Goal: Information Seeking & Learning: Learn about a topic

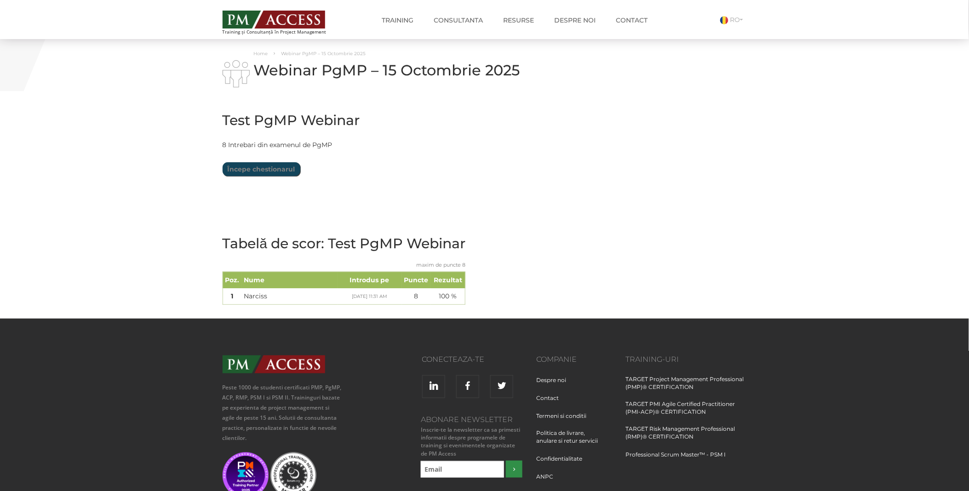
drag, startPoint x: 396, startPoint y: 0, endPoint x: 650, endPoint y: 120, distance: 280.8
click at [650, 120] on div "Test PgMP Webinar Limită de timp: 0 Rezumat chestionar 0 din 8 întrebări finali…" at bounding box center [485, 210] width 538 height 215
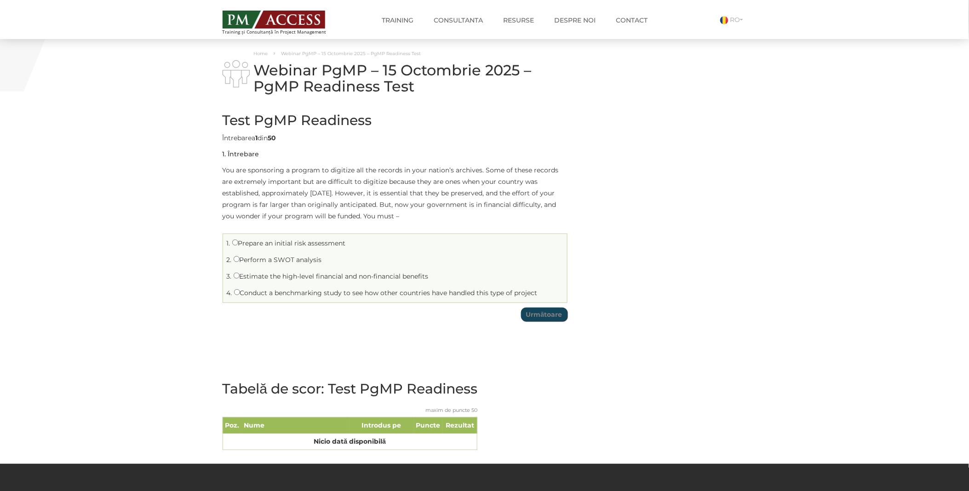
click at [287, 244] on label "Prepare an initial risk assessment" at bounding box center [289, 243] width 114 height 8
click at [238, 244] on input "Prepare an initial risk assessment" at bounding box center [235, 243] width 6 height 6
radio input "true"
click at [530, 312] on input "Următoare" at bounding box center [544, 315] width 46 height 14
click at [318, 265] on li "2. Enables a focus on program continuation" at bounding box center [394, 260] width 339 height 14
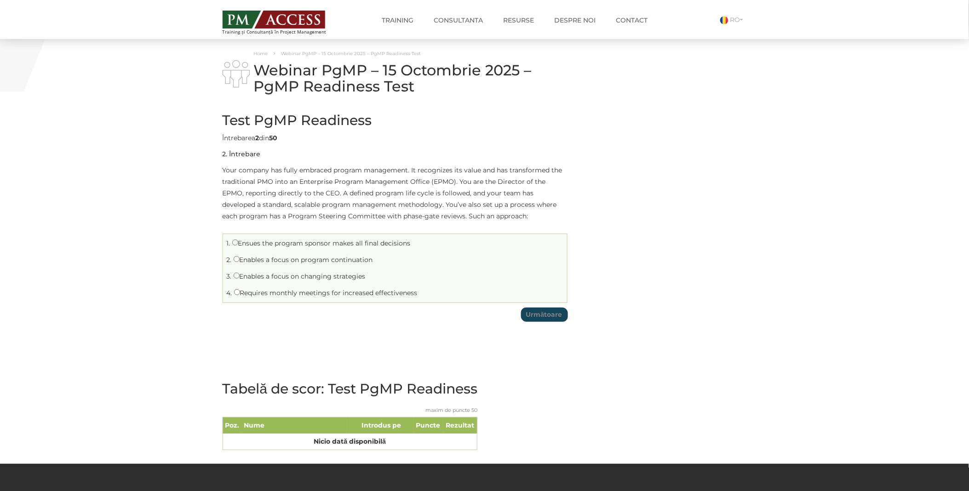
drag, startPoint x: 243, startPoint y: 260, endPoint x: 283, endPoint y: 270, distance: 41.8
click at [243, 259] on label "Enables a focus on program continuation" at bounding box center [303, 260] width 139 height 8
click at [240, 259] on input "Enables a focus on program continuation" at bounding box center [237, 259] width 6 height 6
radio input "true"
click at [552, 315] on input "Următoare" at bounding box center [544, 315] width 46 height 14
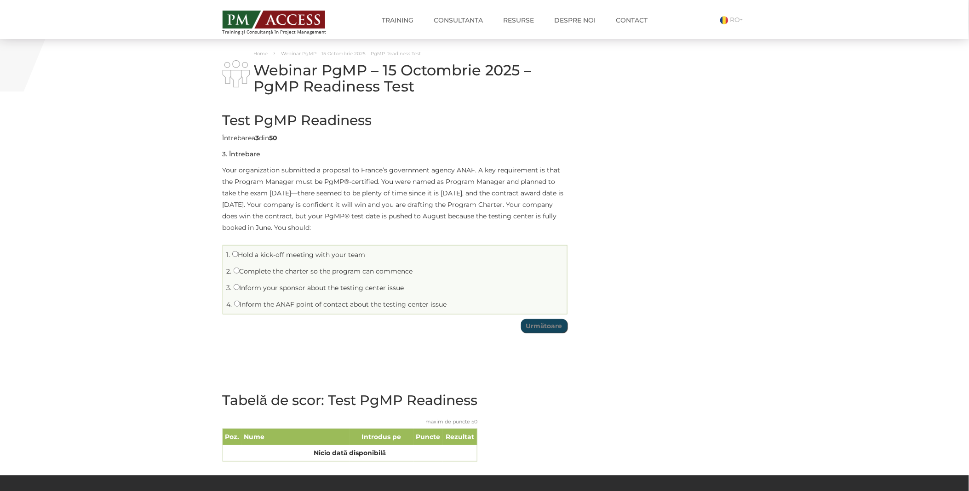
click at [274, 305] on label "Inform the ANAF point of contact about the testing center issue" at bounding box center [340, 304] width 213 height 8
click at [240, 305] on input "Inform the ANAF point of contact about the testing center issue" at bounding box center [237, 304] width 6 height 6
radio input "true"
click at [540, 332] on input "Următoare" at bounding box center [544, 326] width 46 height 14
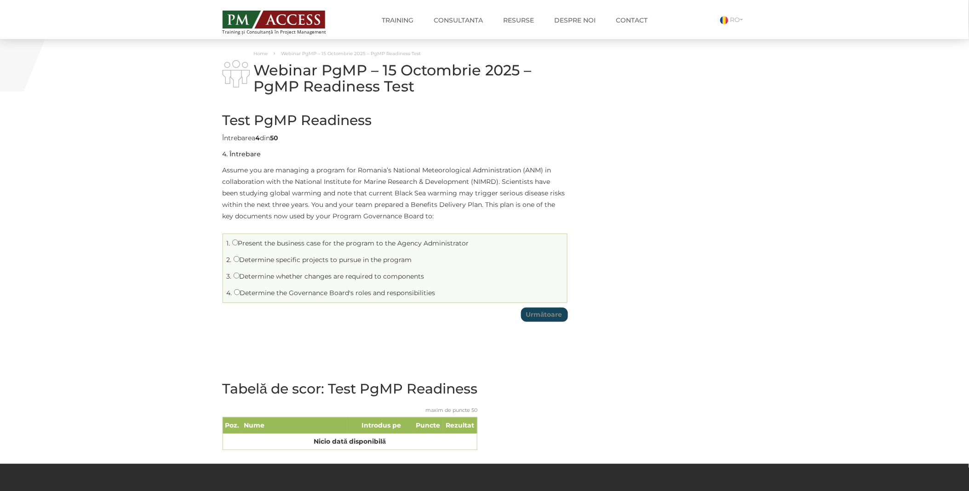
click at [274, 245] on label "Present the business case for the program to the Agency Administrator" at bounding box center [350, 243] width 237 height 8
click at [238, 245] on input "Present the business case for the program to the Agency Administrator" at bounding box center [235, 243] width 6 height 6
radio input "true"
click at [538, 317] on input "Următoare" at bounding box center [544, 315] width 46 height 14
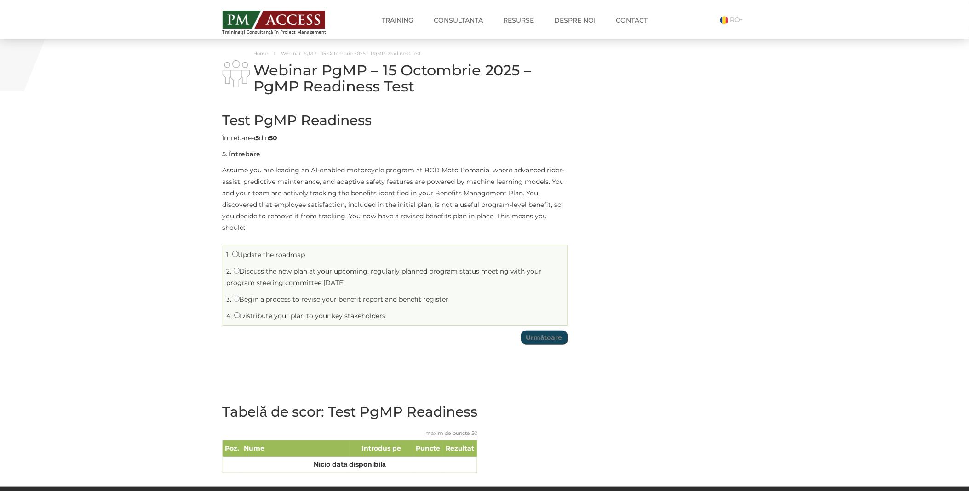
click at [248, 255] on label "Update the roadmap" at bounding box center [268, 255] width 73 height 8
click at [238, 255] on input "Update the roadmap" at bounding box center [235, 254] width 6 height 6
radio input "true"
click at [548, 345] on td "Test PgMP Readiness Limită de timp: 0 Rezumat chestionar 0 din 50 întrebări fin…" at bounding box center [395, 226] width 345 height 246
click at [548, 341] on input "Următoare" at bounding box center [544, 338] width 46 height 14
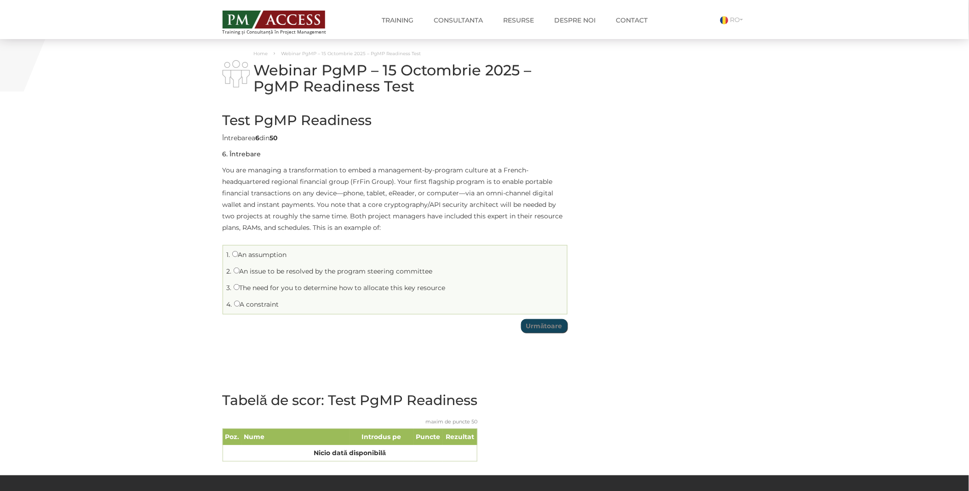
click at [249, 288] on label "The need for you to determine how to allocate this key resource" at bounding box center [340, 288] width 212 height 8
click at [240, 288] on input "The need for you to determine how to allocate this key resource" at bounding box center [237, 287] width 6 height 6
radio input "true"
click at [529, 329] on input "Următoare" at bounding box center [544, 326] width 46 height 14
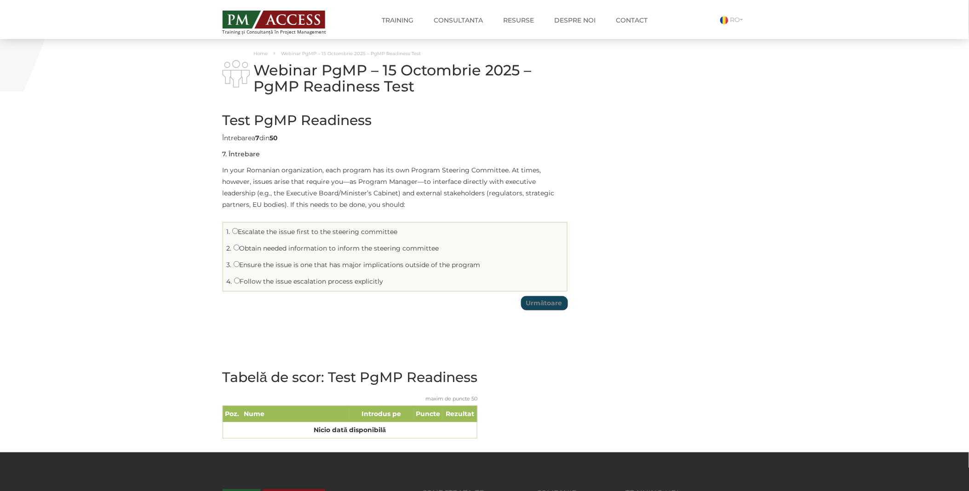
click at [261, 231] on label "Escalate the issue first to the steering committee" at bounding box center [315, 232] width 166 height 8
click at [238, 231] on input "Escalate the issue first to the steering committee" at bounding box center [235, 231] width 6 height 6
radio input "true"
click at [546, 305] on input "Următoare" at bounding box center [544, 303] width 46 height 14
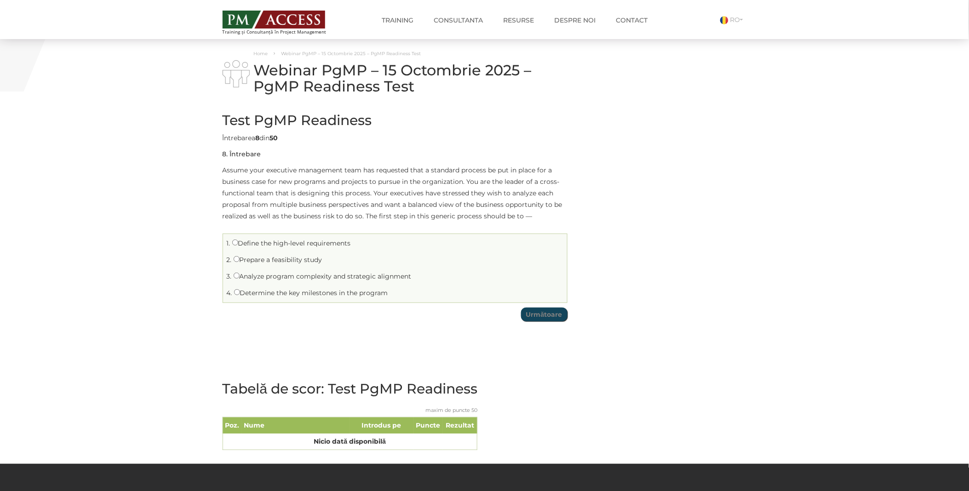
click at [265, 258] on label "Prepare a feasibility study" at bounding box center [278, 260] width 89 height 8
click at [240, 258] on input "Prepare a feasibility study" at bounding box center [237, 259] width 6 height 6
radio input "true"
click at [548, 319] on input "Următoare" at bounding box center [544, 315] width 46 height 14
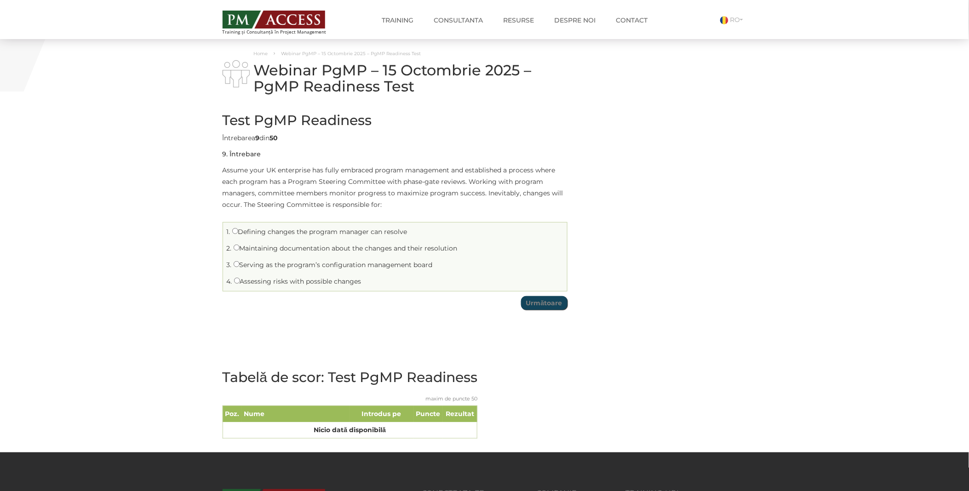
click at [296, 231] on label "Defining changes the program manager can resolve" at bounding box center [319, 232] width 175 height 8
click at [238, 231] on input "Defining changes the program manager can resolve" at bounding box center [235, 231] width 6 height 6
radio input "true"
click at [540, 304] on input "Următoare" at bounding box center [544, 303] width 46 height 14
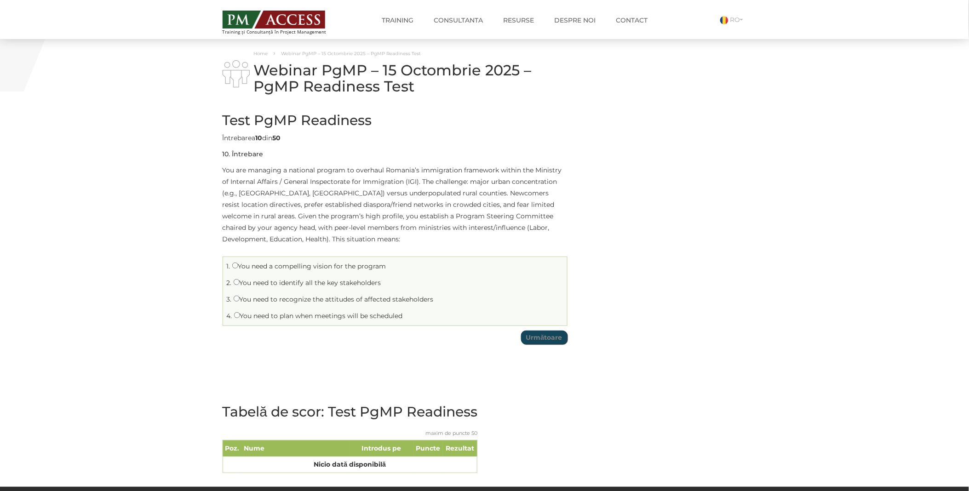
click at [318, 301] on label "You need to recognize the attitudes of affected stakeholders" at bounding box center [334, 299] width 200 height 8
click at [240, 301] on input "You need to recognize the attitudes of affected stakeholders" at bounding box center [237, 299] width 6 height 6
radio input "true"
click at [547, 339] on input "Următoare" at bounding box center [544, 338] width 46 height 14
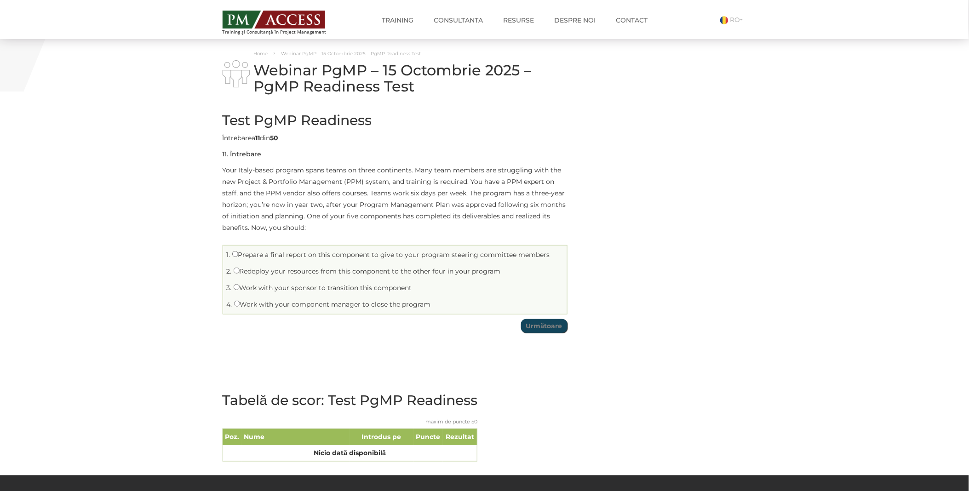
click at [315, 284] on label "Work with your sponsor to transition this component" at bounding box center [323, 288] width 178 height 8
click at [240, 284] on input "Work with your sponsor to transition this component" at bounding box center [237, 287] width 6 height 6
radio input "true"
click at [536, 322] on input "Următoare" at bounding box center [544, 326] width 46 height 14
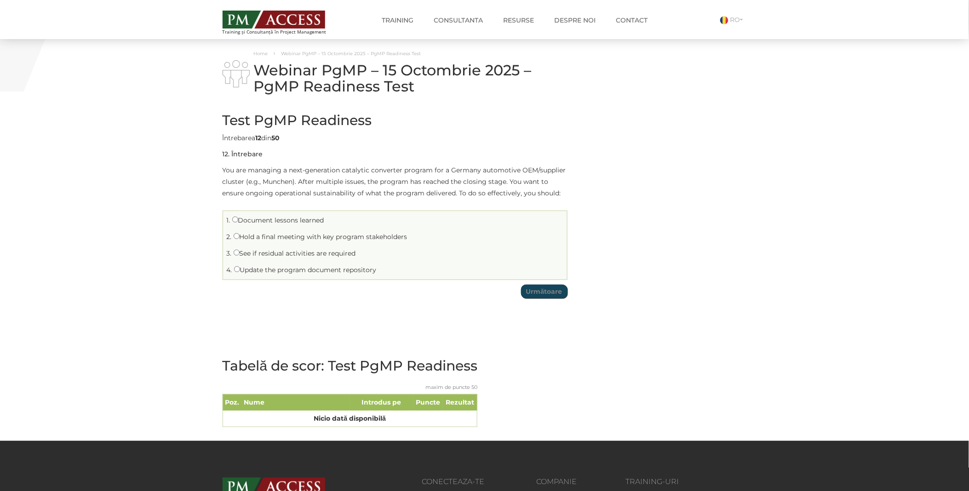
click at [324, 252] on label "See if residual activities are required" at bounding box center [295, 253] width 122 height 8
click at [240, 252] on input "See if residual activities are required" at bounding box center [237, 253] width 6 height 6
radio input "true"
click at [545, 295] on input "Următoare" at bounding box center [544, 292] width 46 height 14
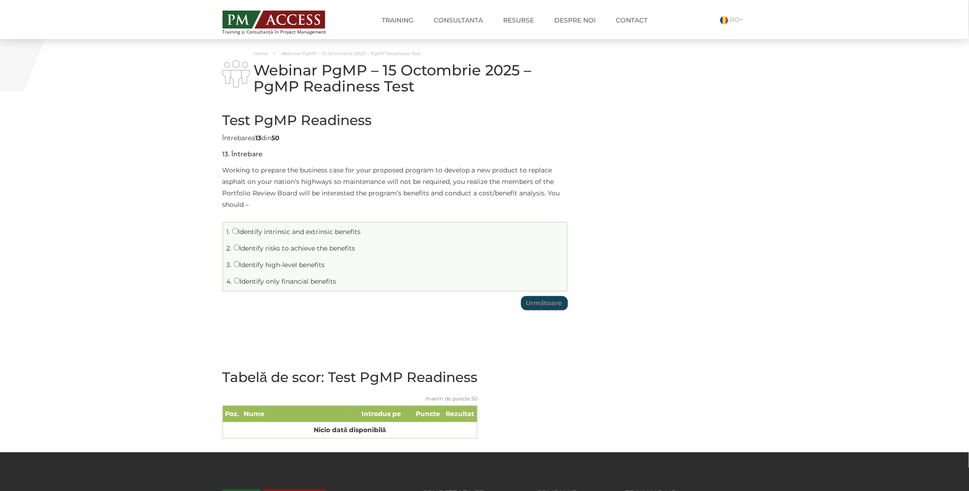
click at [263, 231] on label "Identify intrinsic and extrinsic benefits" at bounding box center [296, 232] width 129 height 8
click at [238, 231] on input "Identify intrinsic and extrinsic benefits" at bounding box center [235, 231] width 6 height 6
radio input "true"
click at [544, 304] on input "Următoare" at bounding box center [544, 303] width 46 height 14
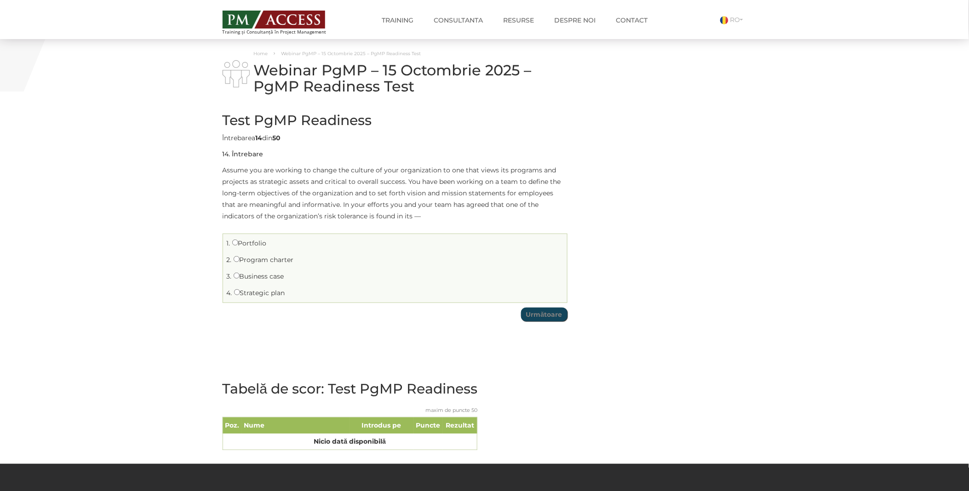
click at [264, 271] on li "3. Business case" at bounding box center [394, 277] width 339 height 14
click at [281, 280] on label "Business case" at bounding box center [259, 276] width 51 height 8
click at [240, 279] on input "Business case" at bounding box center [237, 276] width 6 height 6
radio input "true"
click at [548, 316] on input "Următoare" at bounding box center [544, 315] width 46 height 14
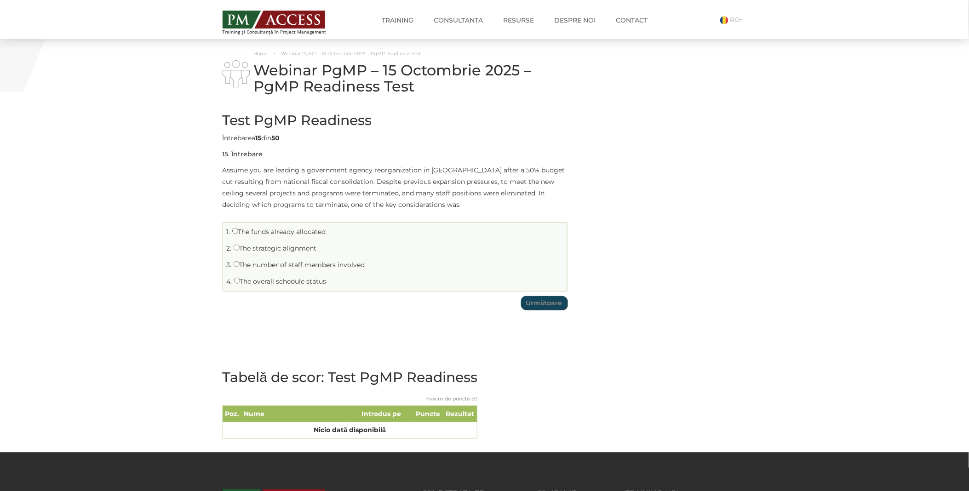
click at [260, 247] on label "The strategic alignment" at bounding box center [275, 248] width 83 height 8
click at [240, 247] on input "The strategic alignment" at bounding box center [237, 248] width 6 height 6
radio input "true"
click at [533, 304] on input "Următoare" at bounding box center [544, 303] width 46 height 14
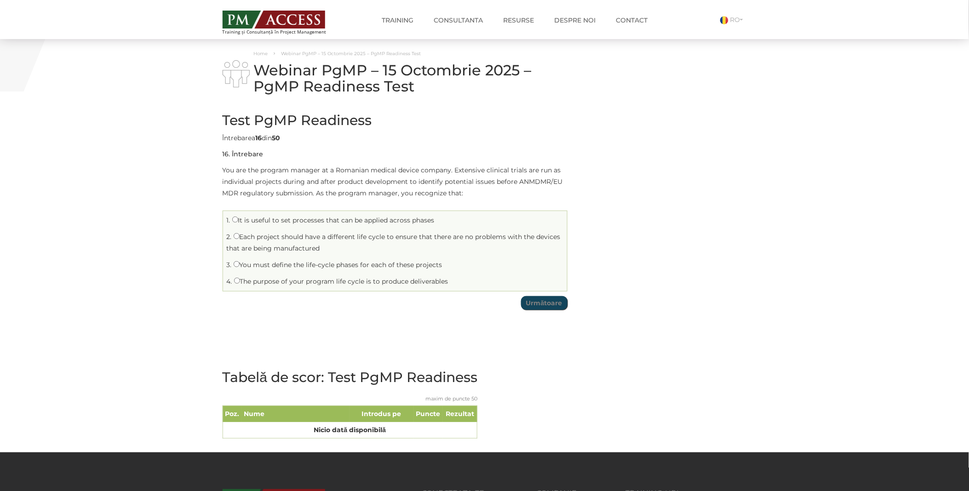
click at [245, 220] on label "It is useful to set processes that can be applied across phases" at bounding box center [333, 220] width 202 height 8
click at [238, 220] on input "It is useful to set processes that can be applied across phases" at bounding box center [235, 220] width 6 height 6
radio input "true"
click at [545, 306] on input "Următoare" at bounding box center [544, 303] width 46 height 14
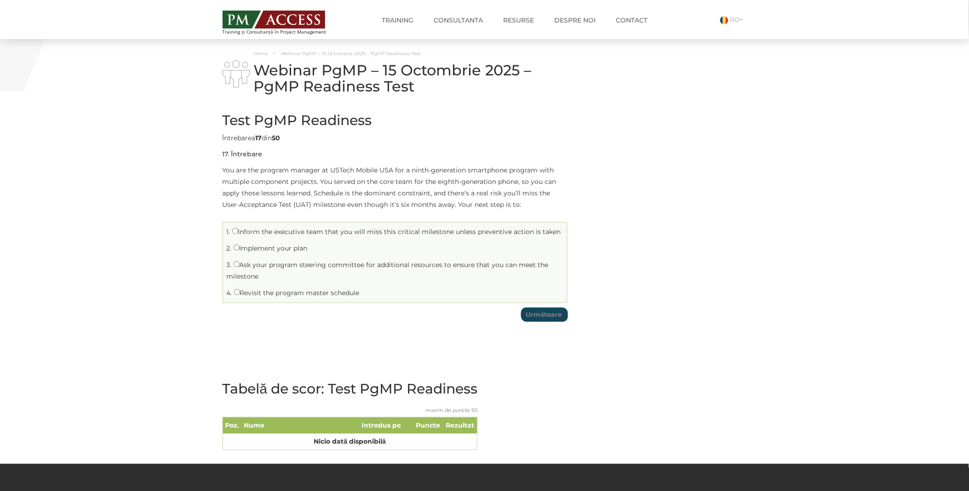
click at [265, 293] on label "Revisit the program master schedule" at bounding box center [297, 293] width 126 height 8
click at [240, 293] on input "Revisit the program master schedule" at bounding box center [237, 292] width 6 height 6
radio input "true"
click at [551, 321] on td "Test PgMP Readiness Limită de timp: 0 Rezumat chestionar 0 din 50 întrebări fin…" at bounding box center [395, 214] width 345 height 223
click at [549, 309] on input "Următoare" at bounding box center [544, 315] width 46 height 14
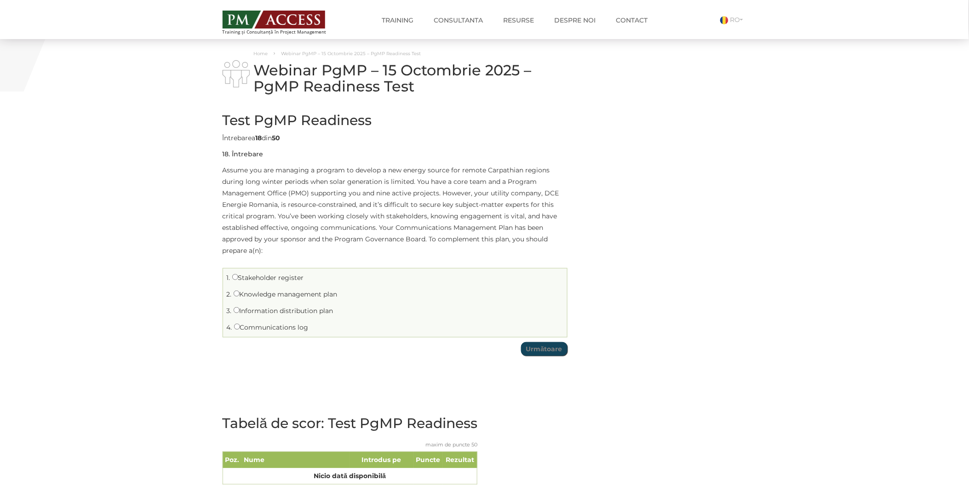
click at [240, 280] on label "Stakeholder register" at bounding box center [268, 278] width 72 height 8
click at [238, 280] on input "Stakeholder register" at bounding box center [235, 277] width 6 height 6
radio input "true"
drag, startPoint x: 550, startPoint y: 353, endPoint x: 537, endPoint y: 350, distance: 13.1
click at [549, 353] on input "Următoare" at bounding box center [544, 349] width 46 height 14
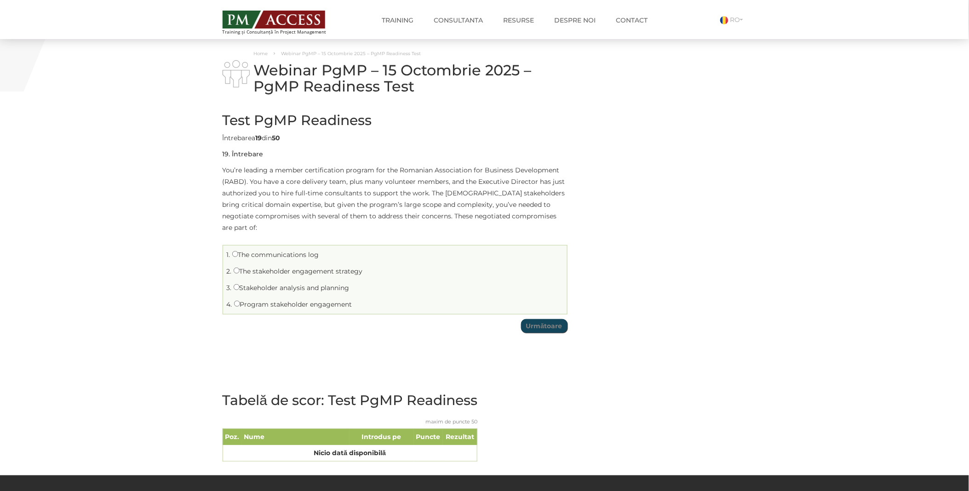
click at [264, 300] on label "Program stakeholder engagement" at bounding box center [293, 304] width 118 height 8
click at [240, 301] on input "Program stakeholder engagement" at bounding box center [237, 304] width 6 height 6
radio input "true"
click at [547, 320] on input "Următoare" at bounding box center [544, 326] width 46 height 14
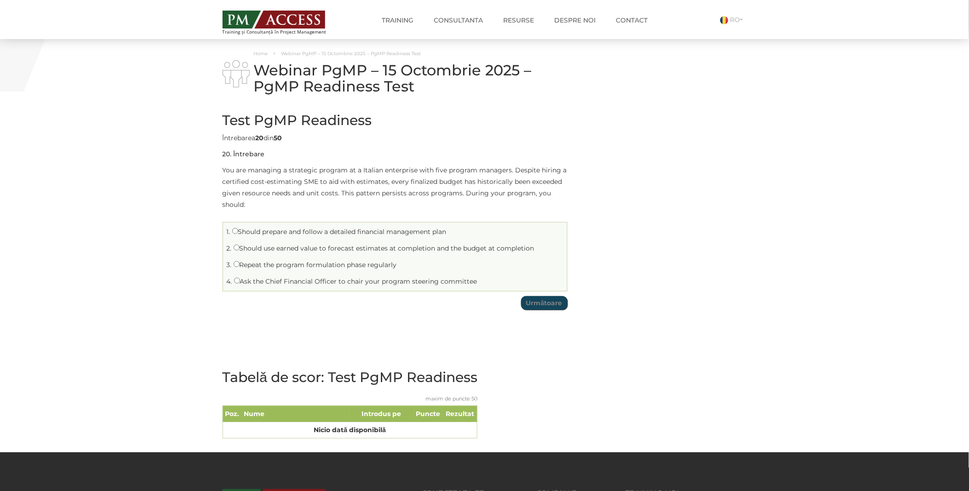
click at [242, 263] on label "Repeat the program formulation phase regularly" at bounding box center [315, 265] width 163 height 8
click at [232, 264] on span "3." at bounding box center [229, 265] width 5 height 8
click at [235, 263] on input "Repeat the program formulation phase regularly" at bounding box center [237, 264] width 6 height 6
radio input "true"
click at [540, 302] on input "Următoare" at bounding box center [544, 303] width 46 height 14
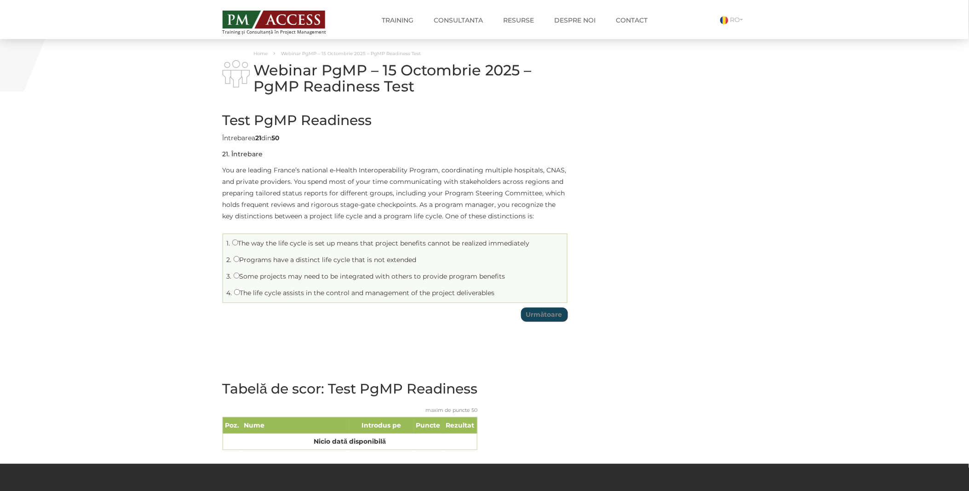
click at [293, 280] on label "Some projects may need to be integrated with others to provide program benefits" at bounding box center [370, 276] width 272 height 8
click at [240, 279] on input "Some projects may need to be integrated with others to provide program benefits" at bounding box center [237, 276] width 6 height 6
radio input "true"
click at [553, 313] on input "Următoare" at bounding box center [544, 315] width 46 height 14
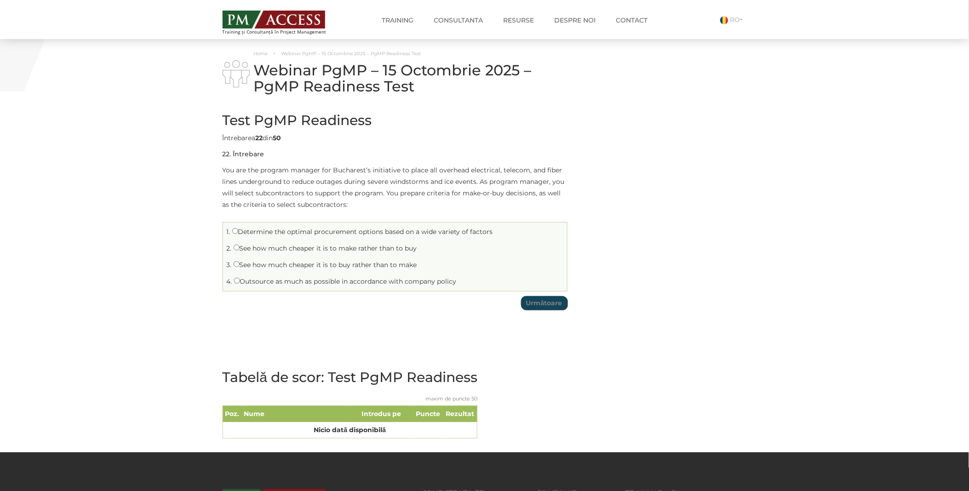
click at [318, 235] on label "Determine the optimal procurement options based on a wide variety of factors" at bounding box center [362, 232] width 261 height 8
click at [238, 234] on input "Determine the optimal procurement options based on a wide variety of factors" at bounding box center [235, 231] width 6 height 6
radio input "true"
click at [557, 306] on input "Următoare" at bounding box center [544, 303] width 46 height 14
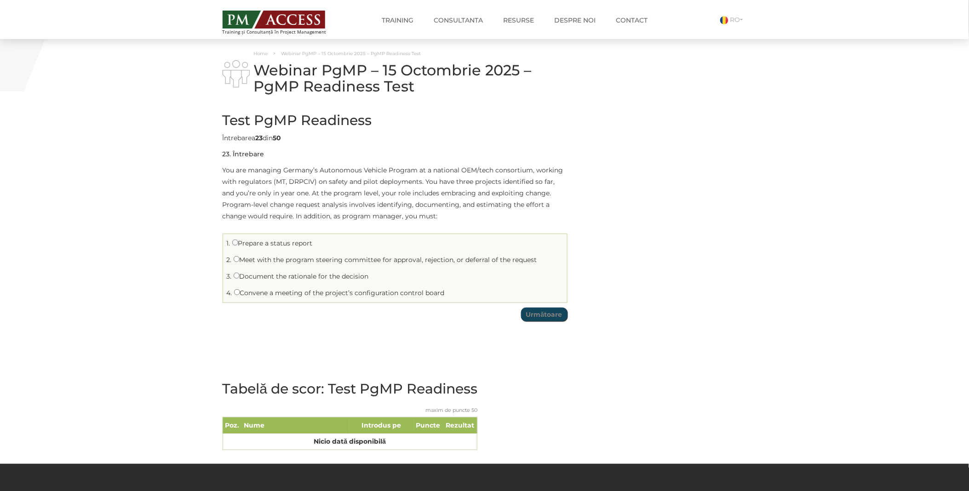
click at [301, 277] on label "Document the rationale for the decision" at bounding box center [301, 276] width 135 height 8
click at [240, 277] on input "Document the rationale for the decision" at bounding box center [237, 276] width 6 height 6
radio input "true"
click at [545, 318] on input "Următoare" at bounding box center [544, 315] width 46 height 14
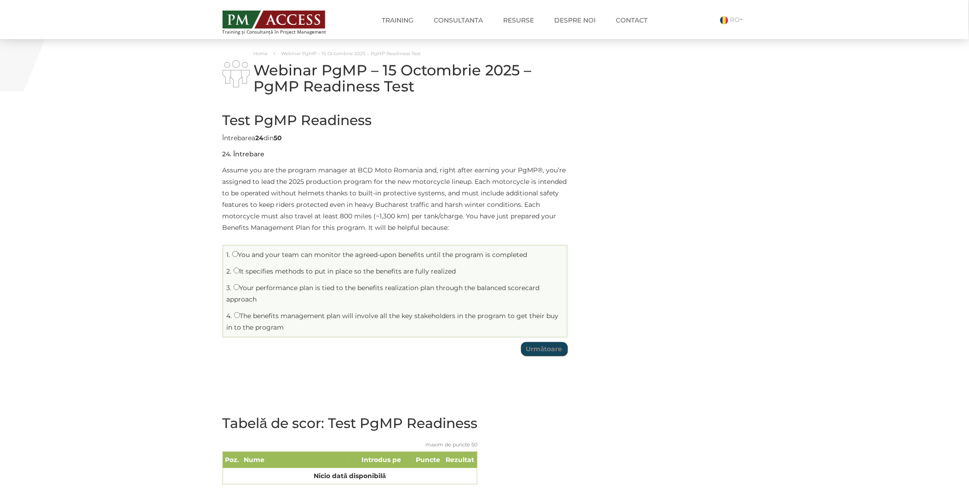
click at [282, 269] on label "It specifies methods to put in place so the benefits are fully realized" at bounding box center [345, 271] width 223 height 8
click at [240, 269] on input "It specifies methods to put in place so the benefits are fully realized" at bounding box center [237, 271] width 6 height 6
radio input "true"
click at [537, 346] on input "Următoare" at bounding box center [544, 349] width 46 height 14
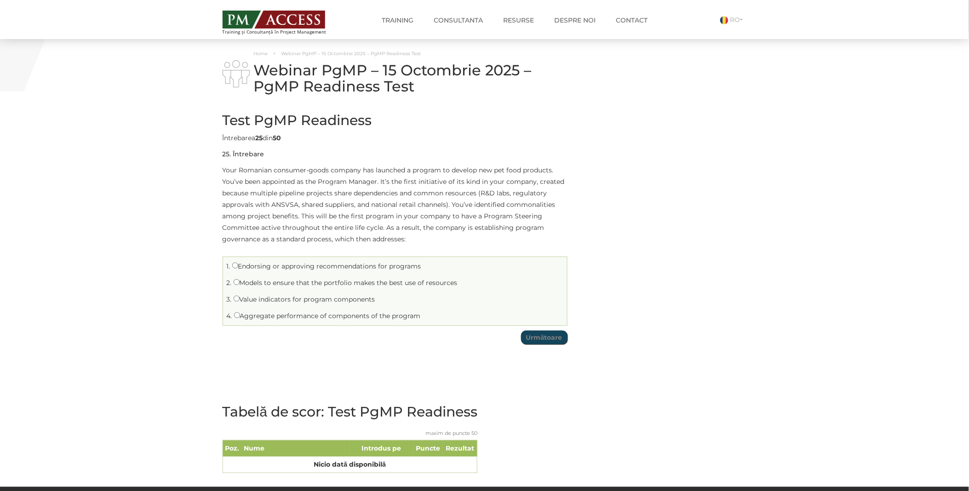
click at [316, 280] on label "Models to ensure that the portfolio makes the best use of resources" at bounding box center [346, 283] width 224 height 8
click at [240, 280] on input "Models to ensure that the portfolio makes the best use of resources" at bounding box center [237, 282] width 6 height 6
radio input "true"
click at [545, 337] on input "Următoare" at bounding box center [544, 338] width 46 height 14
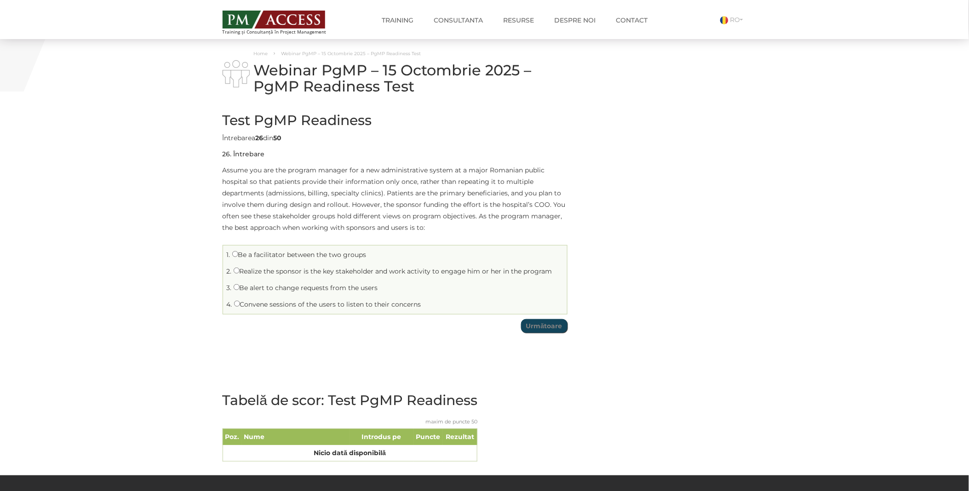
click at [255, 258] on label "Be a facilitator between the two groups" at bounding box center [299, 255] width 134 height 8
click at [238, 257] on input "Be a facilitator between the two groups" at bounding box center [235, 254] width 6 height 6
radio input "true"
click at [536, 331] on input "Următoare" at bounding box center [544, 326] width 46 height 14
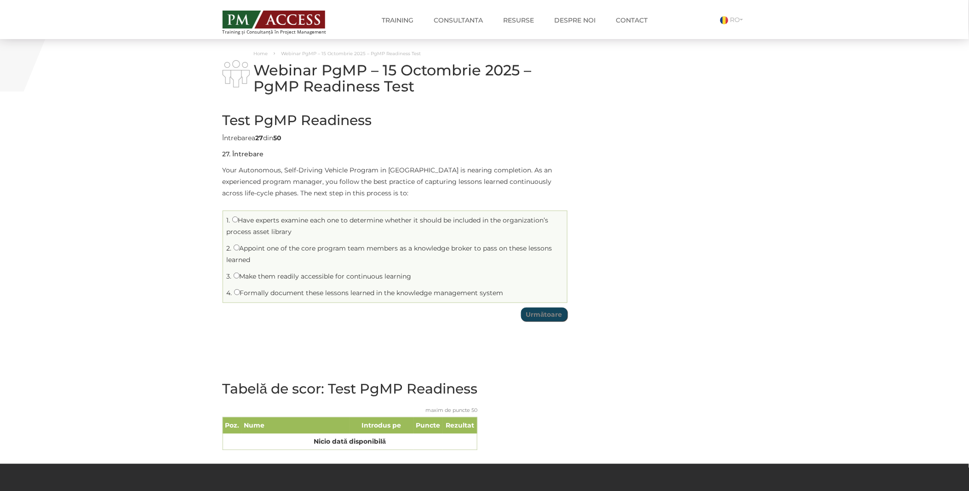
click at [261, 276] on label "Make them readily accessible for continuous learning" at bounding box center [323, 276] width 178 height 8
click at [240, 276] on input "Make them readily accessible for continuous learning" at bounding box center [237, 276] width 6 height 6
radio input "true"
click at [536, 315] on input "Următoare" at bounding box center [544, 315] width 46 height 14
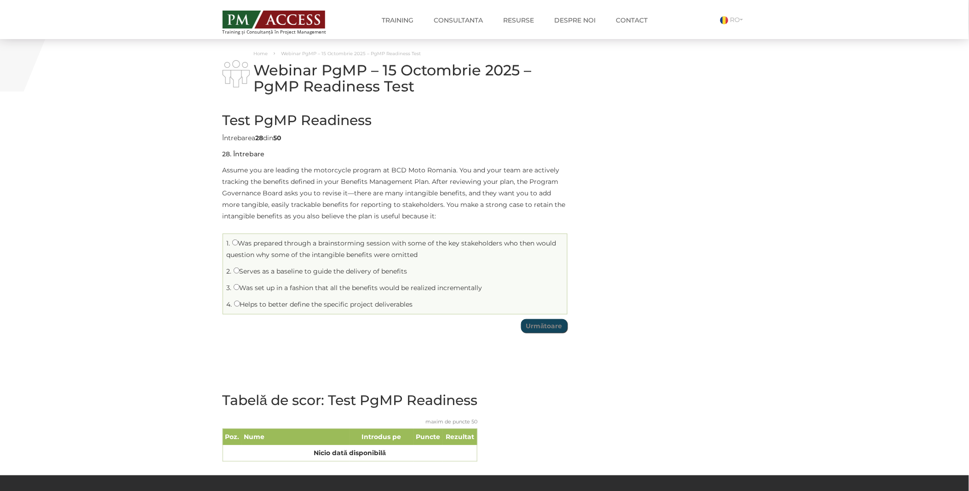
click at [258, 268] on label "Serves as a baseline to guide the delivery of benefits" at bounding box center [321, 271] width 174 height 8
click at [240, 268] on input "Serves as a baseline to guide the delivery of benefits" at bounding box center [237, 271] width 6 height 6
radio input "true"
click at [546, 327] on input "Următoare" at bounding box center [544, 326] width 46 height 14
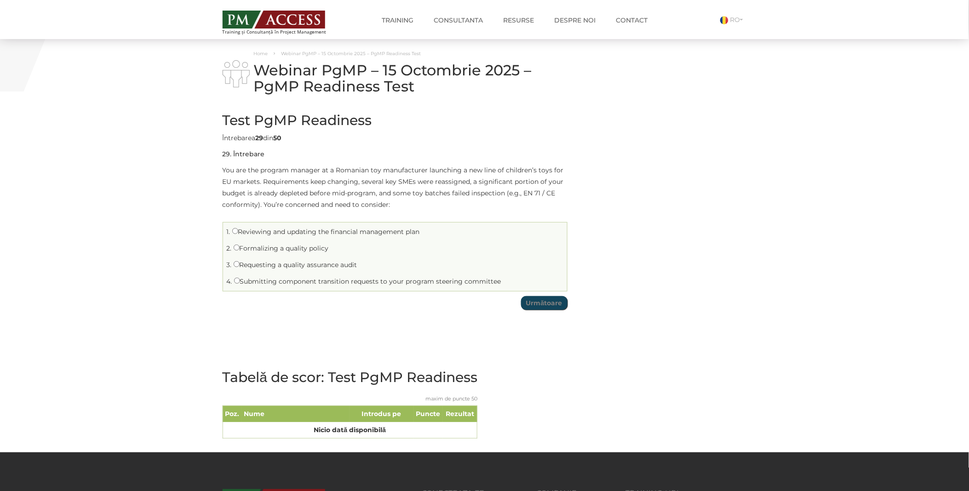
click at [245, 267] on label "Requesting a quality assurance audit" at bounding box center [296, 265] width 124 height 8
click at [240, 267] on input "Requesting a quality assurance audit" at bounding box center [237, 264] width 6 height 6
radio input "true"
click at [552, 306] on input "Următoare" at bounding box center [544, 303] width 46 height 14
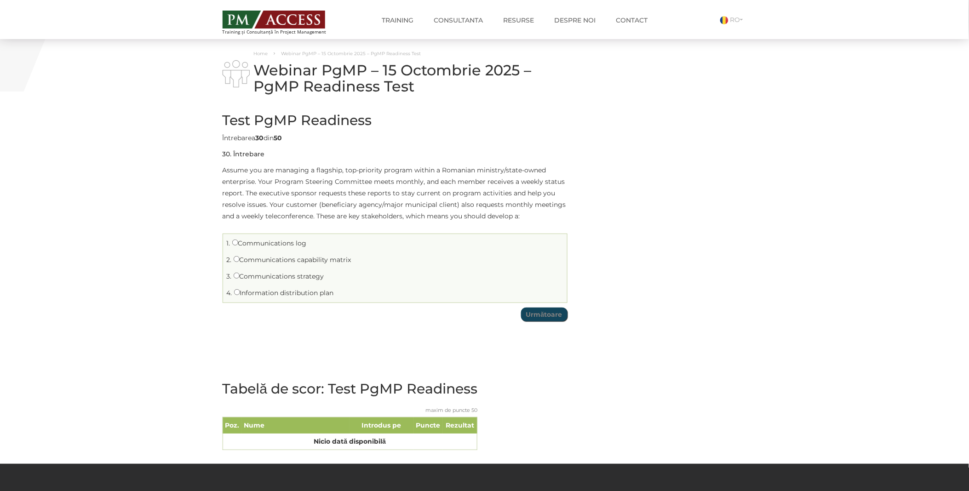
click at [270, 281] on li "3. Communications strategy" at bounding box center [394, 277] width 339 height 14
drag, startPoint x: 235, startPoint y: 277, endPoint x: 245, endPoint y: 275, distance: 9.9
click at [236, 277] on input "Communications strategy" at bounding box center [237, 276] width 6 height 6
radio input "true"
click at [553, 316] on input "Următoare" at bounding box center [544, 315] width 46 height 14
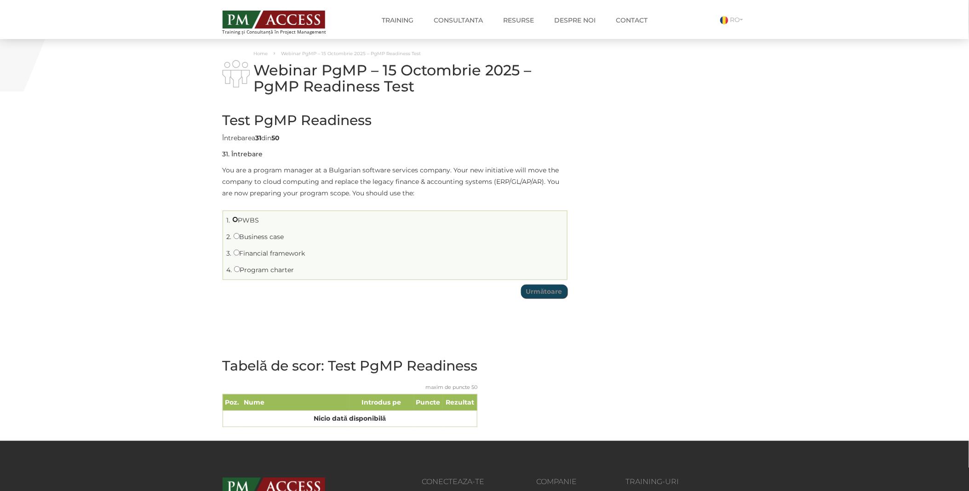
click at [236, 221] on input "PWBS" at bounding box center [235, 220] width 6 height 6
radio input "true"
click at [538, 293] on input "Următoare" at bounding box center [544, 292] width 46 height 14
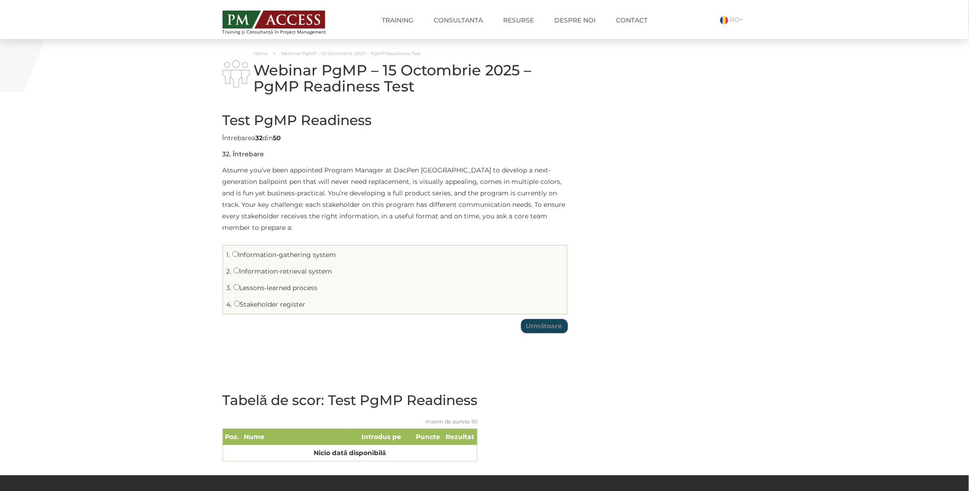
click at [243, 300] on li "4. Stakeholder register" at bounding box center [394, 305] width 339 height 14
click at [286, 306] on label "Stakeholder register" at bounding box center [270, 304] width 72 height 8
click at [240, 306] on input "Stakeholder register" at bounding box center [237, 304] width 6 height 6
radio input "true"
click at [544, 329] on input "Următoare" at bounding box center [544, 326] width 46 height 14
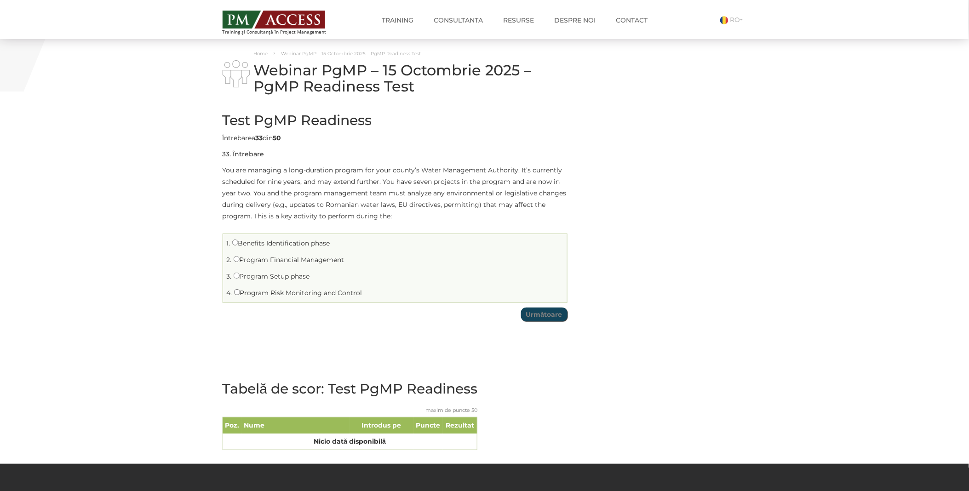
click at [283, 262] on label "Program Financial Management" at bounding box center [289, 260] width 111 height 8
click at [240, 262] on input "Program Financial Management" at bounding box center [237, 259] width 6 height 6
radio input "true"
click at [551, 319] on input "Următoare" at bounding box center [544, 315] width 46 height 14
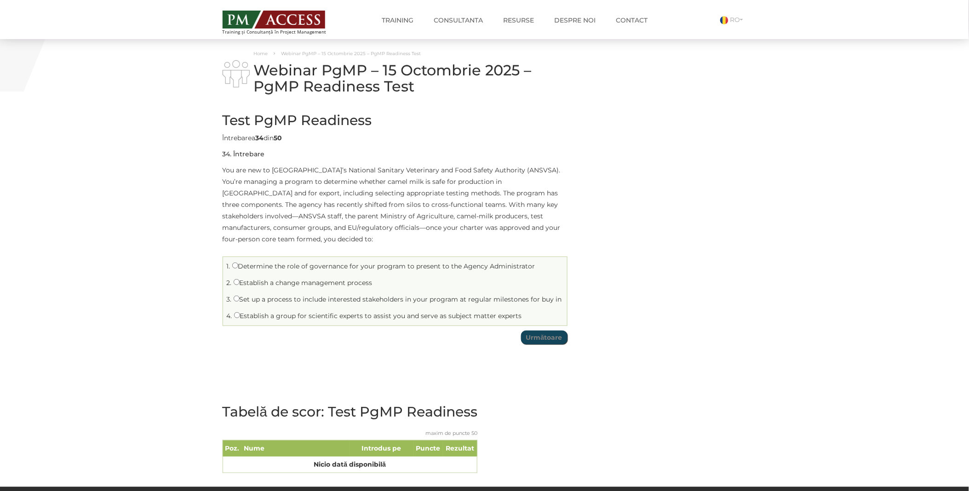
click at [255, 279] on label "Establish a change management process" at bounding box center [303, 283] width 139 height 8
click at [240, 279] on input "Establish a change management process" at bounding box center [237, 282] width 6 height 6
radio input "true"
click at [544, 331] on input "Următoare" at bounding box center [544, 338] width 46 height 14
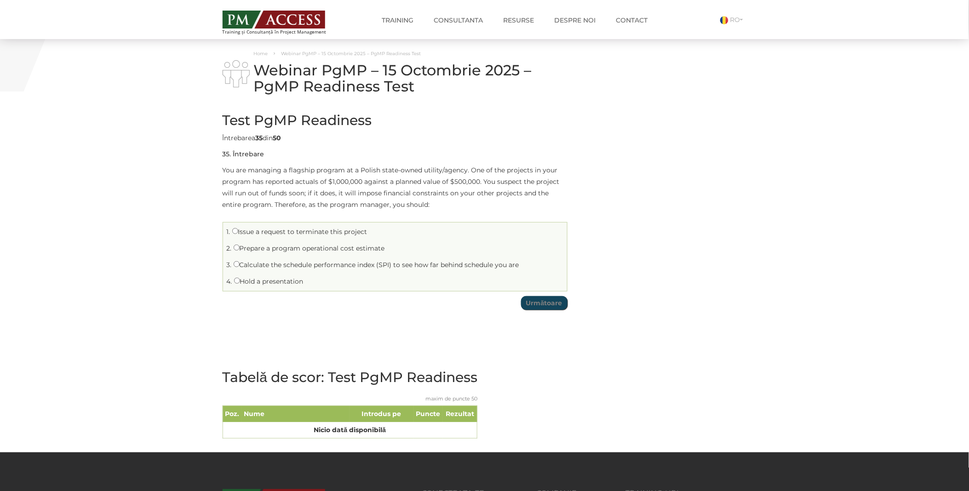
click at [283, 276] on li "4. Hold a presentation" at bounding box center [394, 282] width 339 height 14
click at [253, 282] on label "Hold a presentation" at bounding box center [268, 281] width 69 height 8
click at [240, 282] on input "Hold a presentation" at bounding box center [237, 281] width 6 height 6
radio input "true"
click at [548, 304] on input "Următoare" at bounding box center [544, 303] width 46 height 14
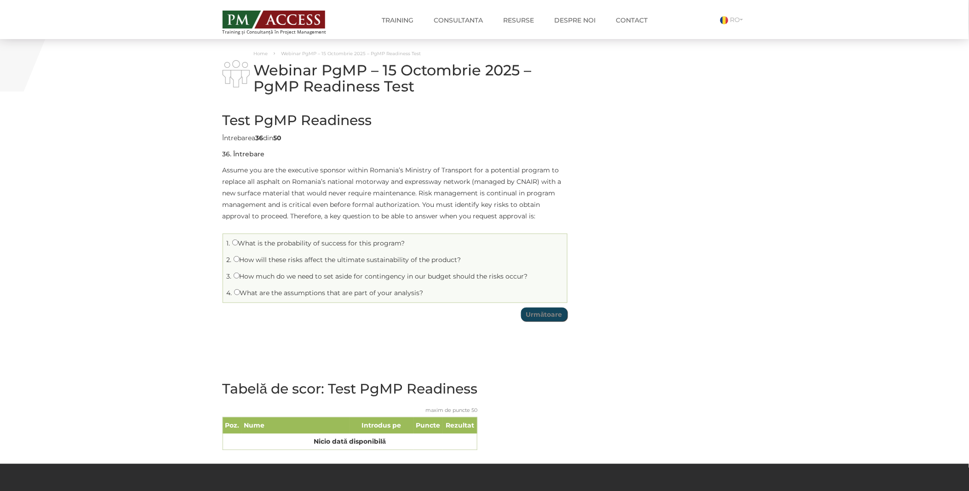
click at [287, 293] on label "What are the assumptions that are part of your analysis?" at bounding box center [328, 293] width 189 height 8
click at [240, 293] on input "What are the assumptions that are part of your analysis?" at bounding box center [237, 292] width 6 height 6
radio input "true"
click at [552, 312] on input "Următoare" at bounding box center [544, 315] width 46 height 14
click at [283, 259] on label "Demonstrate an understanding of the needs of the customer" at bounding box center [335, 260] width 203 height 8
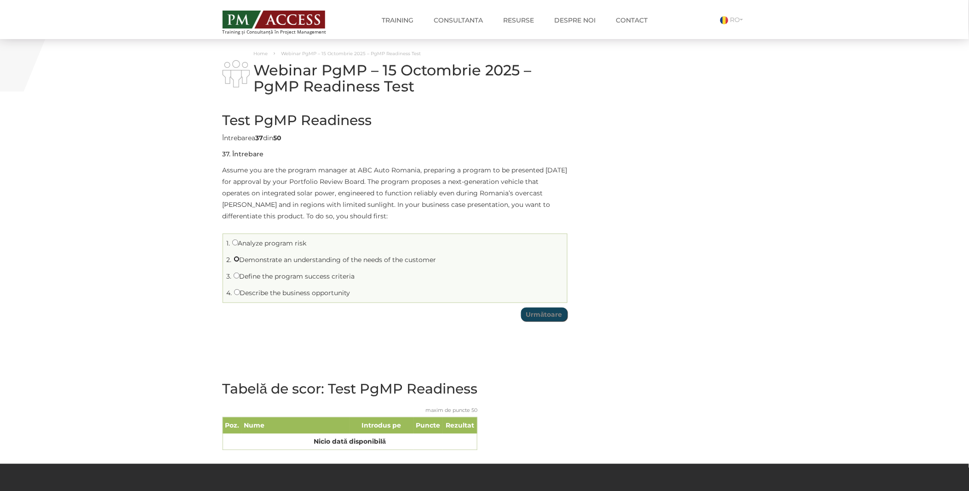
click at [240, 259] on input "Demonstrate an understanding of the needs of the customer" at bounding box center [237, 259] width 6 height 6
radio input "true"
click at [554, 313] on input "Următoare" at bounding box center [544, 315] width 46 height 14
click at [245, 278] on label "Business case" at bounding box center [259, 276] width 51 height 8
click at [240, 278] on input "Business case" at bounding box center [237, 276] width 6 height 6
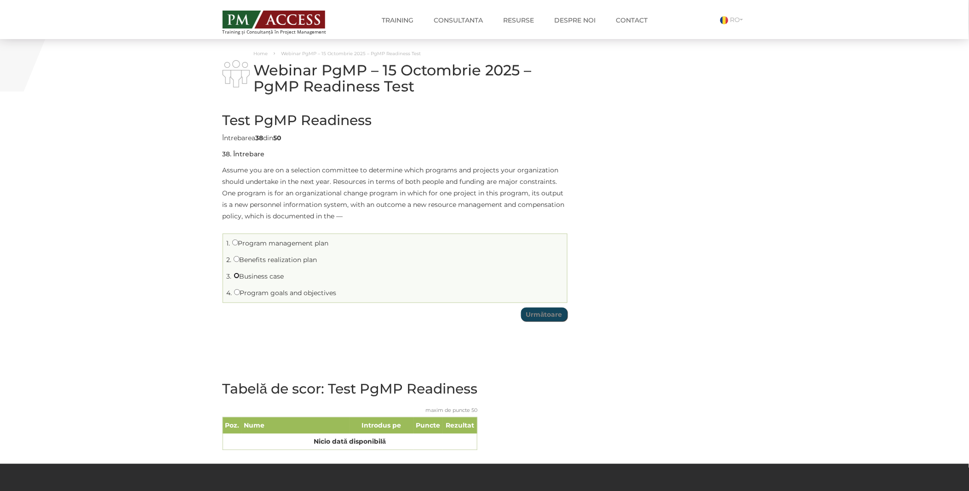
radio input "true"
click at [544, 320] on input "Următoare" at bounding box center [544, 315] width 46 height 14
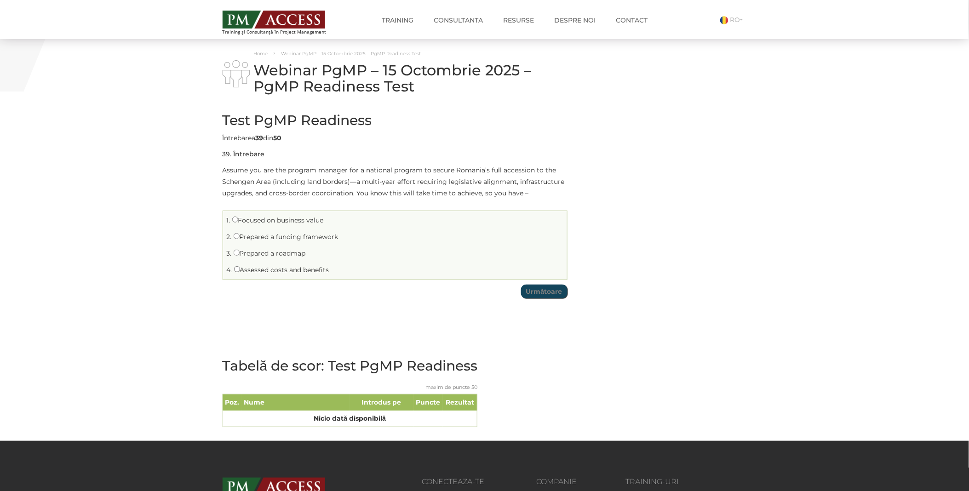
click at [254, 250] on label "Prepared a roadmap" at bounding box center [270, 253] width 72 height 8
click at [240, 250] on input "Prepared a roadmap" at bounding box center [237, 253] width 6 height 6
radio input "true"
click at [550, 299] on td "Test PgMP Readiness Limită de timp: 0 Rezumat chestionar 0 din 50 întrebări fin…" at bounding box center [395, 203] width 345 height 200
click at [536, 293] on input "Următoare" at bounding box center [544, 292] width 46 height 14
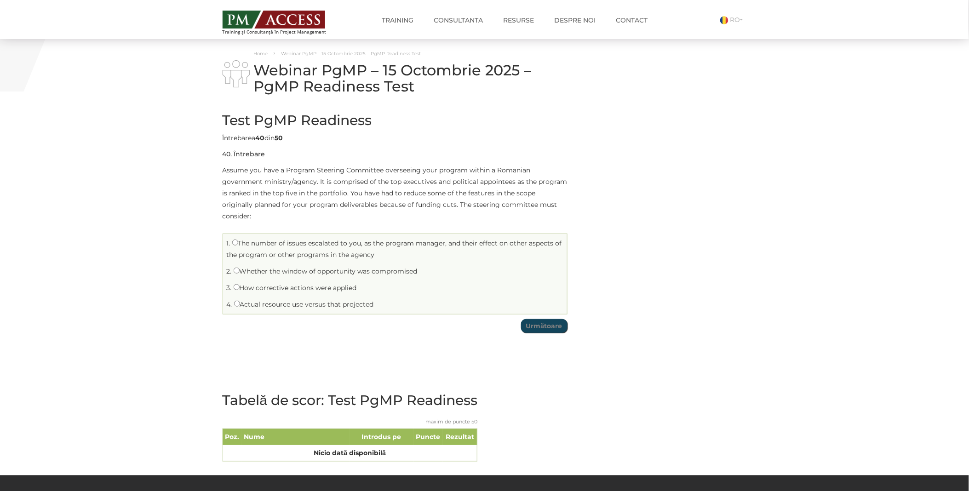
click at [272, 267] on label "Whether the window of opportunity was compromised" at bounding box center [326, 271] width 184 height 8
click at [240, 268] on input "Whether the window of opportunity was compromised" at bounding box center [237, 271] width 6 height 6
radio input "true"
click at [545, 321] on td "Test PgMP Readiness Limită de timp: 0 Rezumat chestionar 0 din 50 întrebări fin…" at bounding box center [395, 220] width 345 height 234
click at [545, 320] on input "Următoare" at bounding box center [544, 326] width 46 height 14
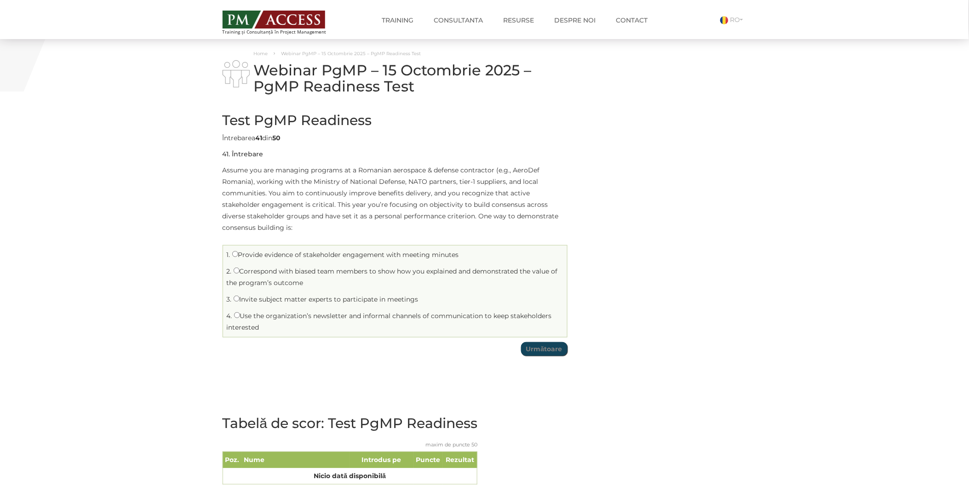
click at [270, 272] on label "Correspond with biased team members to show how you explained and demonstrated …" at bounding box center [392, 277] width 331 height 20
click at [240, 272] on input "Correspond with biased team members to show how you explained and demonstrated …" at bounding box center [237, 271] width 6 height 6
radio input "true"
click at [548, 352] on input "Următoare" at bounding box center [544, 349] width 46 height 14
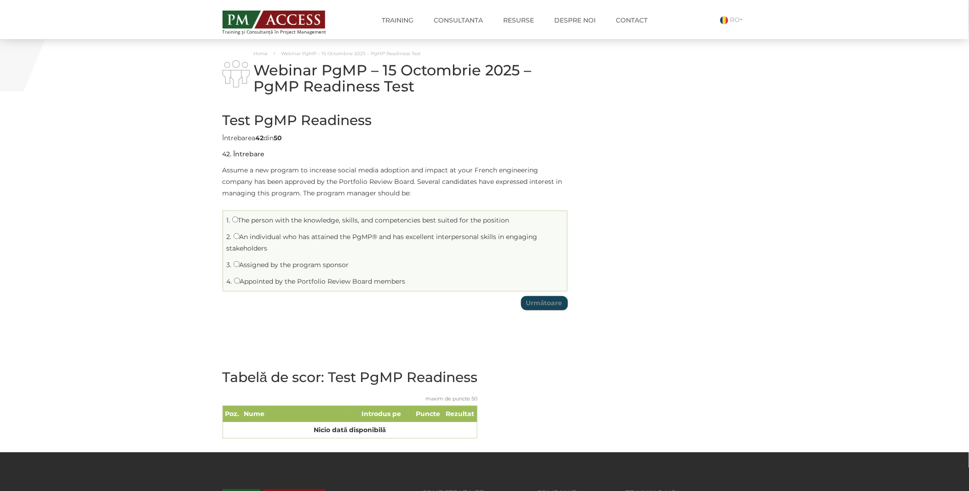
click at [274, 264] on label "Assigned by the program sponsor" at bounding box center [291, 265] width 115 height 8
click at [240, 264] on input "Assigned by the program sponsor" at bounding box center [237, 264] width 6 height 6
radio input "true"
click at [554, 311] on td "Test PgMP Readiness Limită de timp: 0 Rezumat chestionar 0 din 50 întrebări fin…" at bounding box center [395, 208] width 345 height 211
click at [549, 310] on td "Test PgMP Readiness Limită de timp: 0 Rezumat chestionar 0 din 50 întrebări fin…" at bounding box center [395, 208] width 345 height 211
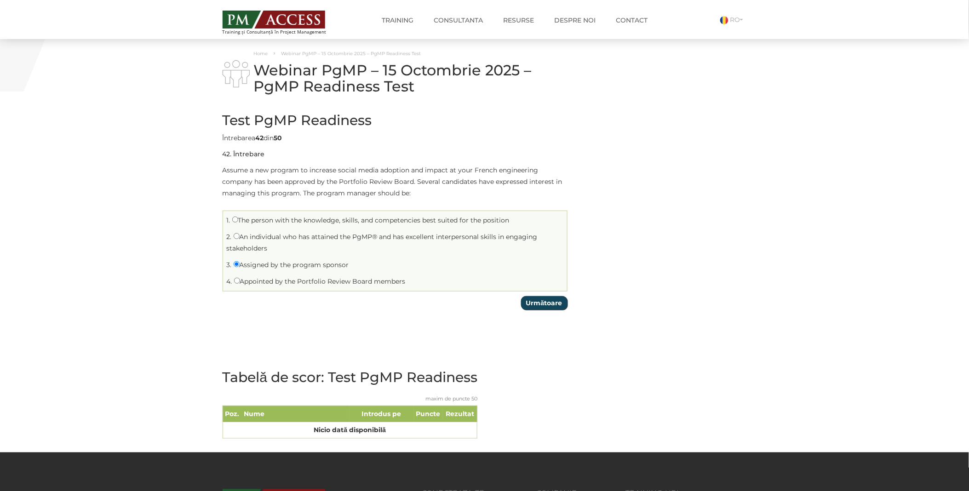
click at [553, 304] on input "Următoare" at bounding box center [544, 303] width 46 height 14
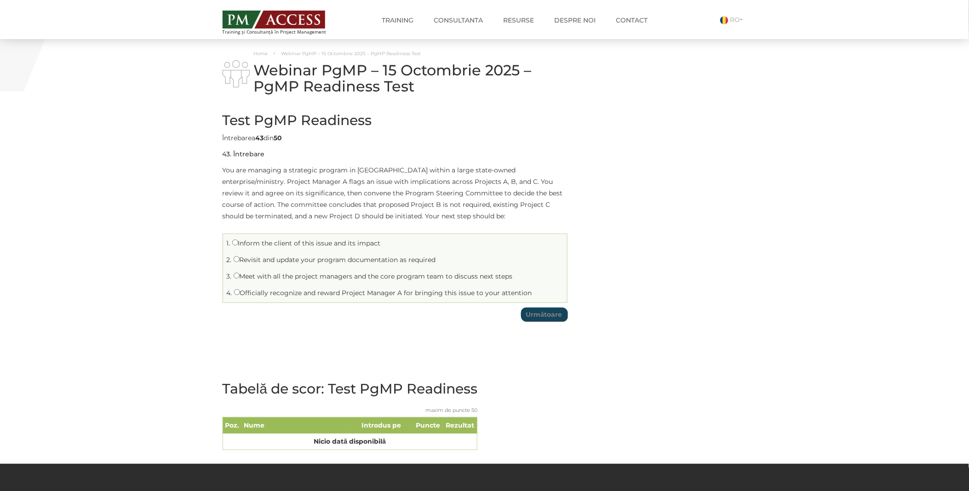
click at [300, 261] on label "Revisit and update your program documentation as required" at bounding box center [335, 260] width 202 height 8
click at [240, 261] on input "Revisit and update your program documentation as required" at bounding box center [237, 259] width 6 height 6
radio input "true"
click at [555, 311] on input "Următoare" at bounding box center [544, 315] width 46 height 14
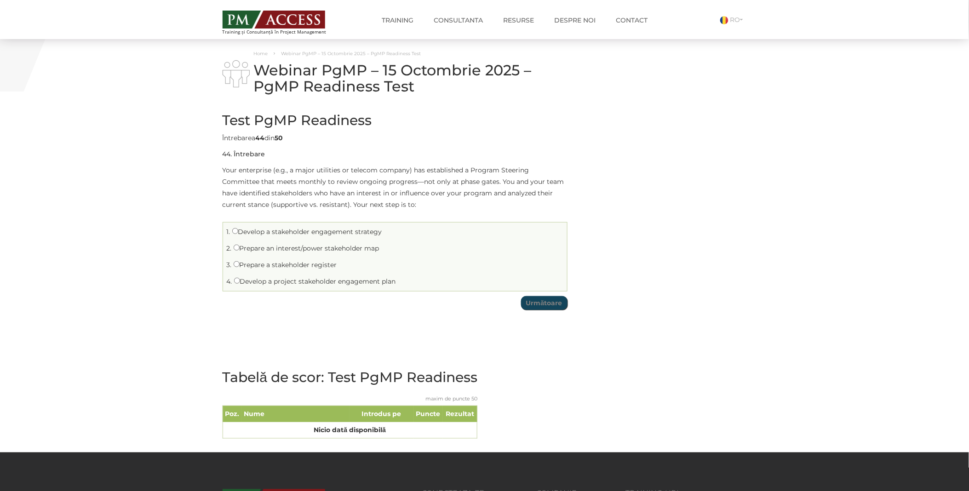
click at [281, 263] on label "Prepare a stakeholder register" at bounding box center [285, 265] width 103 height 8
click at [240, 263] on input "Prepare a stakeholder register" at bounding box center [237, 264] width 6 height 6
radio input "true"
click at [546, 299] on input "Următoare" at bounding box center [544, 303] width 46 height 14
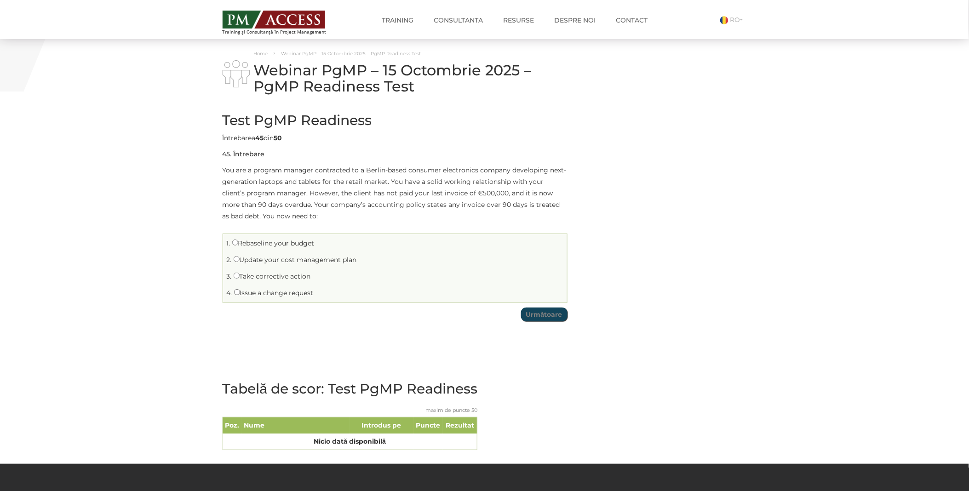
drag, startPoint x: 283, startPoint y: 276, endPoint x: 297, endPoint y: 272, distance: 14.0
click at [283, 275] on label "Take corrective action" at bounding box center [272, 276] width 77 height 8
click at [240, 275] on input "Take corrective action" at bounding box center [237, 276] width 6 height 6
radio input "true"
click at [535, 316] on input "Următoare" at bounding box center [544, 315] width 46 height 14
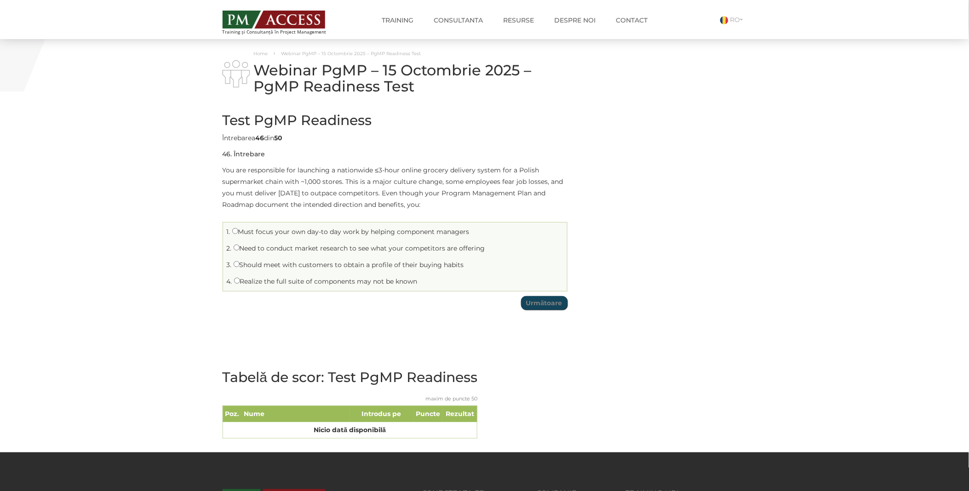
drag, startPoint x: 293, startPoint y: 280, endPoint x: 299, endPoint y: 277, distance: 6.4
click at [297, 278] on label "Realize the full suite of components may not be known" at bounding box center [326, 281] width 184 height 8
click at [235, 281] on input "Realize the full suite of components may not be known" at bounding box center [237, 281] width 6 height 6
radio input "true"
click at [543, 303] on input "Următoare" at bounding box center [544, 303] width 46 height 14
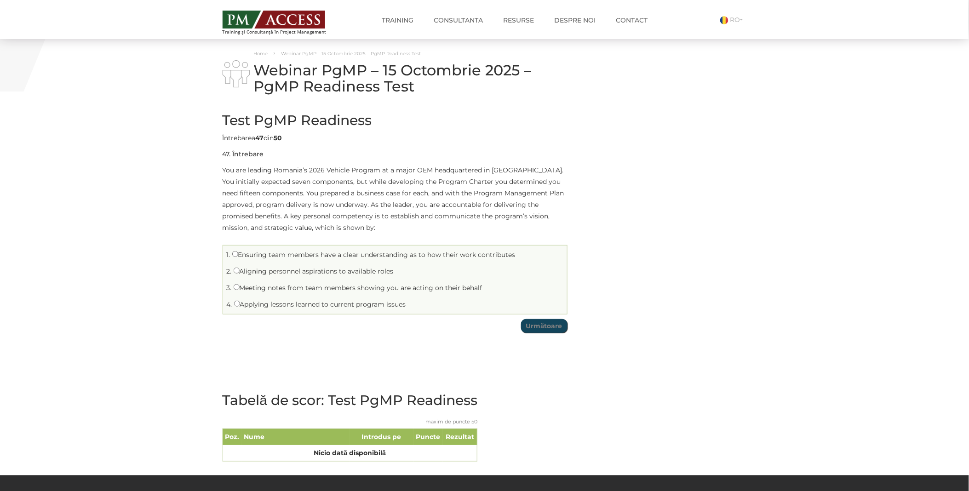
click at [264, 304] on label "Applying lessons learned to current program issues" at bounding box center [320, 304] width 172 height 8
click at [240, 304] on input "Applying lessons learned to current program issues" at bounding box center [237, 304] width 6 height 6
radio input "true"
click at [555, 323] on input "Următoare" at bounding box center [544, 326] width 46 height 14
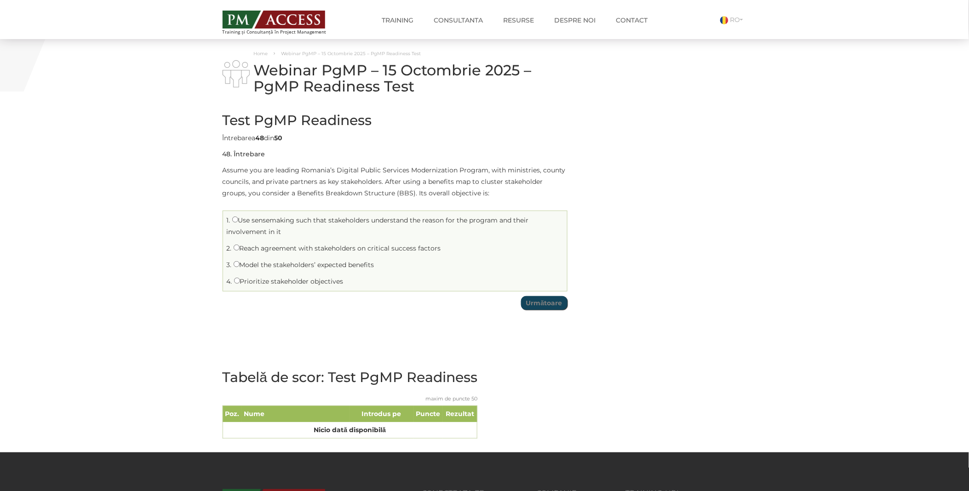
click at [253, 264] on label "Model the stakeholders’ expected benefits" at bounding box center [304, 265] width 141 height 8
click at [240, 264] on input "Model the stakeholders’ expected benefits" at bounding box center [237, 264] width 6 height 6
radio input "true"
click at [549, 302] on input "Următoare" at bounding box center [544, 303] width 46 height 14
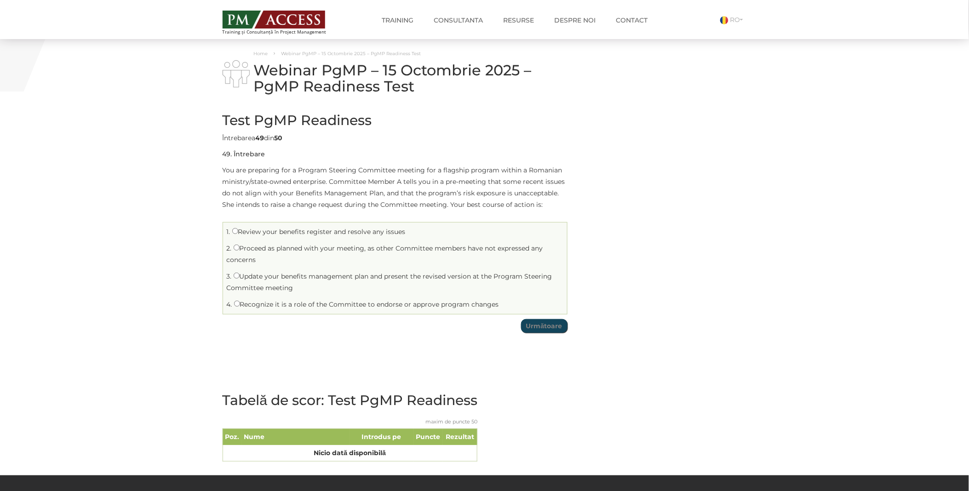
click at [295, 305] on label "Recognize it is a role of the Committee to endorse or approve program changes" at bounding box center [366, 304] width 265 height 8
click at [240, 305] on input "Recognize it is a role of the Committee to endorse or approve program changes" at bounding box center [237, 304] width 6 height 6
radio input "true"
click at [544, 326] on input "Următoare" at bounding box center [544, 326] width 46 height 14
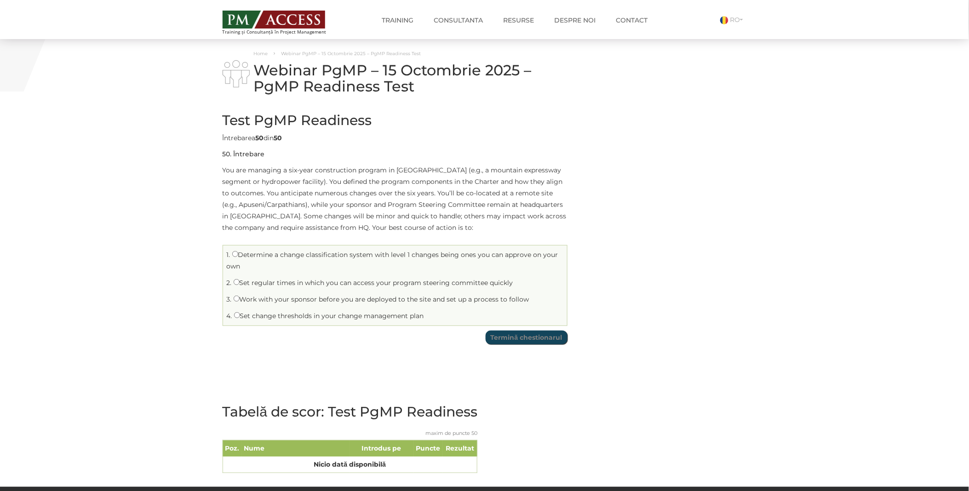
click at [310, 314] on label "Set change thresholds in your change management plan" at bounding box center [329, 316] width 190 height 8
click at [240, 314] on input "Set change thresholds in your change management plan" at bounding box center [237, 315] width 6 height 6
radio input "true"
click at [516, 334] on input "Termină chestionarul" at bounding box center [527, 338] width 82 height 14
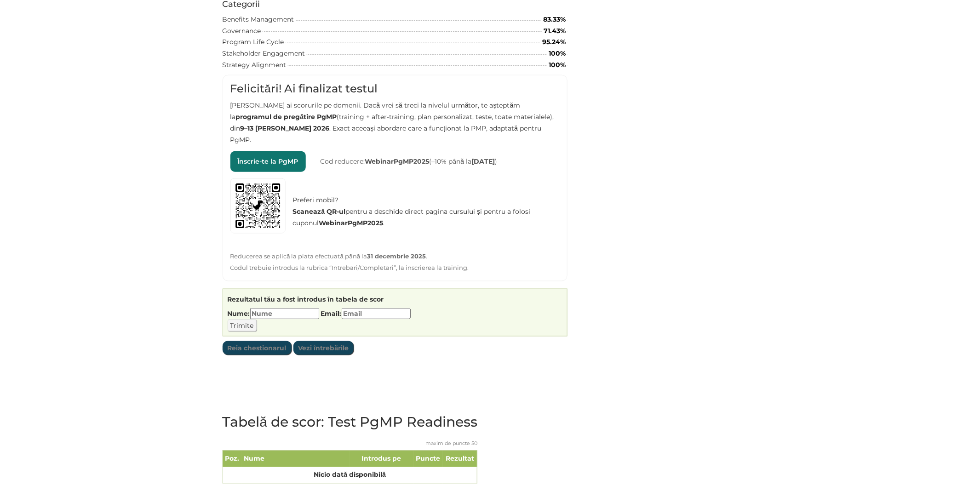
scroll to position [272, 0]
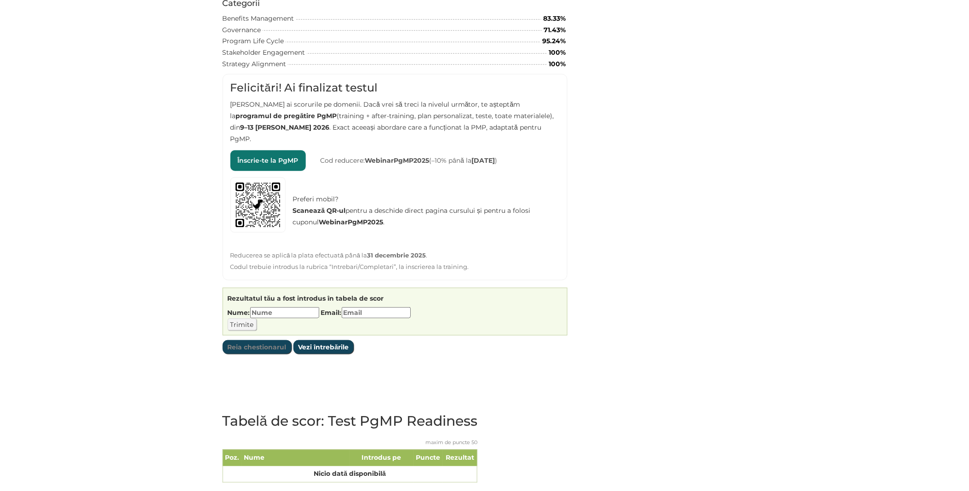
click at [333, 340] on input "Vezi întrebările" at bounding box center [323, 347] width 61 height 14
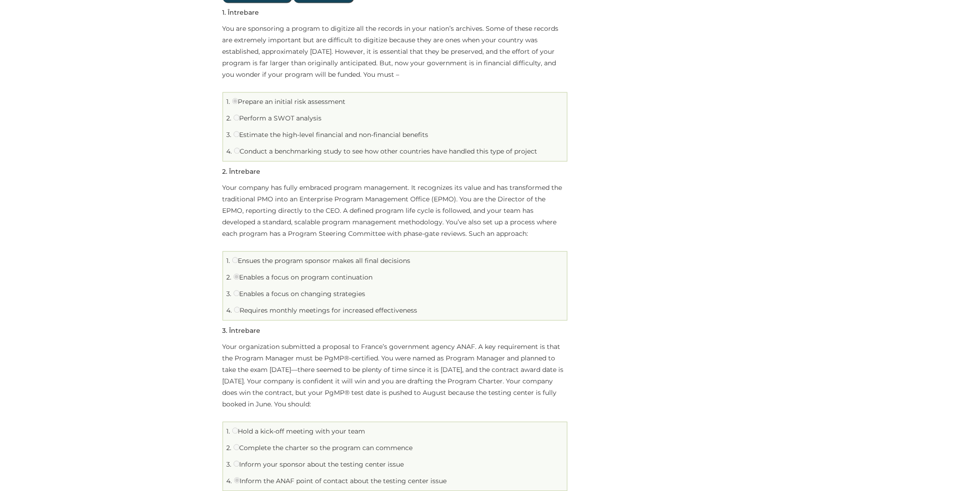
scroll to position [817, 0]
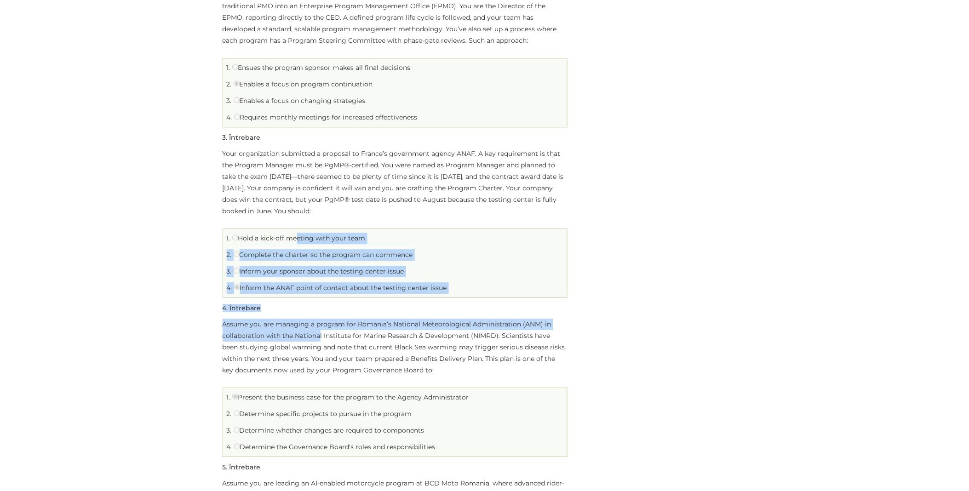
drag, startPoint x: 293, startPoint y: 222, endPoint x: 319, endPoint y: 322, distance: 103.6
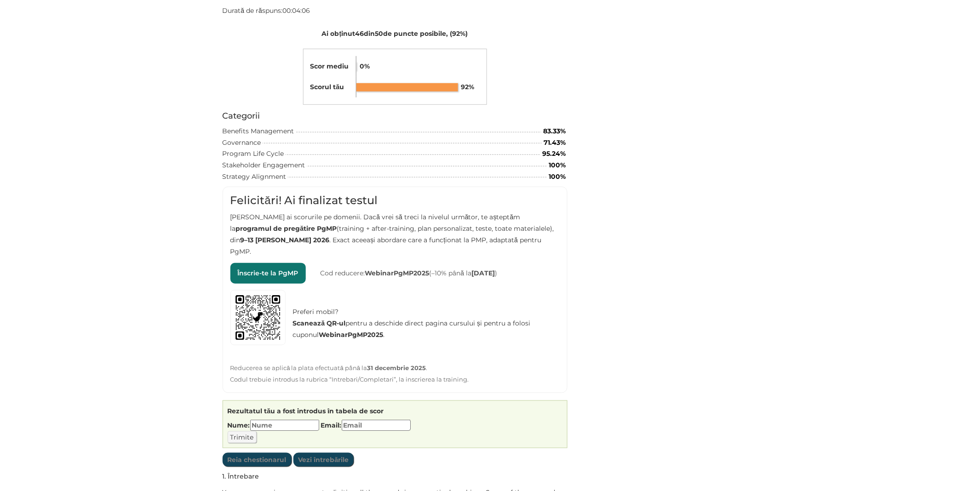
scroll to position [136, 0]
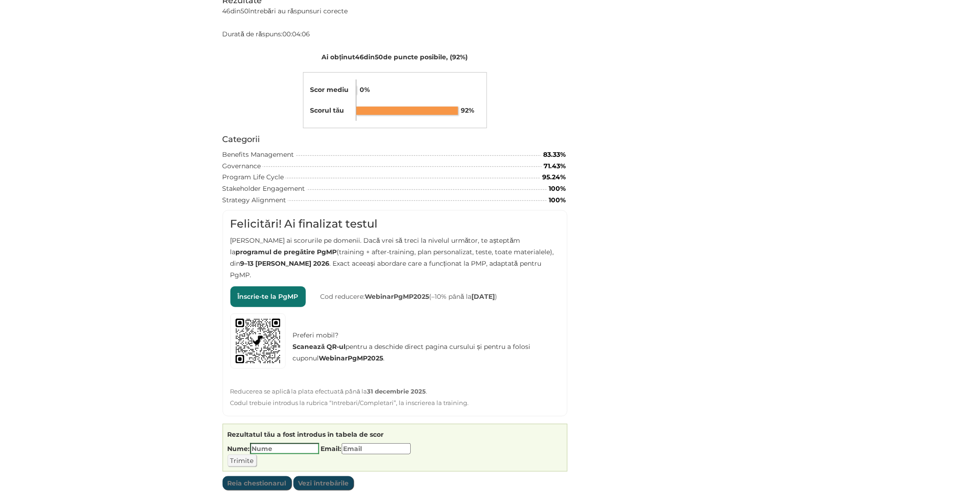
click at [277, 443] on input "Nume:" at bounding box center [284, 448] width 69 height 11
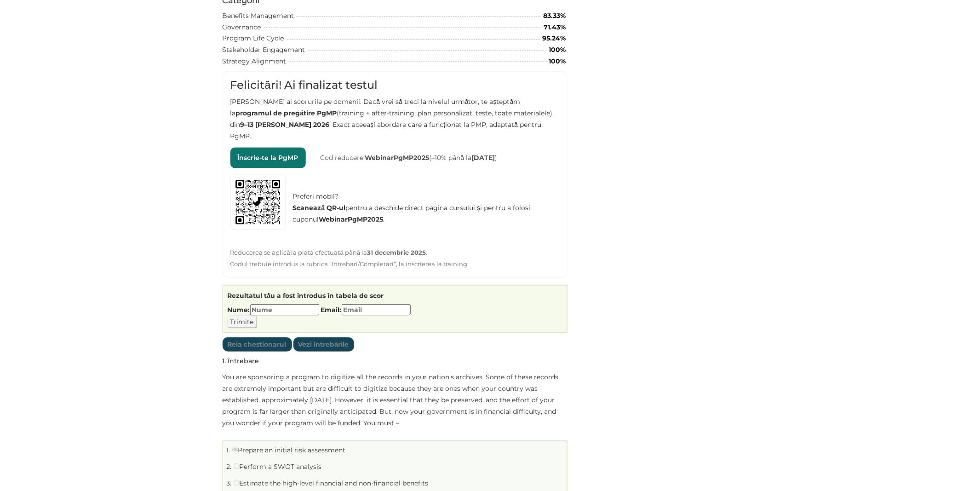
scroll to position [272, 0]
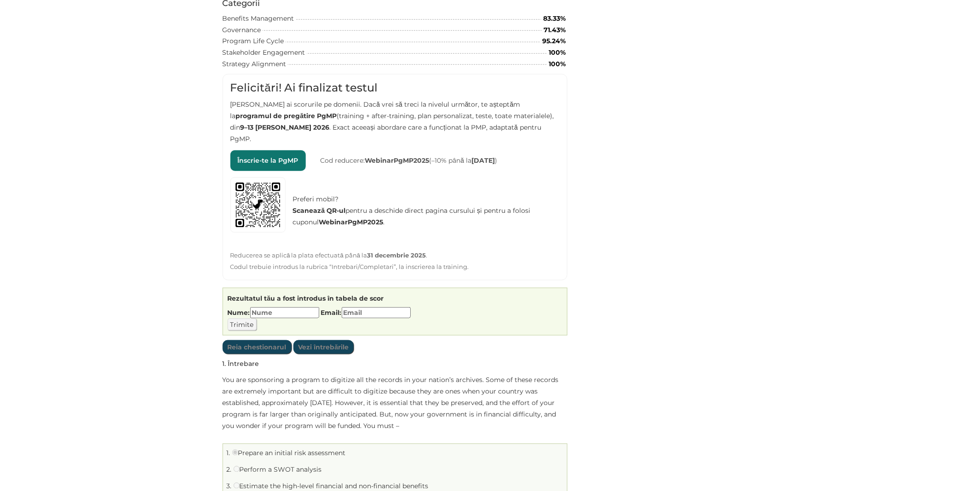
click at [259, 150] on link "Înscrie-te la PgMP" at bounding box center [267, 160] width 75 height 21
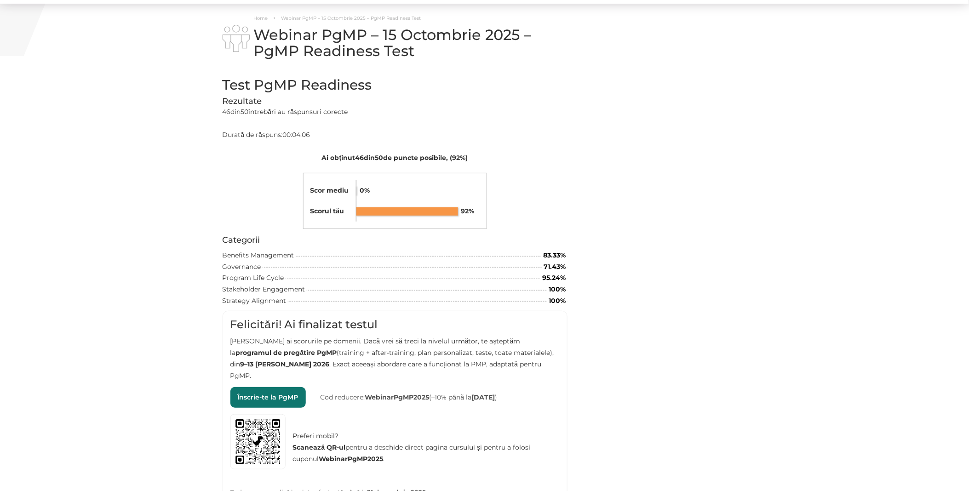
scroll to position [0, 0]
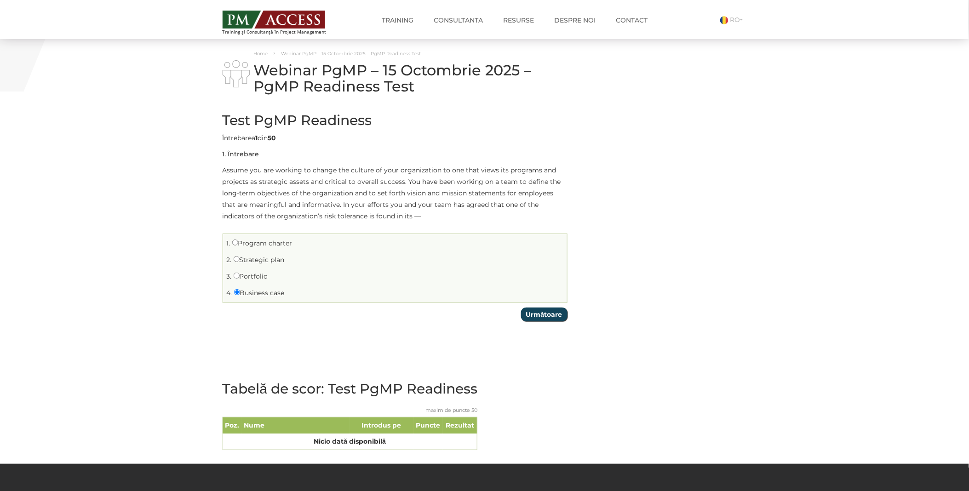
click at [562, 314] on input "Următoare" at bounding box center [544, 315] width 46 height 14
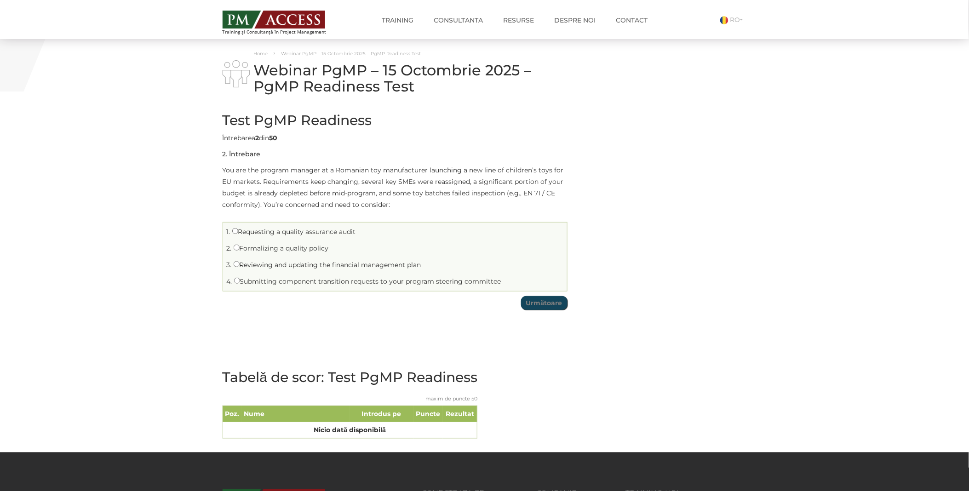
click at [249, 228] on label "Requesting a quality assurance audit" at bounding box center [294, 232] width 124 height 8
click at [238, 228] on input "Requesting a quality assurance audit" at bounding box center [235, 231] width 6 height 6
radio input "true"
click at [540, 308] on input "Următoare" at bounding box center [544, 303] width 46 height 14
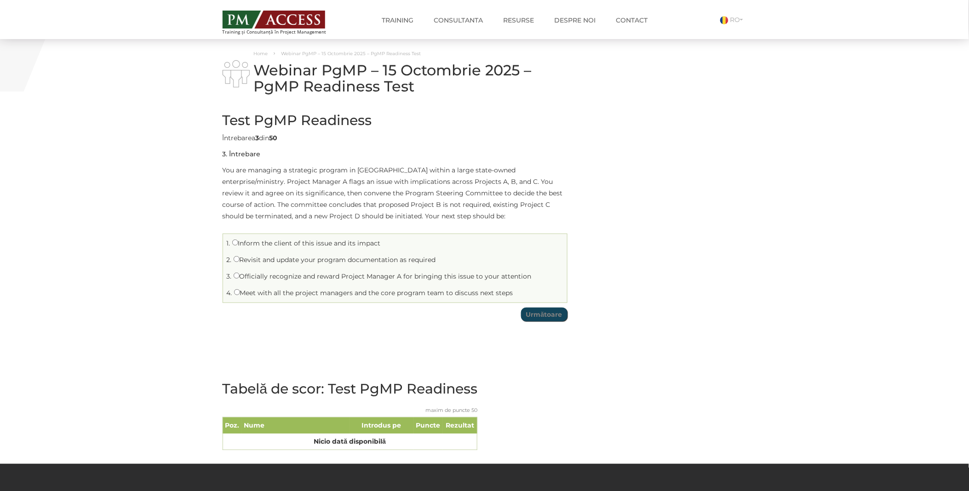
drag, startPoint x: 292, startPoint y: 258, endPoint x: 313, endPoint y: 258, distance: 20.7
click at [293, 258] on label "Revisit and update your program documentation as required" at bounding box center [335, 260] width 202 height 8
click at [240, 258] on input "Revisit and update your program documentation as required" at bounding box center [237, 259] width 6 height 6
radio input "true"
click at [556, 314] on input "Următoare" at bounding box center [544, 315] width 46 height 14
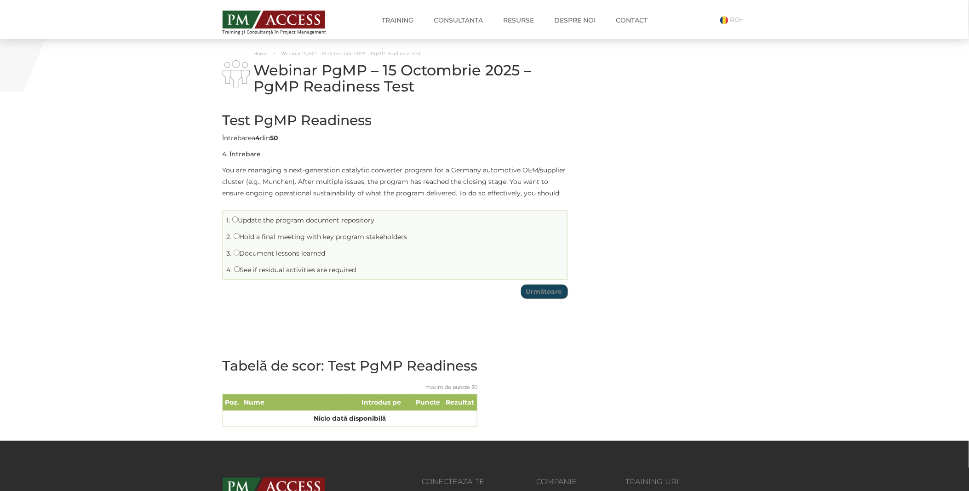
drag, startPoint x: 276, startPoint y: 272, endPoint x: 313, endPoint y: 263, distance: 37.8
click at [276, 271] on label "See if residual activities are required" at bounding box center [295, 270] width 122 height 8
click at [240, 271] on input "See if residual activities are required" at bounding box center [237, 269] width 6 height 6
radio input "true"
click at [538, 293] on input "Următoare" at bounding box center [544, 292] width 46 height 14
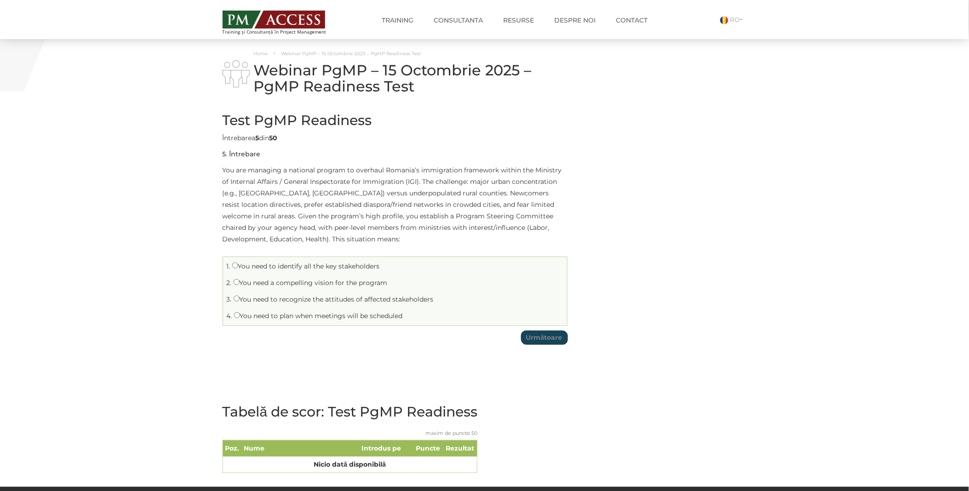
click at [251, 315] on label "You need to plan when meetings will be scheduled" at bounding box center [318, 316] width 169 height 8
click at [240, 315] on input "You need to plan when meetings will be scheduled" at bounding box center [237, 315] width 6 height 6
radio input "true"
click at [547, 342] on input "Următoare" at bounding box center [544, 338] width 46 height 14
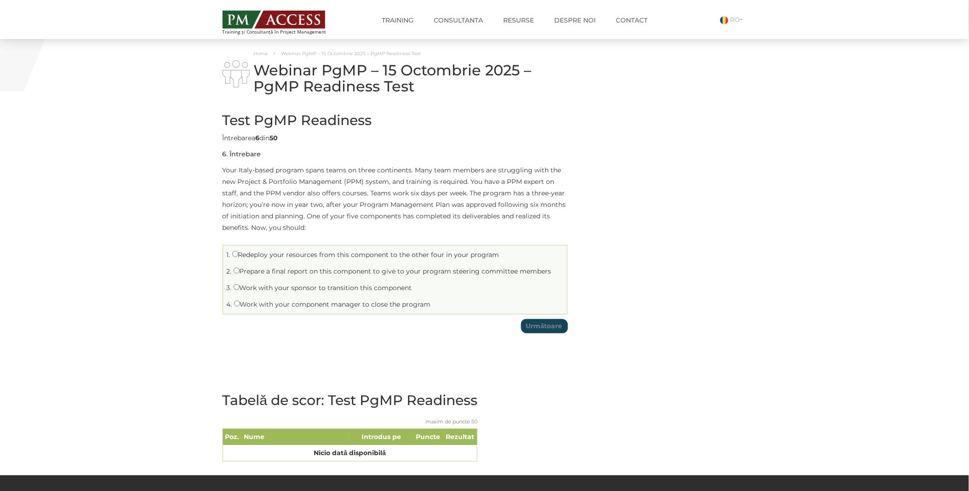
click at [287, 289] on label "Work with your sponsor to transition this component" at bounding box center [323, 288] width 178 height 8
click at [240, 289] on input "Work with your sponsor to transition this component" at bounding box center [237, 287] width 6 height 6
radio input "true"
click at [544, 326] on input "Următoare" at bounding box center [544, 326] width 46 height 14
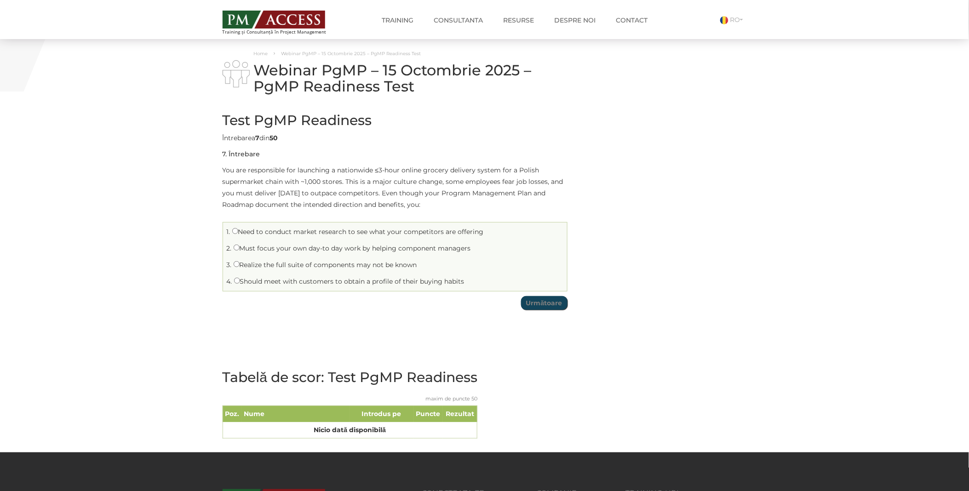
click at [247, 265] on label "Realize the full suite of components may not be known" at bounding box center [326, 265] width 184 height 8
click at [240, 265] on input "Realize the full suite of components may not be known" at bounding box center [237, 264] width 6 height 6
radio input "true"
click at [540, 297] on input "Următoare" at bounding box center [544, 303] width 46 height 14
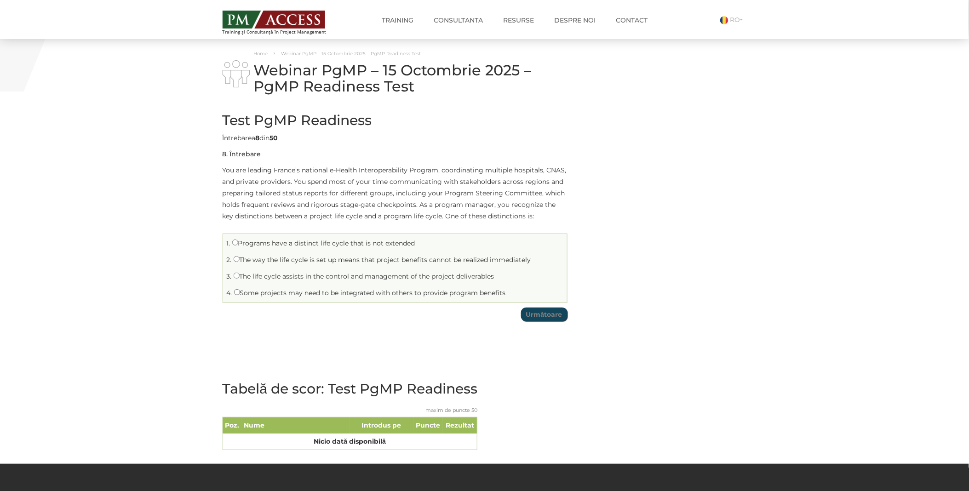
click at [277, 295] on label "Some projects may need to be integrated with others to provide program benefits" at bounding box center [370, 293] width 272 height 8
click at [240, 295] on input "Some projects may need to be integrated with others to provide program benefits" at bounding box center [237, 292] width 6 height 6
radio input "true"
click at [536, 318] on input "Următoare" at bounding box center [544, 315] width 46 height 14
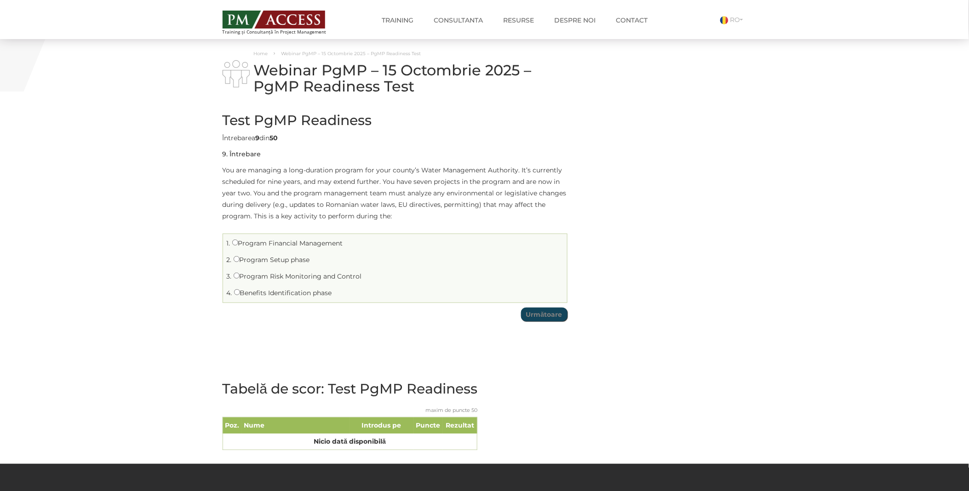
click at [268, 247] on label "Program Financial Management" at bounding box center [287, 243] width 111 height 8
click at [238, 246] on input "Program Financial Management" at bounding box center [235, 243] width 6 height 6
radio input "true"
click at [548, 319] on input "Următoare" at bounding box center [544, 315] width 46 height 14
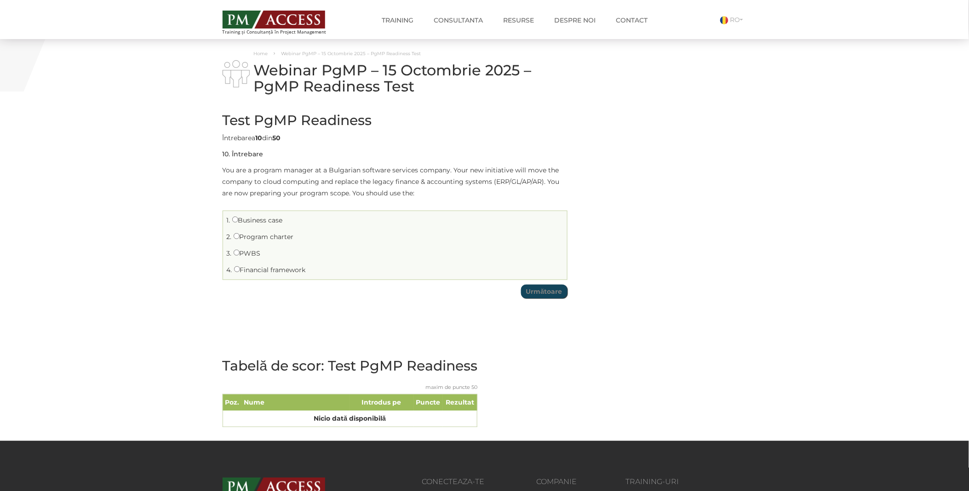
click at [247, 254] on label "PWBS" at bounding box center [247, 253] width 27 height 8
click at [240, 254] on input "PWBS" at bounding box center [237, 253] width 6 height 6
radio input "true"
click at [551, 288] on input "Următoare" at bounding box center [544, 292] width 46 height 14
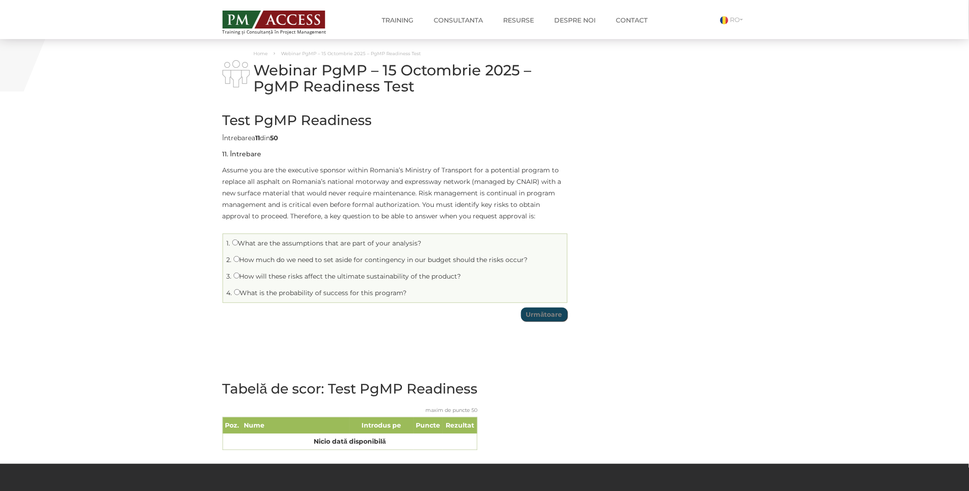
click at [334, 246] on label "What are the assumptions that are part of your analysis?" at bounding box center [326, 243] width 189 height 8
click at [238, 246] on input "What are the assumptions that are part of your analysis?" at bounding box center [235, 243] width 6 height 6
radio input "true"
click at [546, 318] on input "Următoare" at bounding box center [544, 315] width 46 height 14
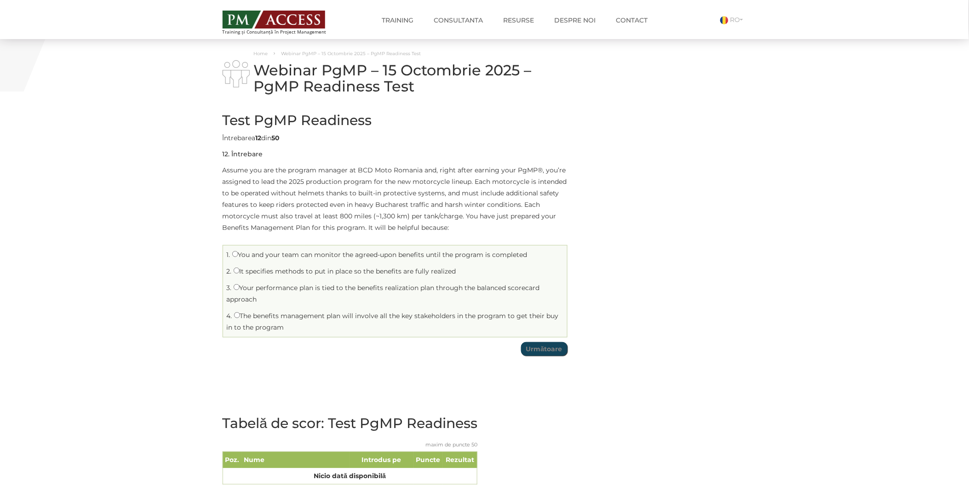
click at [299, 273] on label "It specifies methods to put in place so the benefits are fully realized" at bounding box center [345, 271] width 223 height 8
click at [240, 273] on input "It specifies methods to put in place so the benefits are fully realized" at bounding box center [237, 271] width 6 height 6
radio input "true"
click at [560, 345] on input "Următoare" at bounding box center [544, 349] width 46 height 14
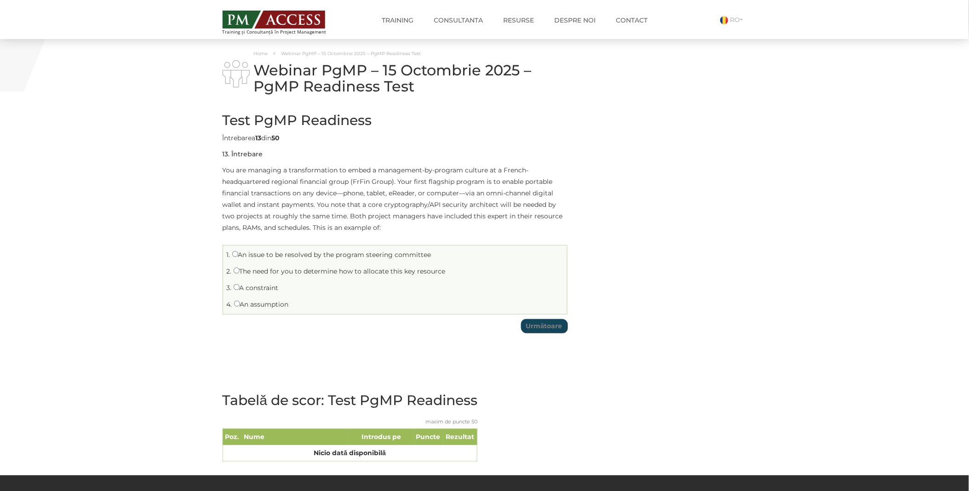
click at [270, 273] on label "The need for you to determine how to allocate this key resource" at bounding box center [340, 271] width 212 height 8
click at [240, 273] on input "The need for you to determine how to allocate this key resource" at bounding box center [237, 271] width 6 height 6
radio input "true"
click at [552, 326] on input "Următoare" at bounding box center [544, 326] width 46 height 14
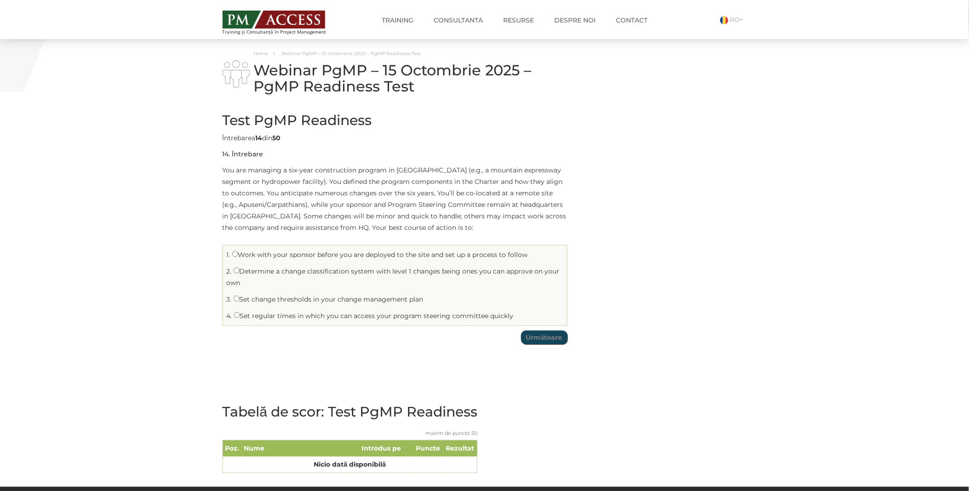
click at [293, 299] on label "Set change thresholds in your change management plan" at bounding box center [329, 299] width 190 height 8
click at [240, 299] on input "Set change thresholds in your change management plan" at bounding box center [237, 299] width 6 height 6
radio input "true"
click at [550, 342] on input "Următoare" at bounding box center [544, 338] width 46 height 14
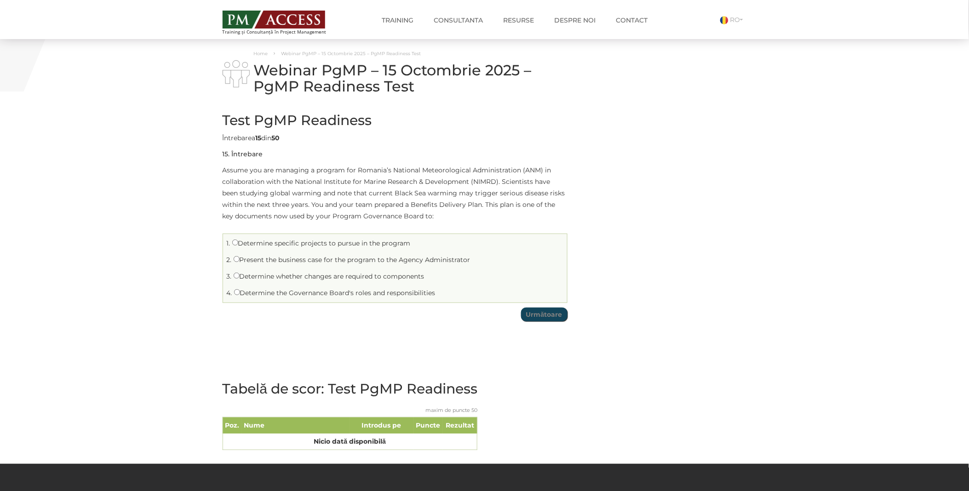
click at [310, 259] on label "Present the business case for the program to the Agency Administrator" at bounding box center [352, 260] width 237 height 8
click at [240, 259] on input "Present the business case for the program to the Agency Administrator" at bounding box center [237, 259] width 6 height 6
radio input "true"
click at [549, 313] on input "Următoare" at bounding box center [544, 315] width 46 height 14
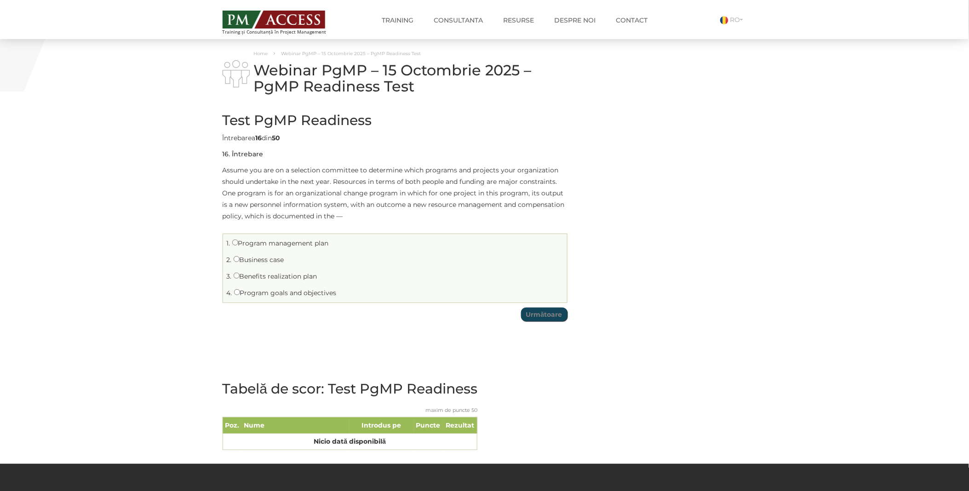
click at [251, 262] on label "Business case" at bounding box center [259, 260] width 51 height 8
click at [240, 262] on input "Business case" at bounding box center [237, 259] width 6 height 6
radio input "true"
click at [537, 316] on input "Următoare" at bounding box center [544, 315] width 46 height 14
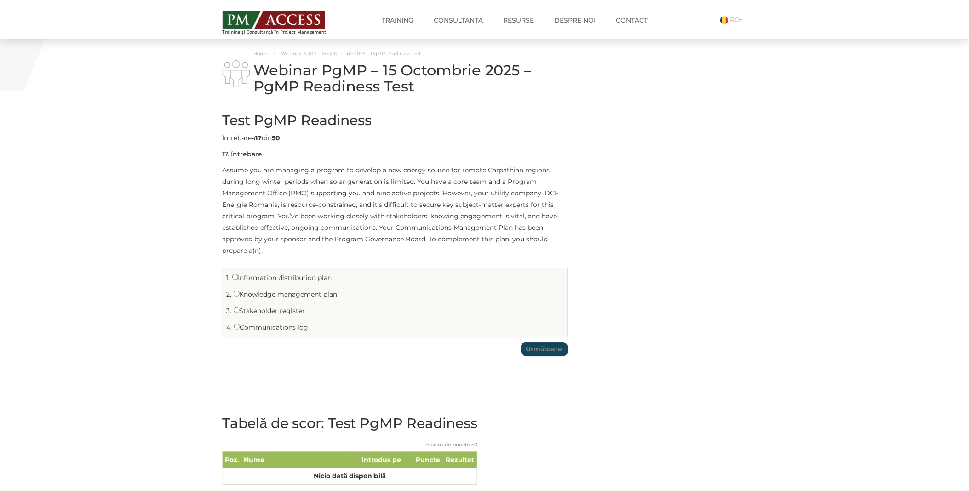
click at [287, 310] on label "Stakeholder register" at bounding box center [270, 311] width 72 height 8
click at [240, 310] on input "Stakeholder register" at bounding box center [237, 310] width 6 height 6
radio input "true"
click at [545, 347] on input "Următoare" at bounding box center [544, 349] width 46 height 14
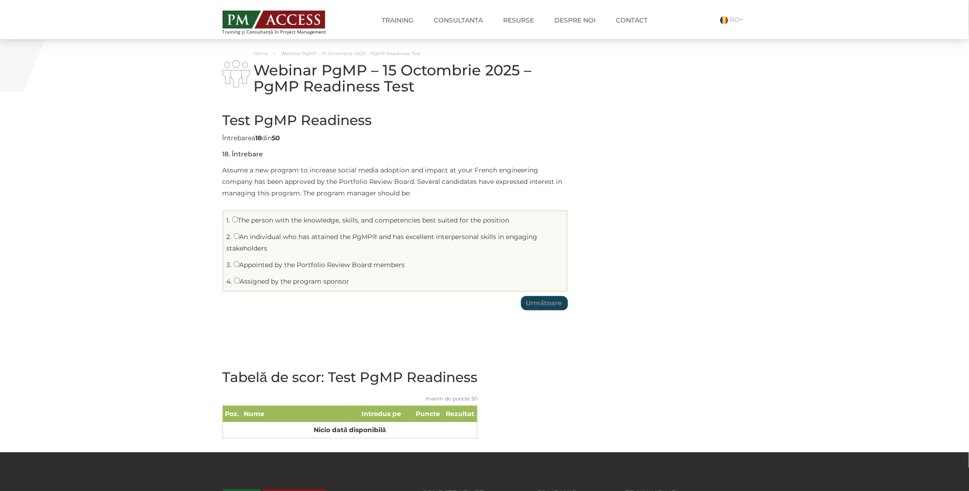
click at [260, 287] on li "4. Assigned by the program sponsor" at bounding box center [394, 282] width 339 height 14
click at [330, 287] on li "4. Assigned by the program sponsor" at bounding box center [394, 282] width 339 height 14
click at [247, 282] on label "Assigned by the program sponsor" at bounding box center [291, 281] width 115 height 8
click at [240, 282] on input "Assigned by the program sponsor" at bounding box center [237, 281] width 6 height 6
radio input "true"
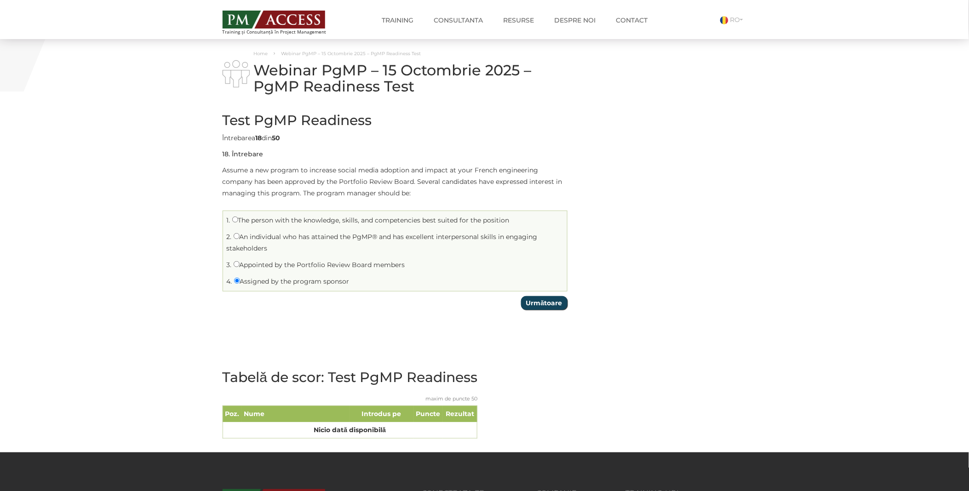
click at [537, 304] on input "Următoare" at bounding box center [544, 303] width 46 height 14
click at [238, 217] on label "Model the stakeholders’ expected benefits" at bounding box center [302, 220] width 141 height 8
click at [238, 217] on input "Model the stakeholders’ expected benefits" at bounding box center [235, 220] width 6 height 6
radio input "true"
click at [555, 300] on input "Următoare" at bounding box center [544, 303] width 46 height 14
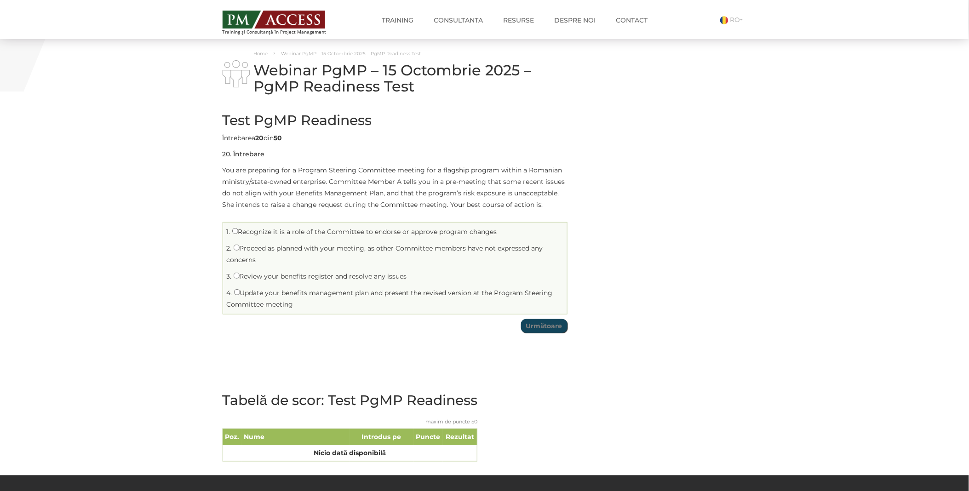
click at [263, 233] on label "Recognize it is a role of the Committee to endorse or approve program changes" at bounding box center [364, 232] width 265 height 8
click at [238, 233] on input "Recognize it is a role of the Committee to endorse or approve program changes" at bounding box center [235, 231] width 6 height 6
radio input "true"
click at [544, 322] on input "Următoare" at bounding box center [544, 326] width 46 height 14
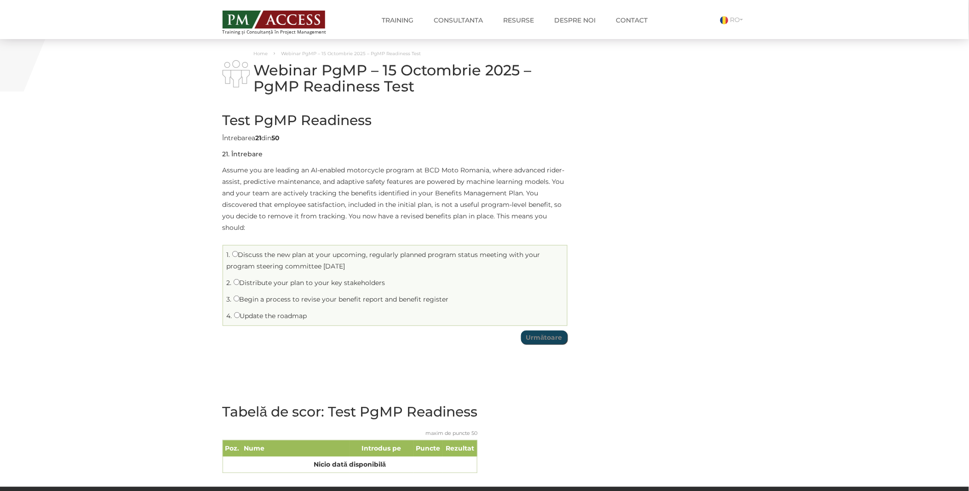
click at [273, 319] on label "Update the roadmap" at bounding box center [270, 316] width 73 height 8
click at [240, 318] on input "Update the roadmap" at bounding box center [237, 315] width 6 height 6
radio input "true"
click at [525, 337] on input "Următoare" at bounding box center [544, 338] width 46 height 14
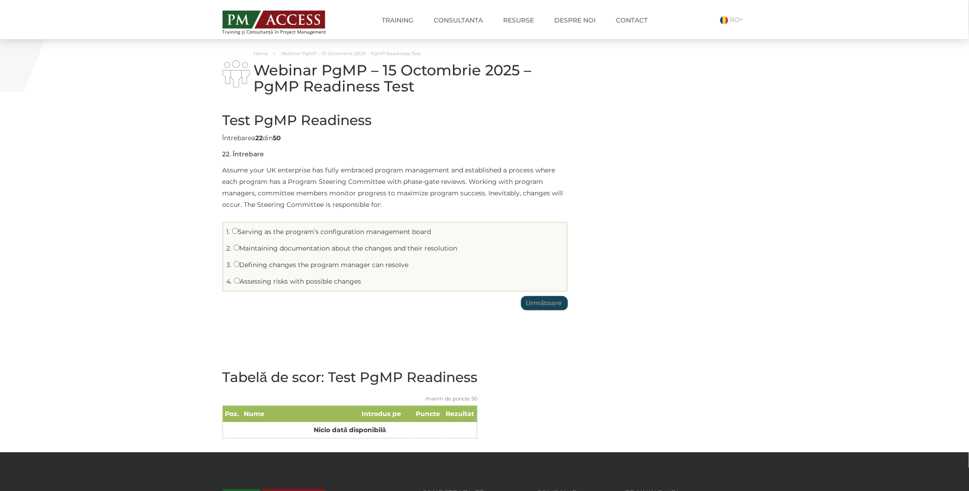
click at [280, 265] on label "Defining changes the program manager can resolve" at bounding box center [321, 265] width 175 height 8
click at [240, 265] on input "Defining changes the program manager can resolve" at bounding box center [237, 264] width 6 height 6
radio input "true"
click at [551, 308] on input "Următoare" at bounding box center [544, 303] width 46 height 14
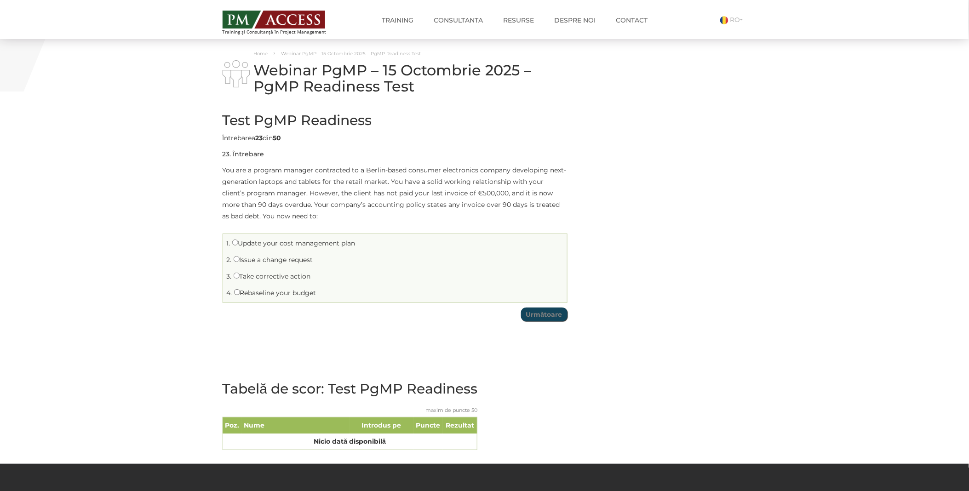
click at [248, 278] on label "Take corrective action" at bounding box center [272, 276] width 77 height 8
click at [240, 278] on input "Take corrective action" at bounding box center [237, 276] width 6 height 6
radio input "true"
click at [544, 311] on input "Următoare" at bounding box center [544, 315] width 46 height 14
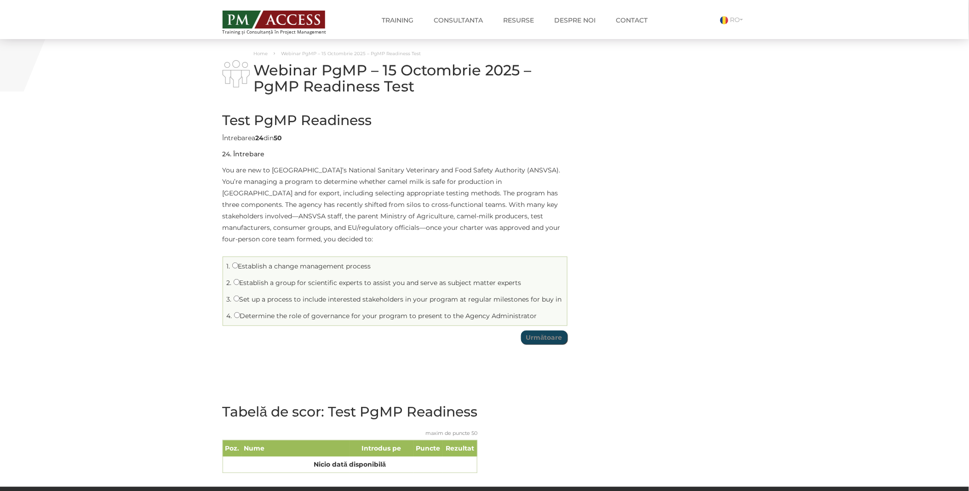
click at [250, 262] on label "Establish a change management process" at bounding box center [301, 266] width 139 height 8
click at [238, 263] on input "Establish a change management process" at bounding box center [235, 266] width 6 height 6
radio input "true"
click at [550, 331] on input "Următoare" at bounding box center [544, 338] width 46 height 14
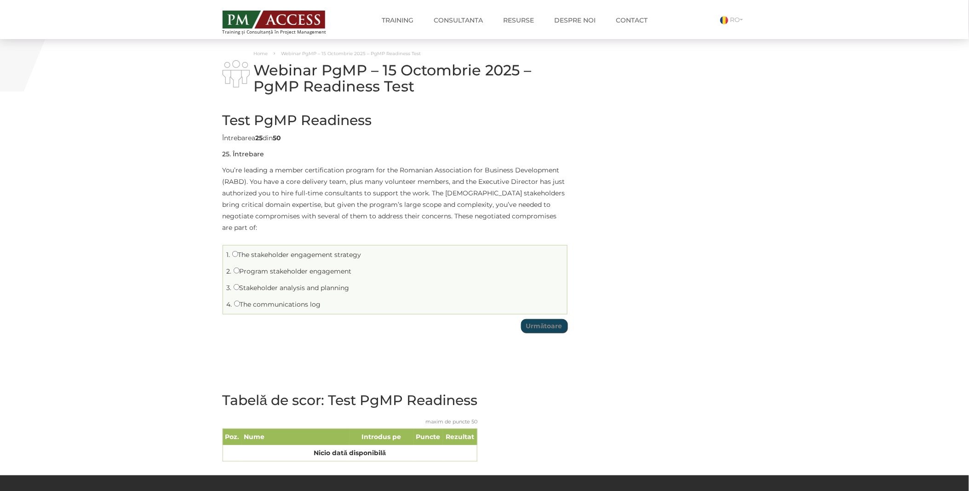
click at [279, 267] on label "Program stakeholder engagement" at bounding box center [293, 271] width 118 height 8
click at [240, 268] on input "Program stakeholder engagement" at bounding box center [237, 271] width 6 height 6
radio input "true"
click at [550, 319] on input "Următoare" at bounding box center [544, 326] width 46 height 14
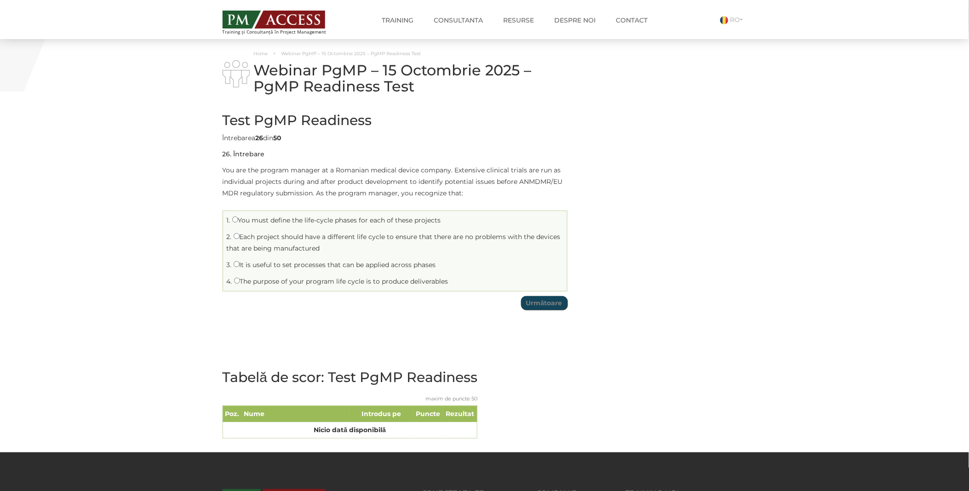
click at [301, 267] on label "It is useful to set processes that can be applied across phases" at bounding box center [335, 265] width 202 height 8
click at [240, 267] on input "It is useful to set processes that can be applied across phases" at bounding box center [237, 264] width 6 height 6
radio input "true"
click at [534, 305] on input "Următoare" at bounding box center [544, 303] width 46 height 14
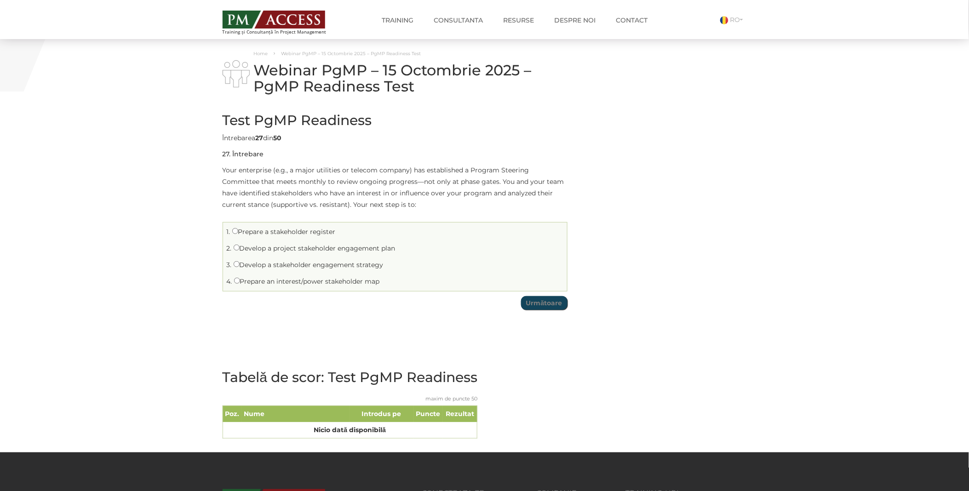
click at [249, 233] on label "Prepare a stakeholder register" at bounding box center [283, 232] width 103 height 8
click at [238, 233] on input "Prepare a stakeholder register" at bounding box center [235, 231] width 6 height 6
radio input "true"
click at [540, 299] on input "Următoare" at bounding box center [544, 303] width 46 height 14
click at [256, 266] on label "Determine the optimal procurement options based on a wide variety of factors" at bounding box center [364, 265] width 261 height 8
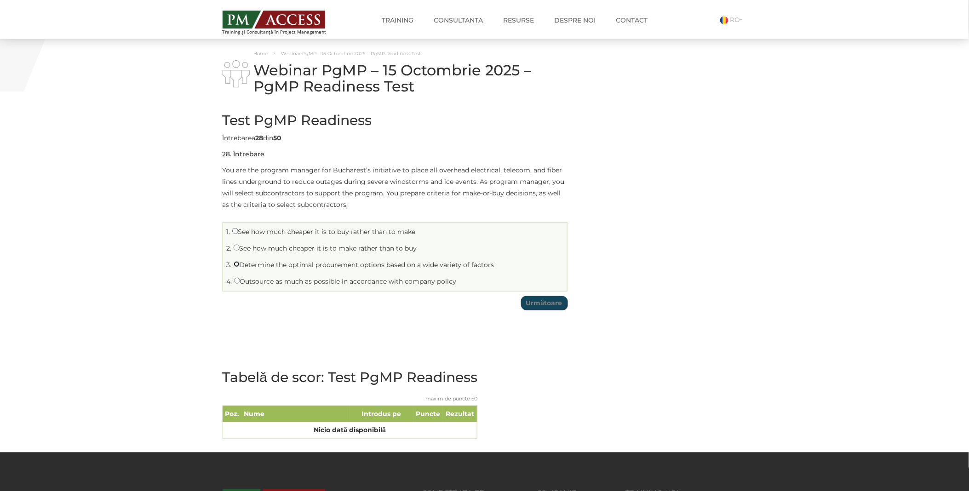
click at [240, 266] on input "Determine the optimal procurement options based on a wide variety of factors" at bounding box center [237, 264] width 6 height 6
radio input "true"
click at [552, 307] on input "Următoare" at bounding box center [544, 303] width 46 height 14
click at [251, 264] on label "Follow the issue escalation process explicitly" at bounding box center [308, 265] width 149 height 8
click at [240, 264] on input "Follow the issue escalation process explicitly" at bounding box center [237, 264] width 6 height 6
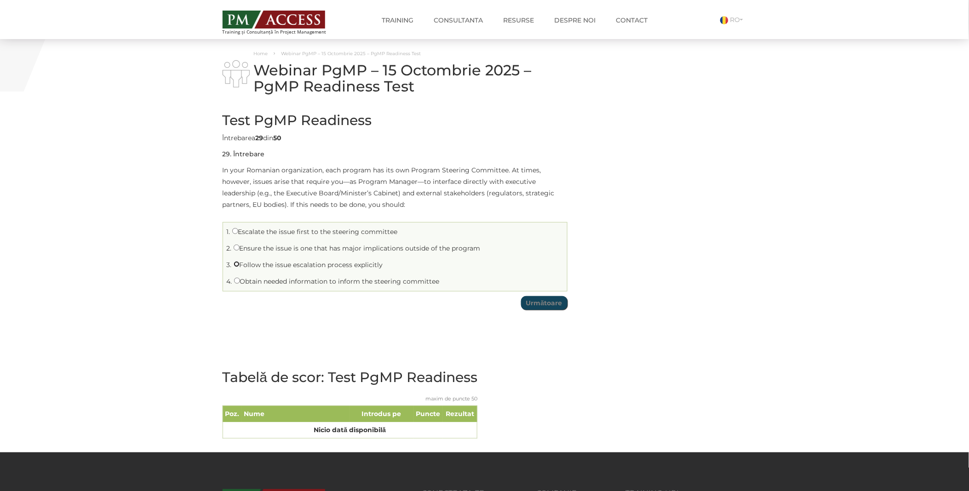
radio input "true"
click at [271, 236] on li "1. Escalate the issue first to the steering committee" at bounding box center [394, 232] width 339 height 14
click at [251, 231] on label "Escalate the issue first to the steering committee" at bounding box center [315, 232] width 166 height 8
click at [238, 231] on input "Escalate the issue first to the steering committee" at bounding box center [235, 231] width 6 height 6
radio input "true"
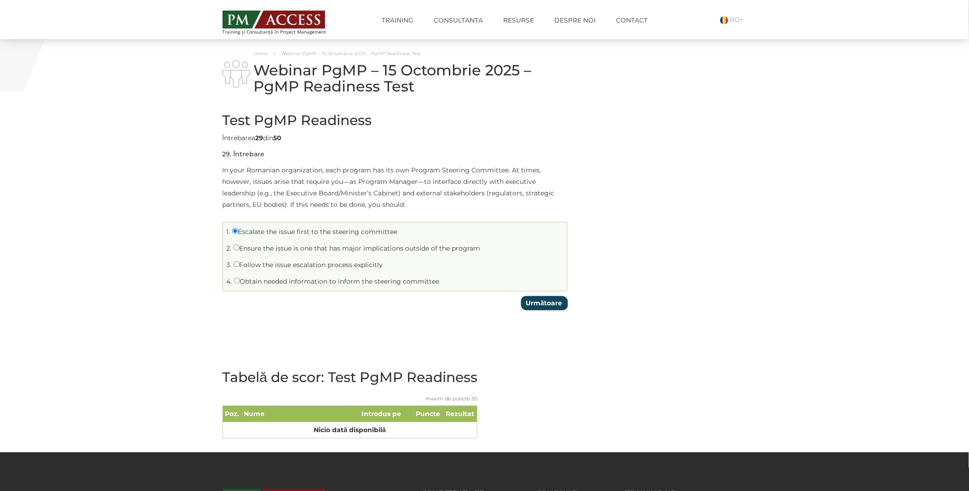
click at [558, 301] on input "Următoare" at bounding box center [544, 303] width 46 height 14
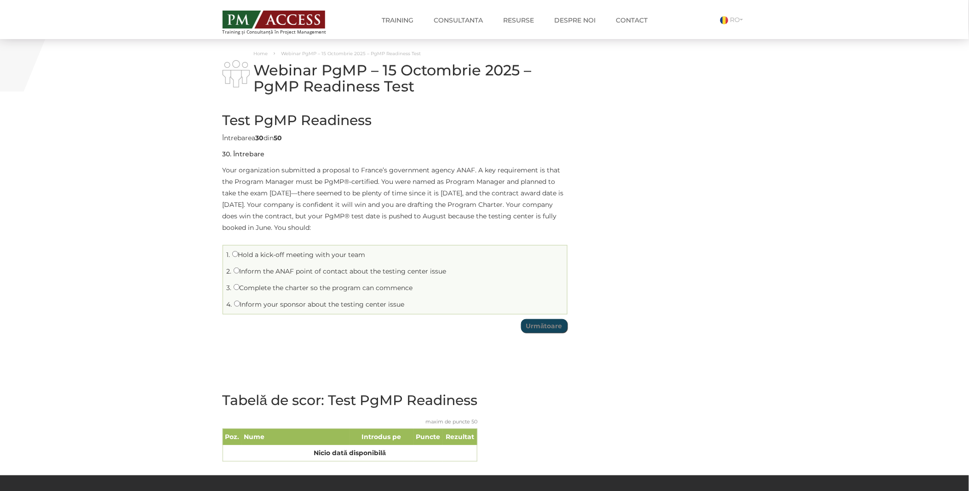
click at [284, 271] on label "Inform the ANAF point of contact about the testing center issue" at bounding box center [340, 271] width 213 height 8
click at [240, 271] on input "Inform the ANAF point of contact about the testing center issue" at bounding box center [237, 271] width 6 height 6
radio input "true"
click at [549, 323] on input "Următoare" at bounding box center [544, 326] width 46 height 14
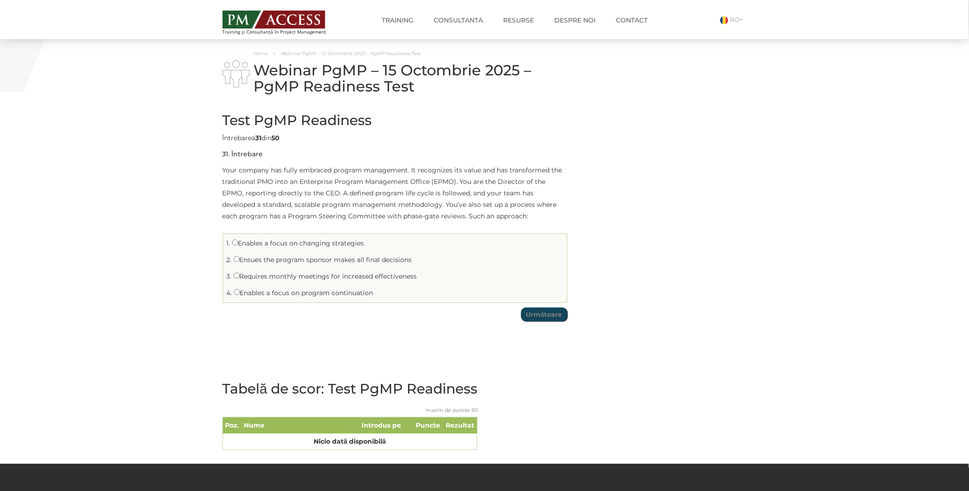
click at [309, 295] on label "Enables a focus on program continuation" at bounding box center [303, 293] width 139 height 8
click at [240, 295] on input "Enables a focus on program continuation" at bounding box center [237, 292] width 6 height 6
radio input "true"
click at [540, 321] on td "Test PgMP Readiness Limită de timp: 0 Rezumat chestionar 0 din 50 întrebări fin…" at bounding box center [395, 214] width 345 height 223
click at [540, 319] on input "Următoare" at bounding box center [544, 315] width 46 height 14
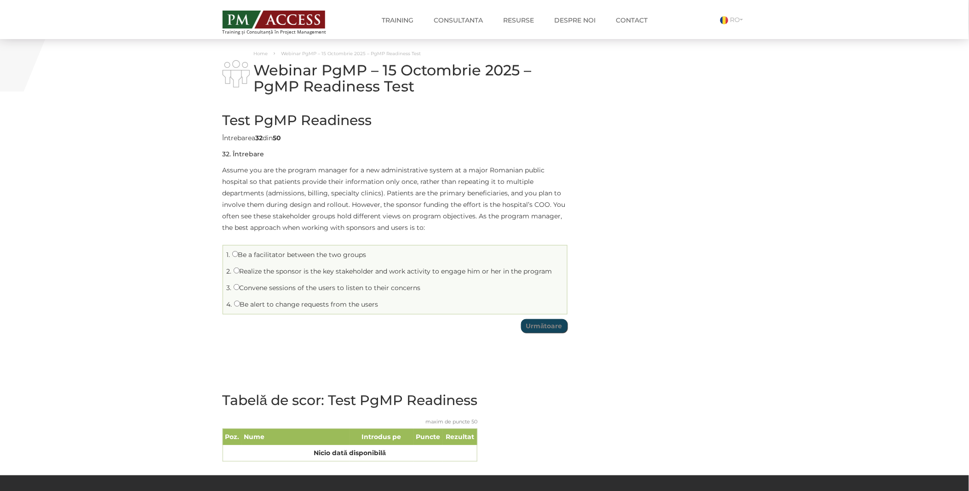
click at [283, 257] on label "Be a facilitator between the two groups" at bounding box center [299, 255] width 134 height 8
click at [238, 257] on input "Be a facilitator between the two groups" at bounding box center [235, 254] width 6 height 6
radio input "true"
click at [551, 324] on input "Următoare" at bounding box center [544, 326] width 46 height 14
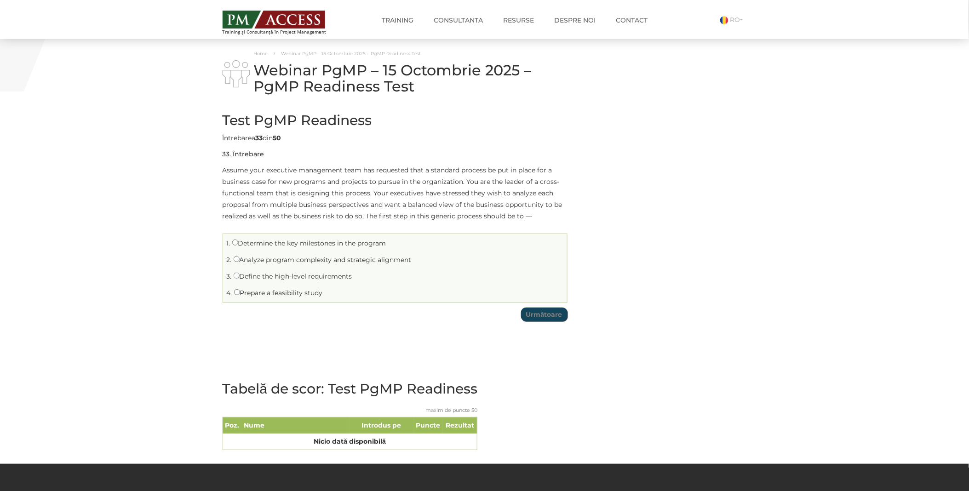
click at [283, 292] on label "Prepare a feasibility study" at bounding box center [278, 293] width 89 height 8
click at [240, 292] on input "Prepare a feasibility study" at bounding box center [237, 292] width 6 height 6
radio input "true"
click at [552, 316] on input "Următoare" at bounding box center [544, 315] width 46 height 14
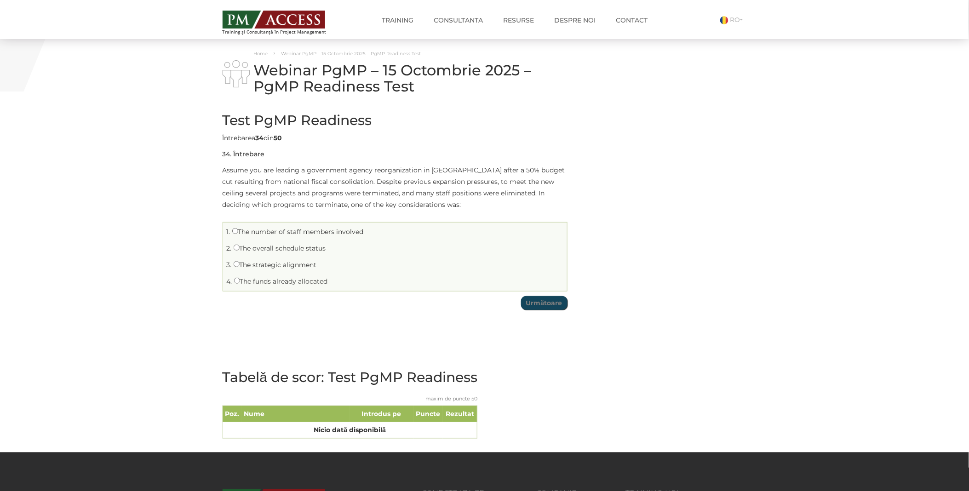
click at [258, 269] on li "3. The strategic alignment" at bounding box center [394, 265] width 339 height 14
click at [287, 261] on label "The strategic alignment" at bounding box center [275, 265] width 83 height 8
click at [240, 261] on input "The strategic alignment" at bounding box center [237, 264] width 6 height 6
radio input "true"
click at [556, 310] on input "Următoare" at bounding box center [544, 303] width 46 height 14
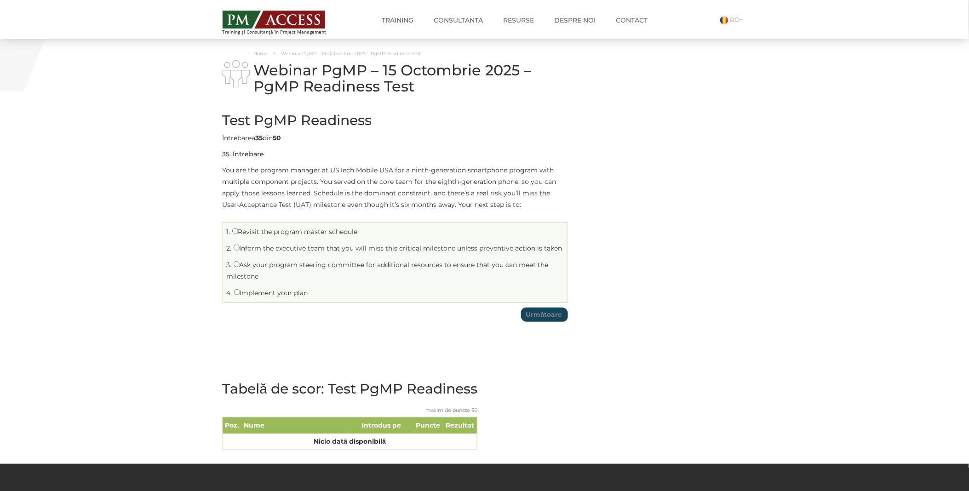
click at [283, 228] on label "Revisit the program master schedule" at bounding box center [295, 232] width 126 height 8
click at [238, 228] on input "Revisit the program master schedule" at bounding box center [235, 231] width 6 height 6
radio input "true"
click at [549, 315] on input "Următoare" at bounding box center [544, 315] width 46 height 14
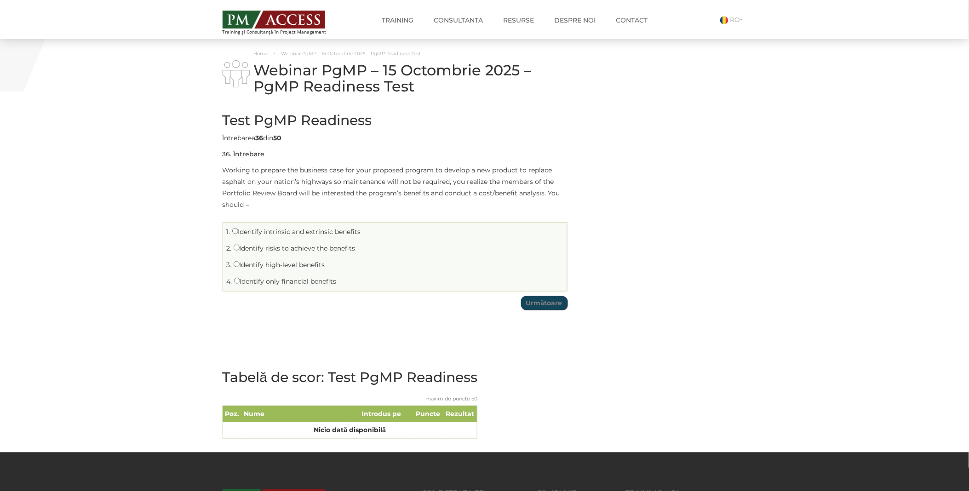
click at [288, 231] on label "Identify intrinsic and extrinsic benefits" at bounding box center [296, 232] width 129 height 8
click at [238, 231] on input "Identify intrinsic and extrinsic benefits" at bounding box center [235, 231] width 6 height 6
radio input "true"
click at [540, 306] on input "Următoare" at bounding box center [544, 303] width 46 height 14
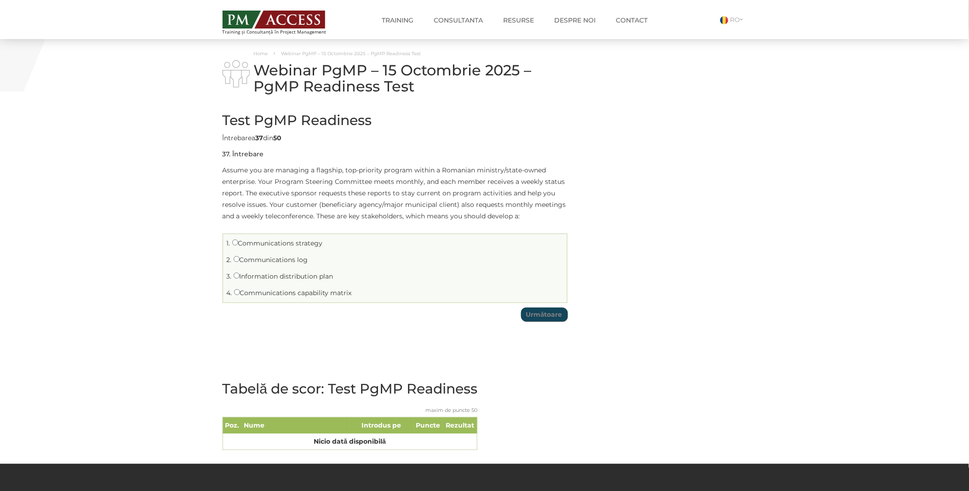
click at [253, 246] on label "Communications strategy" at bounding box center [277, 243] width 91 height 8
click at [238, 246] on input "Communications strategy" at bounding box center [235, 243] width 6 height 6
radio input "true"
click at [553, 314] on input "Următoare" at bounding box center [544, 315] width 46 height 14
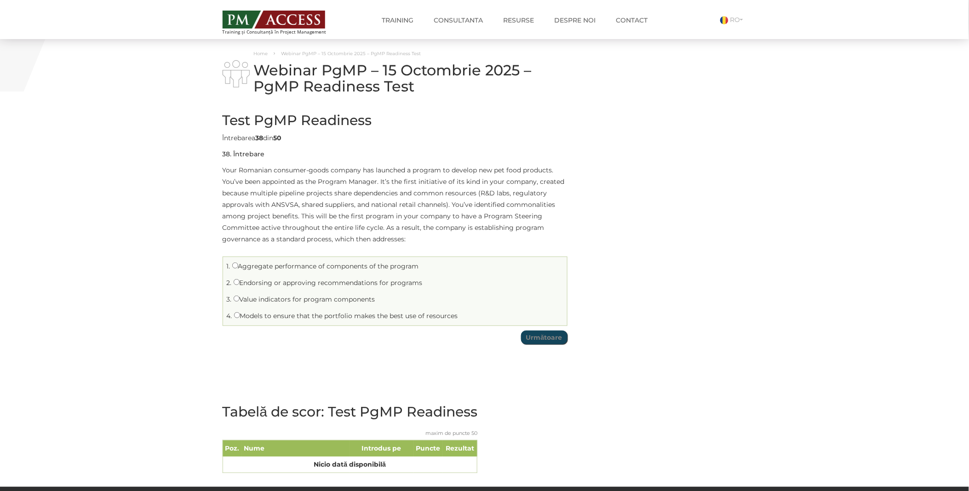
click at [291, 318] on label "Models to ensure that the portfolio makes the best use of resources" at bounding box center [346, 316] width 224 height 8
click at [240, 318] on input "Models to ensure that the portfolio makes the best use of resources" at bounding box center [237, 315] width 6 height 6
radio input "true"
click at [539, 337] on input "Următoare" at bounding box center [544, 338] width 46 height 14
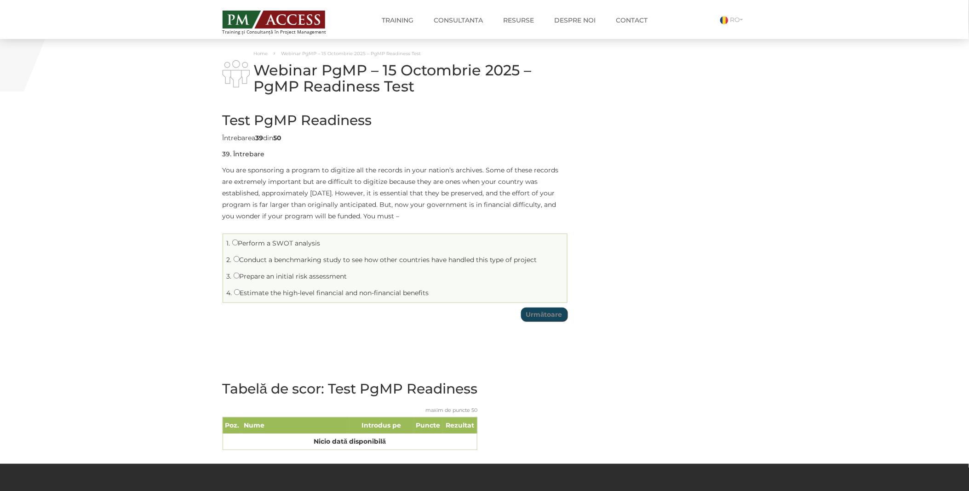
click at [284, 277] on label "Prepare an initial risk assessment" at bounding box center [291, 276] width 114 height 8
click at [240, 277] on input "Prepare an initial risk assessment" at bounding box center [237, 276] width 6 height 6
radio input "true"
click at [530, 319] on input "Următoare" at bounding box center [544, 315] width 46 height 14
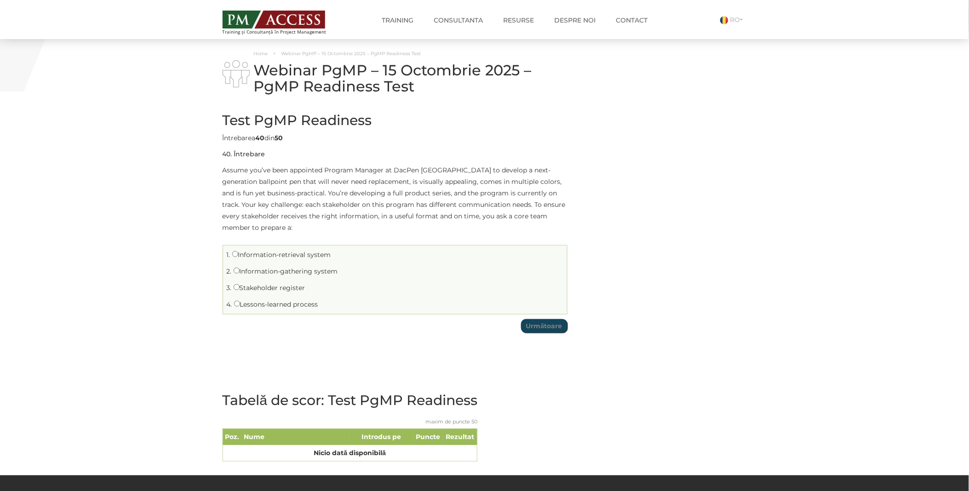
click at [269, 290] on label "Stakeholder register" at bounding box center [270, 288] width 72 height 8
click at [240, 290] on input "Stakeholder register" at bounding box center [237, 287] width 6 height 6
radio input "true"
click at [530, 327] on input "Următoare" at bounding box center [544, 326] width 46 height 14
click at [288, 272] on label "Applying lessons learned to current program issues" at bounding box center [320, 271] width 172 height 8
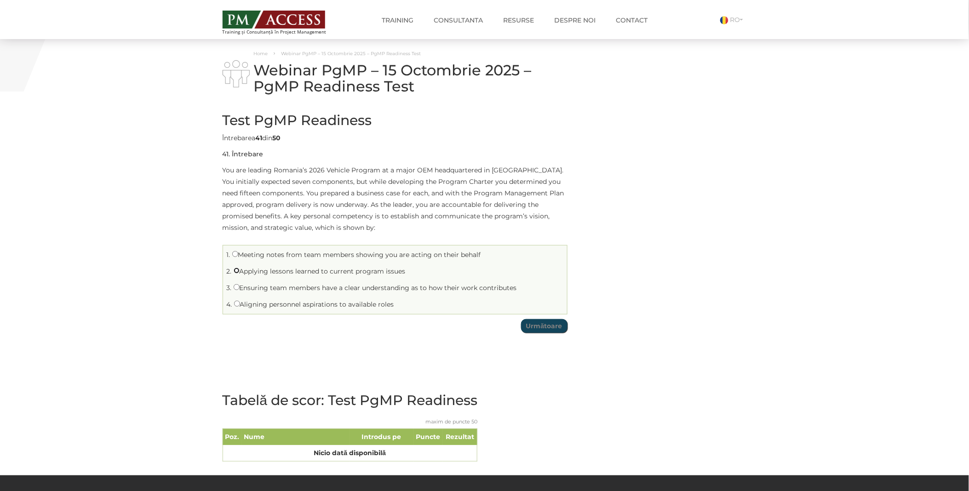
click at [240, 272] on input "Applying lessons learned to current program issues" at bounding box center [237, 271] width 6 height 6
radio input "true"
click at [540, 333] on td "Test PgMP Readiness Limită de timp: 0 Rezumat chestionar 0 din 50 întrebări fin…" at bounding box center [395, 220] width 345 height 234
click at [545, 327] on input "Următoare" at bounding box center [544, 326] width 46 height 14
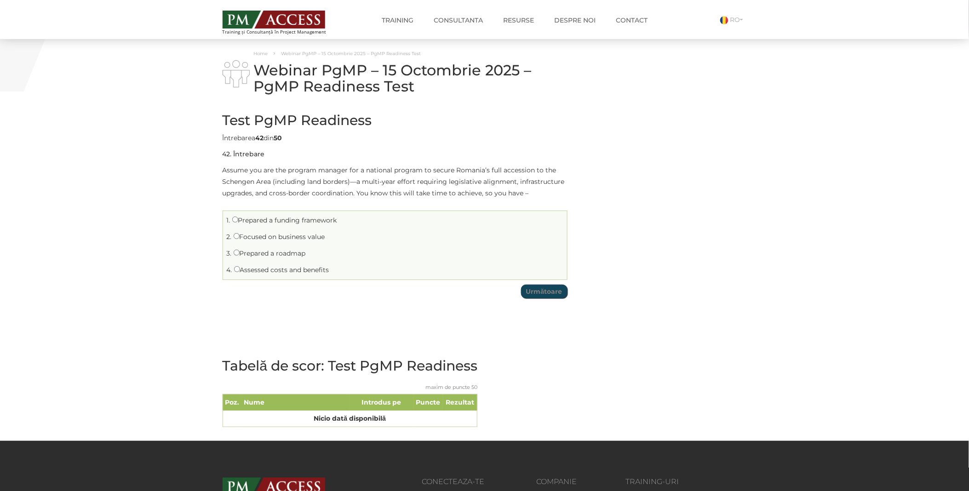
click at [264, 255] on label "Prepared a roadmap" at bounding box center [270, 253] width 72 height 8
click at [240, 255] on input "Prepared a roadmap" at bounding box center [237, 253] width 6 height 6
radio input "true"
click at [540, 288] on input "Următoare" at bounding box center [544, 292] width 46 height 14
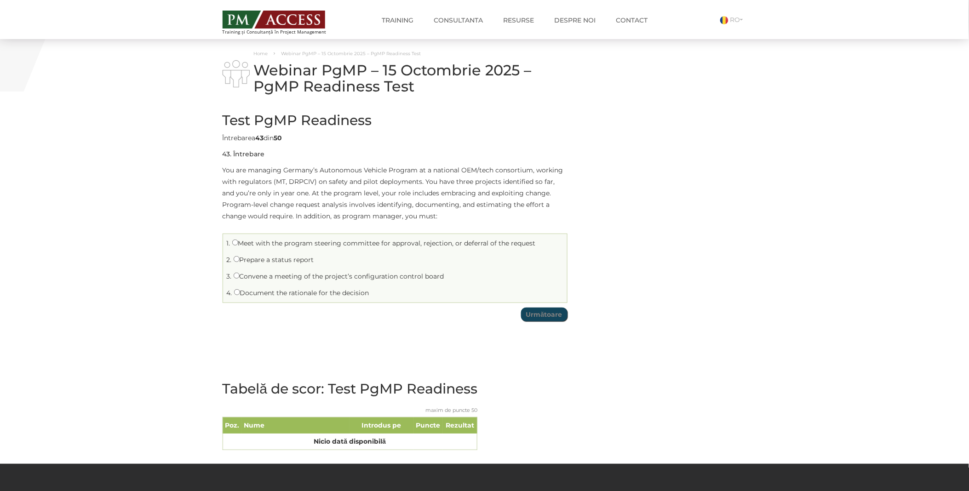
click at [259, 295] on label "Document the rationale for the decision" at bounding box center [301, 293] width 135 height 8
click at [240, 295] on input "Document the rationale for the decision" at bounding box center [237, 292] width 6 height 6
radio input "true"
click at [542, 315] on input "Următoare" at bounding box center [544, 315] width 46 height 14
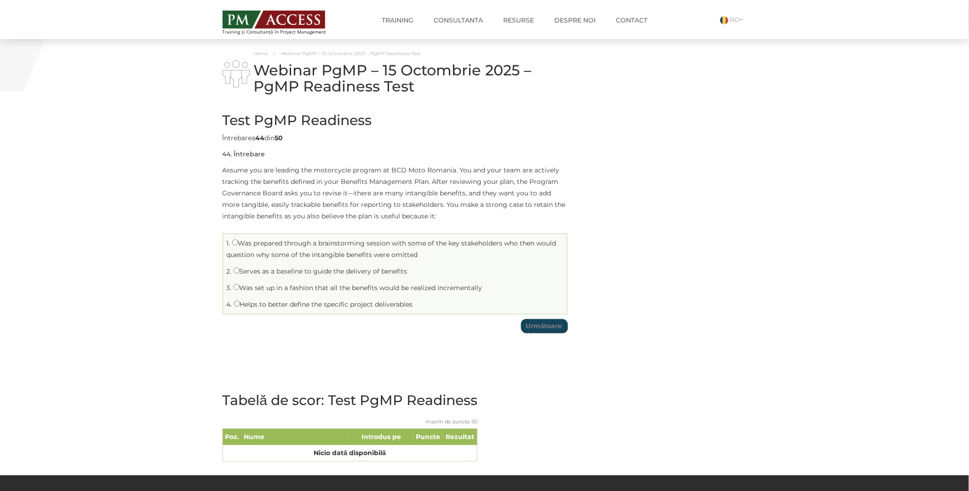
click at [252, 272] on label "Serves as a baseline to guide the delivery of benefits" at bounding box center [321, 271] width 174 height 8
click at [240, 272] on input "Serves as a baseline to guide the delivery of benefits" at bounding box center [237, 271] width 6 height 6
radio input "true"
click at [542, 327] on input "Următoare" at bounding box center [544, 326] width 46 height 14
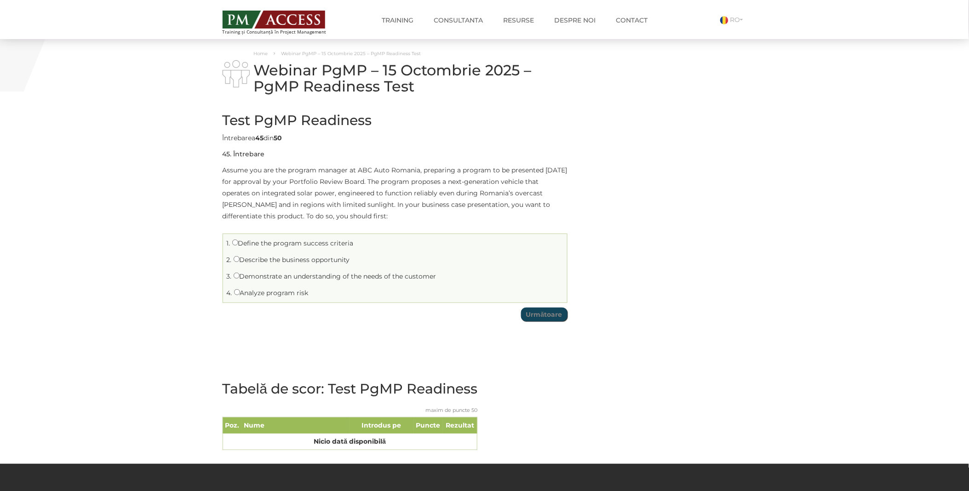
click at [296, 278] on label "Demonstrate an understanding of the needs of the customer" at bounding box center [335, 276] width 203 height 8
click at [240, 278] on input "Demonstrate an understanding of the needs of the customer" at bounding box center [237, 276] width 6 height 6
radio input "true"
click at [542, 315] on input "Următoare" at bounding box center [544, 315] width 46 height 14
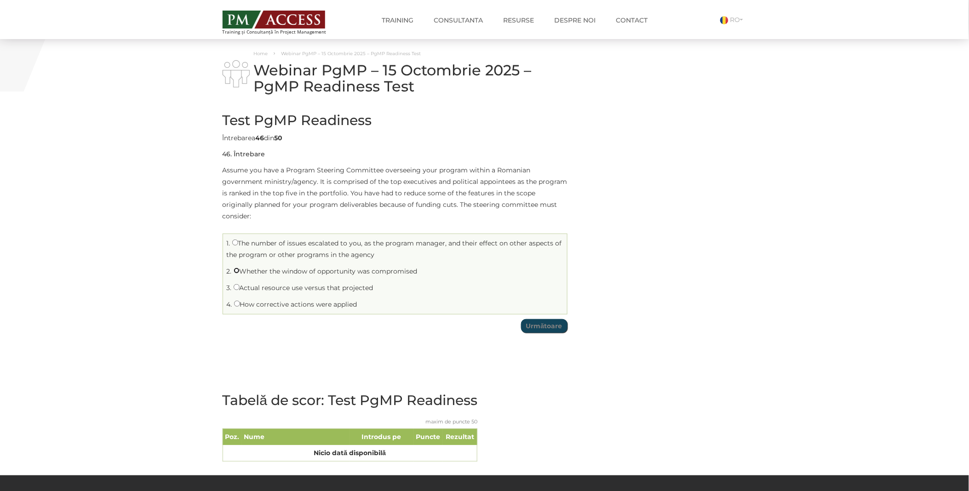
click at [237, 268] on input "Whether the window of opportunity was compromised" at bounding box center [237, 271] width 6 height 6
radio input "true"
click at [550, 319] on input "Următoare" at bounding box center [544, 326] width 46 height 14
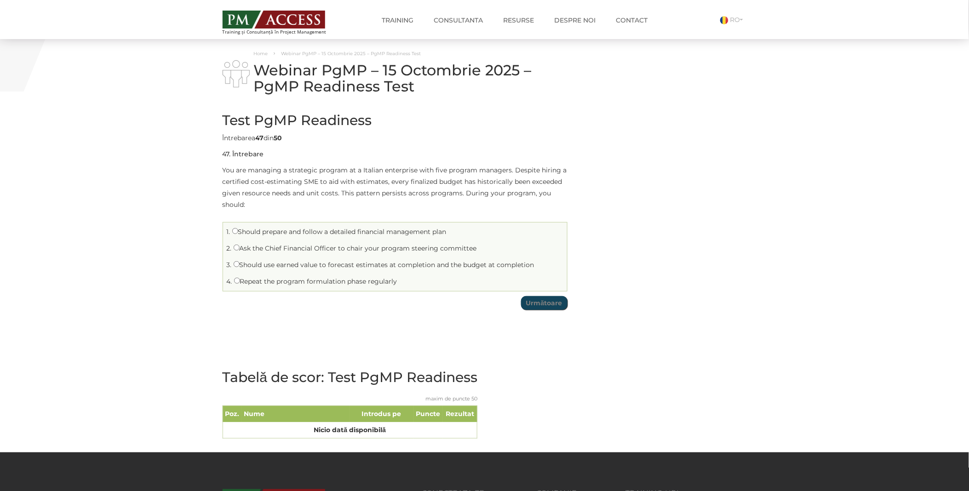
click at [246, 278] on label "Repeat the program formulation phase regularly" at bounding box center [315, 281] width 163 height 8
click at [240, 278] on input "Repeat the program formulation phase regularly" at bounding box center [237, 281] width 6 height 6
radio input "true"
click at [552, 300] on input "Următoare" at bounding box center [544, 303] width 46 height 14
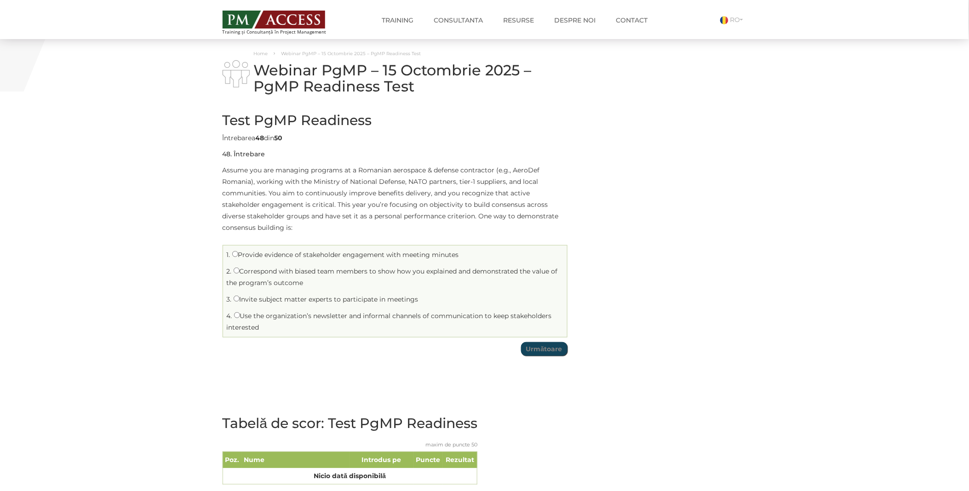
click at [275, 272] on label "Correspond with biased team members to show how you explained and demonstrated …" at bounding box center [392, 277] width 331 height 20
click at [240, 272] on input "Correspond with biased team members to show how you explained and demonstrated …" at bounding box center [237, 271] width 6 height 6
radio input "true"
click at [549, 350] on input "Următoare" at bounding box center [544, 349] width 46 height 14
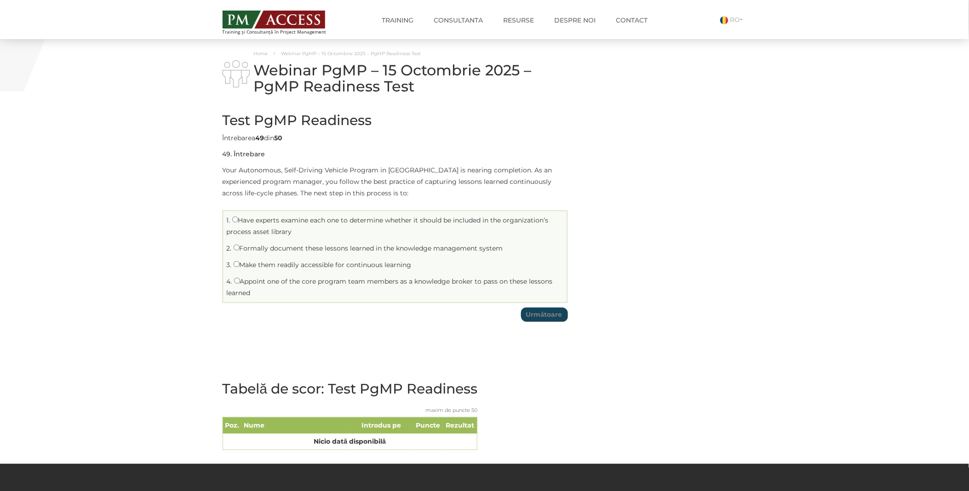
click at [265, 265] on label "Make them readily accessible for continuous learning" at bounding box center [323, 265] width 178 height 8
click at [240, 265] on input "Make them readily accessible for continuous learning" at bounding box center [237, 264] width 6 height 6
radio input "true"
click at [536, 316] on input "Următoare" at bounding box center [544, 315] width 46 height 14
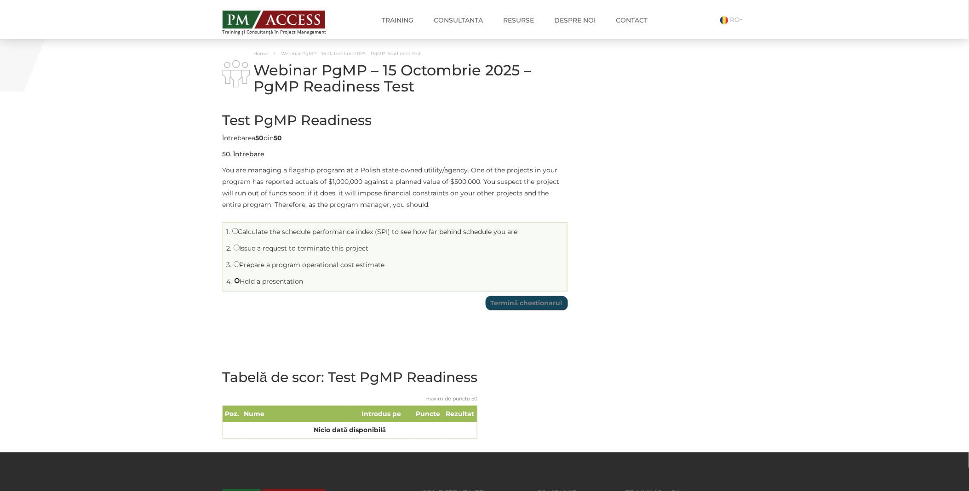
drag, startPoint x: 240, startPoint y: 281, endPoint x: 256, endPoint y: 278, distance: 16.4
click at [240, 281] on input "Hold a presentation" at bounding box center [237, 281] width 6 height 6
radio input "true"
click at [516, 309] on input "Termină chestionarul" at bounding box center [527, 303] width 82 height 14
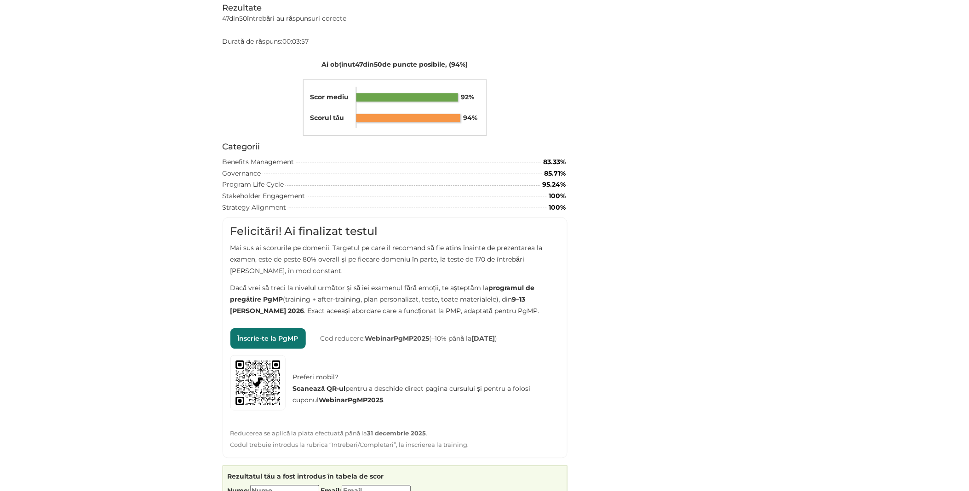
scroll to position [136, 0]
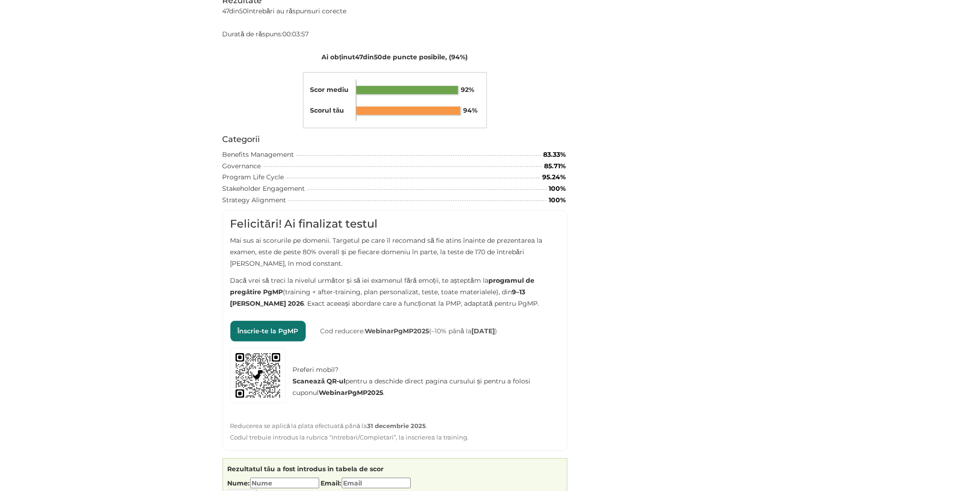
click at [287, 337] on link "Înscrie-te la PgMP" at bounding box center [267, 331] width 75 height 21
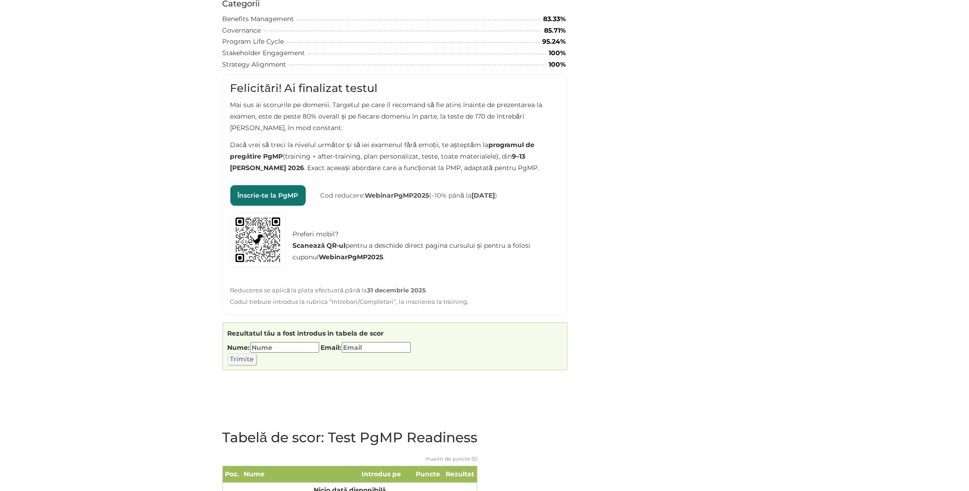
scroll to position [341, 0]
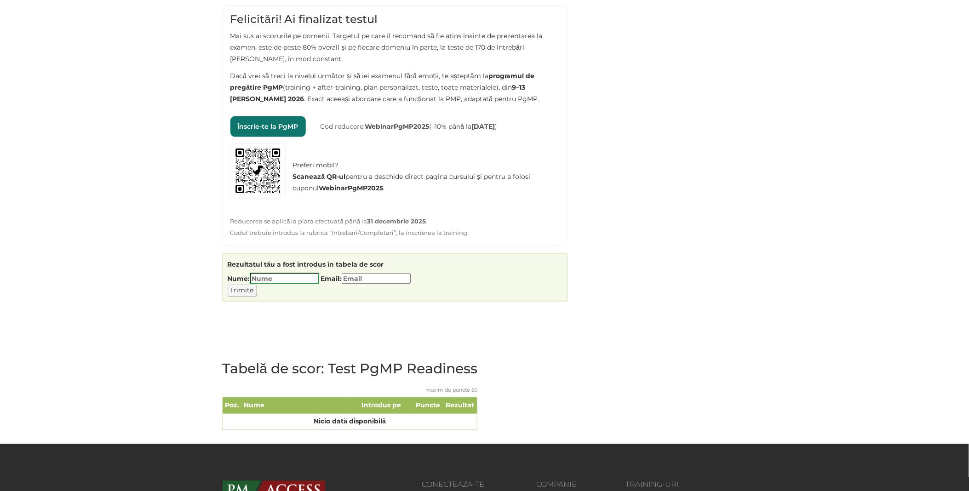
click at [293, 276] on input "Nume:" at bounding box center [284, 278] width 69 height 11
click at [728, 232] on div "Test PgMP Readiness Limită de timp: 0 Rezumat chestionar 0 din 50 întrebări fin…" at bounding box center [485, 103] width 538 height 681
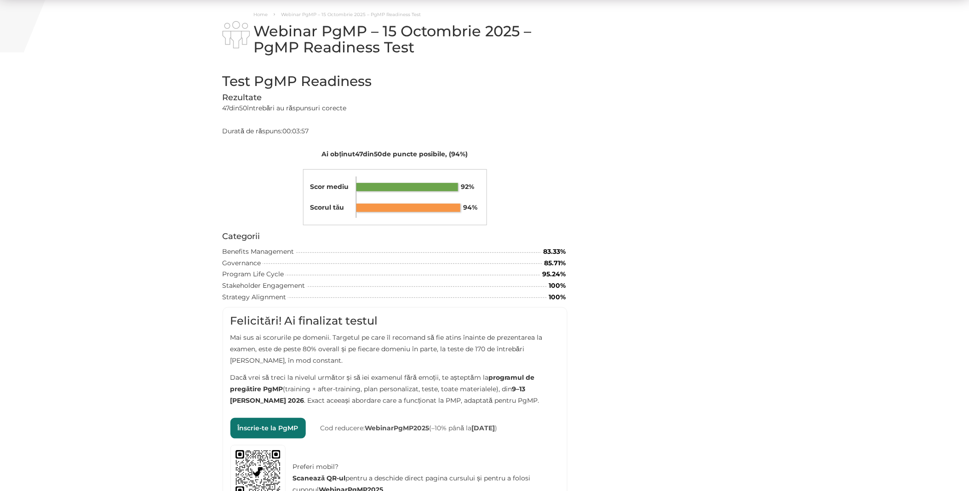
scroll to position [0, 0]
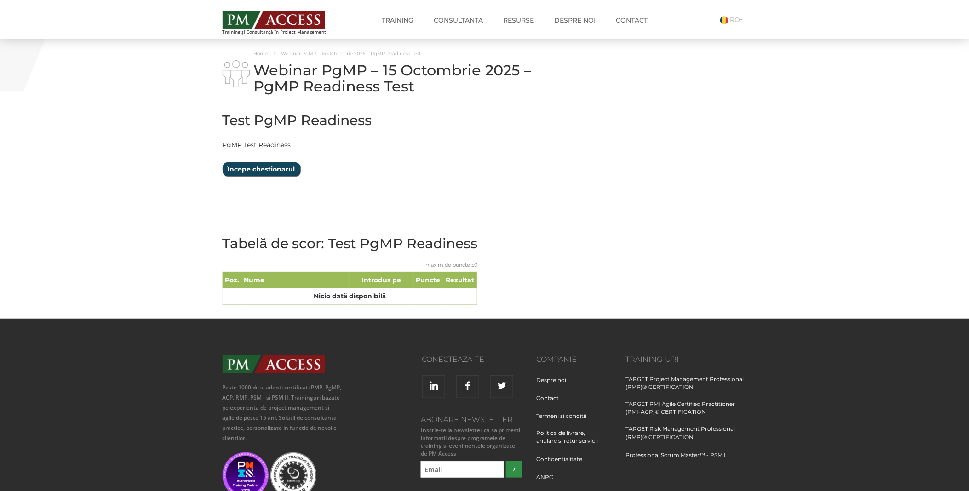
click at [269, 169] on input "Începe chestionarul" at bounding box center [262, 169] width 78 height 14
click at [254, 167] on input "Începe chestionarul" at bounding box center [262, 169] width 78 height 14
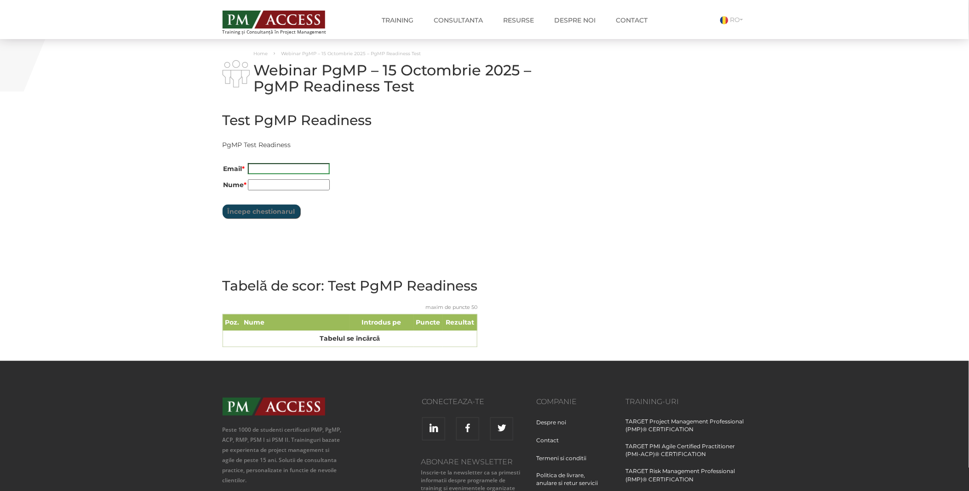
click at [305, 164] on input "Email *" at bounding box center [289, 168] width 82 height 11
click at [299, 171] on input "Email *" at bounding box center [289, 168] width 82 height 11
type input "[EMAIL_ADDRESS][DOMAIN_NAME]"
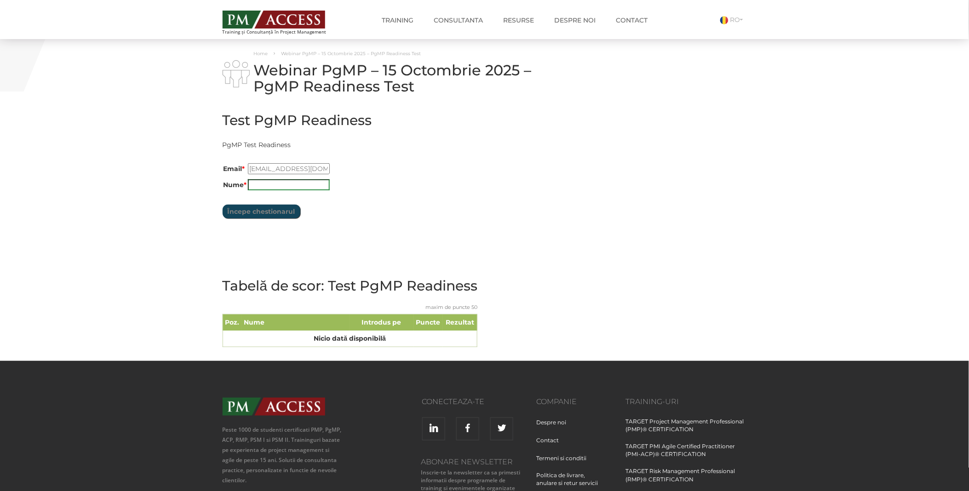
click at [268, 182] on input "Nume *" at bounding box center [289, 184] width 82 height 11
type input "[PERSON_NAME]"
click at [249, 215] on input "Începe chestionarul" at bounding box center [262, 212] width 78 height 14
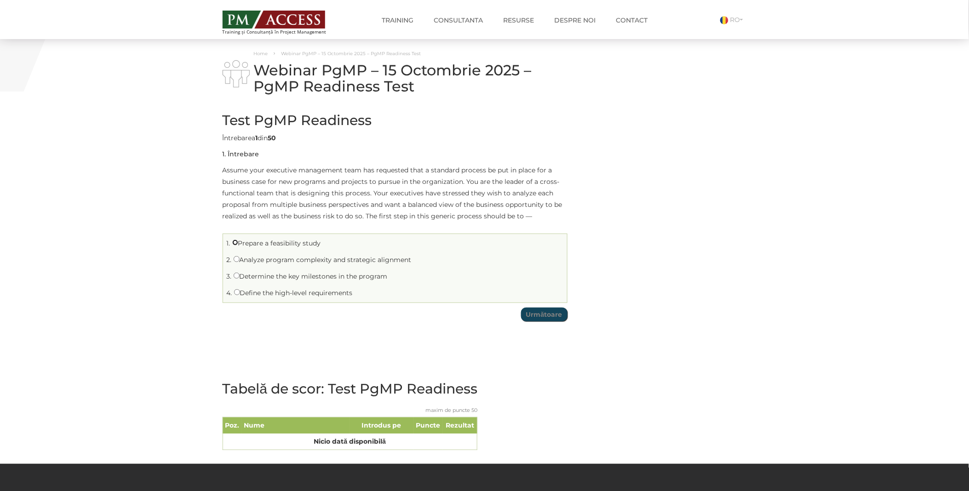
click at [237, 245] on input "Prepare a feasibility study" at bounding box center [235, 243] width 6 height 6
radio input "true"
click at [544, 316] on input "Următoare" at bounding box center [544, 315] width 46 height 14
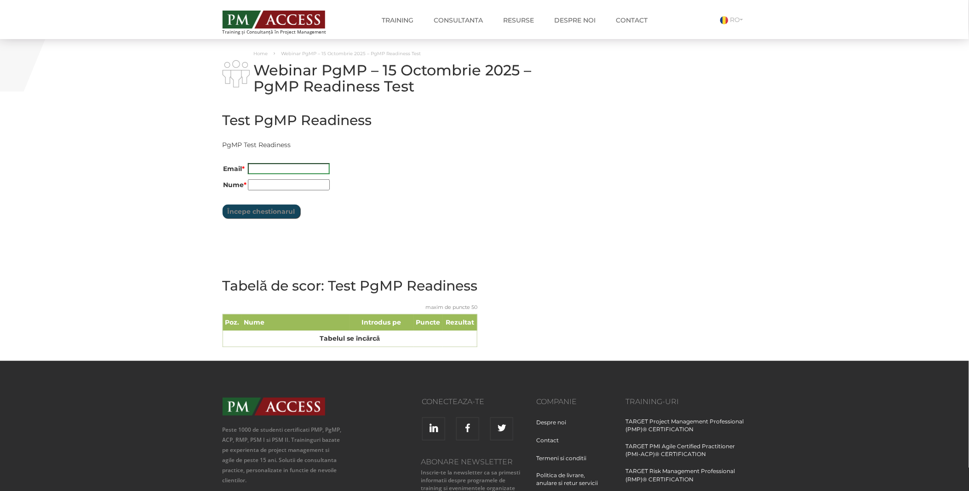
click at [268, 165] on input "Email *" at bounding box center [289, 168] width 82 height 11
type input "[EMAIL_ADDRESS][DOMAIN_NAME]"
click at [288, 182] on input "Nume *" at bounding box center [289, 184] width 82 height 11
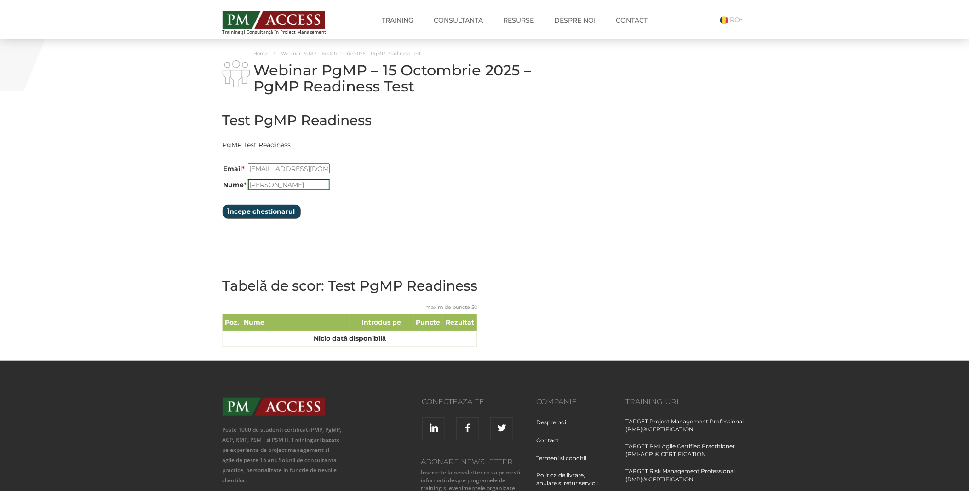
type input "[PERSON_NAME]"
click at [275, 211] on input "Începe chestionarul" at bounding box center [262, 212] width 78 height 14
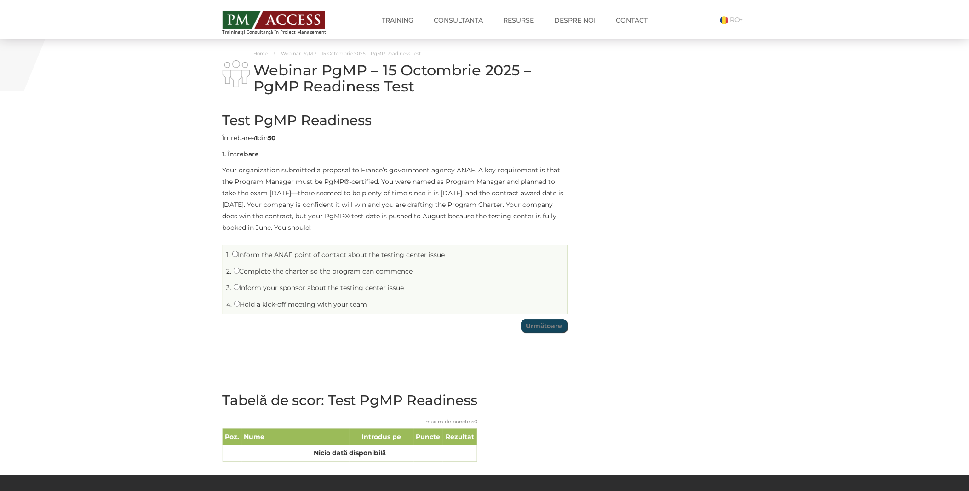
click at [250, 258] on li "1. Inform the ANAF point of contact about the testing center issue" at bounding box center [394, 255] width 339 height 14
click at [237, 251] on input "Inform the ANAF point of contact about the testing center issue" at bounding box center [235, 254] width 6 height 6
radio input "true"
click at [543, 329] on input "Următoare" at bounding box center [544, 326] width 46 height 14
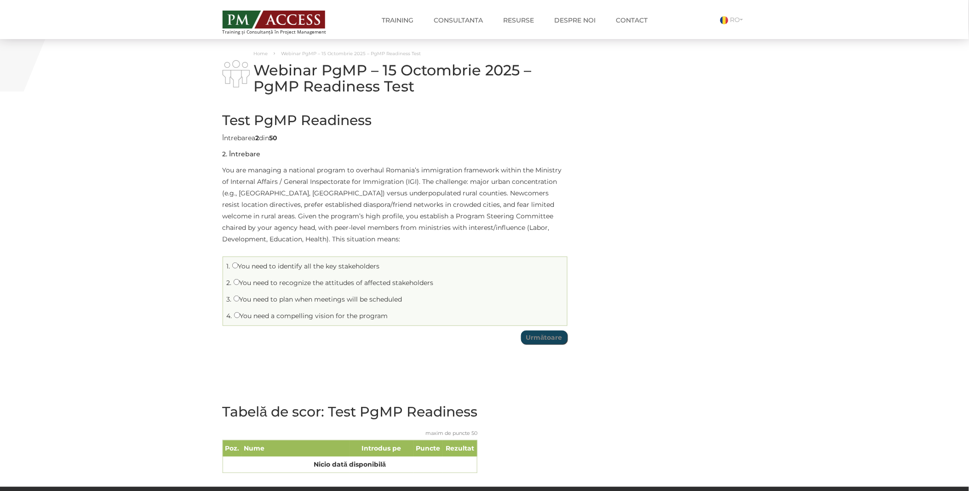
click at [311, 282] on label "You need to recognize the attitudes of affected stakeholders" at bounding box center [334, 283] width 200 height 8
click at [240, 282] on input "You need to recognize the attitudes of affected stakeholders" at bounding box center [237, 282] width 6 height 6
radio input "true"
click at [531, 336] on input "Următoare" at bounding box center [544, 338] width 46 height 14
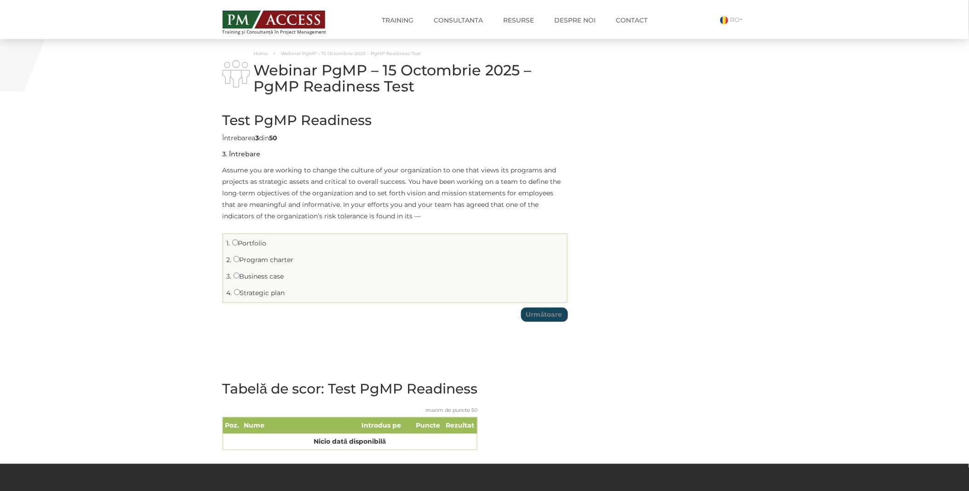
click at [261, 274] on label "Business case" at bounding box center [259, 276] width 51 height 8
click at [240, 274] on input "Business case" at bounding box center [237, 276] width 6 height 6
radio input "true"
click at [551, 316] on input "Următoare" at bounding box center [544, 315] width 46 height 14
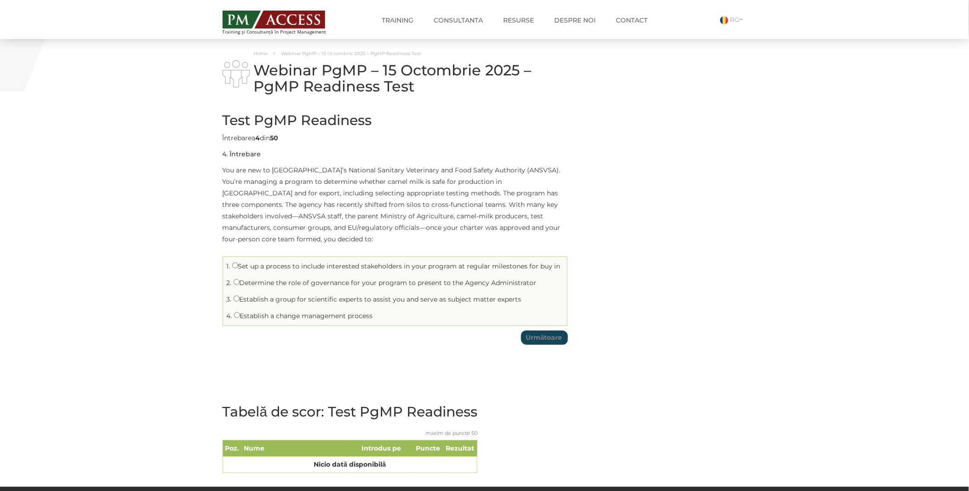
click at [317, 312] on label "Establish a change management process" at bounding box center [303, 316] width 139 height 8
click at [240, 312] on input "Establish a change management process" at bounding box center [237, 315] width 6 height 6
radio input "true"
click at [545, 331] on input "Următoare" at bounding box center [544, 338] width 46 height 14
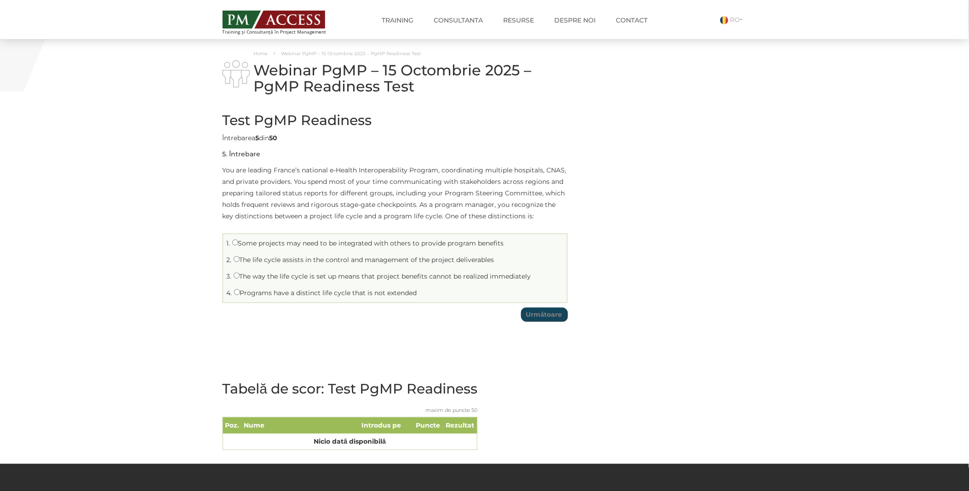
click at [294, 242] on label "Some projects may need to be integrated with others to provide program benefits" at bounding box center [368, 243] width 272 height 8
click at [238, 242] on input "Some projects may need to be integrated with others to provide program benefits" at bounding box center [235, 243] width 6 height 6
radio input "true"
click at [541, 314] on input "Următoare" at bounding box center [544, 315] width 46 height 14
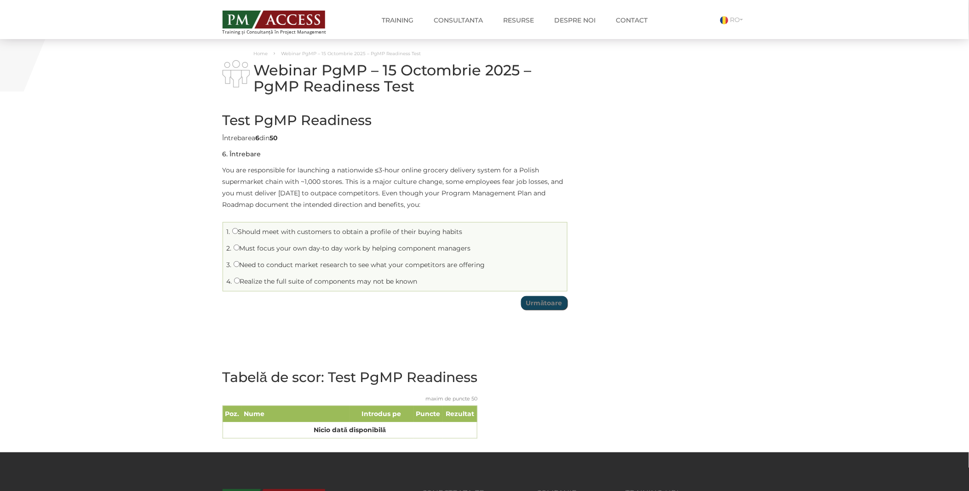
click at [316, 281] on label "Realize the full suite of components may not be known" at bounding box center [326, 281] width 184 height 8
click at [240, 281] on input "Realize the full suite of components may not be known" at bounding box center [237, 281] width 6 height 6
radio input "true"
click at [552, 298] on input "Următoare" at bounding box center [544, 303] width 46 height 14
click at [261, 250] on label "The strategic alignment" at bounding box center [275, 248] width 83 height 8
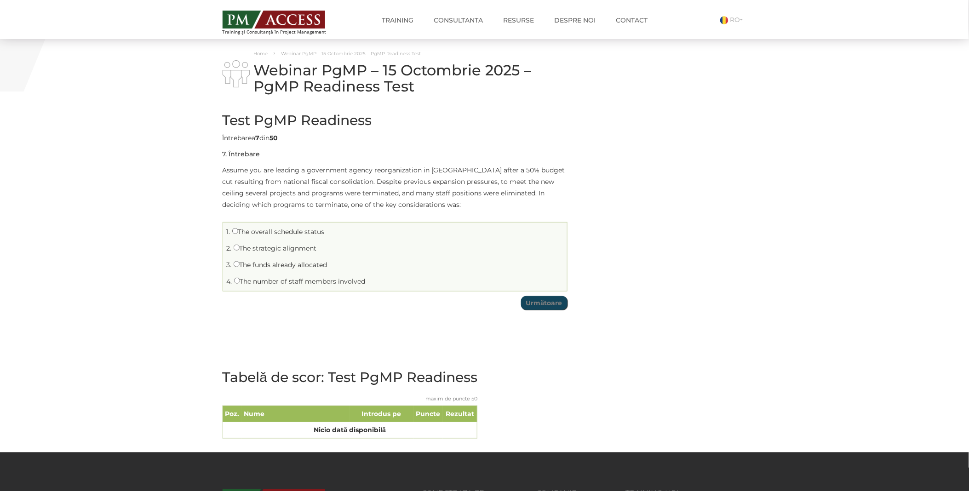
click at [240, 250] on input "The strategic alignment" at bounding box center [237, 248] width 6 height 6
radio input "true"
click at [557, 293] on li "Întrebarea 7 din 50 7 . Întrebare Assume you are leading a government agency re…" at bounding box center [395, 221] width 345 height 178
click at [552, 306] on input "Următoare" at bounding box center [544, 303] width 46 height 14
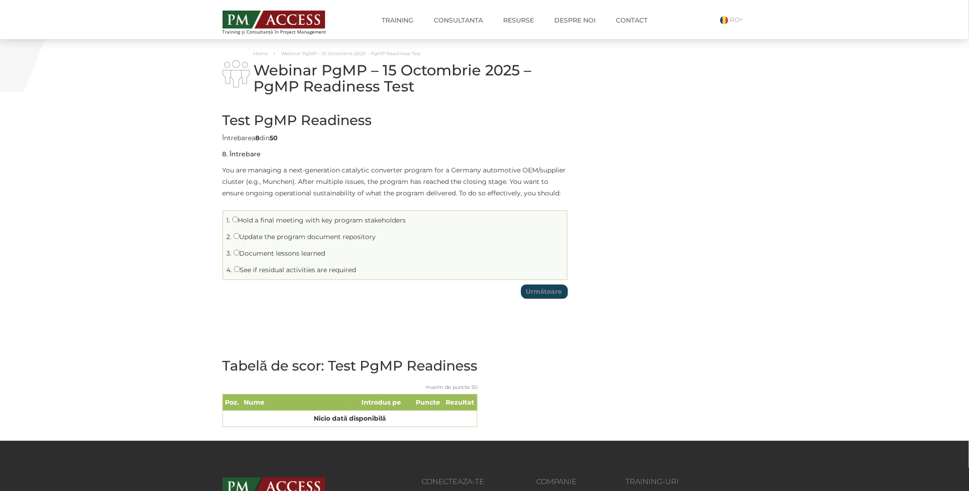
click at [282, 267] on label "See if residual activities are required" at bounding box center [295, 270] width 122 height 8
click at [240, 267] on input "See if residual activities are required" at bounding box center [237, 269] width 6 height 6
radio input "true"
click at [543, 295] on input "Următoare" at bounding box center [544, 292] width 46 height 14
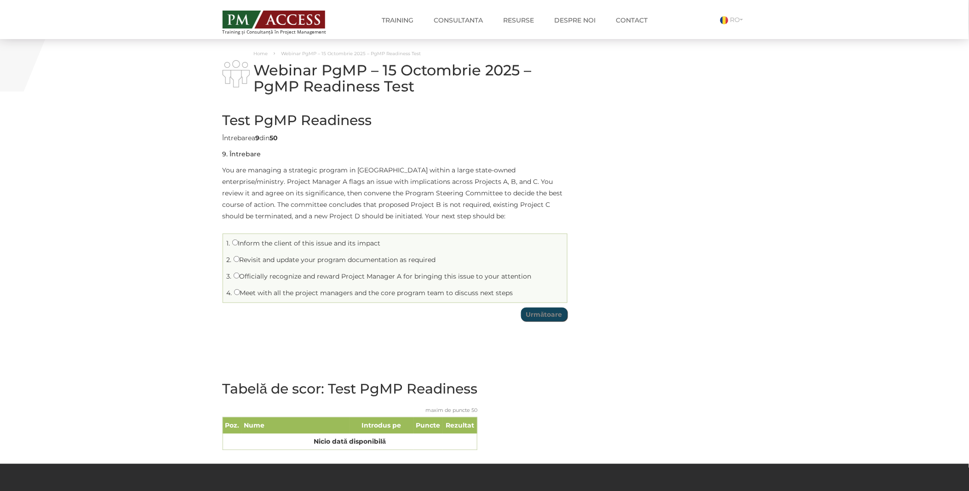
click at [314, 260] on label "Revisit and update your program documentation as required" at bounding box center [335, 260] width 202 height 8
click at [240, 260] on input "Revisit and update your program documentation as required" at bounding box center [237, 259] width 6 height 6
radio input "true"
click at [547, 316] on input "Următoare" at bounding box center [544, 315] width 46 height 14
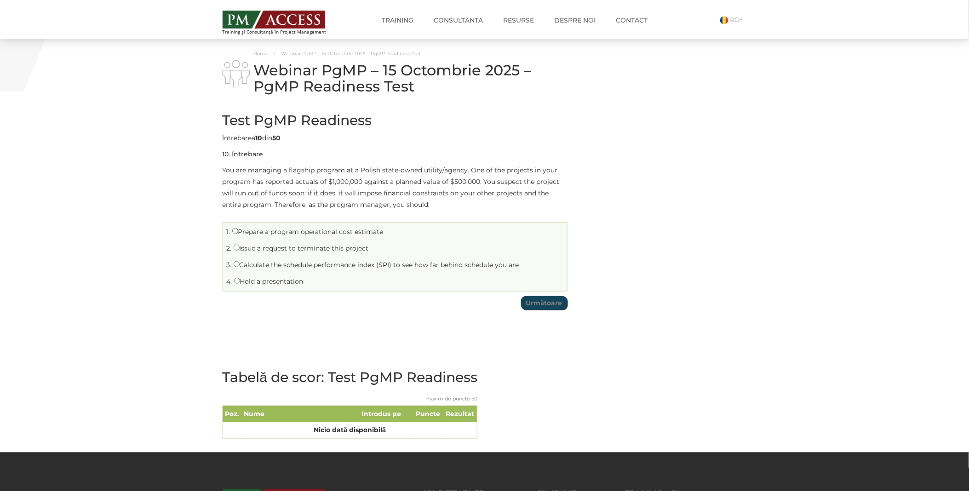
click at [272, 283] on label "Hold a presentation" at bounding box center [268, 281] width 69 height 8
click at [240, 283] on input "Hold a presentation" at bounding box center [237, 281] width 6 height 6
radio input "true"
click at [546, 304] on input "Următoare" at bounding box center [544, 303] width 46 height 14
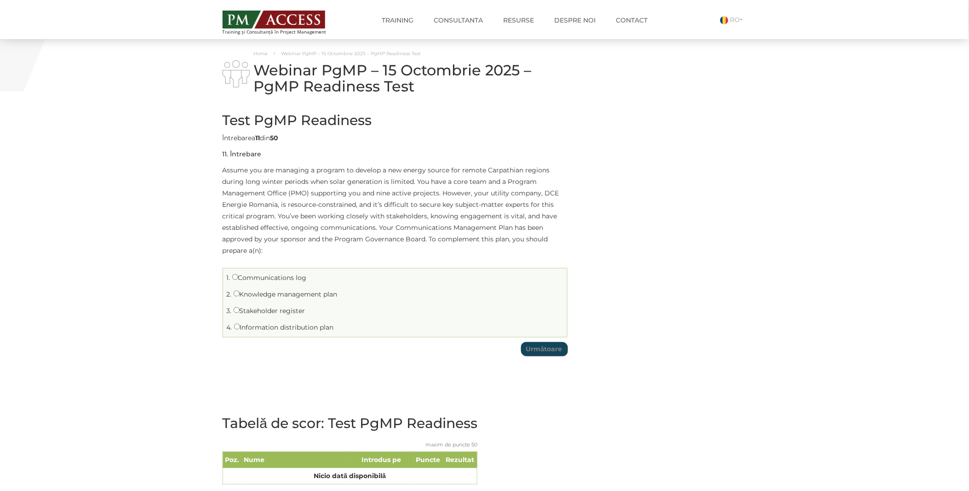
click at [269, 311] on label "Stakeholder register" at bounding box center [270, 311] width 72 height 8
click at [240, 311] on input "Stakeholder register" at bounding box center [237, 310] width 6 height 6
radio input "true"
click at [550, 351] on input "Următoare" at bounding box center [544, 349] width 46 height 14
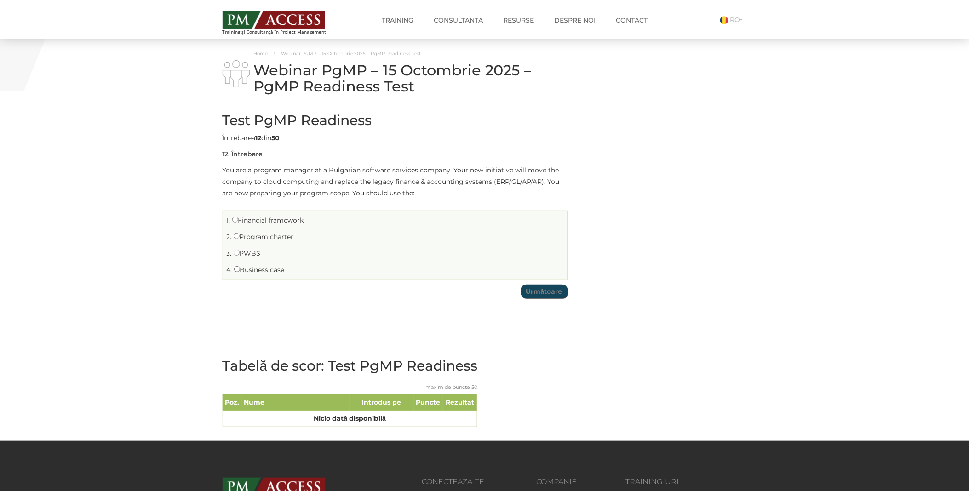
click at [248, 253] on label "PWBS" at bounding box center [247, 253] width 27 height 8
click at [240, 253] on input "PWBS" at bounding box center [237, 253] width 6 height 6
radio input "true"
click at [541, 294] on input "Următoare" at bounding box center [544, 292] width 46 height 14
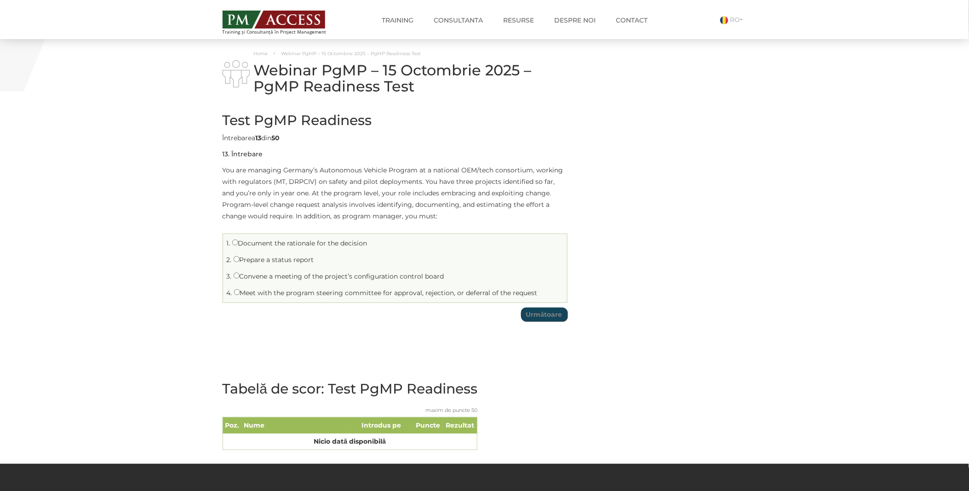
click at [261, 247] on label "Document the rationale for the decision" at bounding box center [299, 243] width 135 height 8
click at [238, 246] on input "Document the rationale for the decision" at bounding box center [235, 243] width 6 height 6
radio input "true"
click at [557, 311] on input "Următoare" at bounding box center [544, 315] width 46 height 14
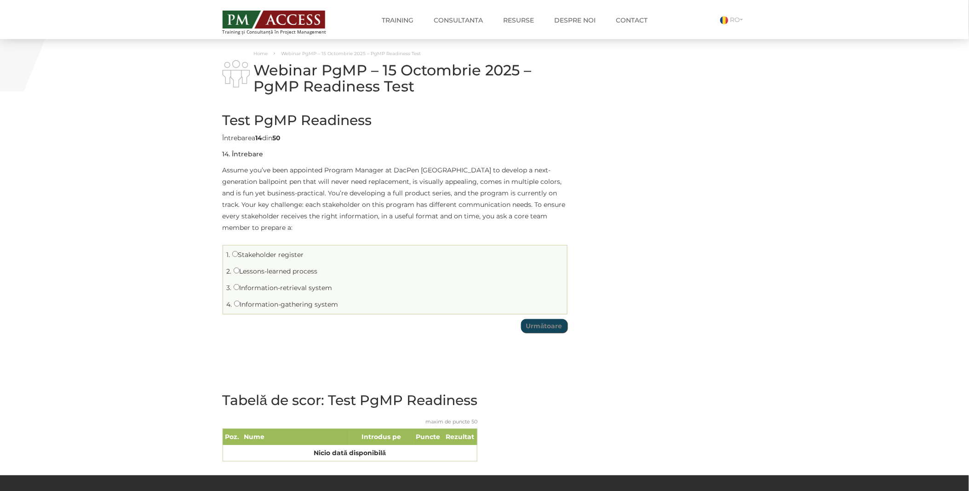
click at [264, 258] on label "Stakeholder register" at bounding box center [268, 255] width 72 height 8
click at [238, 257] on input "Stakeholder register" at bounding box center [235, 254] width 6 height 6
radio input "true"
click at [545, 331] on input "Următoare" at bounding box center [544, 326] width 46 height 14
click at [256, 248] on li "1. Program stakeholder engagement" at bounding box center [394, 255] width 339 height 14
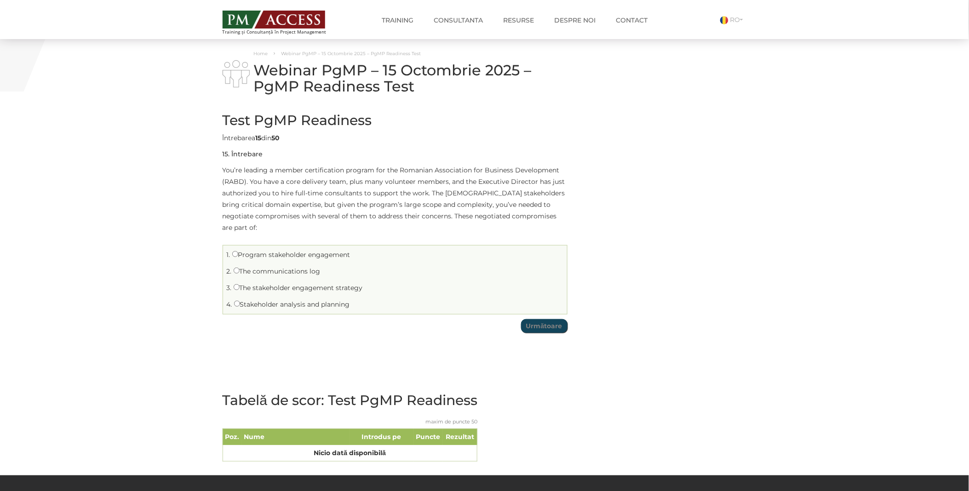
click at [260, 251] on label "Program stakeholder engagement" at bounding box center [291, 255] width 118 height 8
click at [238, 251] on input "Program stakeholder engagement" at bounding box center [235, 254] width 6 height 6
radio input "true"
click at [544, 321] on input "Următoare" at bounding box center [544, 326] width 46 height 14
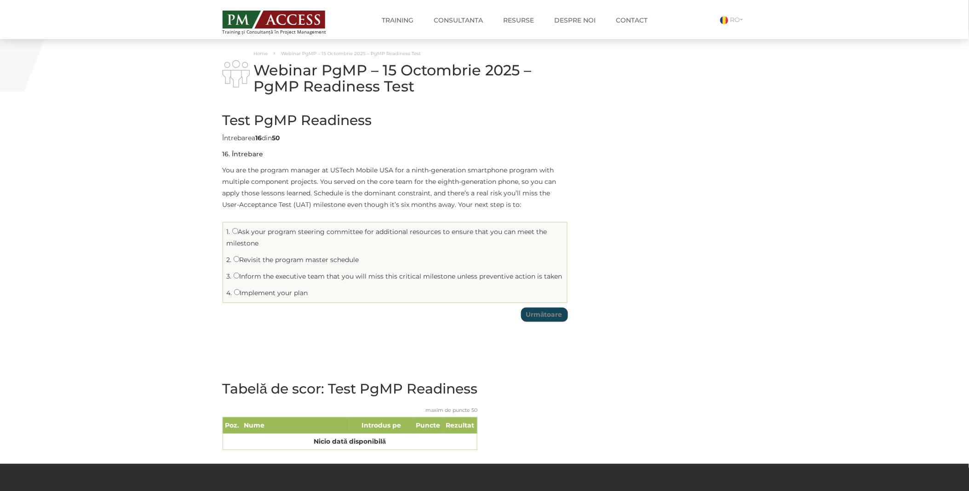
click at [265, 260] on label "Revisit the program master schedule" at bounding box center [297, 260] width 126 height 8
click at [240, 260] on input "Revisit the program master schedule" at bounding box center [237, 259] width 6 height 6
radio input "true"
click at [543, 314] on input "Următoare" at bounding box center [544, 315] width 46 height 14
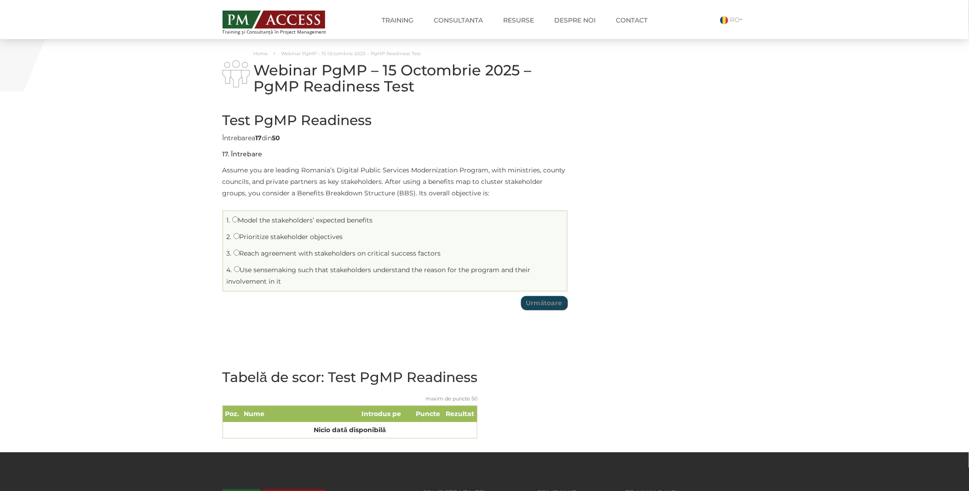
click at [267, 220] on label "Model the stakeholders’ expected benefits" at bounding box center [302, 220] width 141 height 8
click at [238, 220] on input "Model the stakeholders’ expected benefits" at bounding box center [235, 220] width 6 height 6
radio input "true"
click at [543, 307] on input "Următoare" at bounding box center [544, 303] width 46 height 14
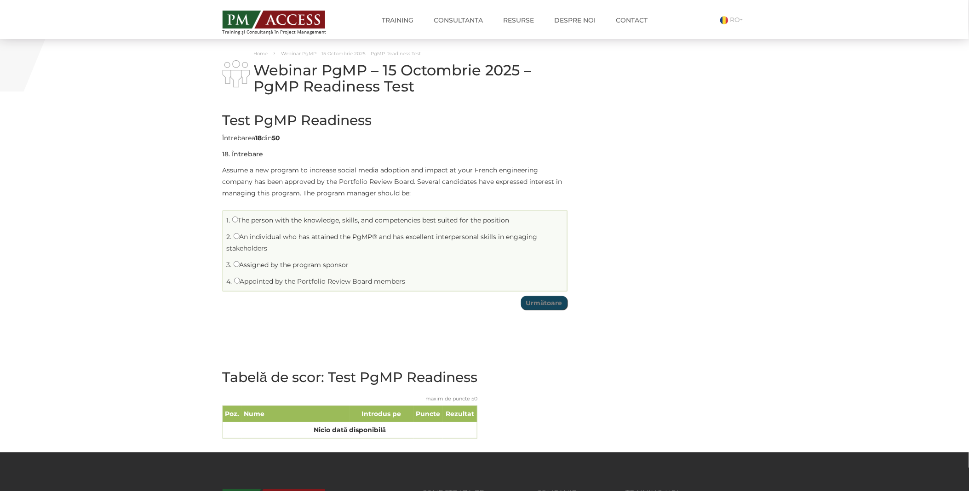
click at [274, 261] on label "Assigned by the program sponsor" at bounding box center [291, 265] width 115 height 8
click at [240, 261] on input "Assigned by the program sponsor" at bounding box center [237, 264] width 6 height 6
radio input "true"
click at [539, 293] on li "Întrebarea 18 din 50 18 . Întrebare Assume a new program to increase social med…" at bounding box center [395, 221] width 345 height 178
click at [537, 294] on li "Întrebarea 18 din 50 18 . Întrebare Assume a new program to increase social med…" at bounding box center [395, 221] width 345 height 178
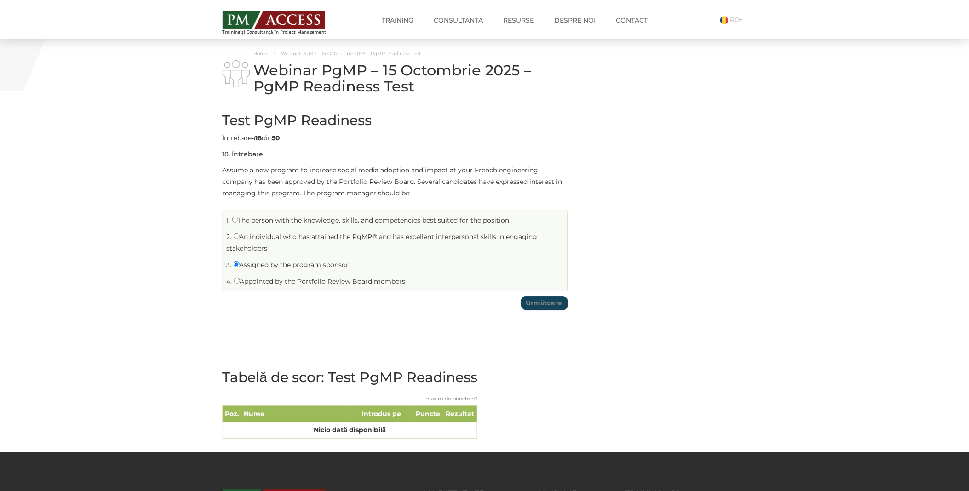
click at [548, 301] on input "Următoare" at bounding box center [544, 303] width 46 height 14
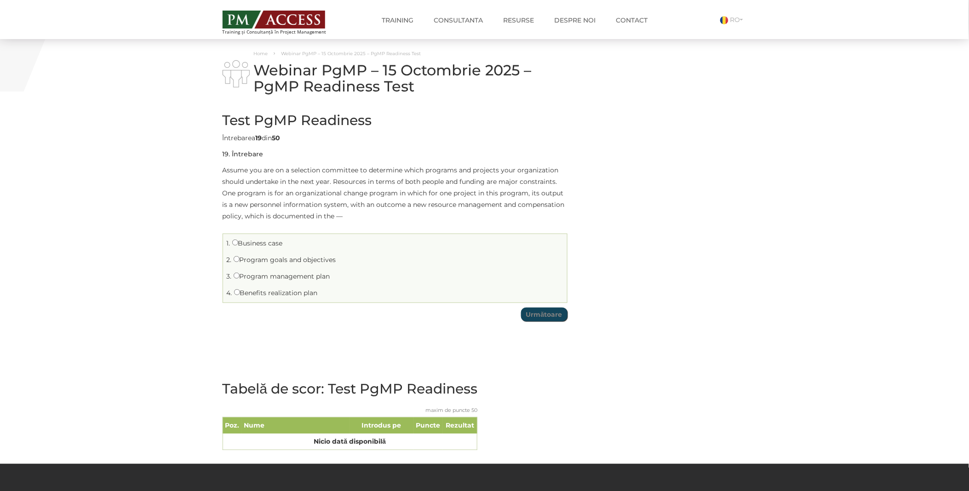
click at [247, 247] on li "1. Business case" at bounding box center [394, 243] width 339 height 14
click at [256, 244] on label "Business case" at bounding box center [257, 243] width 51 height 8
click at [238, 244] on input "Business case" at bounding box center [235, 243] width 6 height 6
radio input "true"
click at [546, 317] on input "Următoare" at bounding box center [544, 315] width 46 height 14
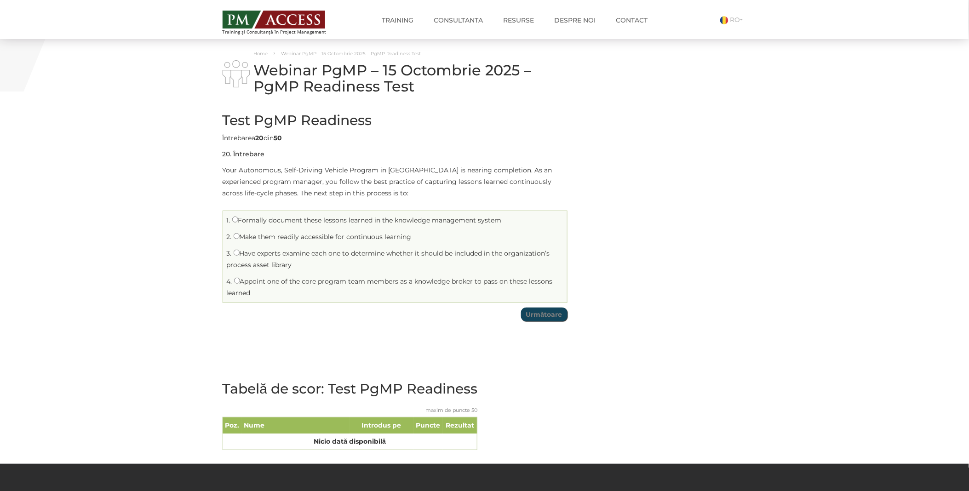
click at [270, 241] on li "2. Make them readily accessible for continuous learning" at bounding box center [394, 237] width 339 height 14
click at [260, 236] on label "Make them readily accessible for continuous learning" at bounding box center [323, 237] width 178 height 8
click at [240, 236] on input "Make them readily accessible for continuous learning" at bounding box center [237, 236] width 6 height 6
radio input "true"
click at [534, 313] on input "Următoare" at bounding box center [544, 315] width 46 height 14
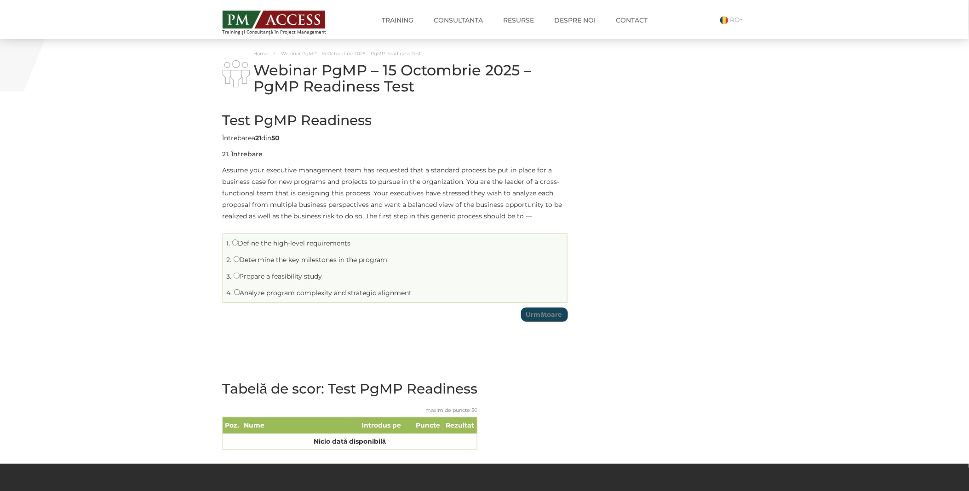
click at [281, 276] on label "Prepare a feasibility study" at bounding box center [278, 276] width 89 height 8
click at [240, 276] on input "Prepare a feasibility study" at bounding box center [237, 276] width 6 height 6
radio input "true"
click at [539, 318] on input "Următoare" at bounding box center [544, 315] width 46 height 14
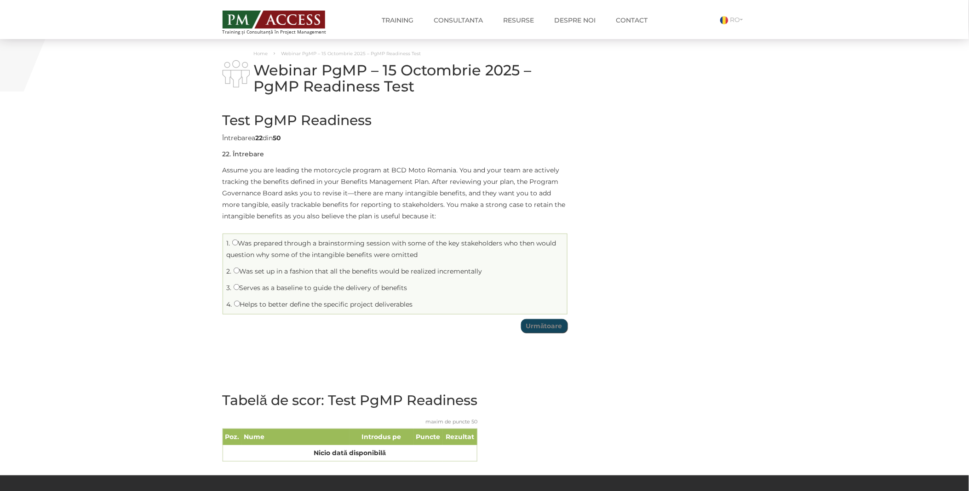
click at [293, 290] on label "Serves as a baseline to guide the delivery of benefits" at bounding box center [321, 288] width 174 height 8
click at [240, 290] on input "Serves as a baseline to guide the delivery of benefits" at bounding box center [237, 287] width 6 height 6
radio input "true"
click at [525, 323] on input "Următoare" at bounding box center [544, 326] width 46 height 14
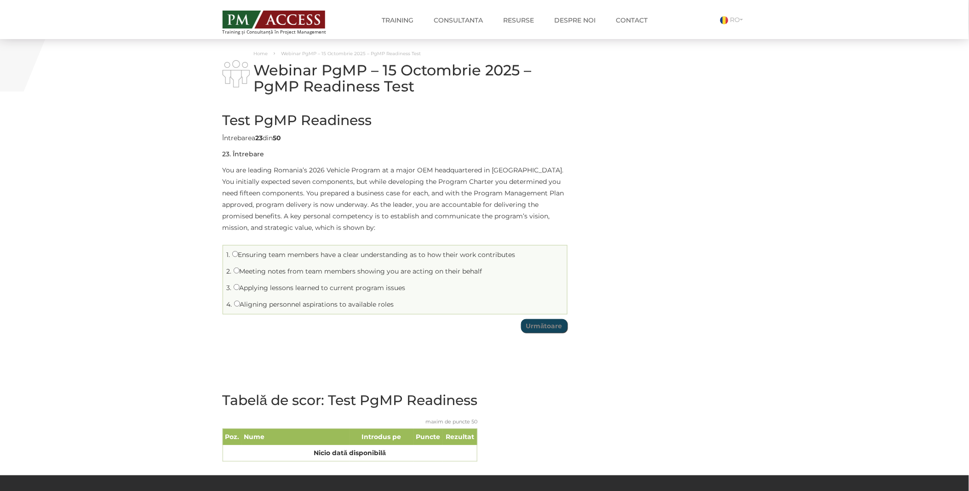
click at [268, 287] on label "Applying lessons learned to current program issues" at bounding box center [320, 288] width 172 height 8
click at [240, 287] on input "Applying lessons learned to current program issues" at bounding box center [237, 287] width 6 height 6
radio input "true"
click at [542, 323] on input "Următoare" at bounding box center [544, 326] width 46 height 14
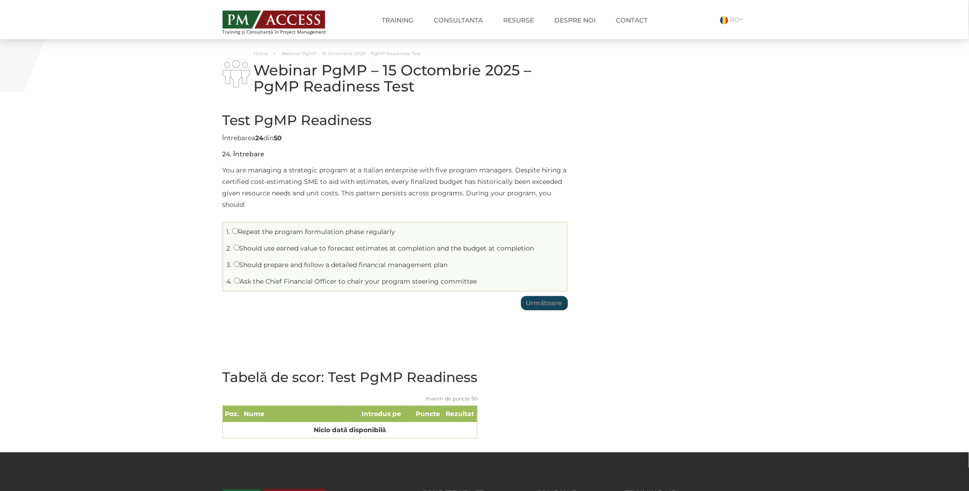
click at [328, 235] on label "Repeat the program formulation phase regularly" at bounding box center [313, 232] width 163 height 8
click at [238, 234] on input "Repeat the program formulation phase regularly" at bounding box center [235, 231] width 6 height 6
radio input "true"
click at [544, 299] on input "Următoare" at bounding box center [544, 303] width 46 height 14
click at [298, 264] on label "Identify intrinsic and extrinsic benefits" at bounding box center [298, 265] width 129 height 8
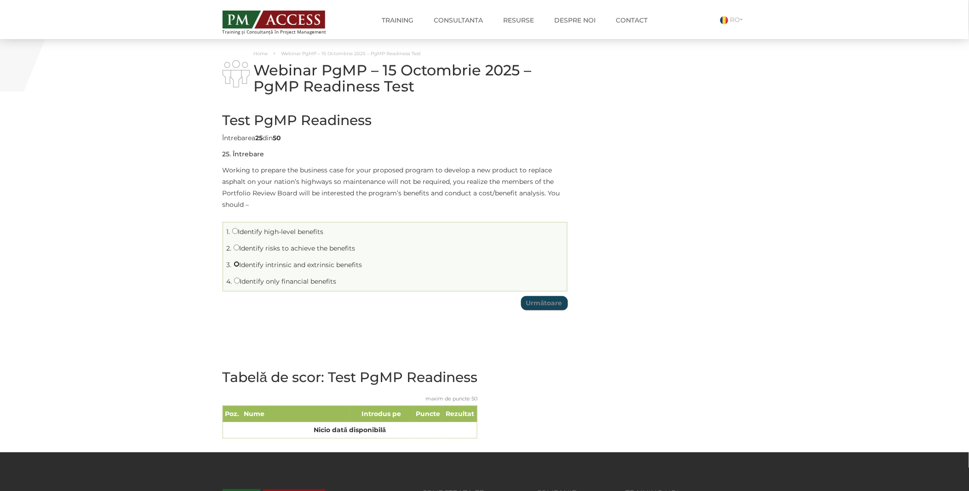
click at [240, 264] on input "Identify intrinsic and extrinsic benefits" at bounding box center [237, 264] width 6 height 6
radio input "true"
click at [538, 304] on input "Următoare" at bounding box center [544, 303] width 46 height 14
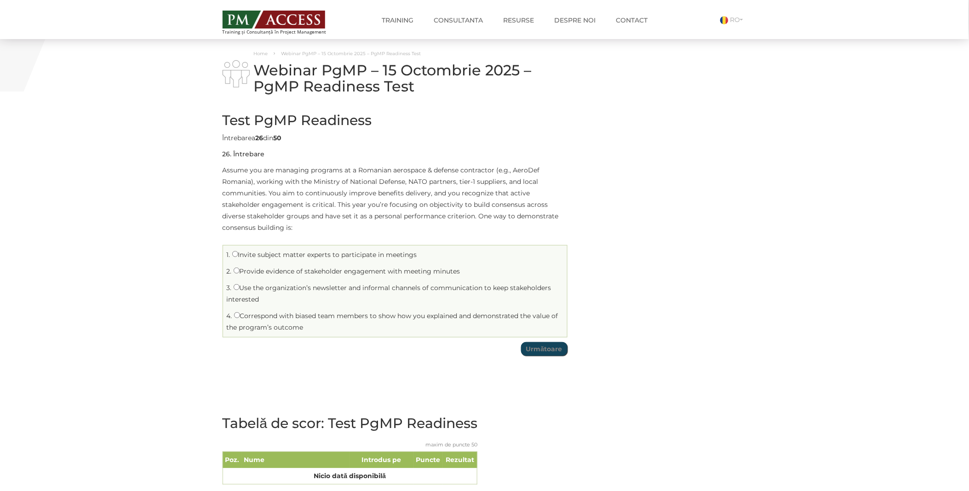
click at [278, 316] on label "Correspond with biased team members to show how you explained and demonstrated …" at bounding box center [393, 322] width 332 height 20
click at [240, 316] on input "Correspond with biased team members to show how you explained and demonstrated …" at bounding box center [237, 315] width 6 height 6
radio input "true"
click at [559, 348] on input "Următoare" at bounding box center [544, 349] width 46 height 14
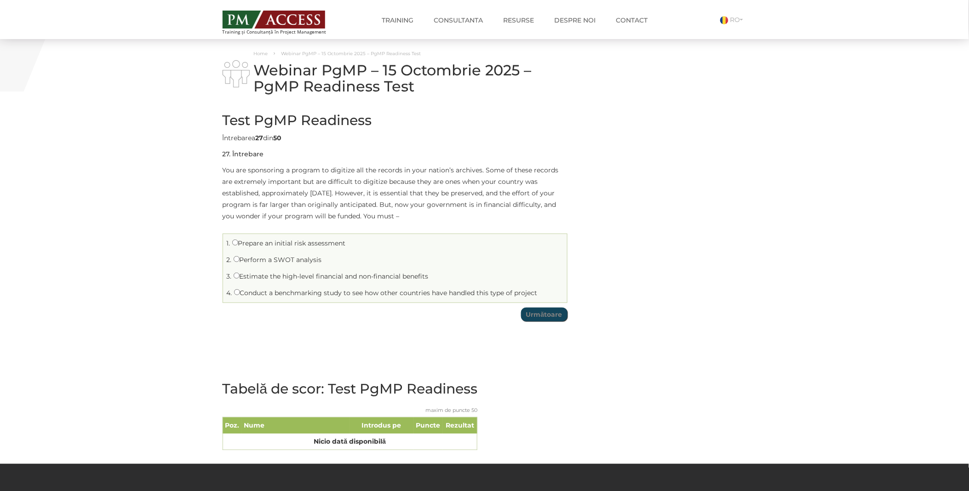
click at [271, 247] on li "1. Prepare an initial risk assessment" at bounding box center [394, 243] width 339 height 14
click at [247, 242] on label "Prepare an initial risk assessment" at bounding box center [289, 243] width 114 height 8
click at [238, 242] on input "Prepare an initial risk assessment" at bounding box center [235, 243] width 6 height 6
radio input "true"
click at [536, 319] on input "Următoare" at bounding box center [544, 315] width 46 height 14
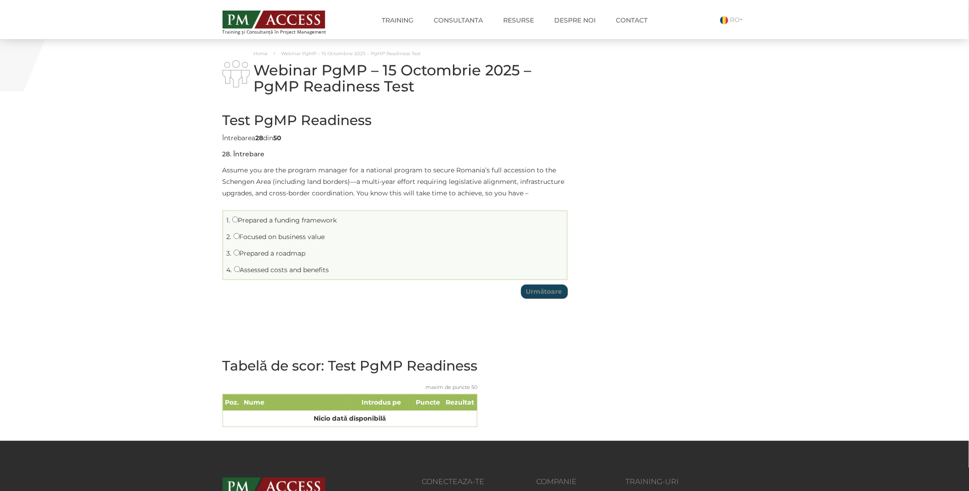
click at [271, 254] on label "Prepared a roadmap" at bounding box center [270, 253] width 72 height 8
click at [240, 254] on input "Prepared a roadmap" at bounding box center [237, 253] width 6 height 6
radio input "true"
click at [526, 293] on input "Următoare" at bounding box center [544, 292] width 46 height 14
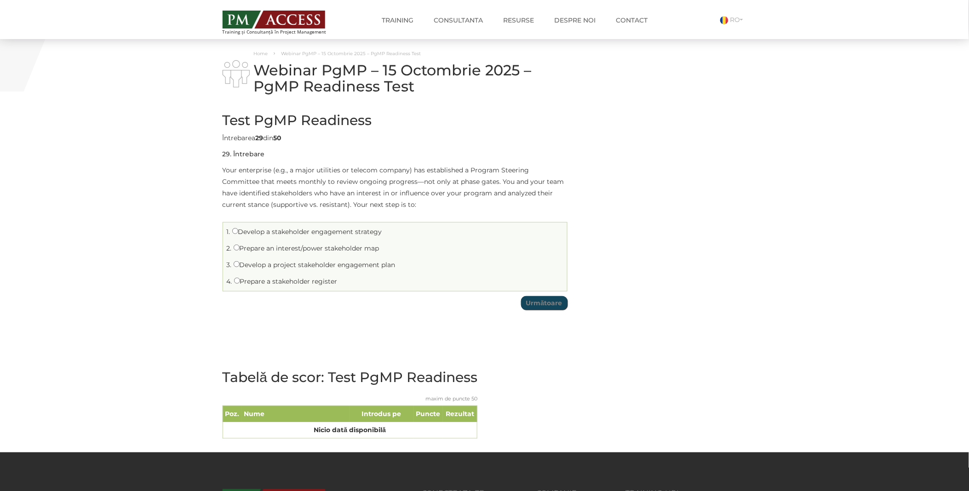
drag, startPoint x: 269, startPoint y: 283, endPoint x: 296, endPoint y: 284, distance: 26.7
click at [269, 283] on label "Prepare a stakeholder register" at bounding box center [285, 281] width 103 height 8
click at [240, 283] on input "Prepare a stakeholder register" at bounding box center [237, 281] width 6 height 6
radio input "true"
click at [556, 304] on input "Următoare" at bounding box center [544, 303] width 46 height 14
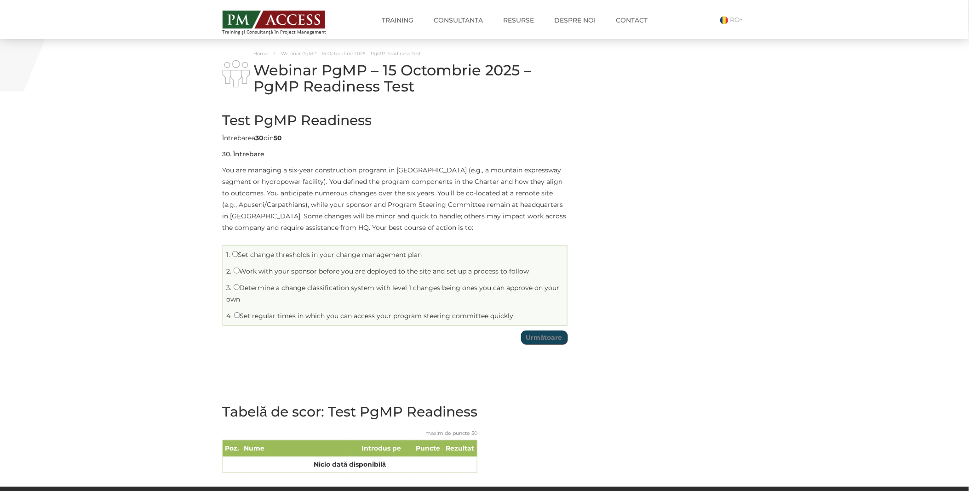
click at [255, 255] on label "Set change thresholds in your change management plan" at bounding box center [327, 255] width 190 height 8
click at [238, 255] on input "Set change thresholds in your change management plan" at bounding box center [235, 254] width 6 height 6
radio input "true"
click at [552, 336] on input "Următoare" at bounding box center [544, 338] width 46 height 14
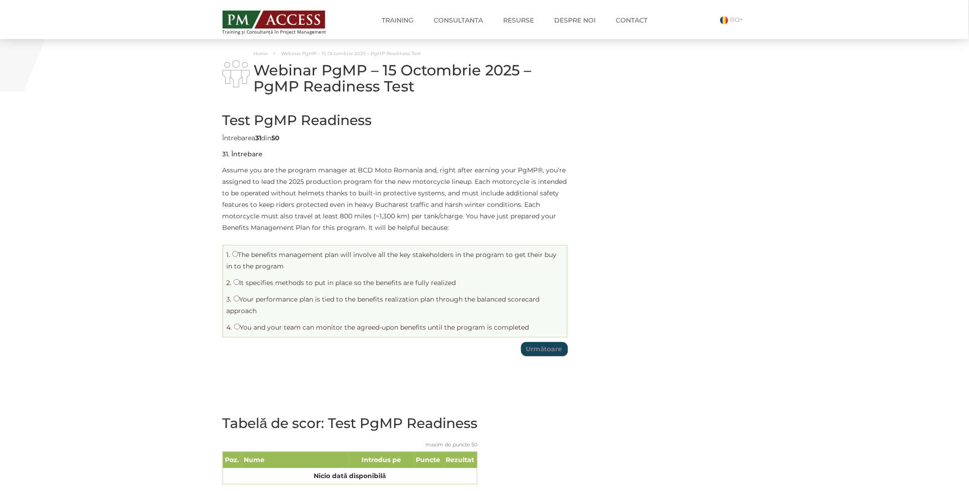
click at [287, 283] on label "It specifies methods to put in place so the benefits are fully realized" at bounding box center [345, 283] width 223 height 8
click at [240, 283] on input "It specifies methods to put in place so the benefits are fully realized" at bounding box center [237, 282] width 6 height 6
radio input "true"
click at [548, 346] on input "Următoare" at bounding box center [544, 349] width 46 height 14
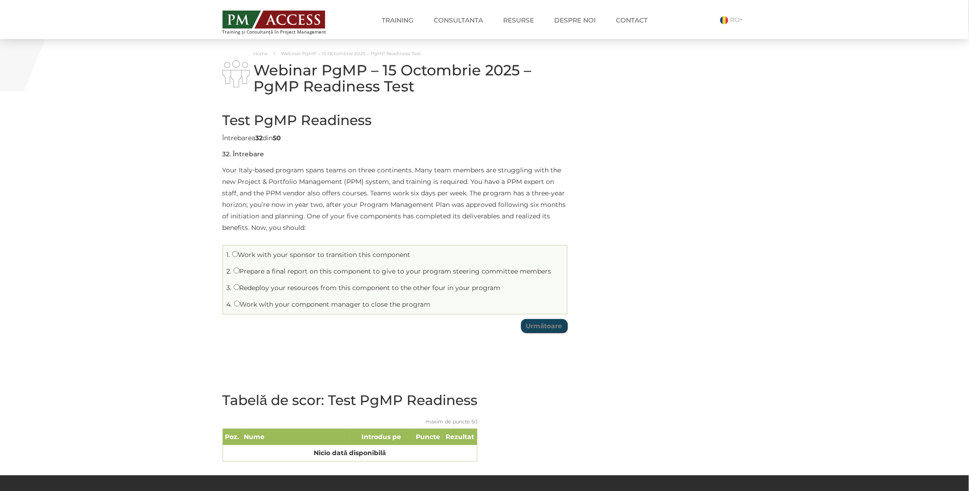
click at [276, 258] on li "1. Work with your sponsor to transition this component" at bounding box center [394, 255] width 339 height 14
click at [258, 253] on label "Work with your sponsor to transition this component" at bounding box center [321, 255] width 178 height 8
click at [238, 253] on input "Work with your sponsor to transition this component" at bounding box center [235, 254] width 6 height 6
radio input "true"
click at [550, 327] on input "Următoare" at bounding box center [544, 326] width 46 height 14
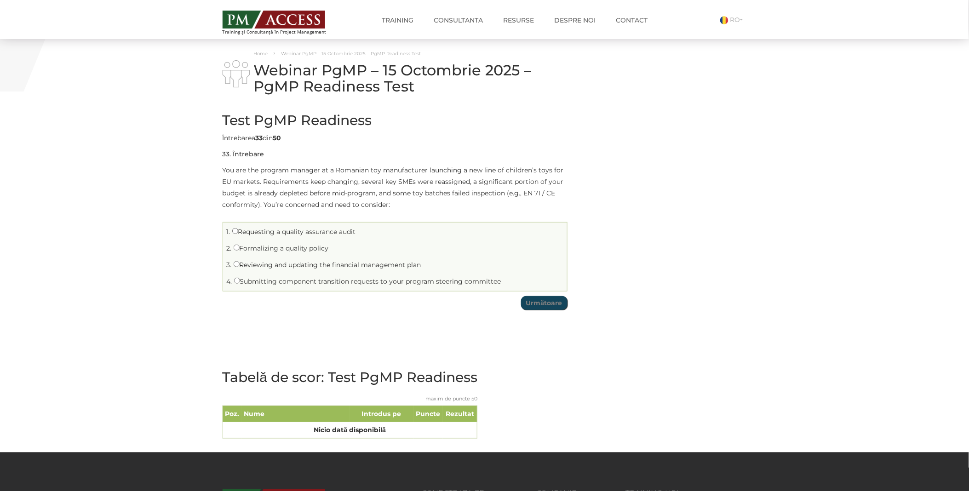
click at [250, 233] on label "Requesting a quality assurance audit" at bounding box center [294, 232] width 124 height 8
click at [238, 233] on input "Requesting a quality assurance audit" at bounding box center [235, 231] width 6 height 6
radio input "true"
click at [536, 301] on input "Următoare" at bounding box center [544, 303] width 46 height 14
click at [270, 281] on label "Defining changes the program manager can resolve" at bounding box center [321, 281] width 175 height 8
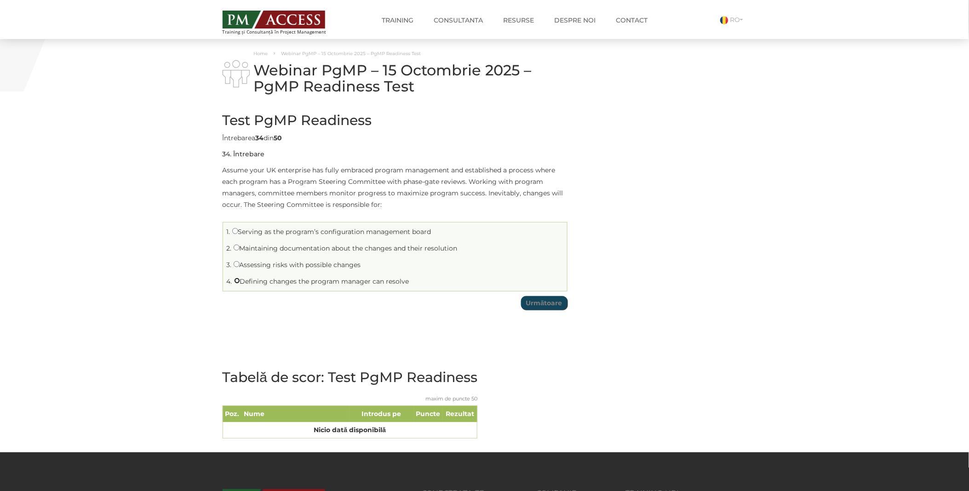
click at [240, 281] on input "Defining changes the program manager can resolve" at bounding box center [237, 281] width 6 height 6
radio input "true"
click at [549, 301] on input "Următoare" at bounding box center [544, 303] width 46 height 14
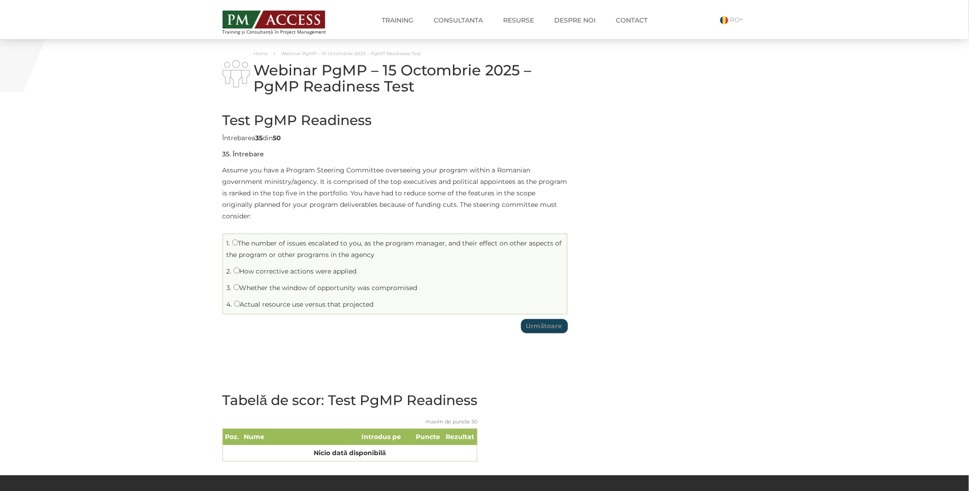
click at [284, 284] on label "Whether the window of opportunity was compromised" at bounding box center [326, 288] width 184 height 8
click at [240, 284] on input "Whether the window of opportunity was compromised" at bounding box center [237, 287] width 6 height 6
radio input "true"
click at [541, 319] on input "Următoare" at bounding box center [544, 326] width 46 height 14
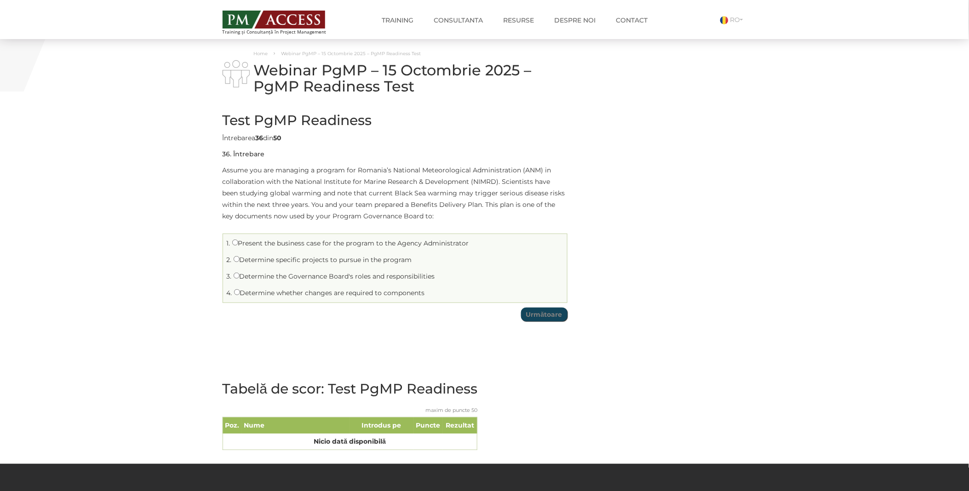
click at [270, 245] on label "Present the business case for the program to the Agency Administrator" at bounding box center [350, 243] width 237 height 8
click at [238, 245] on input "Present the business case for the program to the Agency Administrator" at bounding box center [235, 243] width 6 height 6
radio input "true"
click at [553, 308] on input "Următoare" at bounding box center [544, 315] width 46 height 14
click at [265, 244] on label "Demonstrate an understanding of the needs of the customer" at bounding box center [333, 243] width 203 height 8
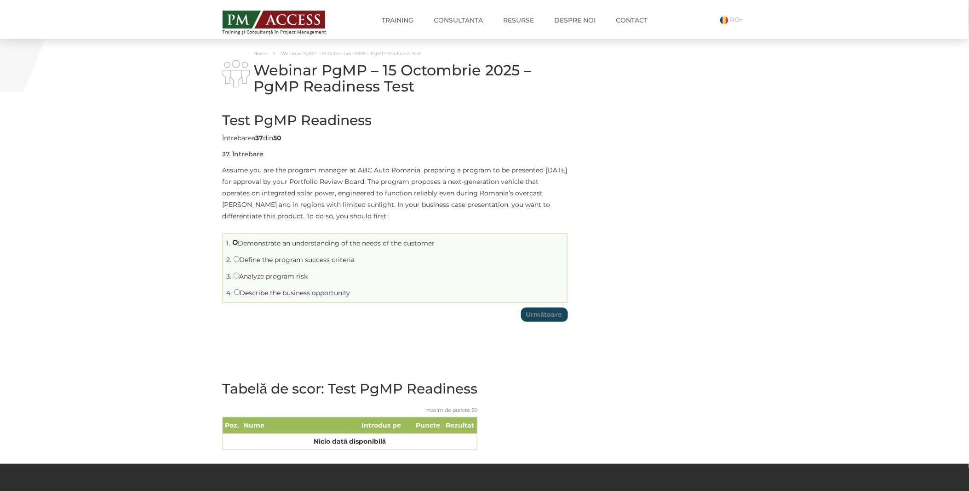
click at [238, 244] on input "Demonstrate an understanding of the needs of the customer" at bounding box center [235, 243] width 6 height 6
radio input "true"
click at [542, 309] on input "Următoare" at bounding box center [544, 315] width 46 height 14
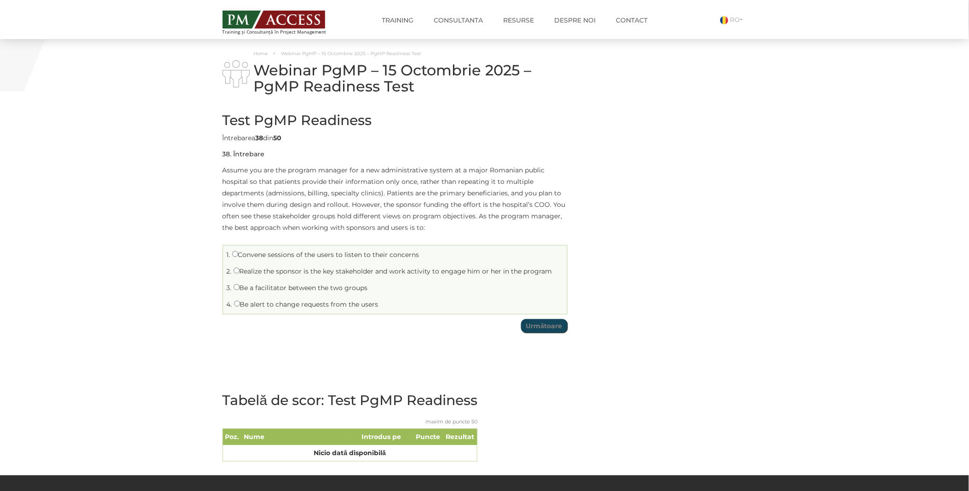
click at [277, 287] on label "Be a facilitator between the two groups" at bounding box center [301, 288] width 134 height 8
click at [240, 287] on input "Be a facilitator between the two groups" at bounding box center [237, 287] width 6 height 6
radio input "true"
click at [531, 327] on input "Următoare" at bounding box center [544, 326] width 46 height 14
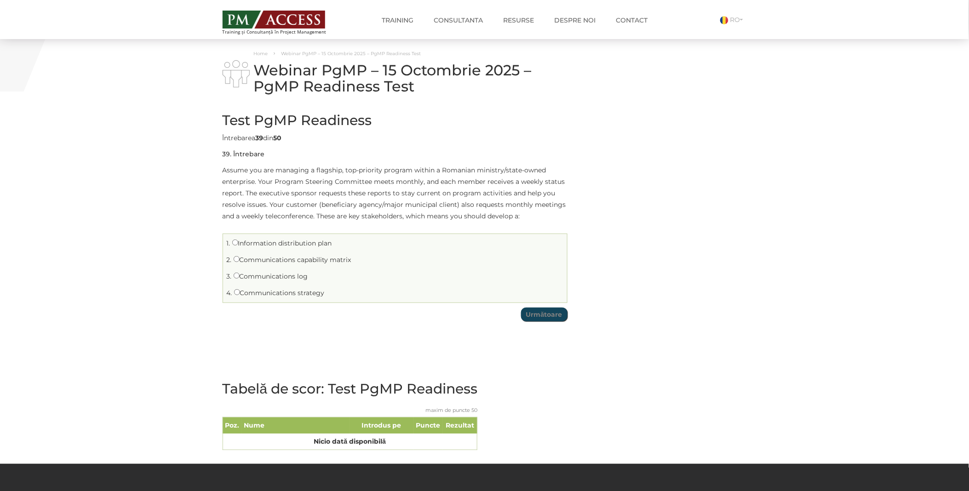
click at [248, 293] on label "Communications strategy" at bounding box center [279, 293] width 91 height 8
click at [240, 293] on input "Communications strategy" at bounding box center [237, 292] width 6 height 6
radio input "true"
click at [553, 314] on input "Următoare" at bounding box center [544, 315] width 46 height 14
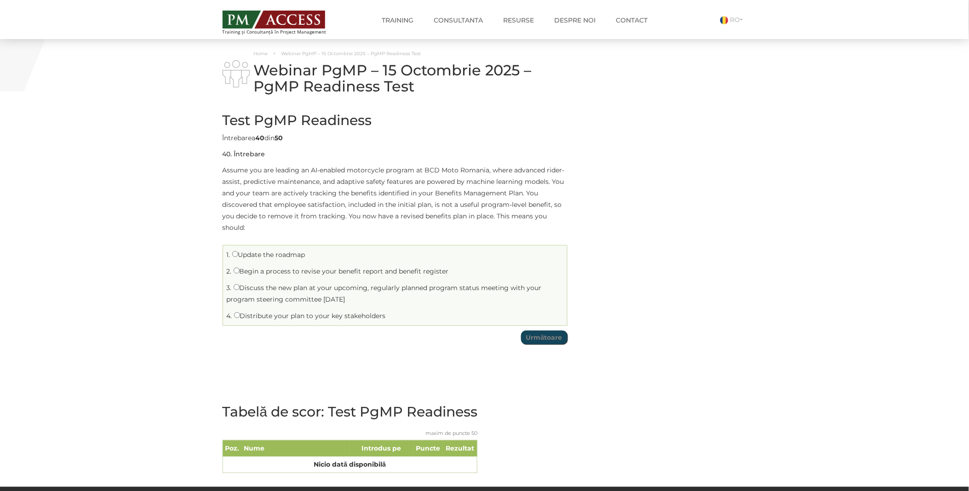
click at [251, 258] on li "1. Update the roadmap" at bounding box center [394, 255] width 339 height 14
click at [280, 258] on li "1. Update the roadmap" at bounding box center [394, 255] width 339 height 14
click at [247, 254] on label "Update the roadmap" at bounding box center [268, 255] width 73 height 8
click at [238, 254] on input "Update the roadmap" at bounding box center [235, 254] width 6 height 6
radio input "true"
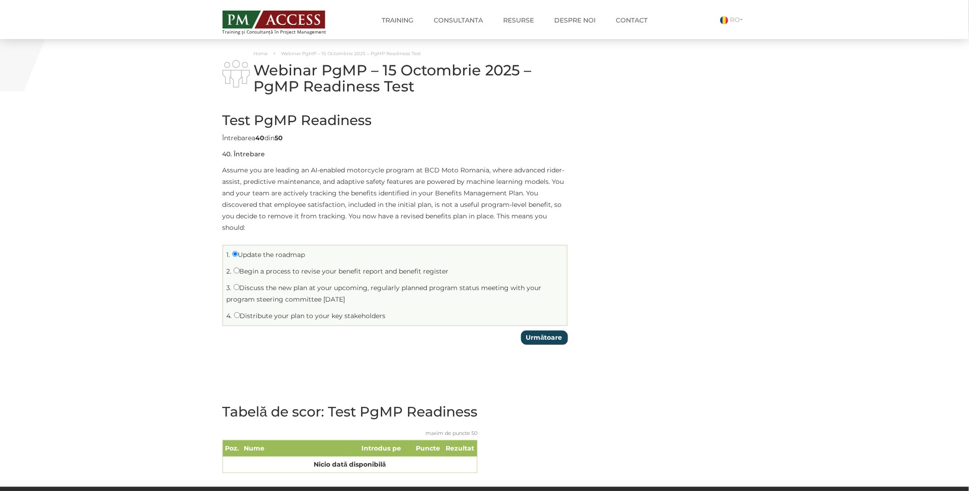
click at [544, 338] on input "Următoare" at bounding box center [544, 338] width 46 height 14
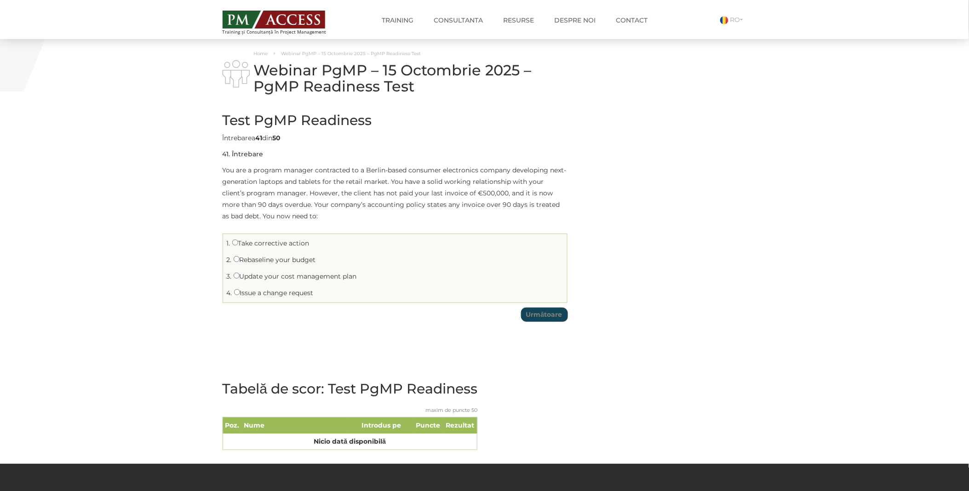
click at [248, 237] on li "1. Take corrective action" at bounding box center [394, 243] width 339 height 14
click at [241, 241] on label "Take corrective action" at bounding box center [270, 243] width 77 height 8
click at [238, 241] on input "Take corrective action" at bounding box center [235, 243] width 6 height 6
radio input "true"
click at [540, 321] on td "Test PgMP Readiness Limită de timp: 0 Rezumat chestionar 0 din 50 întrebări fin…" at bounding box center [395, 214] width 345 height 223
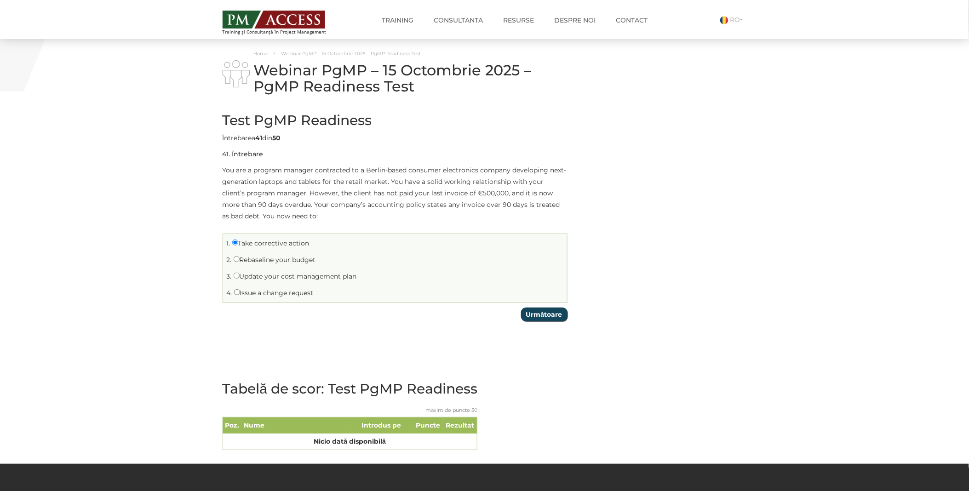
click at [536, 319] on input "Următoare" at bounding box center [544, 315] width 46 height 14
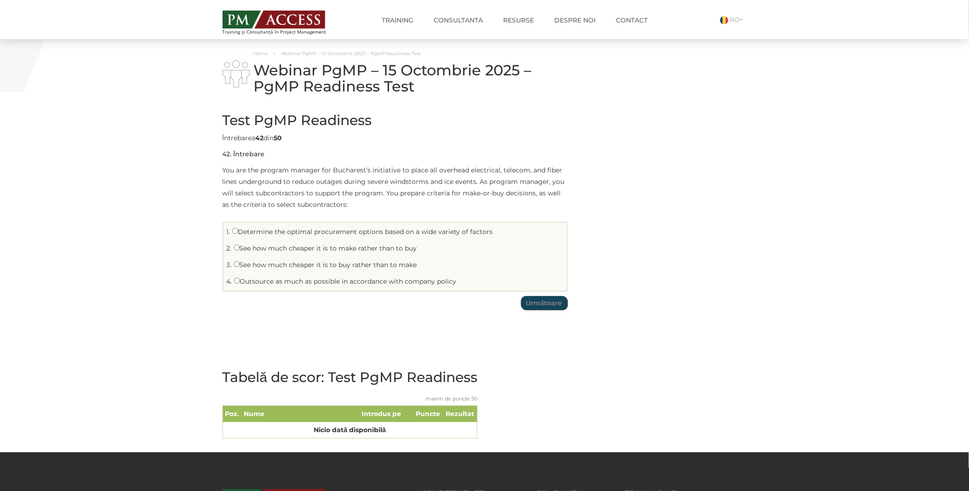
click at [255, 234] on label "Determine the optimal procurement options based on a wide variety of factors" at bounding box center [362, 232] width 261 height 8
click at [238, 234] on input "Determine the optimal procurement options based on a wide variety of factors" at bounding box center [235, 231] width 6 height 6
radio input "true"
click at [541, 301] on input "Următoare" at bounding box center [544, 303] width 46 height 14
click at [259, 265] on label "Escalate the issue first to the steering committee" at bounding box center [317, 265] width 166 height 8
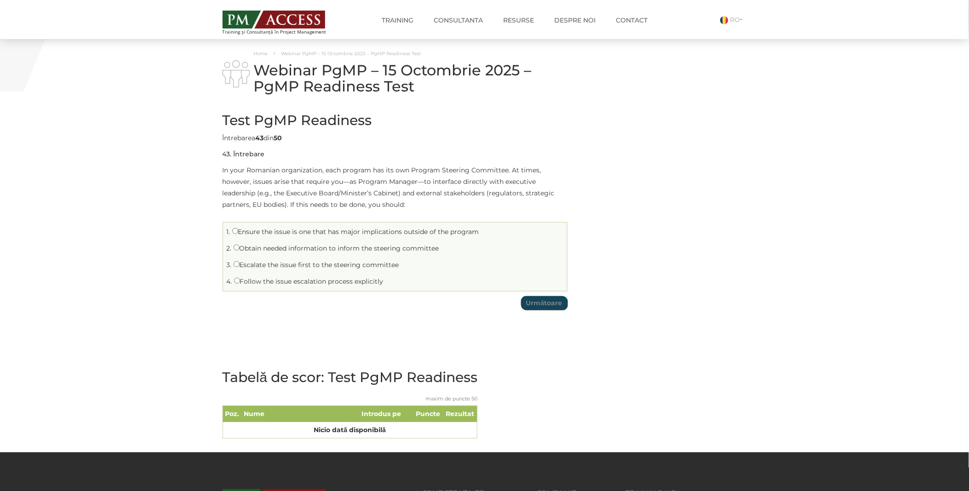
click at [240, 265] on input "Escalate the issue first to the steering committee" at bounding box center [237, 264] width 6 height 6
radio input "true"
click at [545, 300] on input "Următoare" at bounding box center [544, 303] width 46 height 14
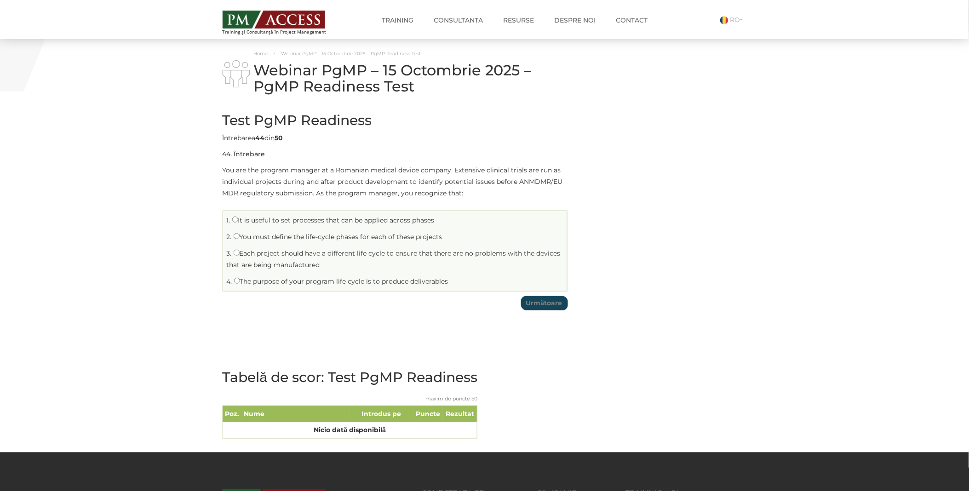
click at [299, 223] on label "It is useful to set processes that can be applied across phases" at bounding box center [333, 220] width 202 height 8
click at [238, 223] on input "It is useful to set processes that can be applied across phases" at bounding box center [235, 220] width 6 height 6
radio input "true"
click at [542, 301] on input "Următoare" at bounding box center [544, 303] width 46 height 14
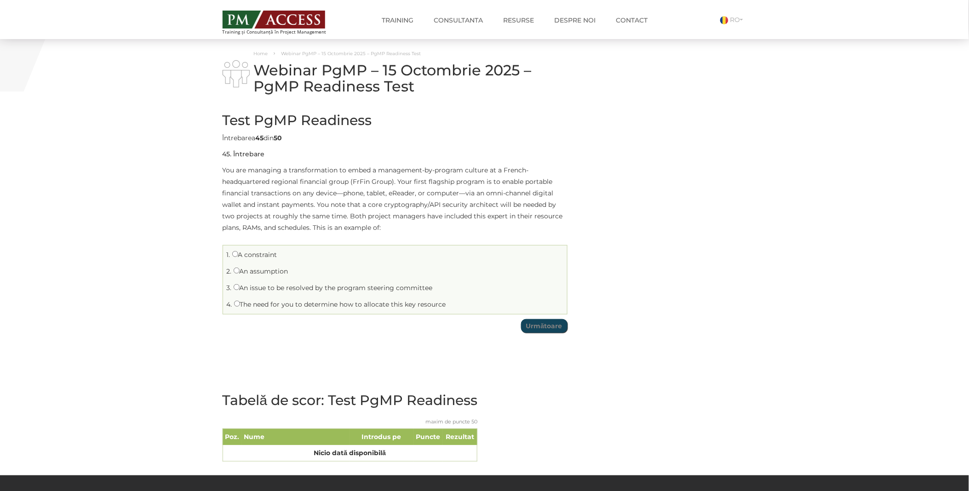
drag, startPoint x: 269, startPoint y: 305, endPoint x: 279, endPoint y: 307, distance: 9.8
click at [269, 304] on label "The need for you to determine how to allocate this key resource" at bounding box center [340, 304] width 212 height 8
click at [240, 304] on input "The need for you to determine how to allocate this key resource" at bounding box center [237, 304] width 6 height 6
radio input "true"
click at [547, 325] on input "Următoare" at bounding box center [544, 326] width 46 height 14
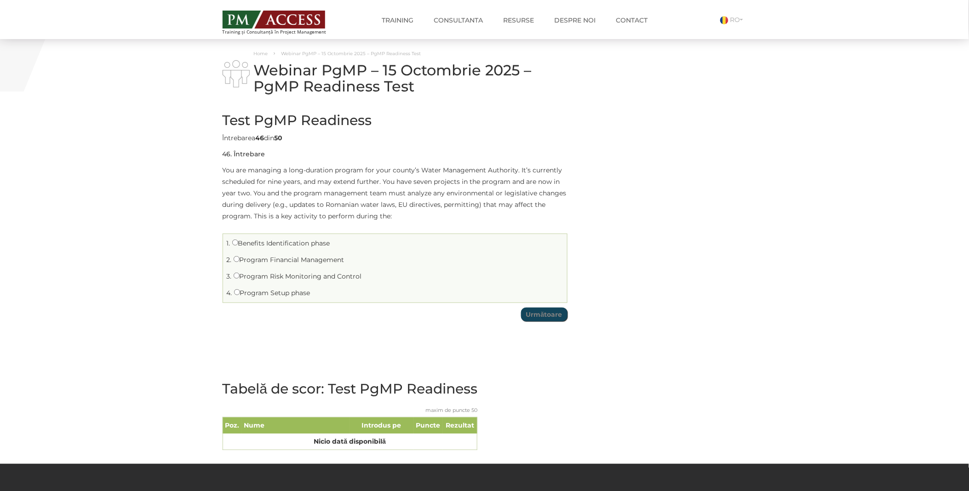
click at [273, 258] on label "Program Financial Management" at bounding box center [289, 260] width 111 height 8
click at [240, 258] on input "Program Financial Management" at bounding box center [237, 259] width 6 height 6
radio input "true"
click at [530, 316] on input "Următoare" at bounding box center [544, 315] width 46 height 14
click at [253, 245] on label "What are the assumptions that are part of your analysis?" at bounding box center [326, 243] width 189 height 8
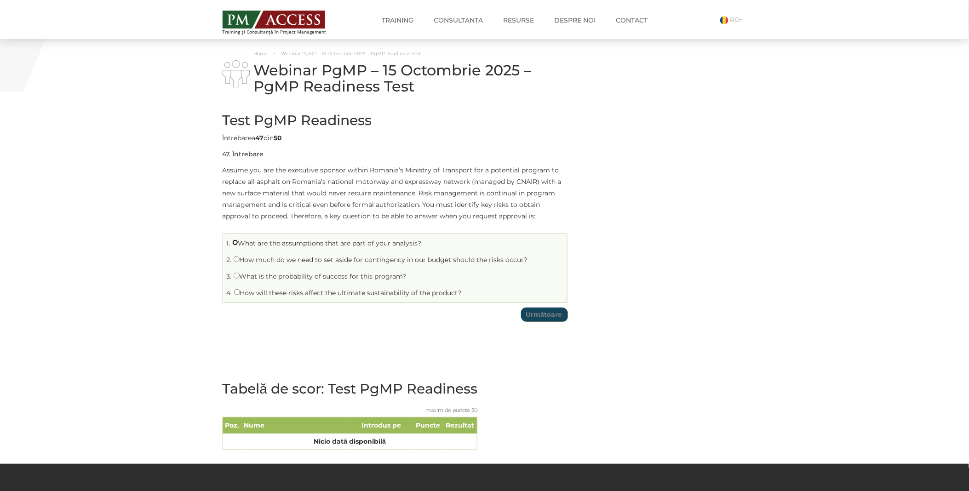
click at [238, 245] on input "What are the assumptions that are part of your analysis?" at bounding box center [235, 243] width 6 height 6
radio input "true"
click at [538, 311] on input "Următoare" at bounding box center [544, 315] width 46 height 14
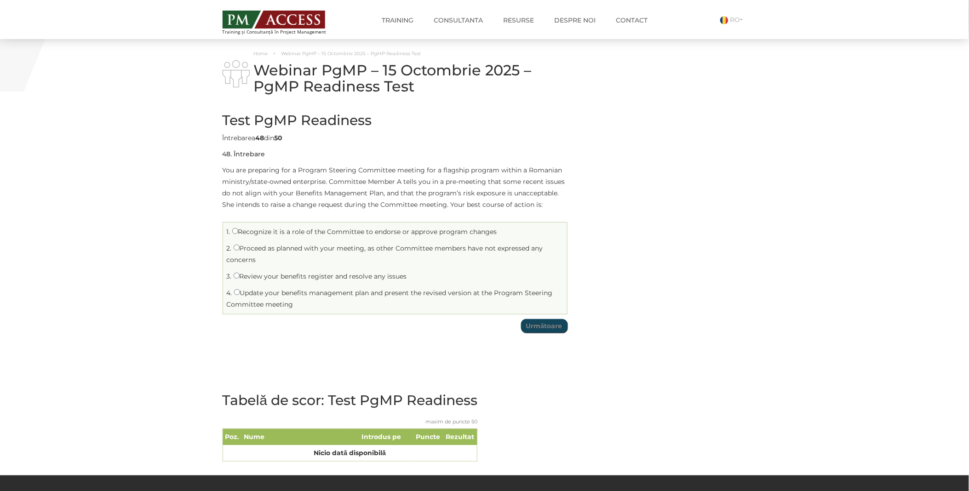
click at [245, 232] on label "Recognize it is a role of the Committee to endorse or approve program changes" at bounding box center [364, 232] width 265 height 8
click at [238, 232] on input "Recognize it is a role of the Committee to endorse or approve program changes" at bounding box center [235, 231] width 6 height 6
radio input "true"
click at [551, 329] on input "Următoare" at bounding box center [544, 326] width 46 height 14
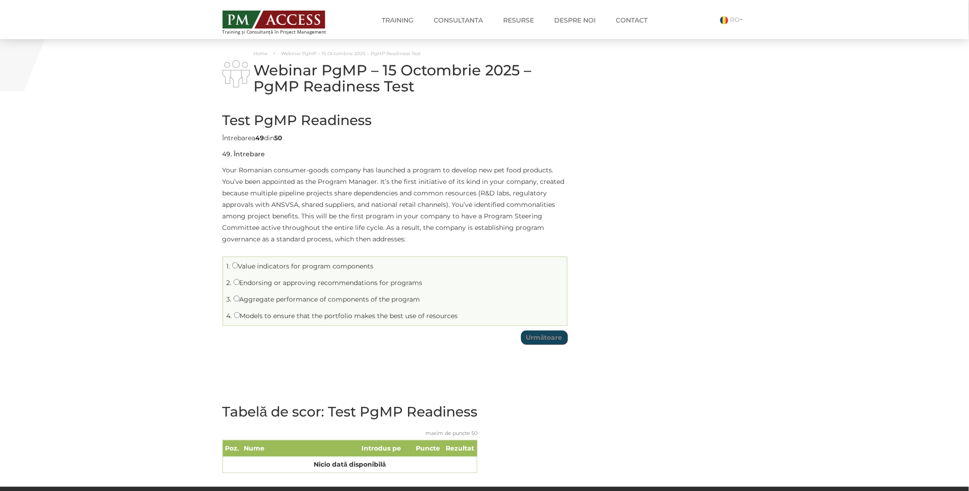
click at [295, 315] on label "Models to ensure that the portfolio makes the best use of resources" at bounding box center [346, 316] width 224 height 8
click at [240, 315] on input "Models to ensure that the portfolio makes the best use of resources" at bounding box center [237, 315] width 6 height 6
radio input "true"
click at [528, 332] on input "Următoare" at bounding box center [544, 338] width 46 height 14
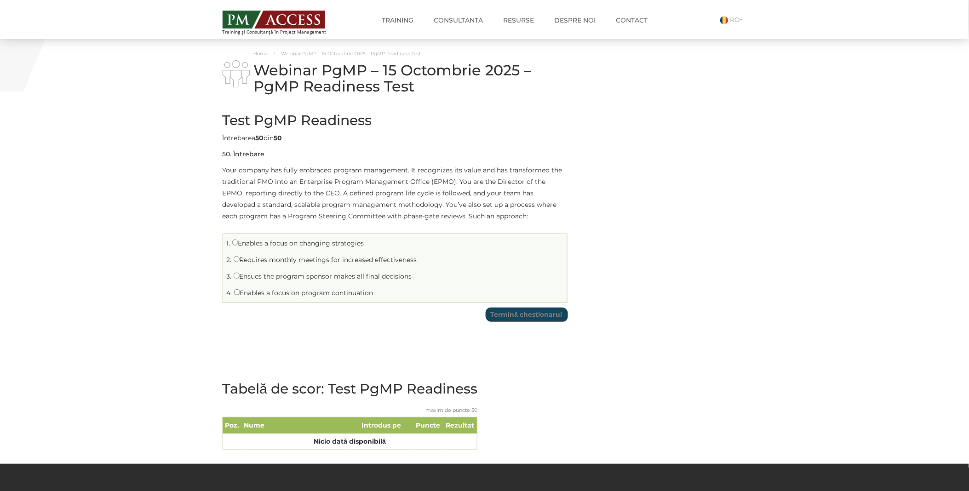
click at [316, 295] on label "Enables a focus on program continuation" at bounding box center [303, 293] width 139 height 8
click at [240, 295] on input "Enables a focus on program continuation" at bounding box center [237, 292] width 6 height 6
radio input "true"
click at [502, 314] on input "Termină chestionarul" at bounding box center [527, 315] width 82 height 14
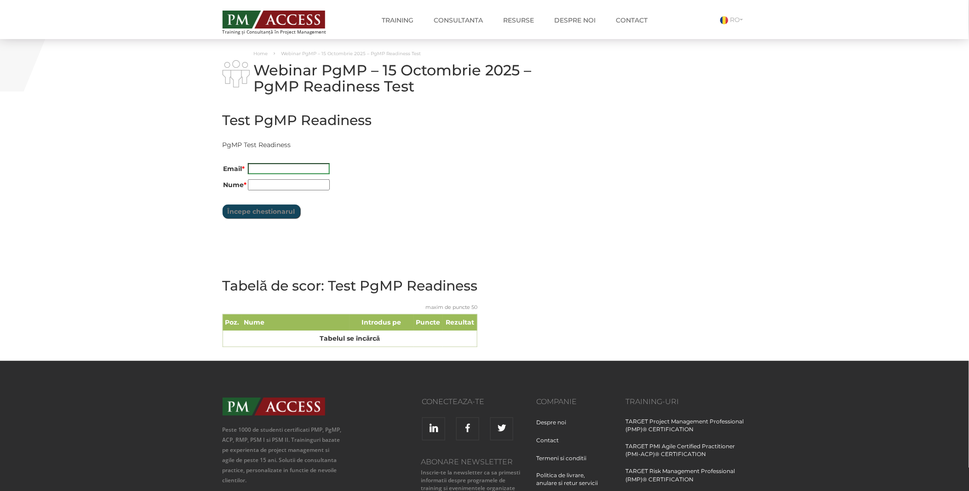
click at [287, 164] on input "Email *" at bounding box center [289, 168] width 82 height 11
type input "[EMAIL_ADDRESS][DOMAIN_NAME]"
click at [310, 186] on input "Nume *" at bounding box center [289, 184] width 82 height 11
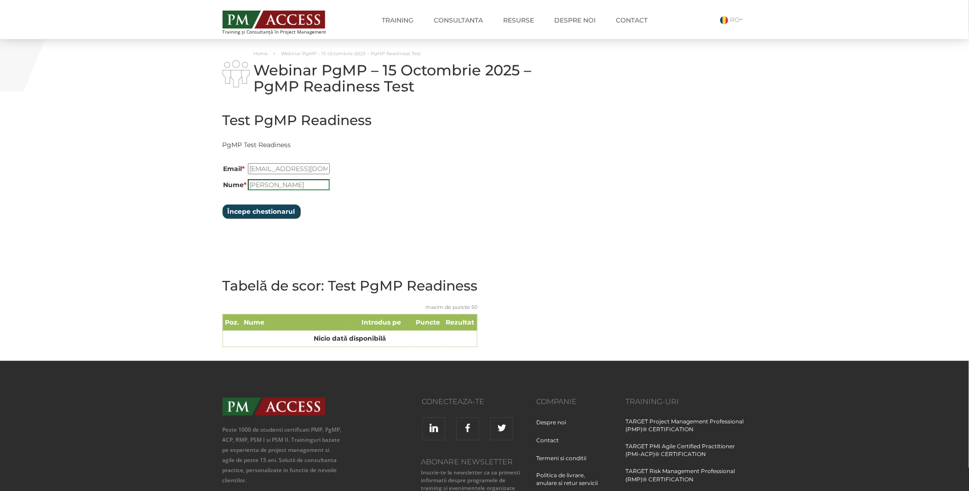
type input "[PERSON_NAME]"
click at [273, 214] on input "Începe chestionarul" at bounding box center [262, 212] width 78 height 14
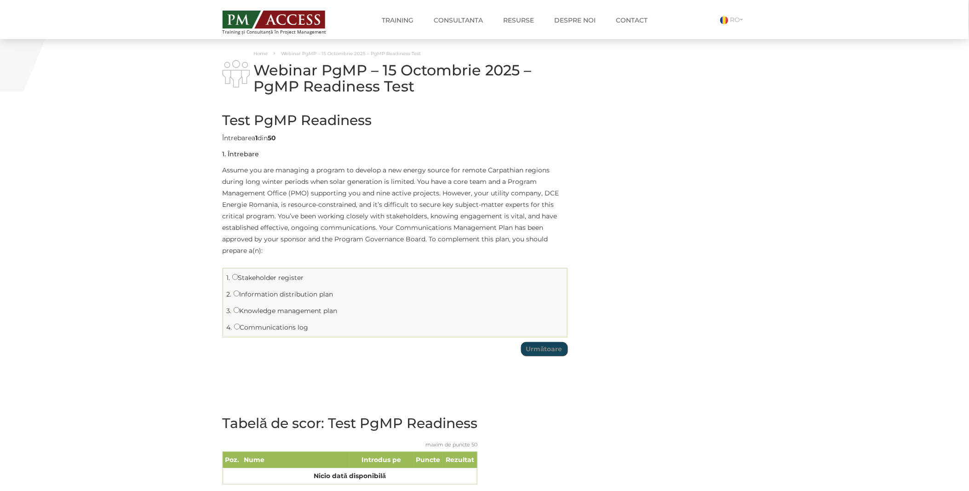
click at [277, 282] on li "1. Stakeholder register" at bounding box center [394, 278] width 339 height 14
click at [239, 278] on label "Stakeholder register" at bounding box center [268, 278] width 72 height 8
click at [238, 278] on input "Stakeholder register" at bounding box center [235, 277] width 6 height 6
radio input "true"
click at [550, 351] on input "Următoare" at bounding box center [544, 349] width 46 height 14
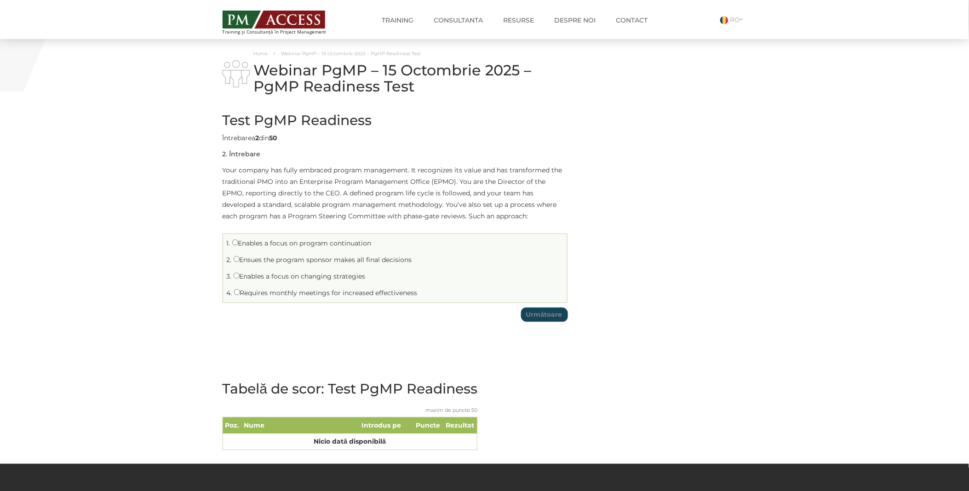
click at [239, 242] on label "Enables a focus on program continuation" at bounding box center [301, 243] width 139 height 8
click at [238, 242] on input "Enables a focus on program continuation" at bounding box center [235, 243] width 6 height 6
radio input "true"
click at [542, 323] on td "Test PgMP Readiness Limită de timp: 0 Rezumat chestionar 0 din 50 întrebări fin…" at bounding box center [395, 214] width 345 height 223
click at [546, 316] on input "Următoare" at bounding box center [544, 315] width 46 height 14
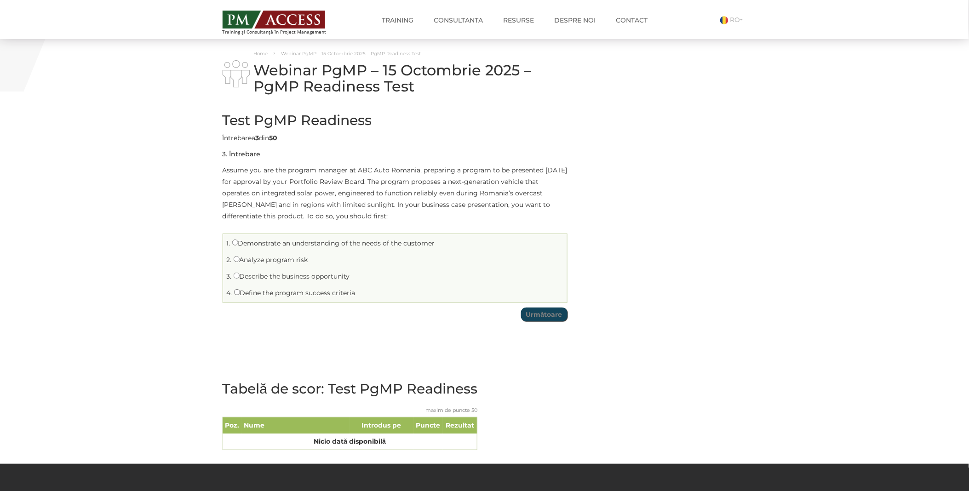
click at [299, 244] on label "Demonstrate an understanding of the needs of the customer" at bounding box center [333, 243] width 203 height 8
click at [238, 244] on input "Demonstrate an understanding of the needs of the customer" at bounding box center [235, 243] width 6 height 6
radio input "true"
click at [543, 315] on input "Următoare" at bounding box center [544, 315] width 46 height 14
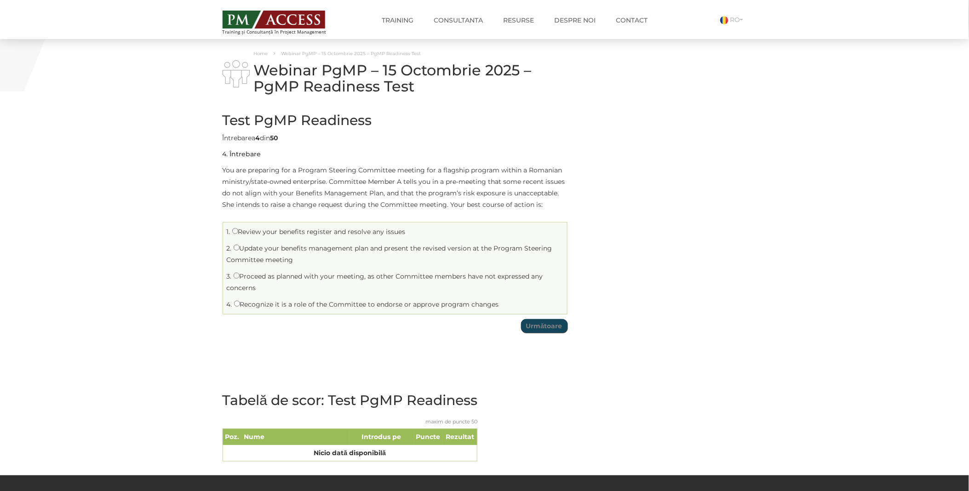
click at [272, 304] on label "Recognize it is a role of the Committee to endorse or approve program changes" at bounding box center [366, 304] width 265 height 8
click at [240, 304] on input "Recognize it is a role of the Committee to endorse or approve program changes" at bounding box center [237, 304] width 6 height 6
radio input "true"
click at [530, 323] on input "Următoare" at bounding box center [544, 326] width 46 height 14
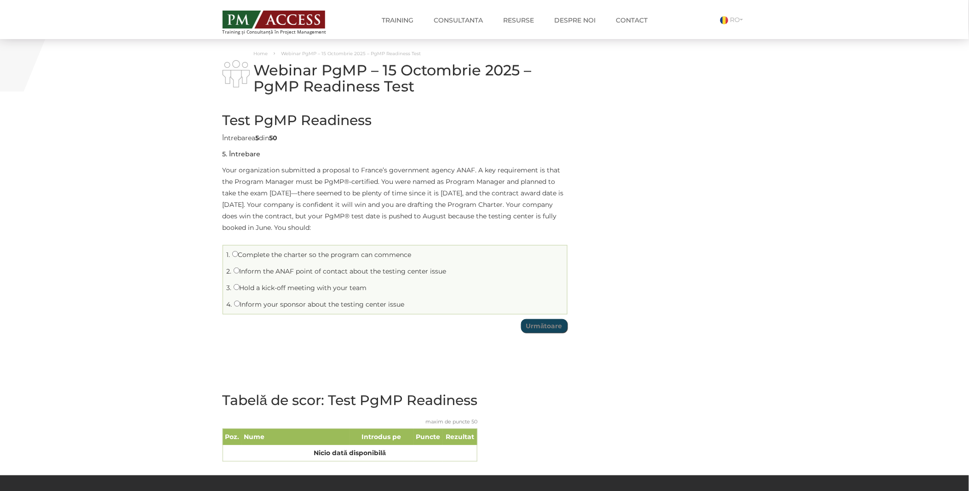
click at [273, 270] on label "Inform the ANAF point of contact about the testing center issue" at bounding box center [340, 271] width 213 height 8
click at [240, 270] on input "Inform the ANAF point of contact about the testing center issue" at bounding box center [237, 271] width 6 height 6
radio input "true"
click at [550, 328] on input "Următoare" at bounding box center [544, 326] width 46 height 14
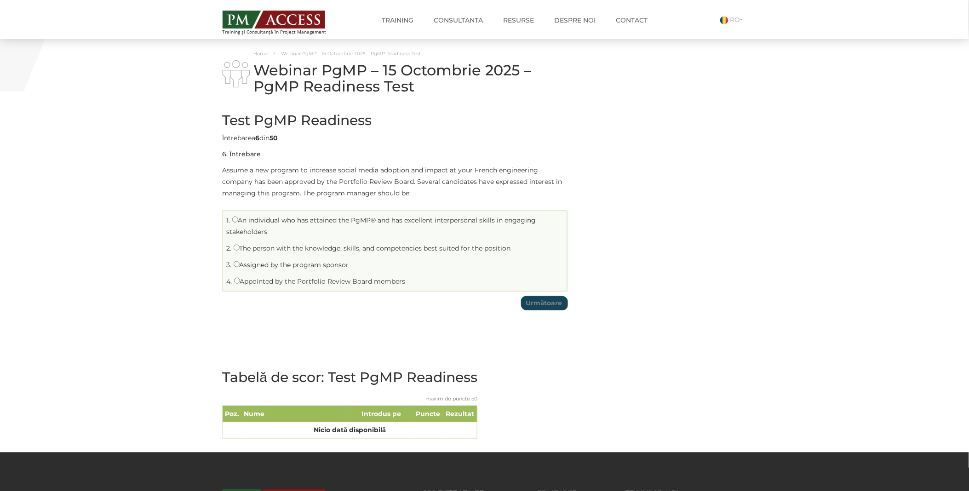
click at [250, 265] on label "Assigned by the program sponsor" at bounding box center [291, 265] width 115 height 8
click at [240, 265] on input "Assigned by the program sponsor" at bounding box center [237, 264] width 6 height 6
radio input "true"
click at [553, 305] on input "Următoare" at bounding box center [544, 303] width 46 height 14
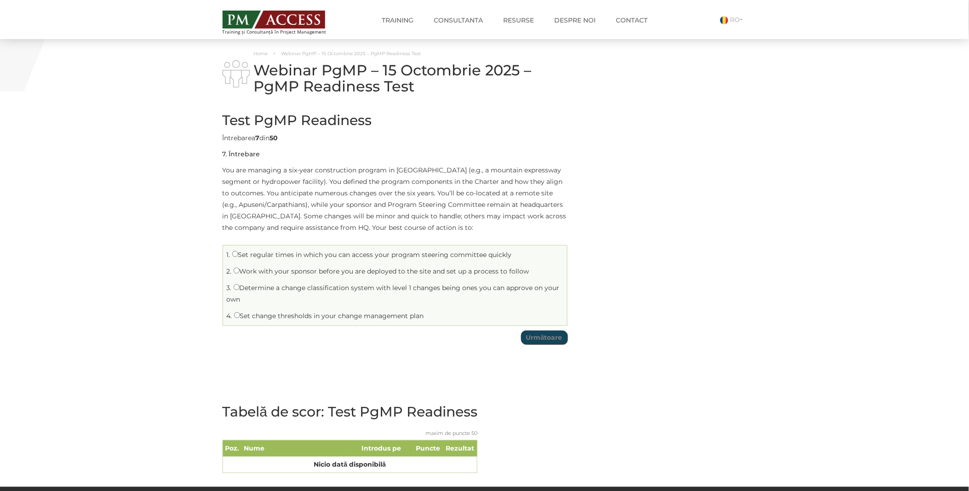
click at [297, 316] on label "Set change thresholds in your change management plan" at bounding box center [329, 316] width 190 height 8
click at [240, 316] on input "Set change thresholds in your change management plan" at bounding box center [237, 315] width 6 height 6
radio input "true"
click at [541, 339] on input "Următoare" at bounding box center [544, 338] width 46 height 14
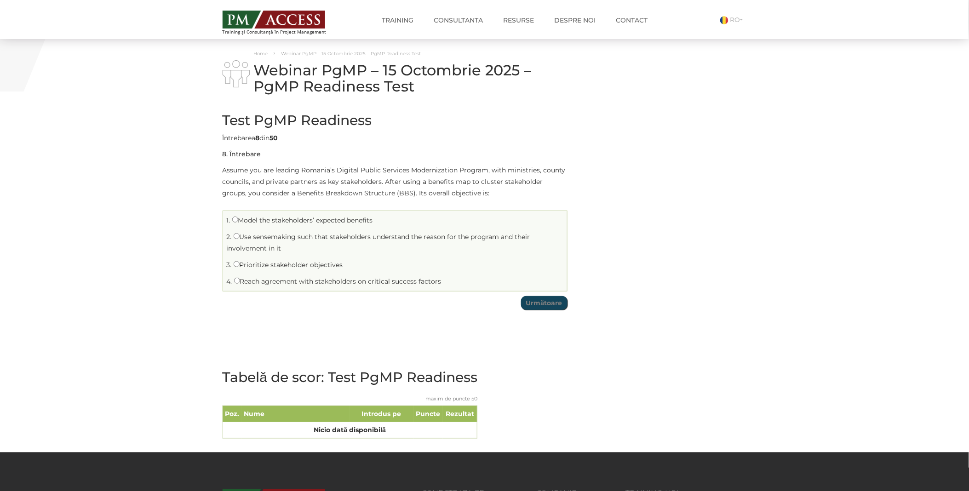
click at [268, 220] on label "Model the stakeholders’ expected benefits" at bounding box center [302, 220] width 141 height 8
click at [238, 220] on input "Model the stakeholders’ expected benefits" at bounding box center [235, 220] width 6 height 6
radio input "true"
click at [545, 305] on input "Următoare" at bounding box center [544, 303] width 46 height 14
click at [276, 280] on label "Identify intrinsic and extrinsic benefits" at bounding box center [298, 281] width 129 height 8
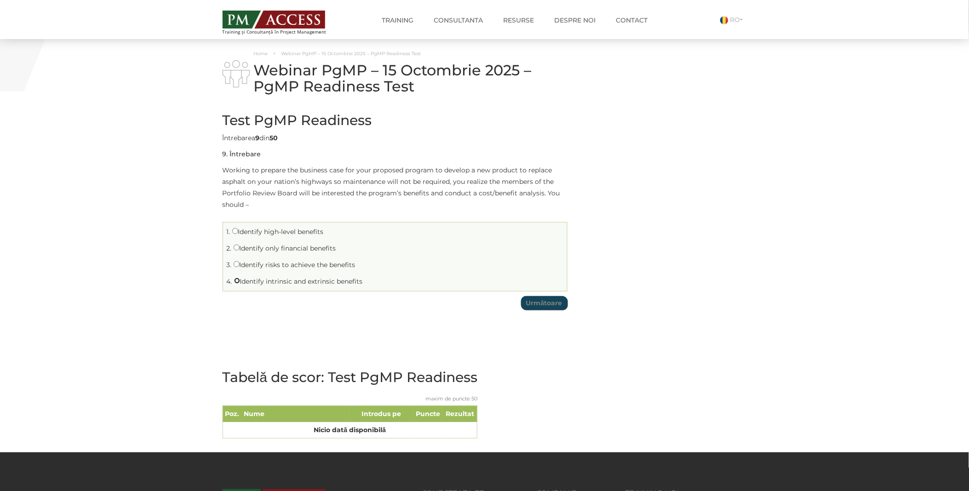
click at [240, 280] on input "Identify intrinsic and extrinsic benefits" at bounding box center [237, 281] width 6 height 6
radio input "true"
click at [531, 304] on input "Următoare" at bounding box center [544, 303] width 46 height 14
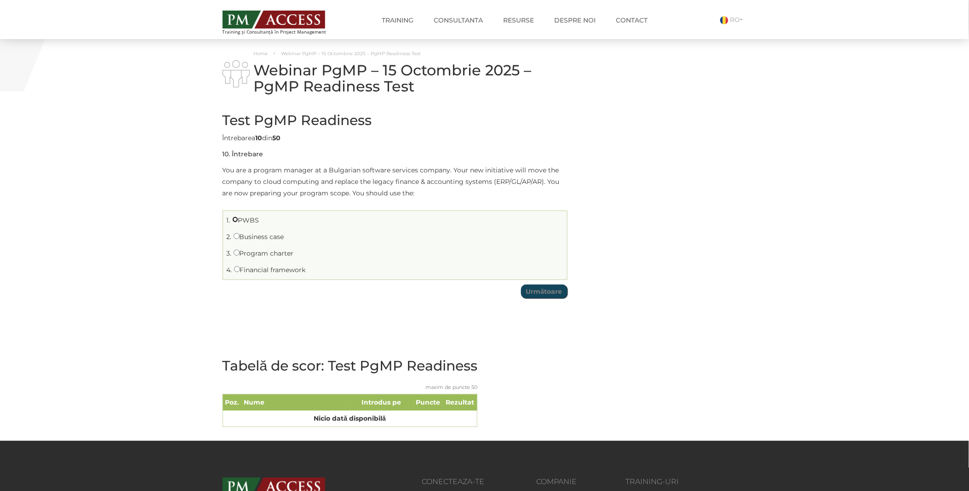
click at [235, 221] on input "PWBS" at bounding box center [235, 220] width 6 height 6
radio input "true"
click at [545, 292] on input "Următoare" at bounding box center [544, 292] width 46 height 14
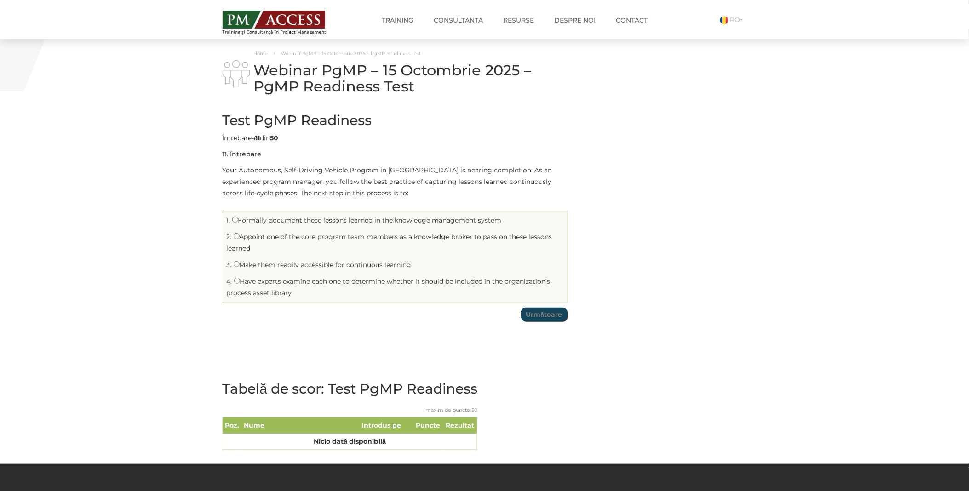
click at [259, 268] on label "Make them readily accessible for continuous learning" at bounding box center [323, 265] width 178 height 8
click at [240, 267] on input "Make them readily accessible for continuous learning" at bounding box center [237, 264] width 6 height 6
radio input "true"
click at [536, 316] on input "Următoare" at bounding box center [544, 315] width 46 height 14
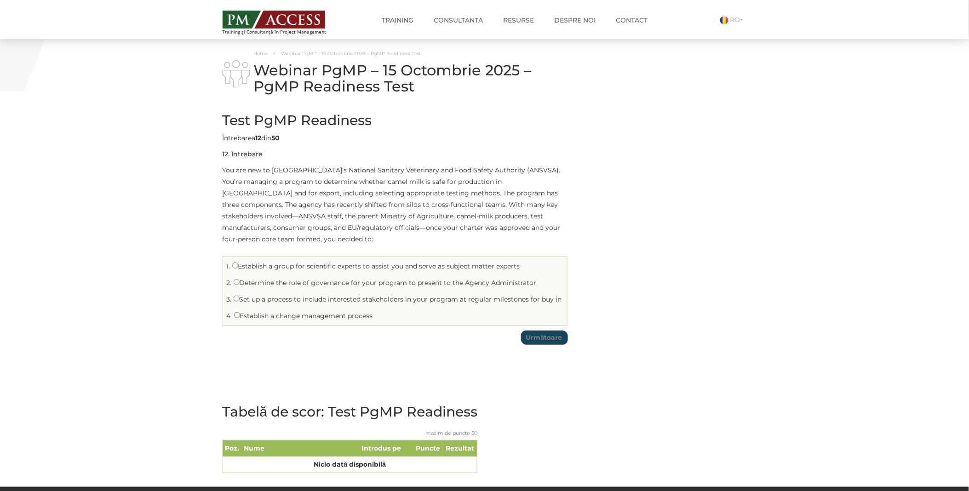
click at [277, 312] on label "Establish a change management process" at bounding box center [303, 316] width 139 height 8
click at [240, 312] on input "Establish a change management process" at bounding box center [237, 315] width 6 height 6
radio input "true"
click at [332, 276] on li "2. Determine the role of governance for your program to present to the Agency A…" at bounding box center [394, 283] width 339 height 14
click at [314, 279] on label "Determine the role of governance for your program to present to the Agency Admi…" at bounding box center [385, 283] width 303 height 8
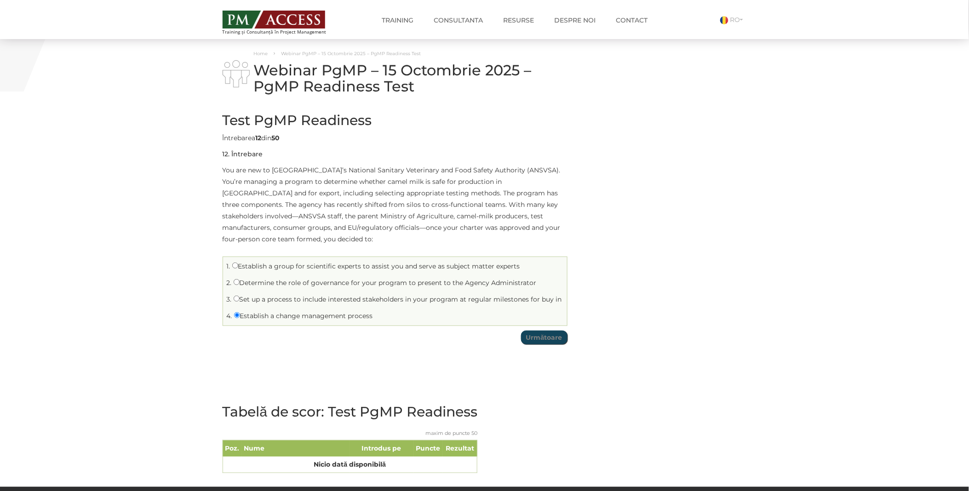
click at [240, 279] on input "Determine the role of governance for your program to present to the Agency Admi…" at bounding box center [237, 282] width 6 height 6
radio input "true"
click at [287, 312] on label "Establish a change management process" at bounding box center [303, 316] width 139 height 8
click at [240, 312] on input "Establish a change management process" at bounding box center [237, 315] width 6 height 6
radio input "true"
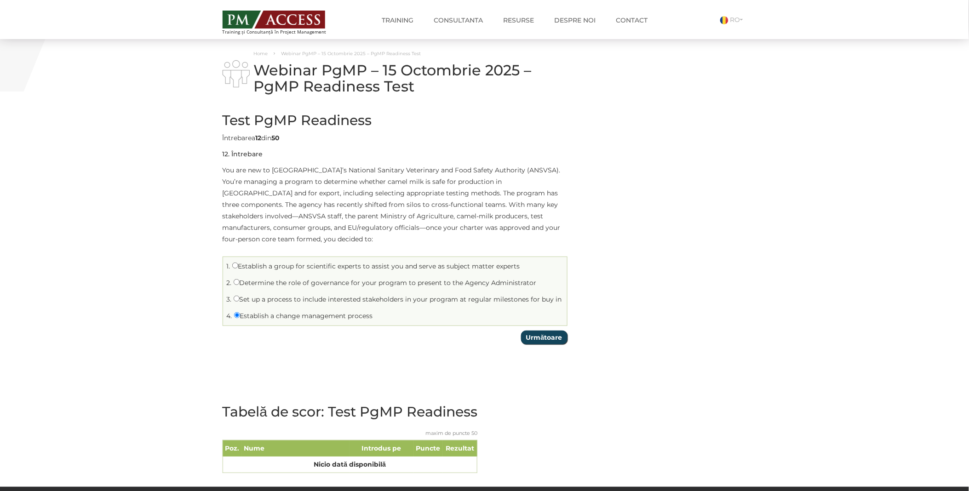
click at [537, 331] on input "Următoare" at bounding box center [544, 338] width 46 height 14
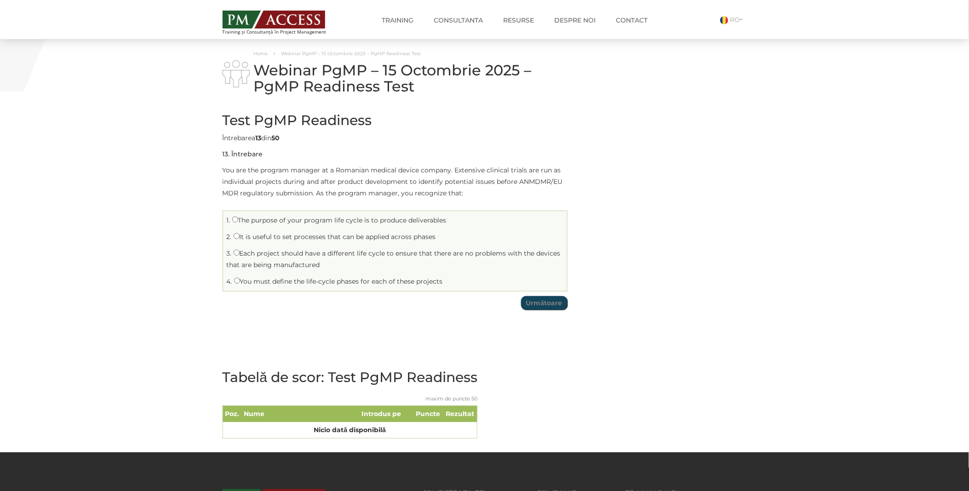
click at [263, 240] on label "It is useful to set processes that can be applied across phases" at bounding box center [335, 237] width 202 height 8
click at [240, 239] on input "It is useful to set processes that can be applied across phases" at bounding box center [237, 236] width 6 height 6
radio input "true"
click at [550, 306] on input "Următoare" at bounding box center [544, 303] width 46 height 14
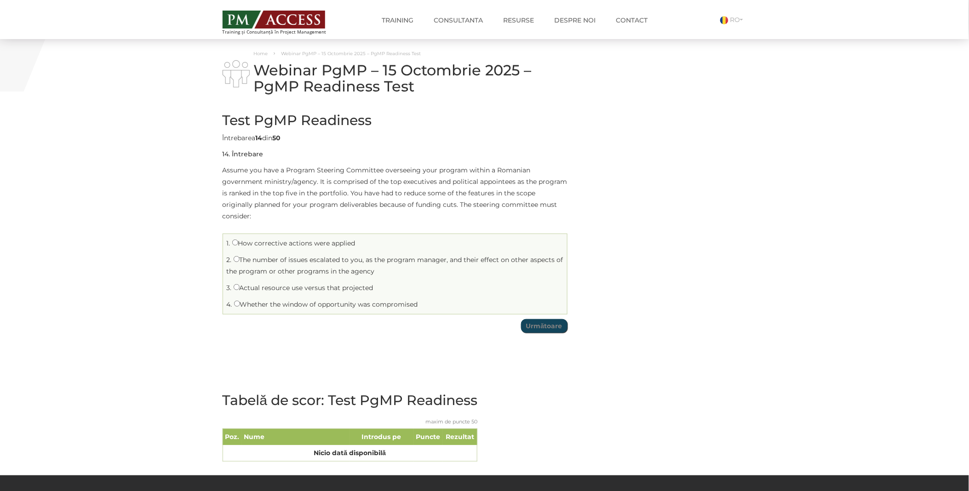
click at [343, 300] on label "Whether the window of opportunity was compromised" at bounding box center [326, 304] width 184 height 8
click at [240, 301] on input "Whether the window of opportunity was compromised" at bounding box center [237, 304] width 6 height 6
radio input "true"
click at [534, 319] on input "Următoare" at bounding box center [544, 326] width 46 height 14
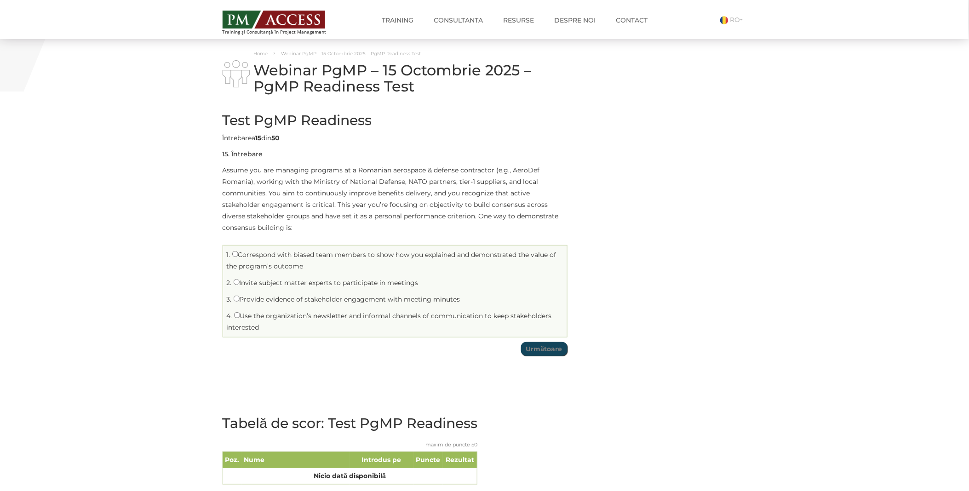
click at [257, 255] on label "Correspond with biased team members to show how you explained and demonstrated …" at bounding box center [392, 261] width 330 height 20
click at [238, 255] on input "Correspond with biased team members to show how you explained and demonstrated …" at bounding box center [235, 254] width 6 height 6
radio input "true"
click at [551, 351] on input "Următoare" at bounding box center [544, 349] width 46 height 14
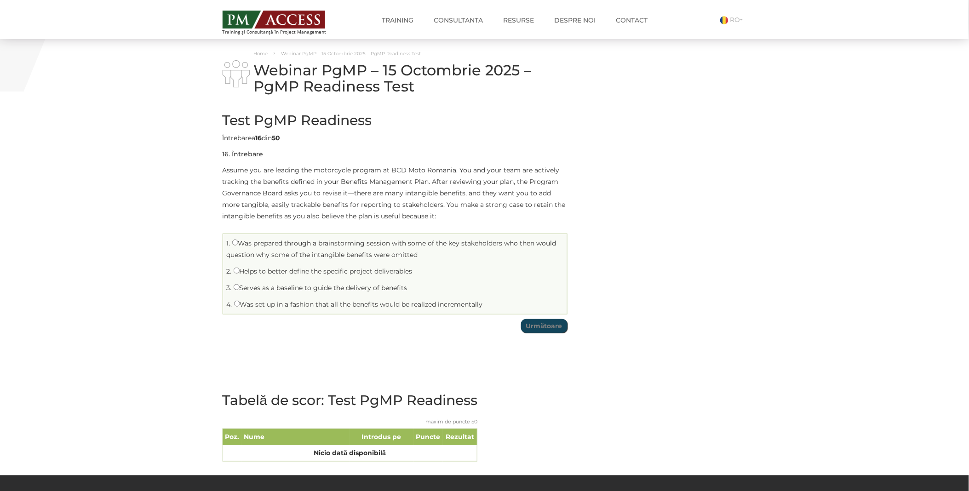
click at [245, 288] on label "Serves as a baseline to guide the delivery of benefits" at bounding box center [321, 288] width 174 height 8
click at [240, 288] on input "Serves as a baseline to guide the delivery of benefits" at bounding box center [237, 287] width 6 height 6
radio input "true"
click at [539, 331] on input "Următoare" at bounding box center [544, 326] width 46 height 14
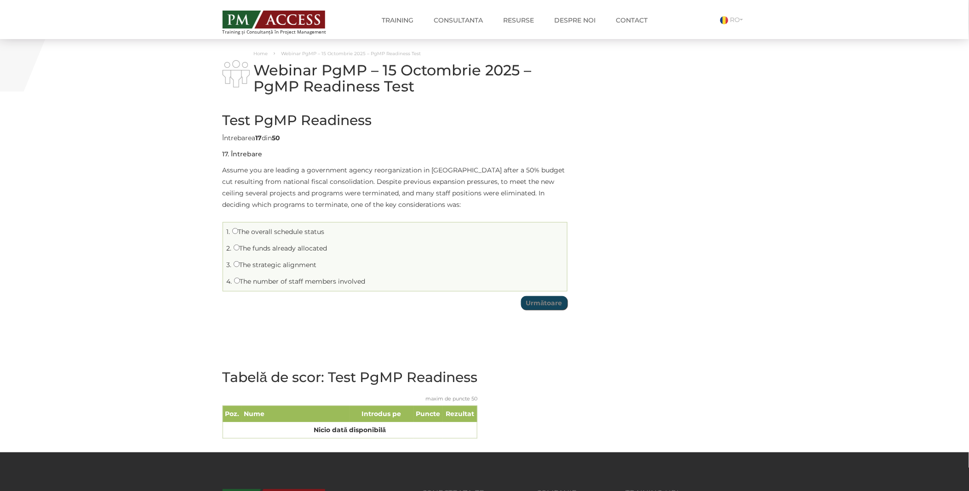
click at [247, 265] on label "The strategic alignment" at bounding box center [275, 265] width 83 height 8
click at [240, 265] on input "The strategic alignment" at bounding box center [237, 264] width 6 height 6
radio input "true"
click at [550, 305] on input "Următoare" at bounding box center [544, 303] width 46 height 14
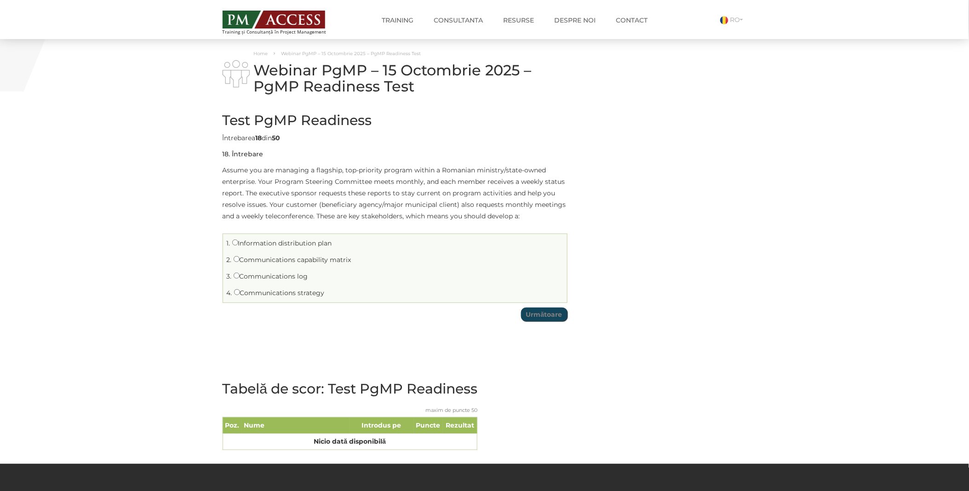
click at [247, 290] on label "Communications strategy" at bounding box center [279, 293] width 91 height 8
click at [240, 290] on input "Communications strategy" at bounding box center [237, 292] width 6 height 6
radio input "true"
click at [544, 318] on input "Următoare" at bounding box center [544, 315] width 46 height 14
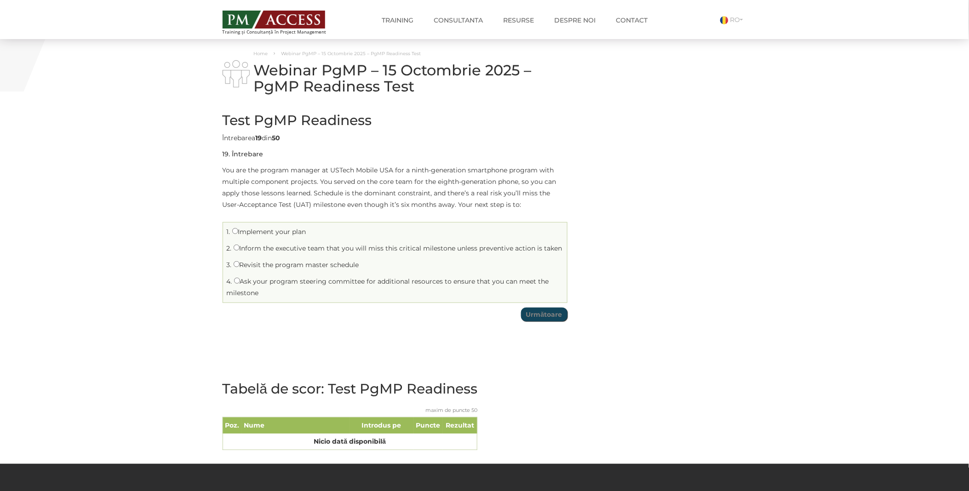
click at [242, 264] on label "Revisit the program master schedule" at bounding box center [297, 265] width 126 height 8
click at [240, 264] on input "Revisit the program master schedule" at bounding box center [237, 264] width 6 height 6
radio input "true"
click at [550, 315] on input "Următoare" at bounding box center [544, 315] width 46 height 14
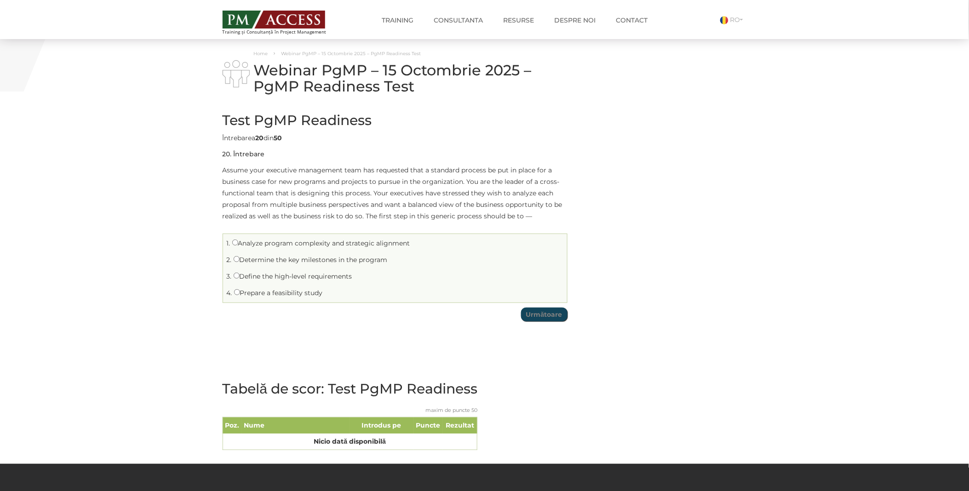
click at [281, 291] on label "Prepare a feasibility study" at bounding box center [278, 293] width 89 height 8
click at [240, 291] on input "Prepare a feasibility study" at bounding box center [237, 292] width 6 height 6
radio input "true"
click at [548, 316] on input "Următoare" at bounding box center [544, 315] width 46 height 14
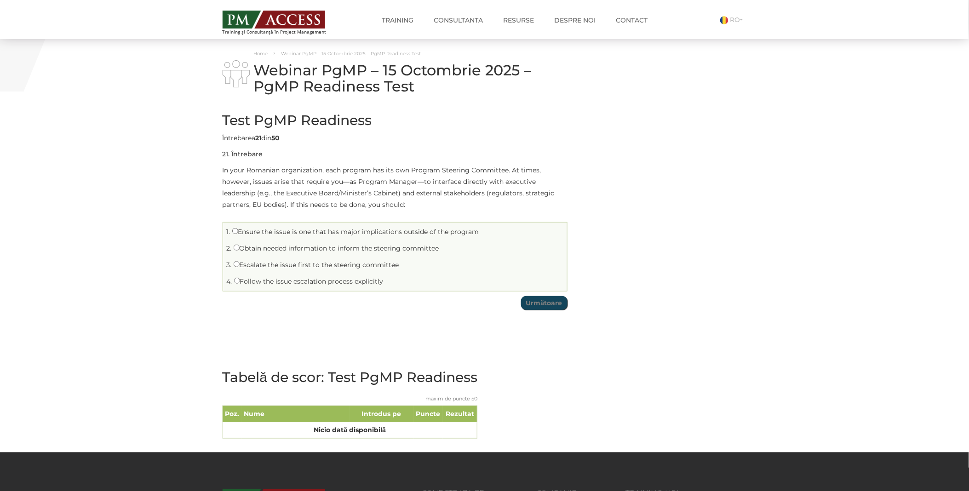
click at [242, 263] on label "Escalate the issue first to the steering committee" at bounding box center [317, 265] width 166 height 8
click at [240, 263] on input "Escalate the issue first to the steering committee" at bounding box center [237, 264] width 6 height 6
radio input "true"
click at [540, 298] on input "Următoare" at bounding box center [544, 303] width 46 height 14
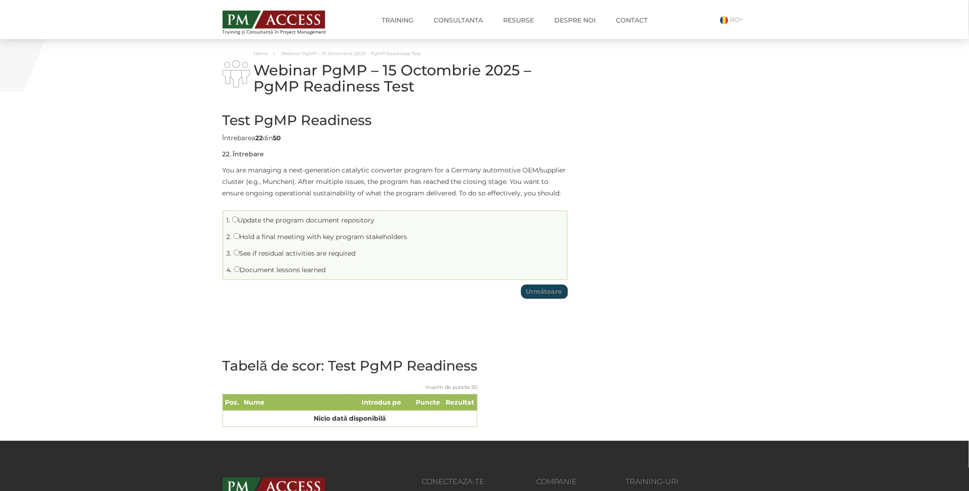
click at [252, 251] on label "See if residual activities are required" at bounding box center [295, 253] width 122 height 8
click at [240, 251] on input "See if residual activities are required" at bounding box center [237, 253] width 6 height 6
radio input "true"
click at [554, 285] on input "Următoare" at bounding box center [544, 292] width 46 height 14
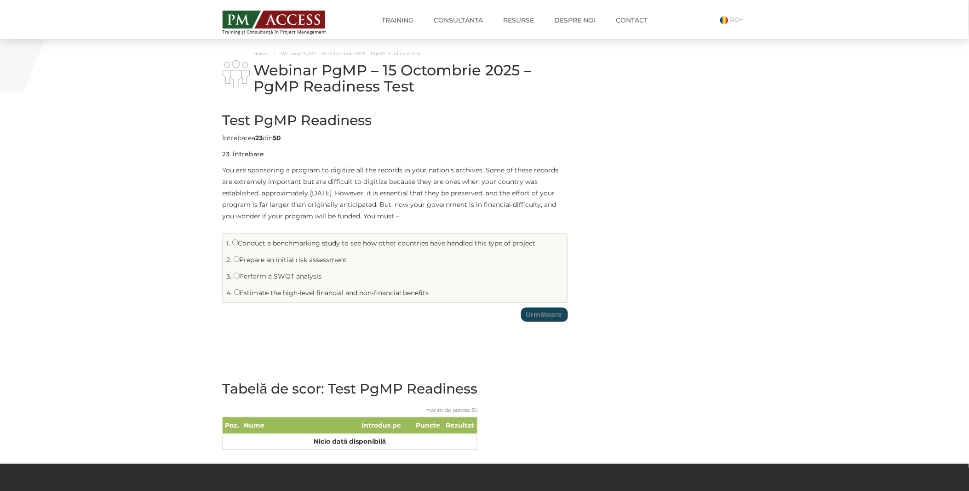
click at [258, 261] on label "Prepare an initial risk assessment" at bounding box center [291, 260] width 114 height 8
click at [240, 261] on input "Prepare an initial risk assessment" at bounding box center [237, 259] width 6 height 6
radio input "true"
click at [534, 316] on input "Următoare" at bounding box center [544, 315] width 46 height 14
click at [247, 263] on label "Take corrective action" at bounding box center [272, 260] width 77 height 8
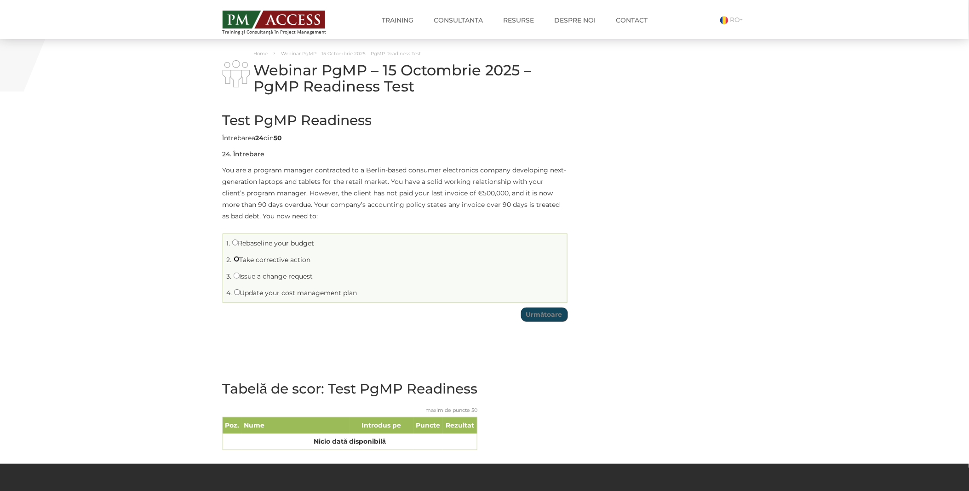
click at [240, 262] on input "Take corrective action" at bounding box center [237, 259] width 6 height 6
radio input "true"
click at [548, 311] on input "Următoare" at bounding box center [544, 315] width 46 height 14
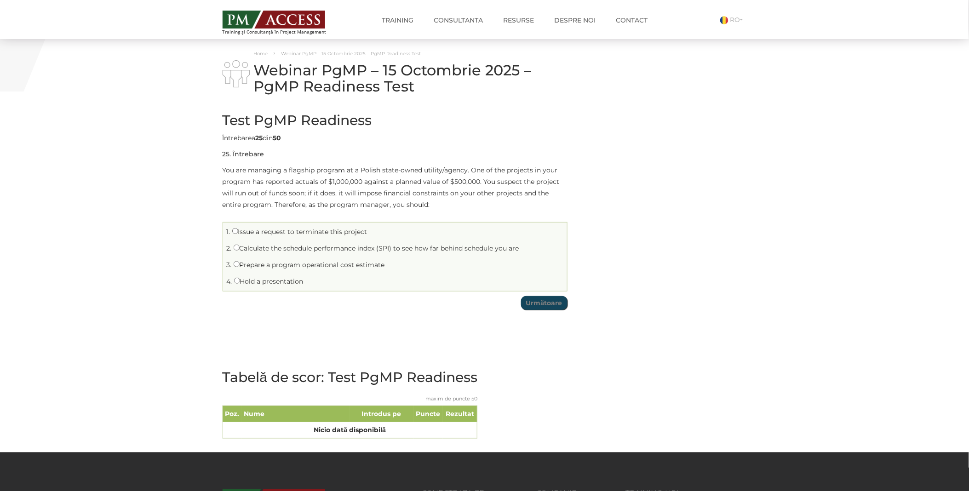
click at [270, 286] on li "4. Hold a presentation" at bounding box center [394, 282] width 339 height 14
click at [285, 282] on label "Hold a presentation" at bounding box center [268, 281] width 69 height 8
click at [240, 282] on input "Hold a presentation" at bounding box center [237, 281] width 6 height 6
radio input "true"
click at [542, 305] on input "Următoare" at bounding box center [544, 303] width 46 height 14
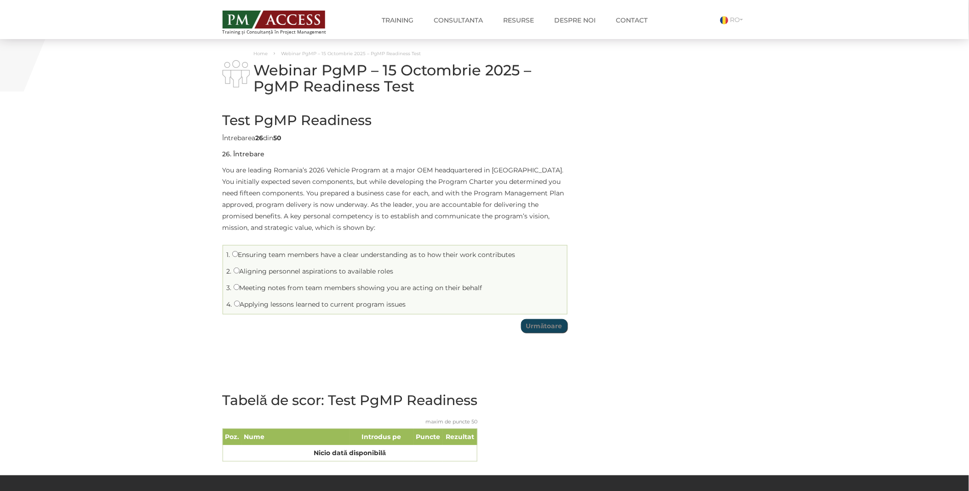
click at [282, 306] on label "Applying lessons learned to current program issues" at bounding box center [320, 304] width 172 height 8
click at [240, 306] on input "Applying lessons learned to current program issues" at bounding box center [237, 304] width 6 height 6
radio input "true"
click at [539, 326] on input "Următoare" at bounding box center [544, 326] width 46 height 14
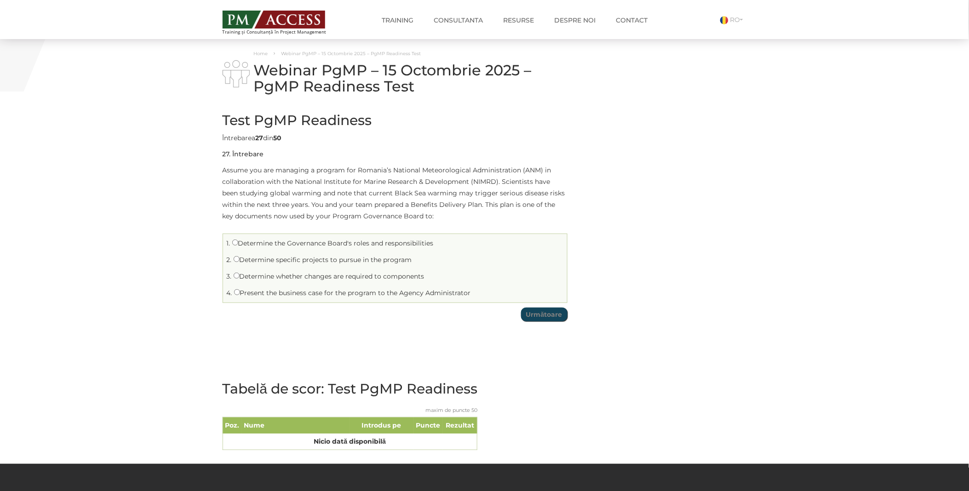
click at [327, 294] on label "Present the business case for the program to the Agency Administrator" at bounding box center [352, 293] width 237 height 8
click at [240, 294] on input "Present the business case for the program to the Agency Administrator" at bounding box center [237, 292] width 6 height 6
radio input "true"
click at [545, 316] on input "Următoare" at bounding box center [544, 315] width 46 height 14
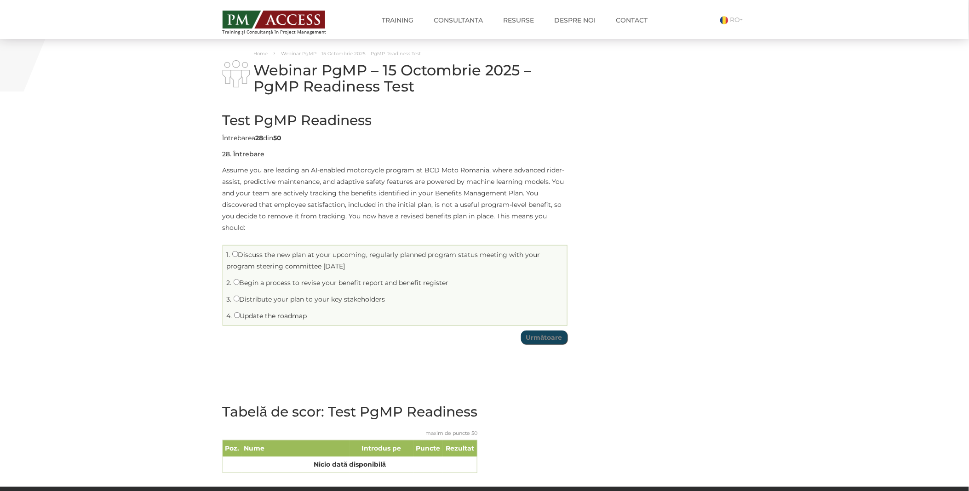
click at [297, 316] on label "Update the roadmap" at bounding box center [270, 316] width 73 height 8
click at [240, 316] on input "Update the roadmap" at bounding box center [237, 315] width 6 height 6
radio input "true"
click at [544, 331] on input "Următoare" at bounding box center [544, 338] width 46 height 14
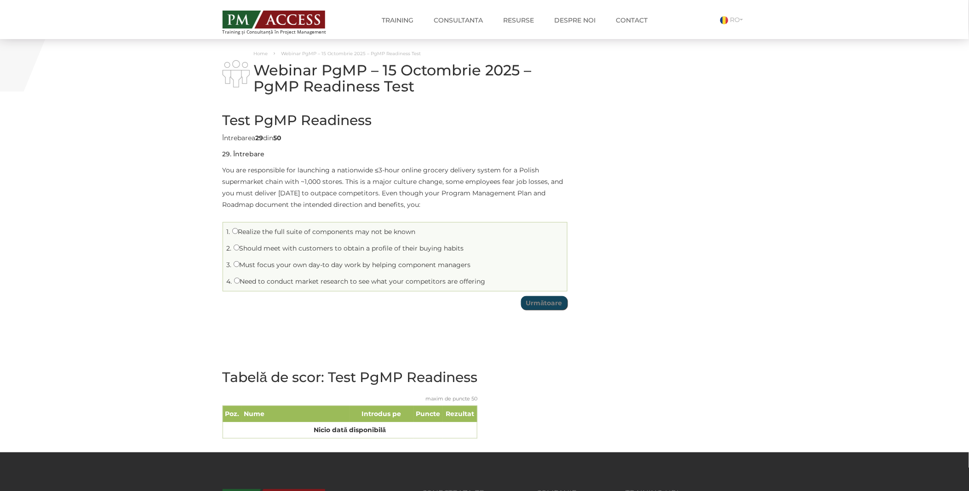
click at [271, 231] on label "Realize the full suite of components may not be known" at bounding box center [324, 232] width 184 height 8
click at [238, 231] on input "Realize the full suite of components may not be known" at bounding box center [235, 231] width 6 height 6
radio input "true"
click at [539, 304] on input "Următoare" at bounding box center [544, 303] width 46 height 14
click at [265, 268] on label "Requesting a quality assurance audit" at bounding box center [296, 265] width 124 height 8
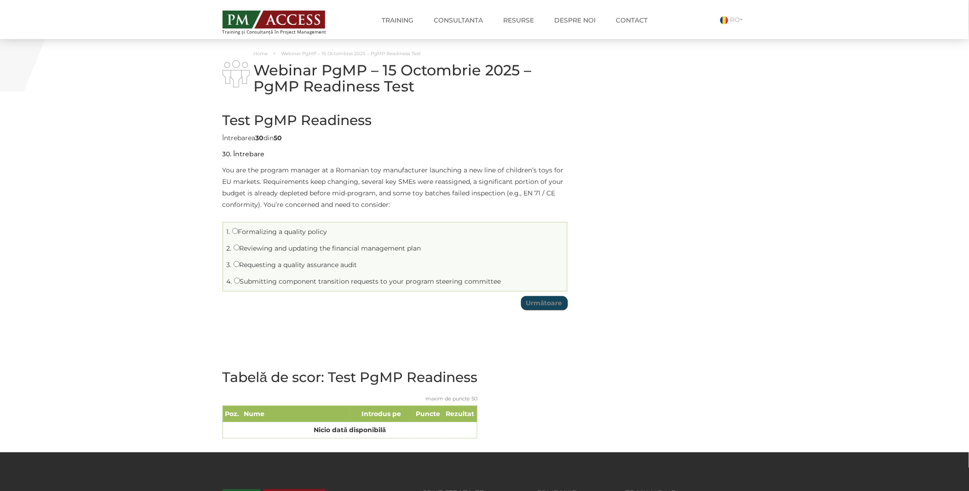
click at [240, 267] on input "Requesting a quality assurance audit" at bounding box center [237, 264] width 6 height 6
radio input "true"
click at [538, 306] on input "Următoare" at bounding box center [544, 303] width 46 height 14
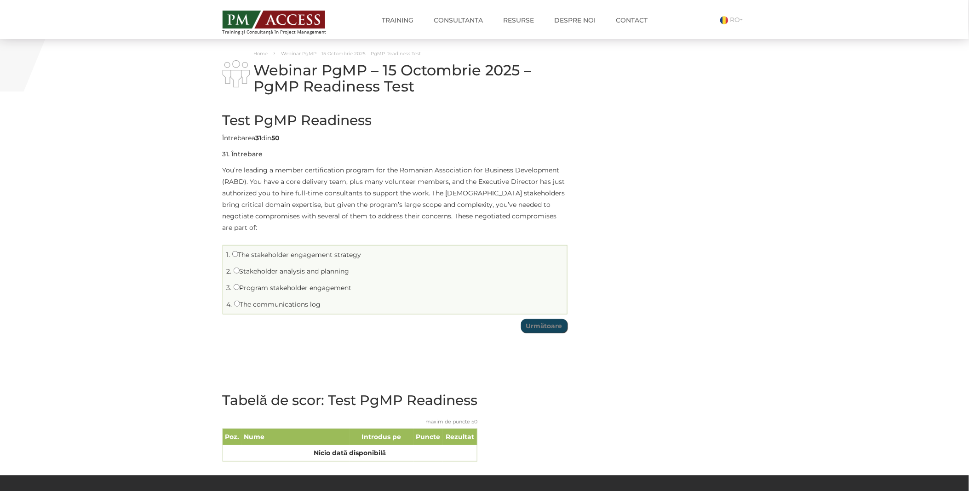
click at [273, 284] on label "Program stakeholder engagement" at bounding box center [293, 288] width 118 height 8
click at [240, 284] on input "Program stakeholder engagement" at bounding box center [237, 287] width 6 height 6
radio input "true"
click at [545, 319] on input "Următoare" at bounding box center [544, 326] width 46 height 14
click at [282, 302] on label "Be a facilitator between the two groups" at bounding box center [301, 304] width 134 height 8
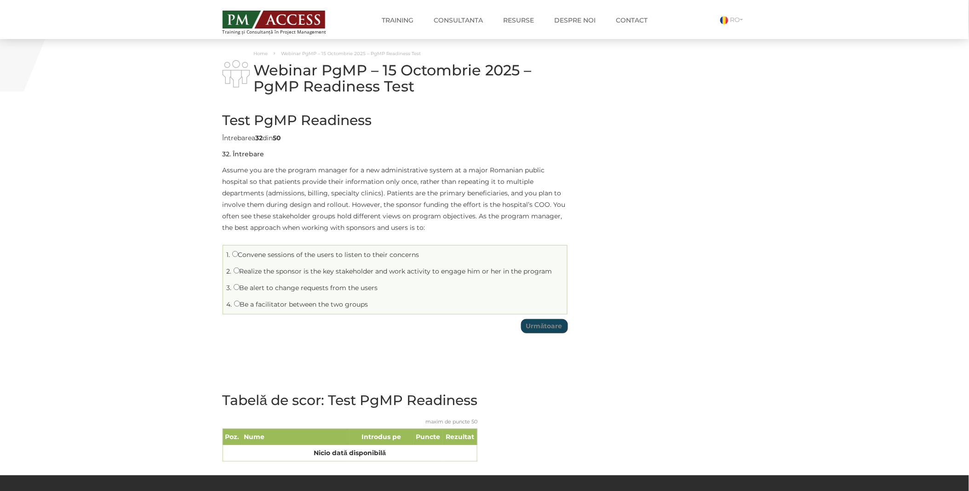
click at [240, 302] on input "Be a facilitator between the two groups" at bounding box center [237, 304] width 6 height 6
radio input "true"
click at [548, 323] on input "Următoare" at bounding box center [544, 326] width 46 height 14
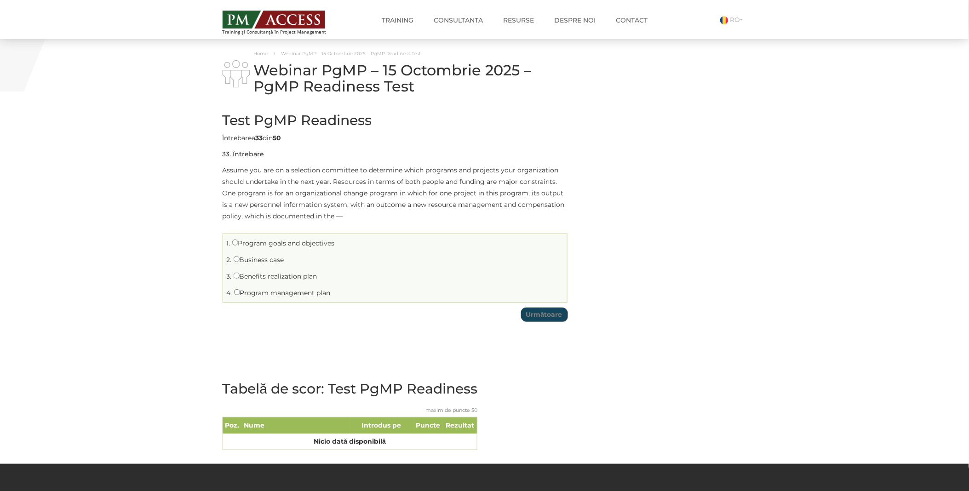
click at [250, 261] on label "Business case" at bounding box center [259, 260] width 51 height 8
click at [240, 261] on input "Business case" at bounding box center [237, 259] width 6 height 6
radio input "true"
click at [530, 312] on input "Următoare" at bounding box center [544, 315] width 46 height 14
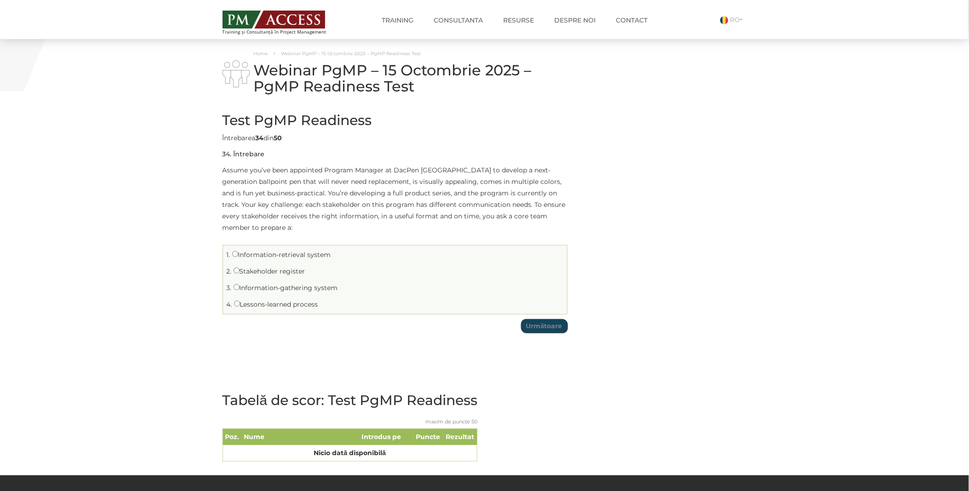
click at [255, 270] on label "Stakeholder register" at bounding box center [270, 271] width 72 height 8
click at [240, 270] on input "Stakeholder register" at bounding box center [237, 271] width 6 height 6
radio input "true"
click at [551, 327] on input "Următoare" at bounding box center [544, 326] width 46 height 14
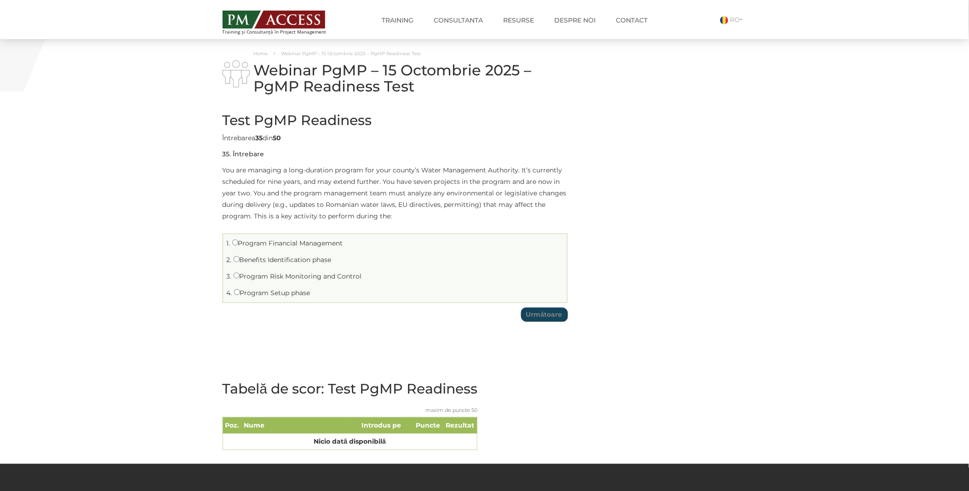
click at [268, 240] on label "Program Financial Management" at bounding box center [287, 243] width 111 height 8
click at [238, 240] on input "Program Financial Management" at bounding box center [235, 243] width 6 height 6
radio input "true"
click at [550, 310] on input "Următoare" at bounding box center [544, 315] width 46 height 14
click at [279, 277] on label "What are the assumptions that are part of your analysis?" at bounding box center [328, 276] width 189 height 8
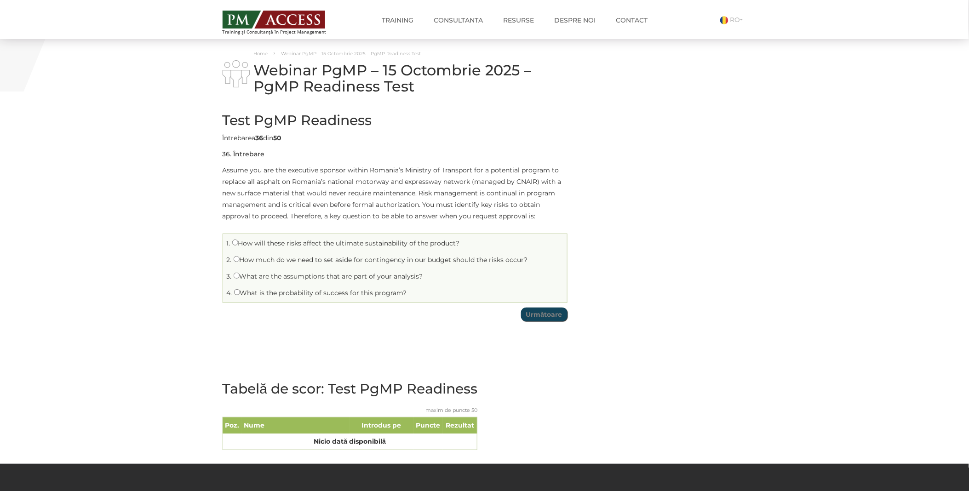
click at [240, 277] on input "What are the assumptions that are part of your analysis?" at bounding box center [237, 276] width 6 height 6
radio input "true"
click at [543, 310] on input "Următoare" at bounding box center [544, 315] width 46 height 14
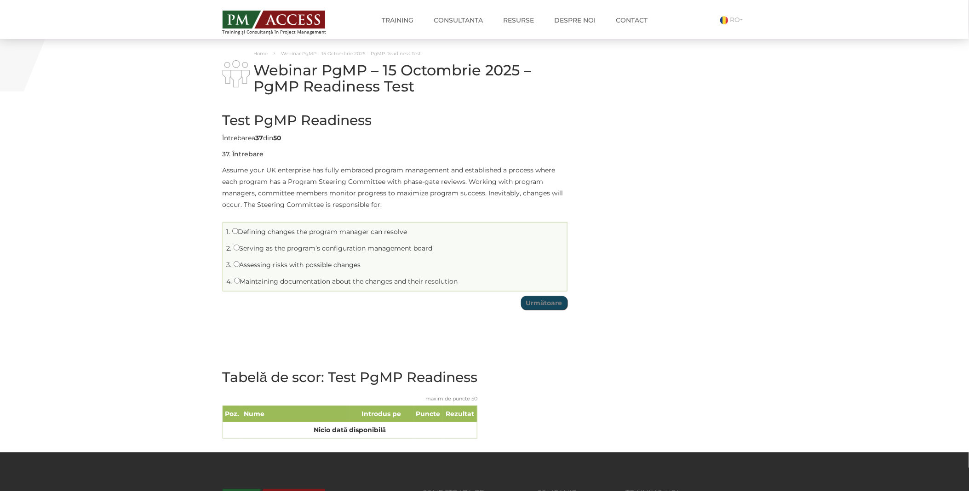
click at [269, 232] on label "Defining changes the program manager can resolve" at bounding box center [319, 232] width 175 height 8
click at [238, 232] on input "Defining changes the program manager can resolve" at bounding box center [235, 231] width 6 height 6
radio input "true"
click at [541, 303] on input "Următoare" at bounding box center [544, 303] width 46 height 14
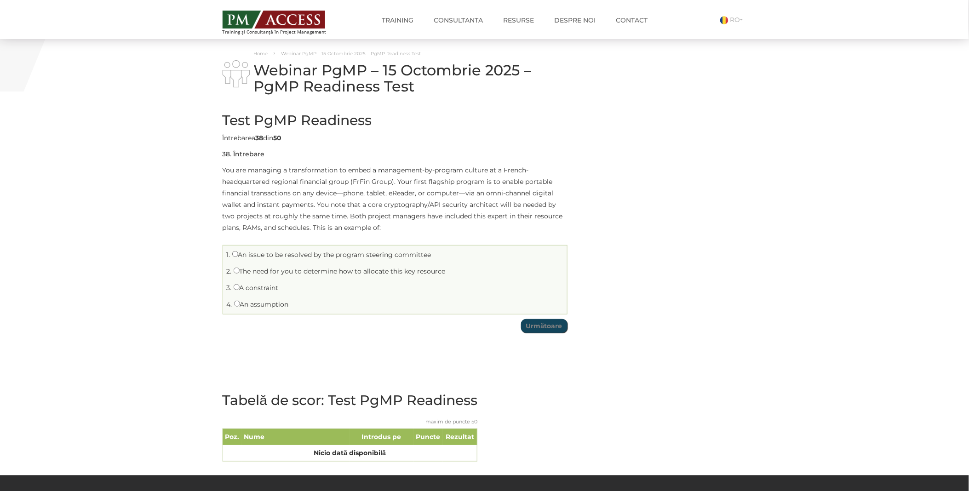
click at [267, 269] on label "The need for you to determine how to allocate this key resource" at bounding box center [340, 271] width 212 height 8
click at [240, 269] on input "The need for you to determine how to allocate this key resource" at bounding box center [237, 271] width 6 height 6
radio input "true"
click at [543, 329] on input "Următoare" at bounding box center [544, 326] width 46 height 14
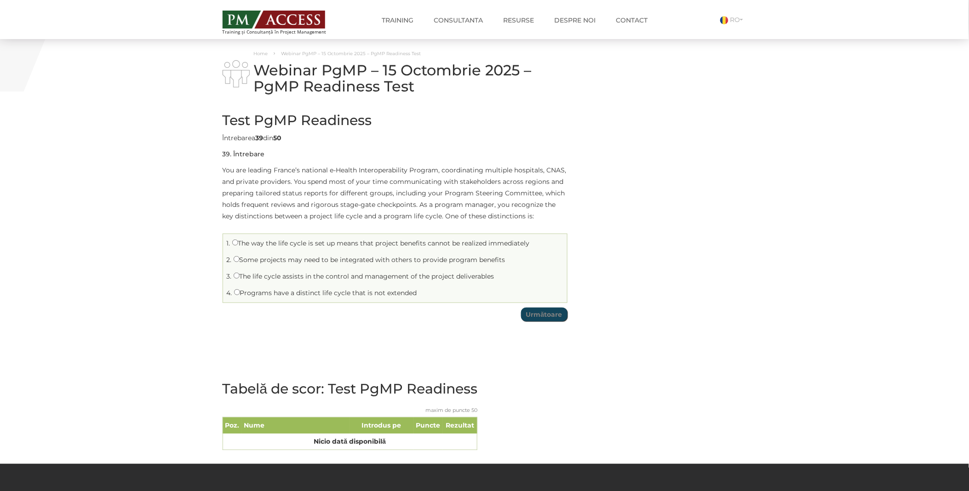
click at [306, 258] on label "Some projects may need to be integrated with others to provide program benefits" at bounding box center [370, 260] width 272 height 8
click at [240, 258] on input "Some projects may need to be integrated with others to provide program benefits" at bounding box center [237, 259] width 6 height 6
radio input "true"
click at [544, 314] on input "Următoare" at bounding box center [544, 315] width 46 height 14
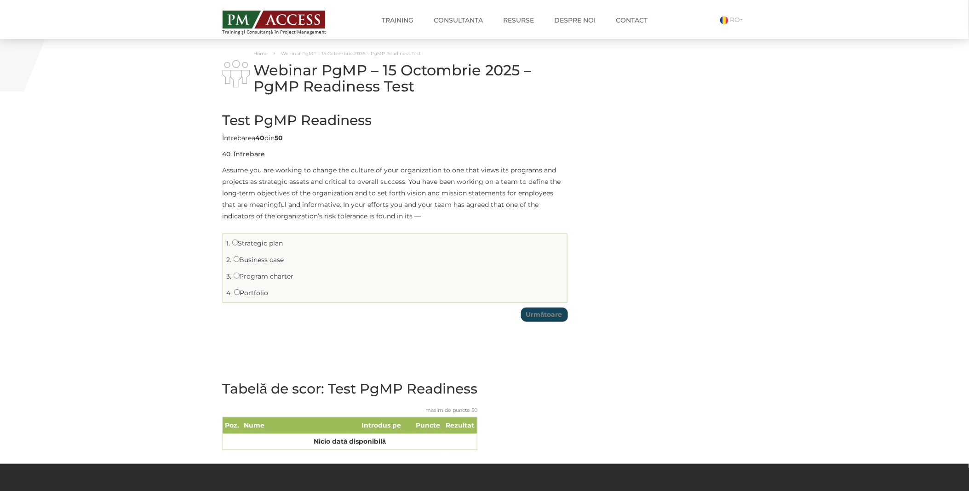
click at [260, 261] on label "Business case" at bounding box center [259, 260] width 51 height 8
click at [240, 261] on input "Business case" at bounding box center [237, 259] width 6 height 6
radio input "true"
click at [544, 319] on input "Următoare" at bounding box center [544, 315] width 46 height 14
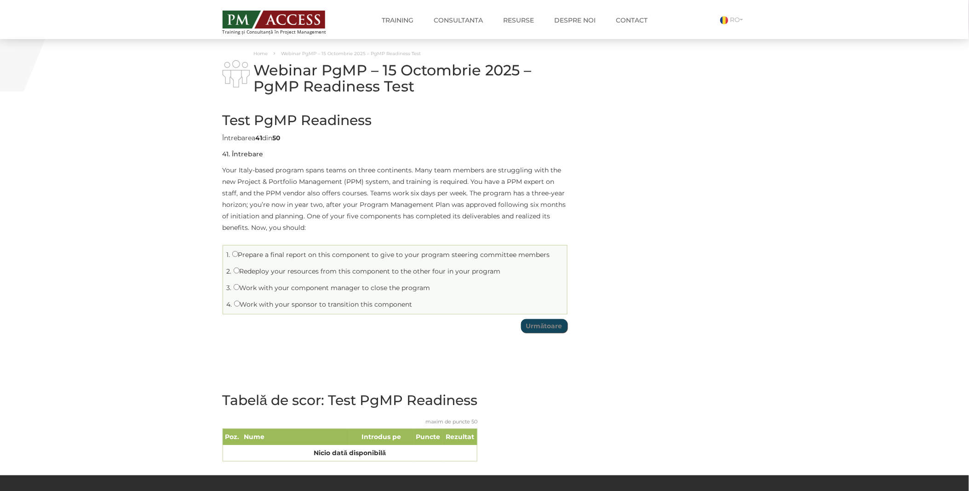
click at [325, 302] on label "Work with your sponsor to transition this component" at bounding box center [323, 304] width 178 height 8
click at [240, 302] on input "Work with your sponsor to transition this component" at bounding box center [237, 304] width 6 height 6
radio input "true"
click at [545, 328] on input "Următoare" at bounding box center [544, 326] width 46 height 14
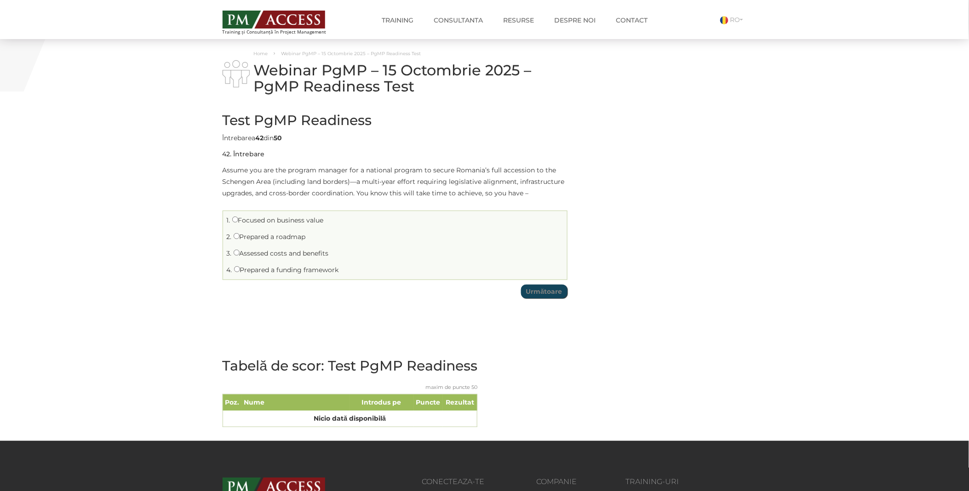
click at [278, 237] on label "Prepared a roadmap" at bounding box center [270, 237] width 72 height 8
click at [240, 237] on input "Prepared a roadmap" at bounding box center [237, 236] width 6 height 6
radio input "true"
click at [535, 288] on input "Următoare" at bounding box center [544, 292] width 46 height 14
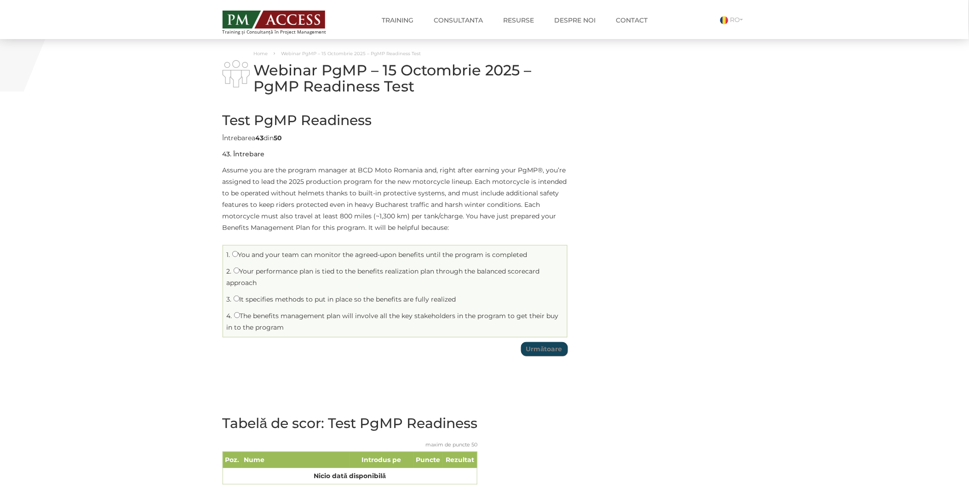
click at [270, 301] on label "It specifies methods to put in place so the benefits are fully realized" at bounding box center [345, 299] width 223 height 8
click at [240, 301] on input "It specifies methods to put in place so the benefits are fully realized" at bounding box center [237, 299] width 6 height 6
radio input "true"
click at [542, 348] on input "Următoare" at bounding box center [544, 349] width 46 height 14
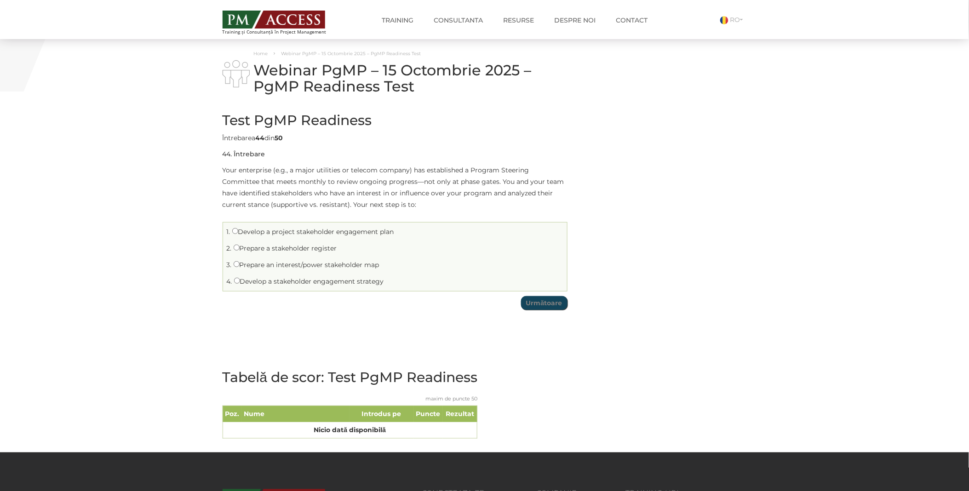
click at [262, 246] on label "Prepare a stakeholder register" at bounding box center [285, 248] width 103 height 8
click at [240, 246] on input "Prepare a stakeholder register" at bounding box center [237, 248] width 6 height 6
radio input "true"
click at [541, 302] on input "Următoare" at bounding box center [544, 303] width 46 height 14
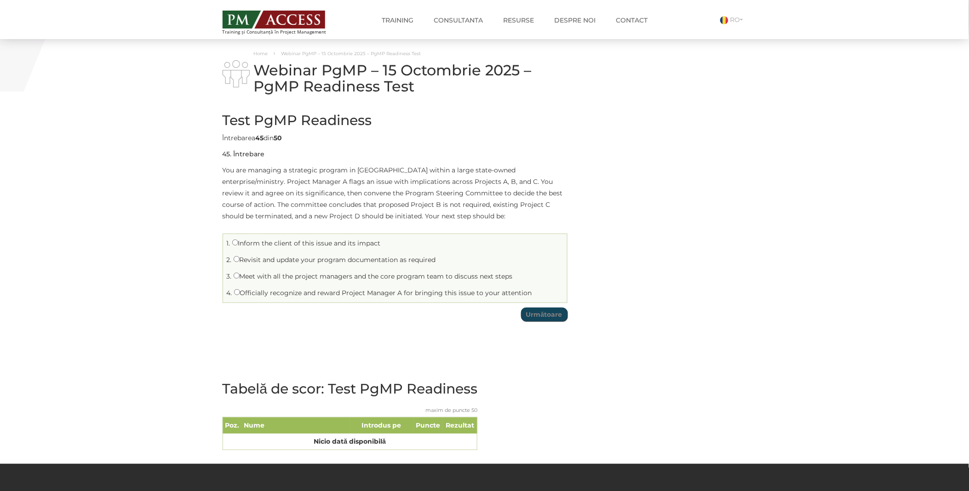
click at [277, 264] on li "2. Revisit and update your program documentation as required" at bounding box center [394, 260] width 339 height 14
click at [559, 318] on input "Următoare" at bounding box center [544, 315] width 46 height 14
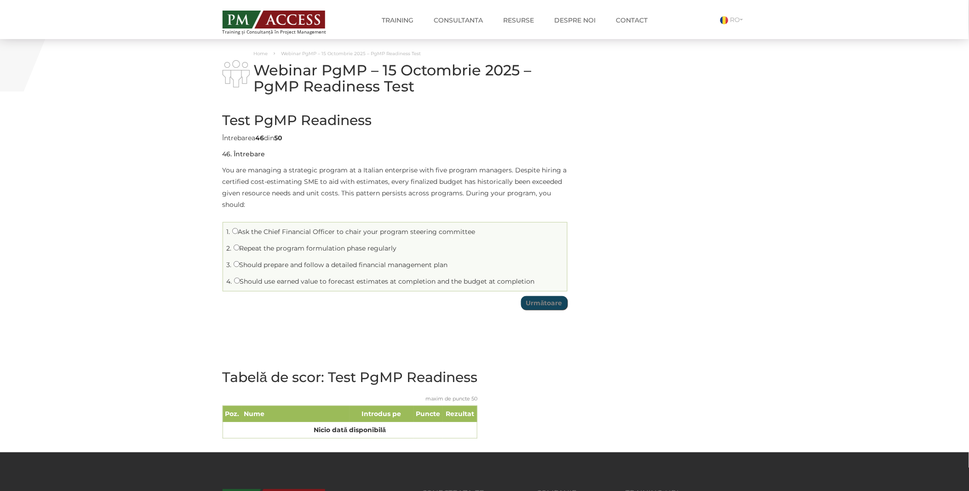
click at [243, 251] on label "Repeat the program formulation phase regularly" at bounding box center [315, 248] width 163 height 8
click at [240, 251] on input "Repeat the program formulation phase regularly" at bounding box center [237, 248] width 6 height 6
radio input "true"
click at [530, 298] on input "Următoare" at bounding box center [544, 303] width 46 height 14
click at [272, 232] on label "Determine the optimal procurement options based on a wide variety of factors" at bounding box center [362, 232] width 261 height 8
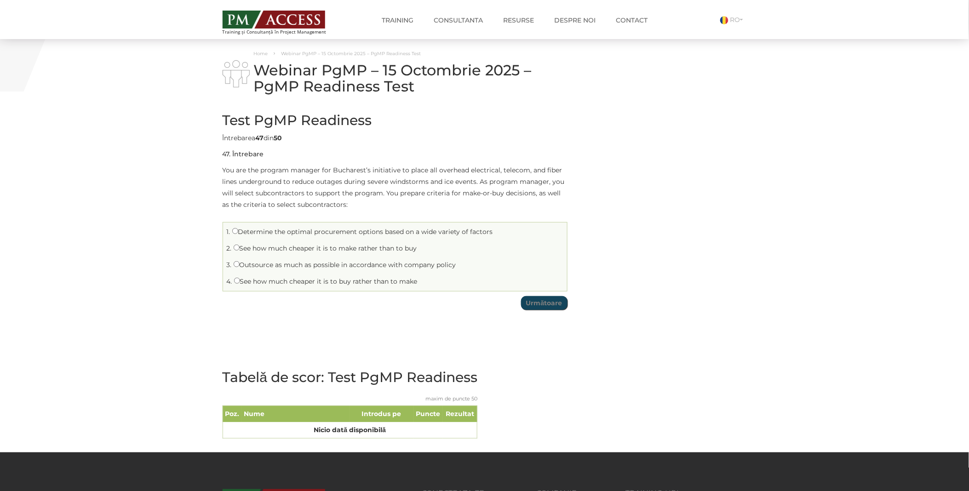
click at [238, 232] on input "Determine the optimal procurement options based on a wide variety of factors" at bounding box center [235, 231] width 6 height 6
radio input "true"
click at [551, 304] on input "Următoare" at bounding box center [544, 303] width 46 height 14
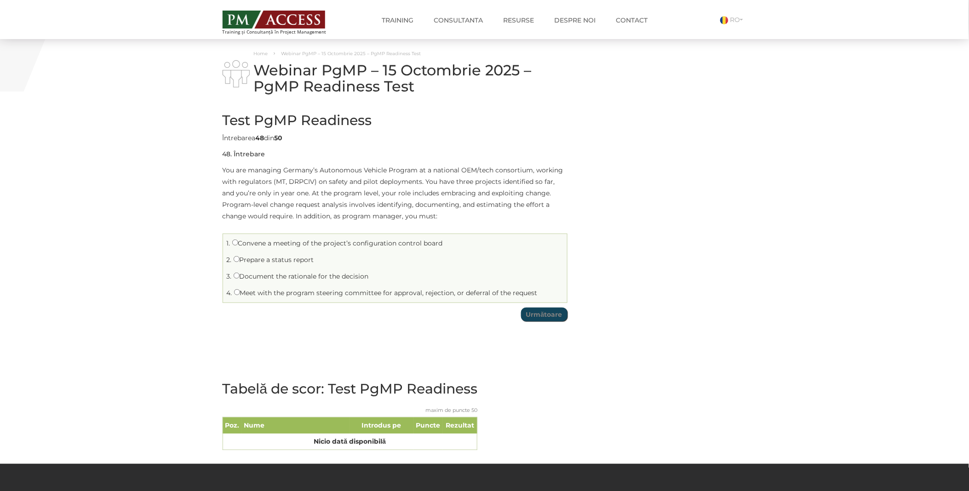
click at [249, 275] on label "Document the rationale for the decision" at bounding box center [301, 276] width 135 height 8
click at [240, 275] on input "Document the rationale for the decision" at bounding box center [237, 276] width 6 height 6
radio input "true"
click at [540, 315] on input "Următoare" at bounding box center [544, 315] width 46 height 14
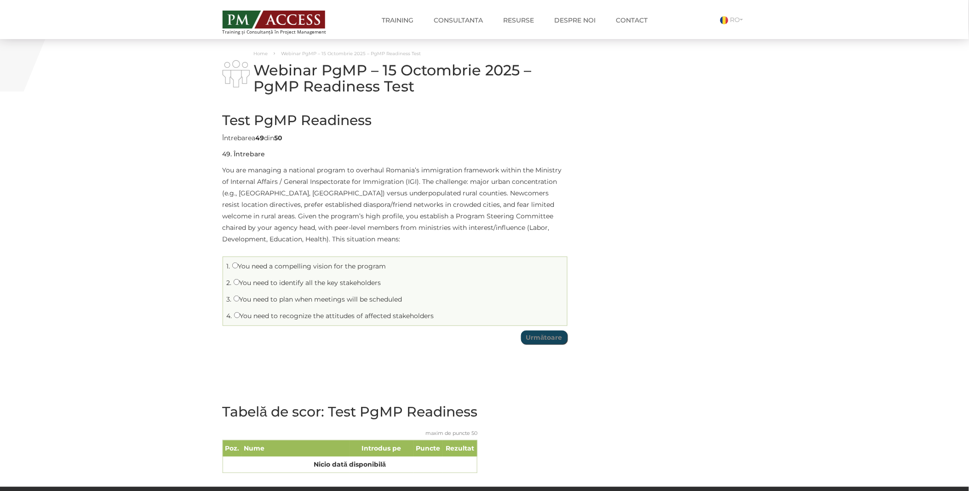
click at [259, 298] on label "You need to plan when meetings will be scheduled" at bounding box center [318, 299] width 169 height 8
click at [240, 298] on input "You need to plan when meetings will be scheduled" at bounding box center [237, 299] width 6 height 6
radio input "true"
click at [546, 340] on input "Următoare" at bounding box center [544, 338] width 46 height 14
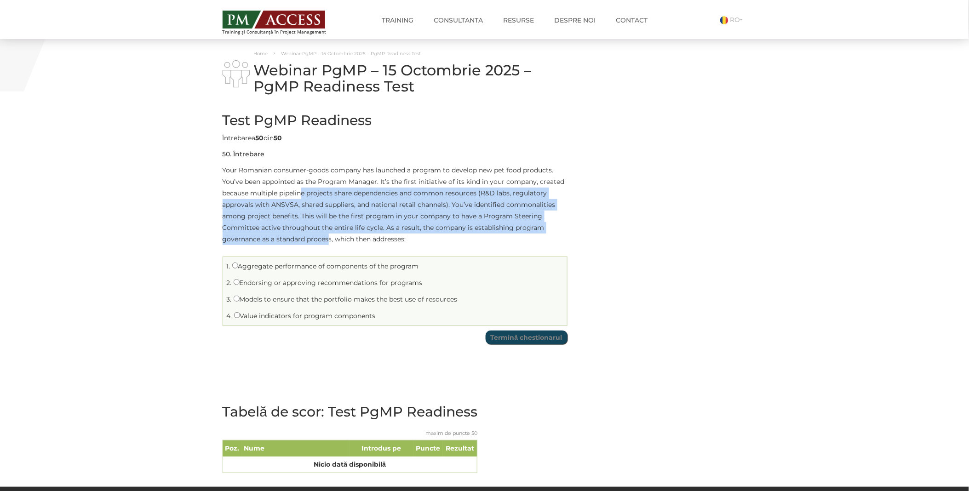
drag, startPoint x: 302, startPoint y: 194, endPoint x: 329, endPoint y: 235, distance: 49.2
click at [329, 235] on p "Your Romanian consumer-goods company has launched a program to develop new pet …" at bounding box center [395, 205] width 345 height 80
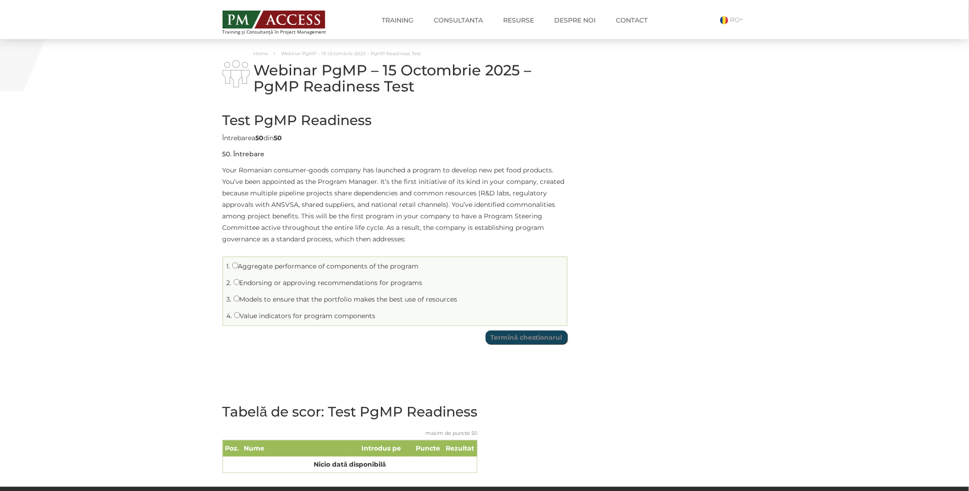
click at [644, 240] on div "Test PgMP Readiness Limită de timp: 0 Rezumat chestionar 0 din 50 întrebări fin…" at bounding box center [485, 295] width 538 height 384
click at [307, 301] on label "Models to ensure that the portfolio makes the best use of resources" at bounding box center [346, 299] width 224 height 8
click at [240, 301] on input "Models to ensure that the portfolio makes the best use of resources" at bounding box center [237, 299] width 6 height 6
radio input "true"
click at [521, 338] on input "Termină chestionarul" at bounding box center [527, 338] width 82 height 14
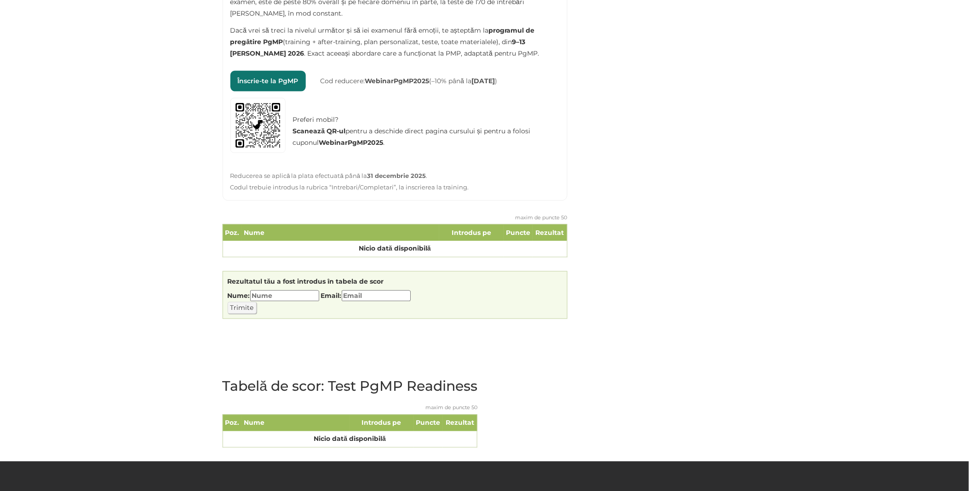
scroll to position [408, 0]
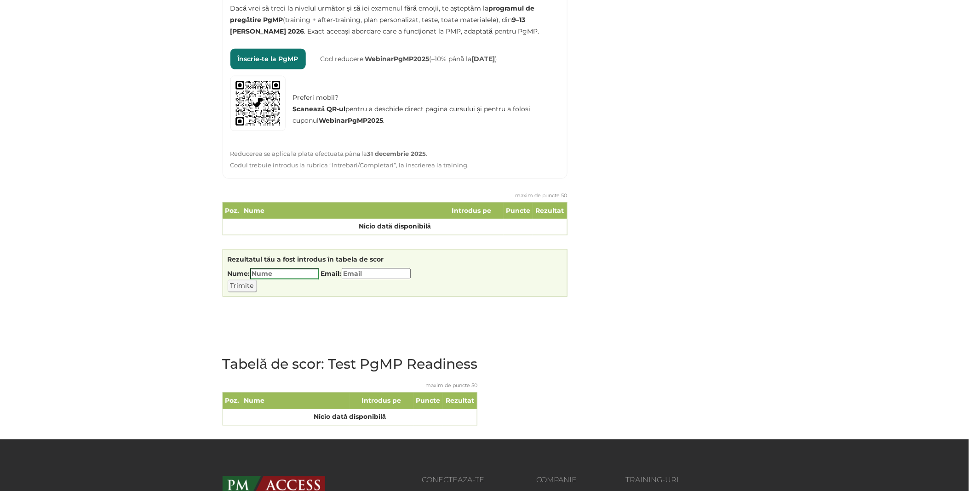
click at [304, 273] on input "Nume:" at bounding box center [284, 274] width 69 height 11
click at [791, 262] on div "Home Webinar PgMP – 15 Octombrie 2025 – PgMP Readiness Test Webinar PgMP – 15 O…" at bounding box center [484, 35] width 969 height 809
click at [794, 232] on div "Home Webinar PgMP – 15 Octombrie 2025 – PgMP Readiness Test Webinar PgMP – 15 O…" at bounding box center [484, 35] width 969 height 809
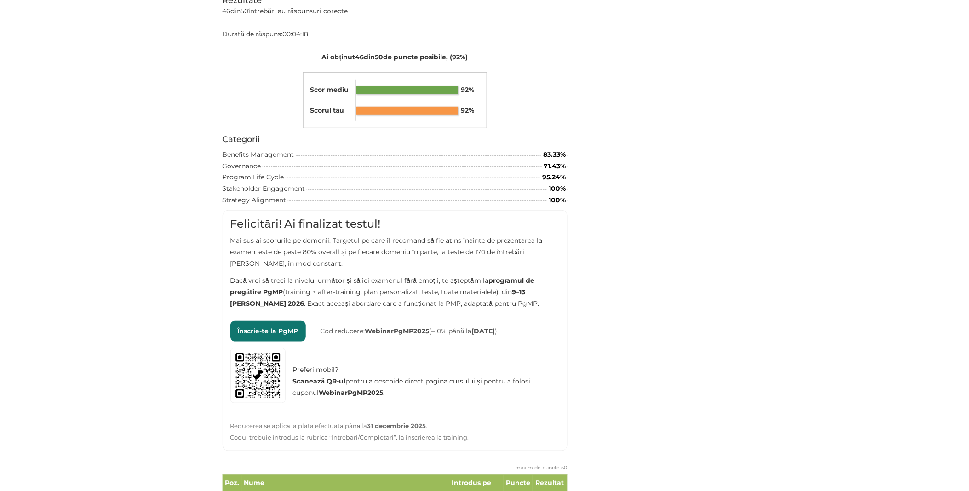
scroll to position [0, 0]
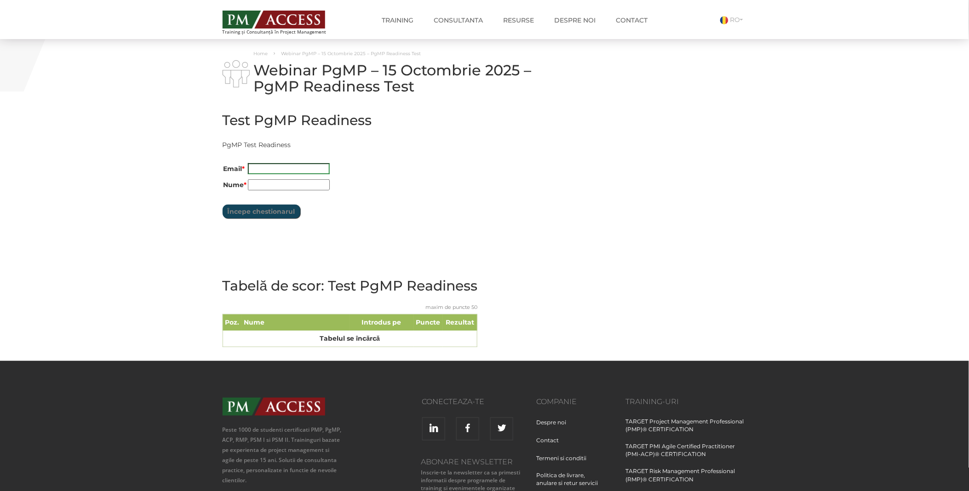
click at [275, 166] on input "Email *" at bounding box center [289, 168] width 82 height 11
type input "[EMAIL_ADDRESS][DOMAIN_NAME]"
click at [290, 185] on input "Nume *" at bounding box center [289, 184] width 82 height 11
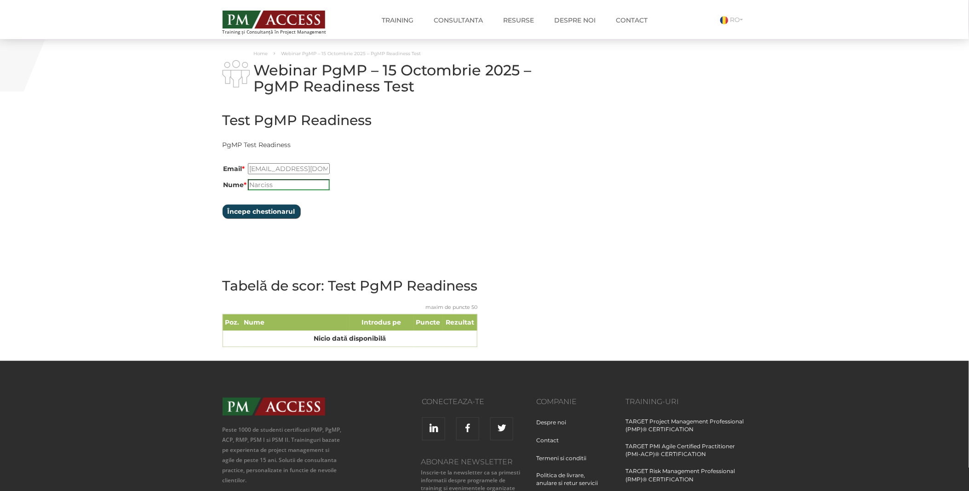
type input "Narciss"
click at [253, 206] on input "Începe chestionarul" at bounding box center [262, 212] width 78 height 14
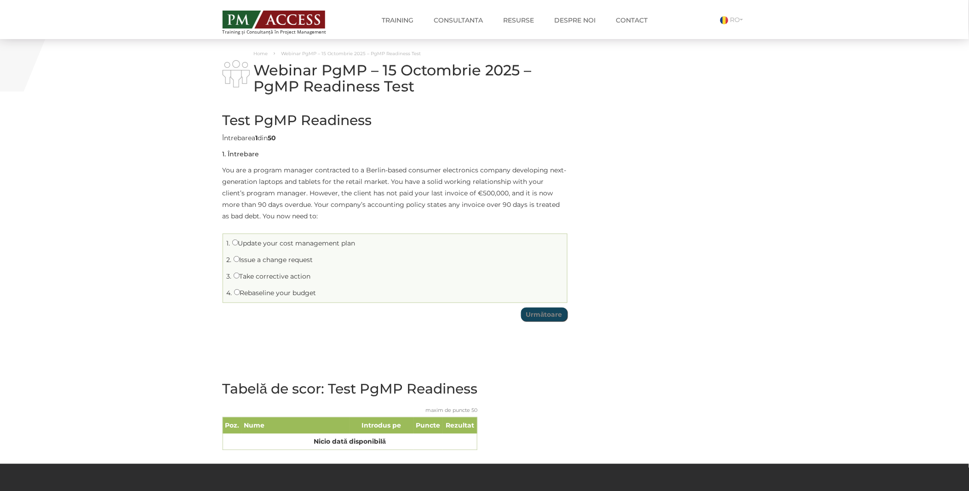
click at [267, 277] on label "Take corrective action" at bounding box center [272, 276] width 77 height 8
click at [240, 277] on input "Take corrective action" at bounding box center [237, 276] width 6 height 6
radio input "true"
click at [528, 317] on input "Următoare" at bounding box center [544, 315] width 46 height 14
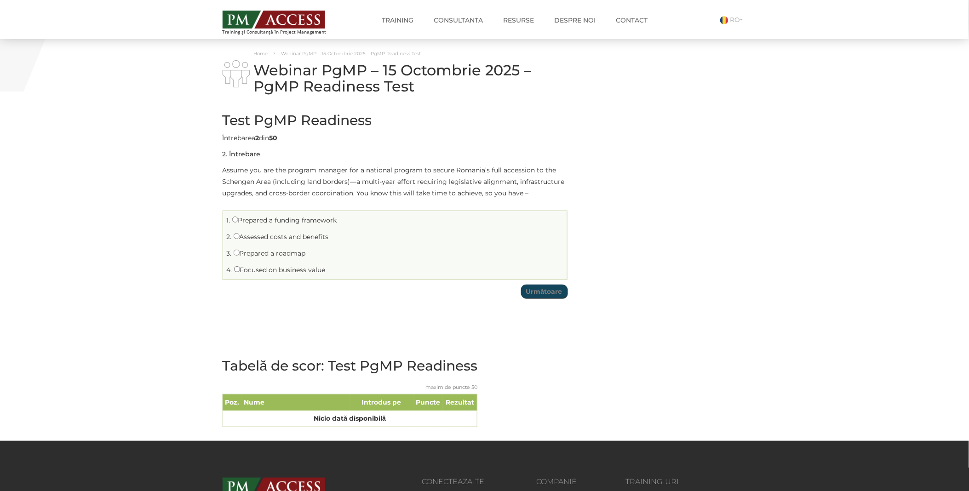
click at [251, 252] on label "Prepared a roadmap" at bounding box center [270, 253] width 72 height 8
click at [240, 252] on input "Prepared a roadmap" at bounding box center [237, 253] width 6 height 6
radio input "true"
click at [545, 297] on input "Următoare" at bounding box center [544, 292] width 46 height 14
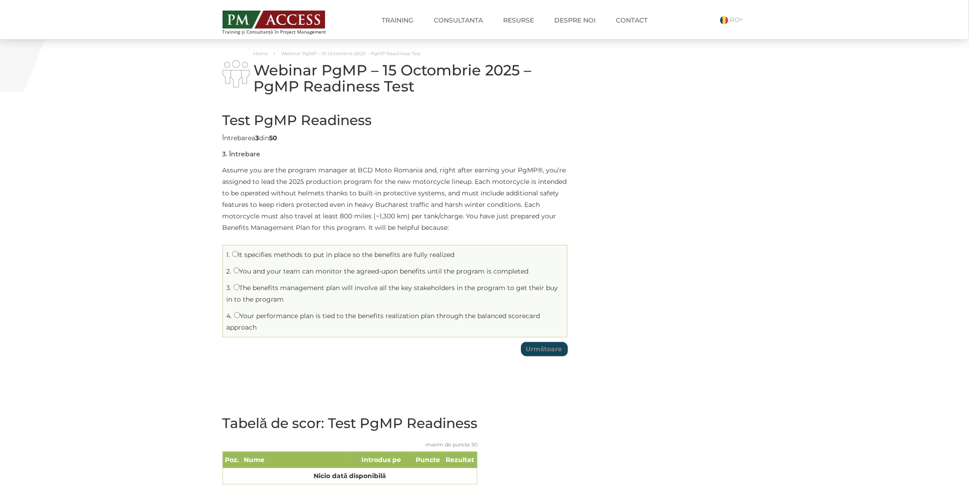
click at [256, 259] on li "1. It specifies methods to put in place so the benefits are fully realized" at bounding box center [394, 255] width 339 height 14
click at [241, 259] on li "1. It specifies methods to put in place so the benefits are fully realized" at bounding box center [394, 255] width 339 height 14
click at [236, 254] on input "It specifies methods to put in place so the benefits are fully realized" at bounding box center [235, 254] width 6 height 6
radio input "true"
click at [531, 345] on input "Următoare" at bounding box center [544, 349] width 46 height 14
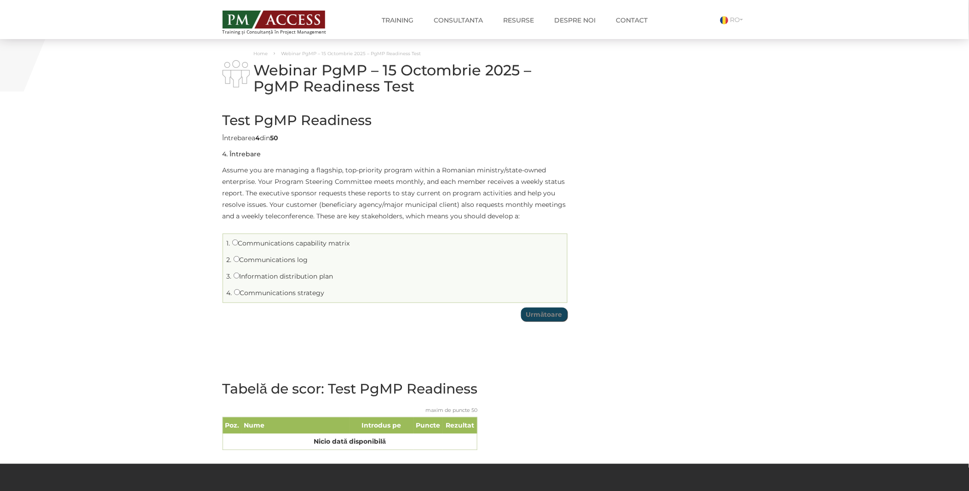
click at [252, 295] on label "Communications strategy" at bounding box center [279, 293] width 91 height 8
click at [240, 295] on input "Communications strategy" at bounding box center [237, 292] width 6 height 6
radio input "true"
click at [545, 322] on td "Test PgMP Readiness Limită de timp: 0 Rezumat chestionar 0 din 50 întrebări fin…" at bounding box center [395, 214] width 345 height 223
click at [545, 314] on input "Următoare" at bounding box center [544, 315] width 46 height 14
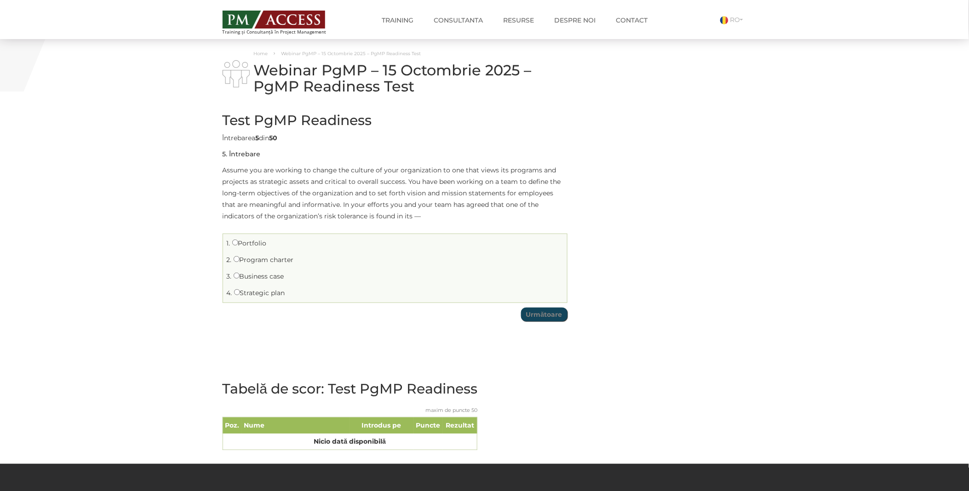
click at [259, 274] on label "Business case" at bounding box center [259, 276] width 51 height 8
click at [240, 274] on input "Business case" at bounding box center [237, 276] width 6 height 6
radio input "true"
click at [540, 311] on input "Următoare" at bounding box center [544, 315] width 46 height 14
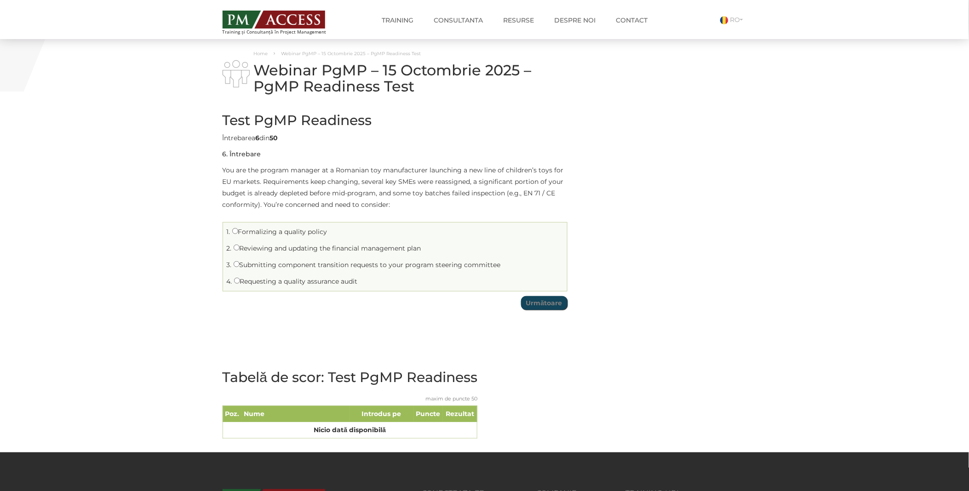
click at [279, 282] on label "Requesting a quality assurance audit" at bounding box center [296, 281] width 124 height 8
click at [240, 282] on input "Requesting a quality assurance audit" at bounding box center [237, 281] width 6 height 6
radio input "true"
click at [538, 305] on input "Următoare" at bounding box center [544, 303] width 46 height 14
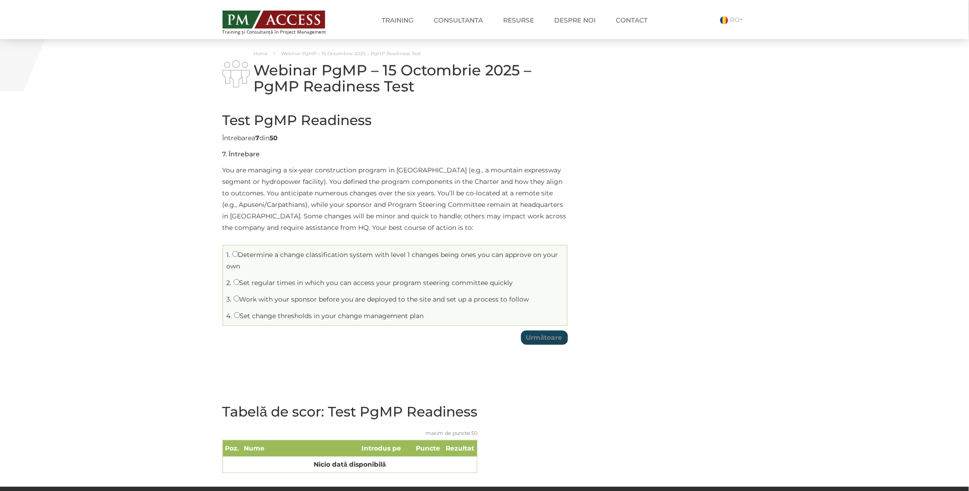
click at [242, 315] on label "Set change thresholds in your change management plan" at bounding box center [329, 316] width 190 height 8
click at [240, 315] on input "Set change thresholds in your change management plan" at bounding box center [237, 315] width 6 height 6
radio input "true"
click at [544, 342] on input "Următoare" at bounding box center [544, 338] width 46 height 14
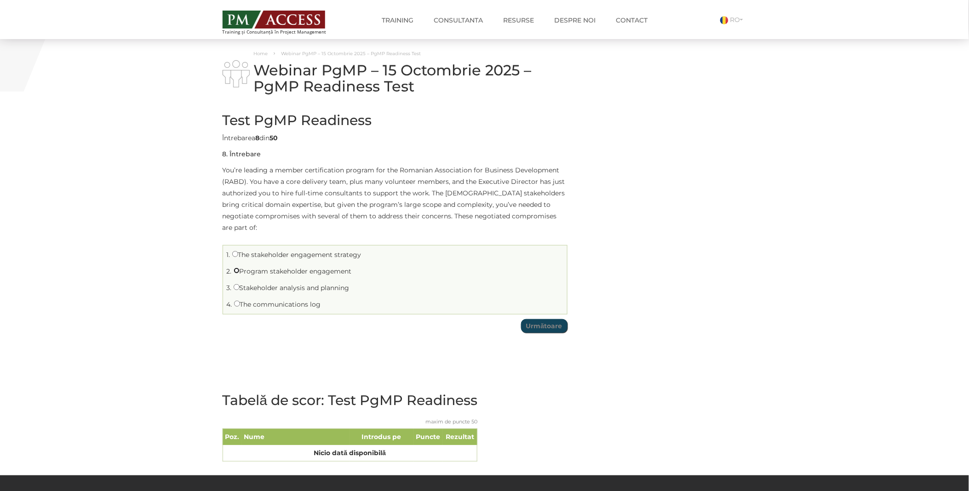
click at [236, 268] on input "Program stakeholder engagement" at bounding box center [237, 271] width 6 height 6
radio input "true"
click at [540, 319] on input "Următoare" at bounding box center [544, 326] width 46 height 14
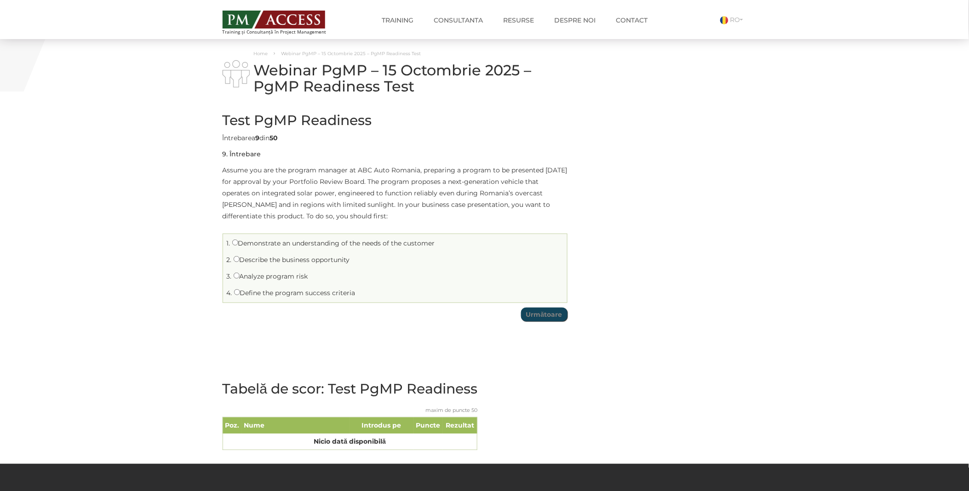
click at [270, 245] on label "Demonstrate an understanding of the needs of the customer" at bounding box center [333, 243] width 203 height 8
click at [238, 245] on input "Demonstrate an understanding of the needs of the customer" at bounding box center [235, 243] width 6 height 6
radio input "true"
click at [545, 316] on input "Următoare" at bounding box center [544, 315] width 46 height 14
drag, startPoint x: 262, startPoint y: 277, endPoint x: 281, endPoint y: 277, distance: 18.4
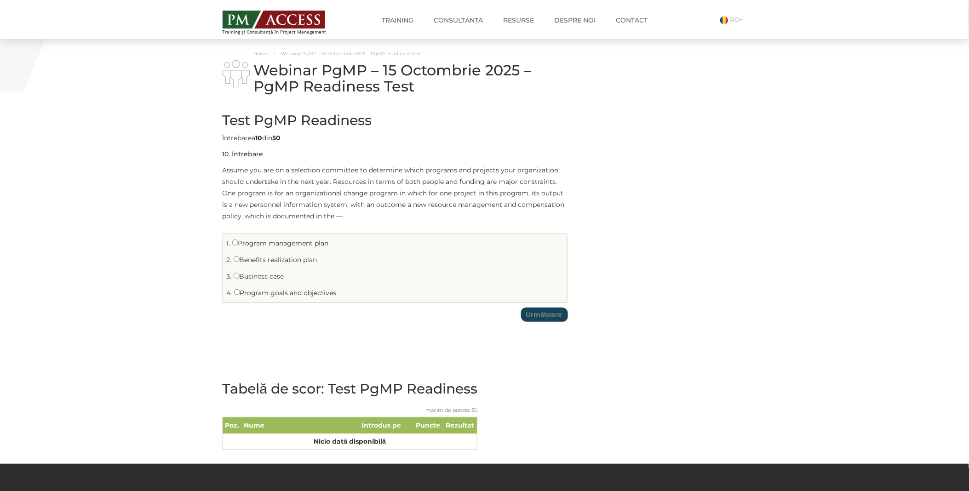
click at [263, 277] on label "Business case" at bounding box center [259, 276] width 51 height 8
click at [240, 277] on input "Business case" at bounding box center [237, 276] width 6 height 6
radio input "true"
click at [549, 319] on input "Următoare" at bounding box center [544, 315] width 46 height 14
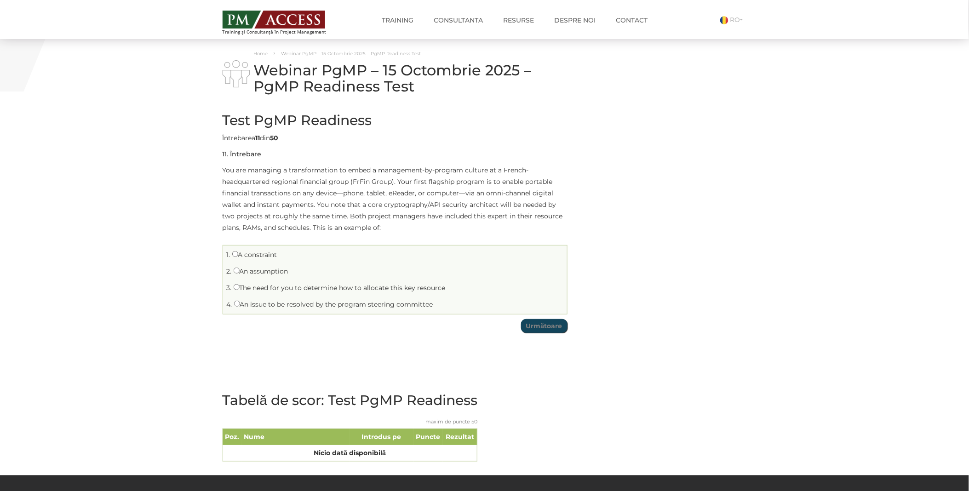
click at [254, 291] on label "The need for you to determine how to allocate this key resource" at bounding box center [340, 288] width 212 height 8
click at [240, 290] on input "The need for you to determine how to allocate this key resource" at bounding box center [237, 287] width 6 height 6
radio input "true"
click at [548, 327] on input "Următoare" at bounding box center [544, 326] width 46 height 14
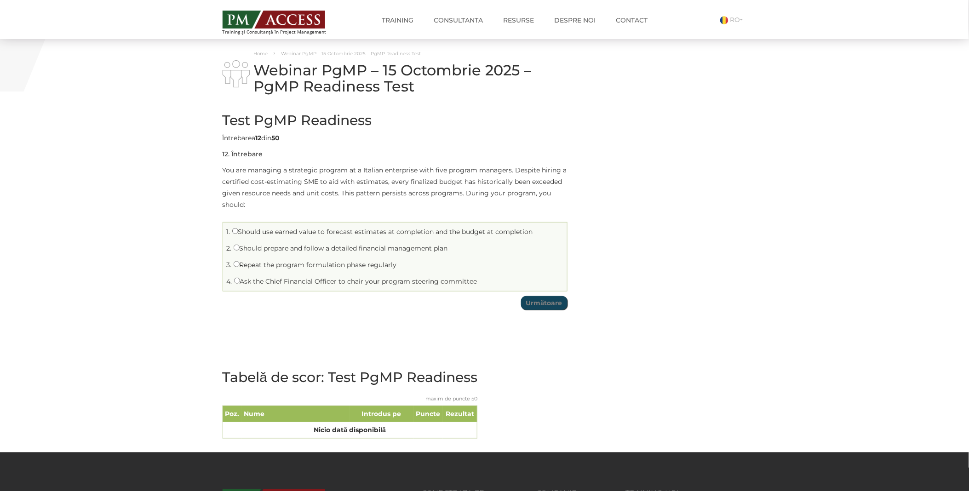
click at [241, 264] on label "Repeat the program formulation phase regularly" at bounding box center [315, 265] width 163 height 8
click at [240, 264] on input "Repeat the program formulation phase regularly" at bounding box center [237, 264] width 6 height 6
radio input "true"
click at [542, 306] on input "Următoare" at bounding box center [544, 303] width 46 height 14
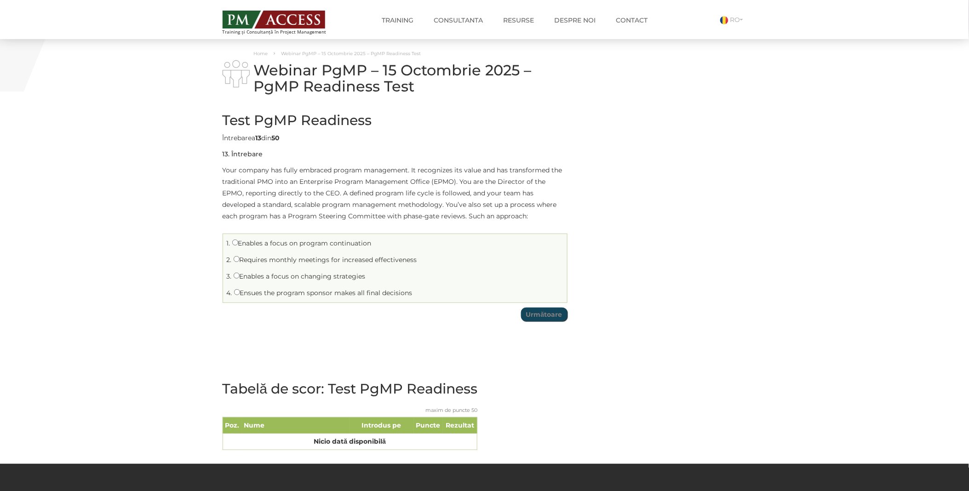
click at [250, 241] on label "Enables a focus on program continuation" at bounding box center [301, 243] width 139 height 8
click at [238, 241] on input "Enables a focus on program continuation" at bounding box center [235, 243] width 6 height 6
radio input "true"
click at [544, 319] on input "Următoare" at bounding box center [544, 315] width 46 height 14
click at [270, 245] on label "Some projects may need to be integrated with others to provide program benefits" at bounding box center [368, 243] width 272 height 8
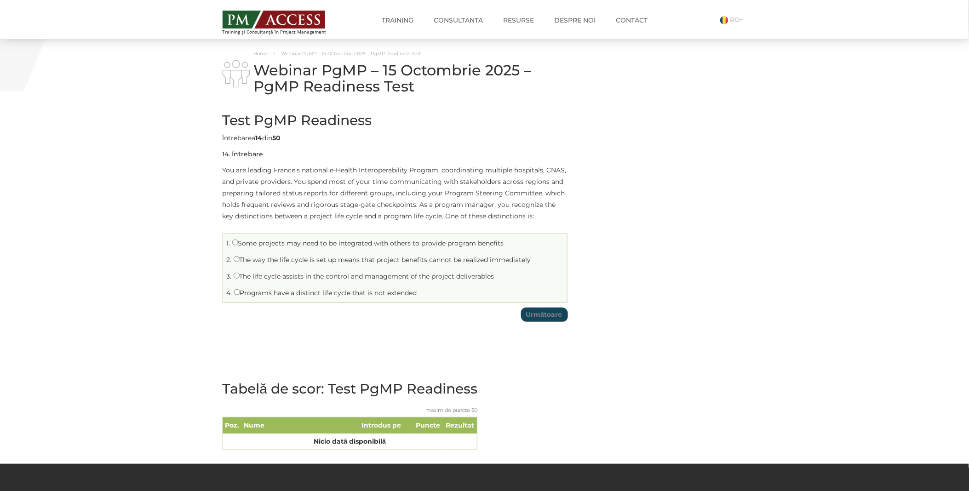
click at [238, 245] on input "Some projects may need to be integrated with others to provide program benefits" at bounding box center [235, 243] width 6 height 6
radio input "true"
click at [562, 321] on input "Următoare" at bounding box center [544, 315] width 46 height 14
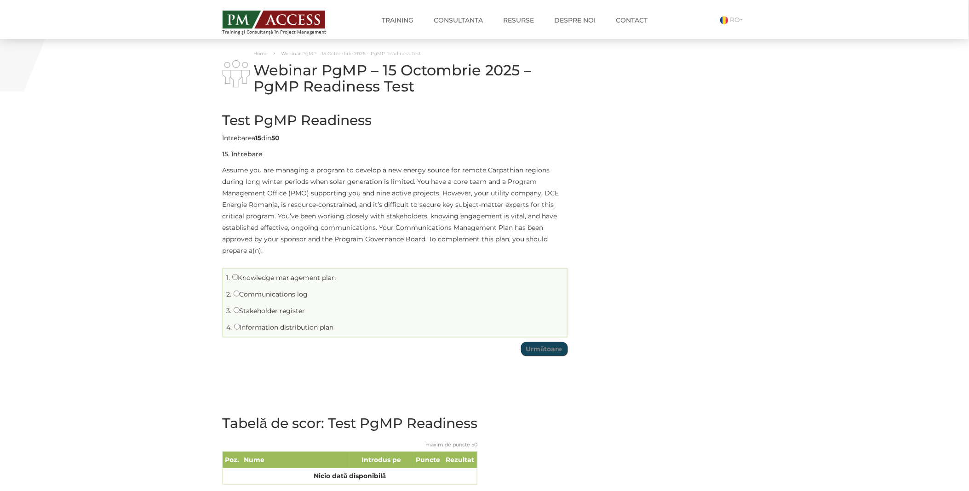
click at [302, 313] on label "Stakeholder register" at bounding box center [270, 311] width 72 height 8
click at [240, 313] on input "Stakeholder register" at bounding box center [237, 310] width 6 height 6
radio input "true"
click at [550, 350] on input "Următoare" at bounding box center [544, 349] width 46 height 14
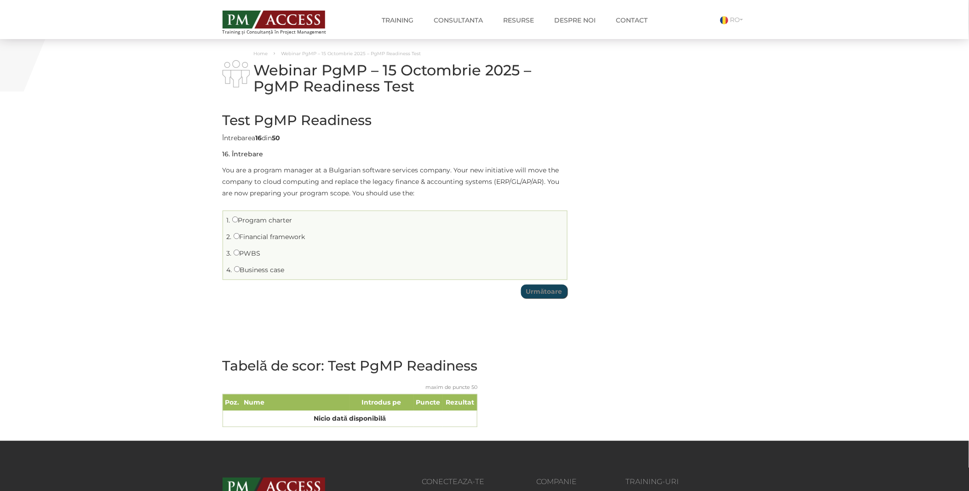
click at [254, 255] on label "PWBS" at bounding box center [247, 253] width 27 height 8
click at [240, 255] on input "PWBS" at bounding box center [237, 253] width 6 height 6
radio input "true"
click at [558, 293] on input "Următoare" at bounding box center [544, 292] width 46 height 14
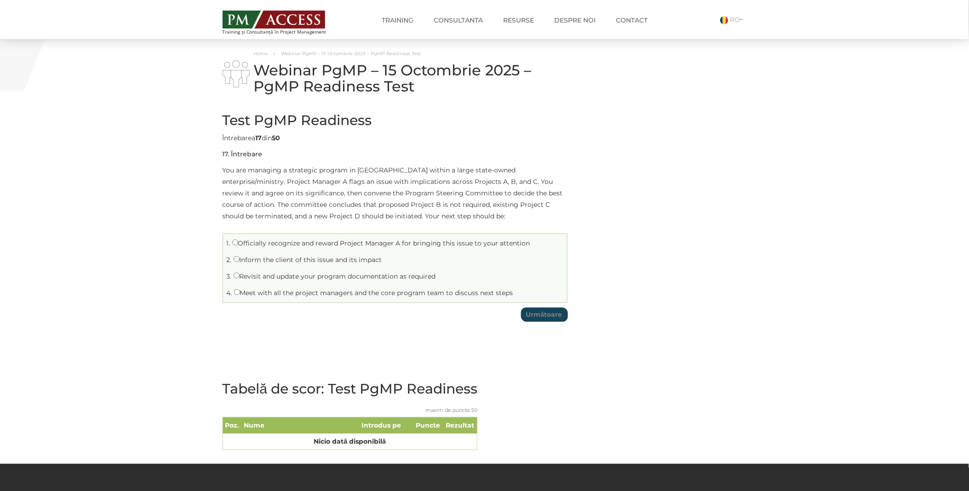
click at [270, 276] on label "Revisit and update your program documentation as required" at bounding box center [335, 276] width 202 height 8
click at [240, 276] on input "Revisit and update your program documentation as required" at bounding box center [237, 276] width 6 height 6
radio input "true"
click at [535, 316] on input "Următoare" at bounding box center [544, 315] width 46 height 14
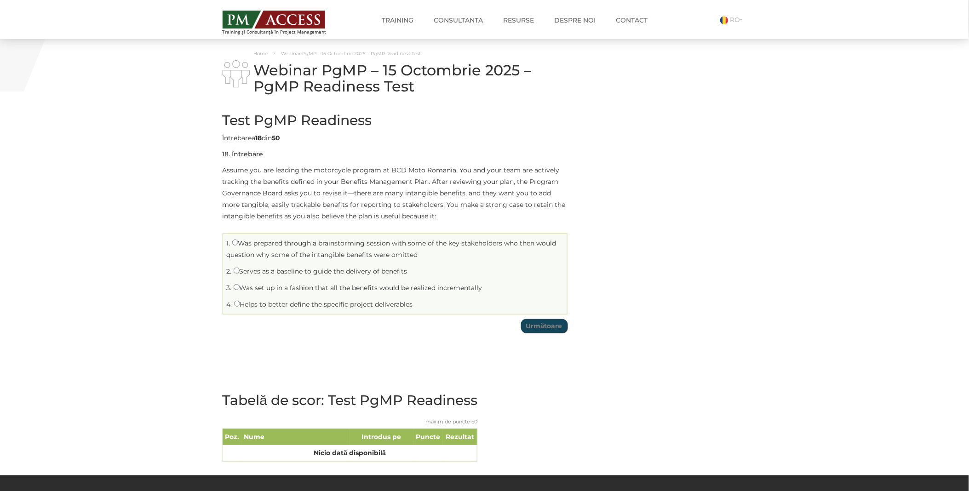
click at [270, 274] on label "Serves as a baseline to guide the delivery of benefits" at bounding box center [321, 271] width 174 height 8
click at [240, 274] on input "Serves as a baseline to guide the delivery of benefits" at bounding box center [237, 271] width 6 height 6
radio input "true"
click at [552, 321] on input "Următoare" at bounding box center [544, 326] width 46 height 14
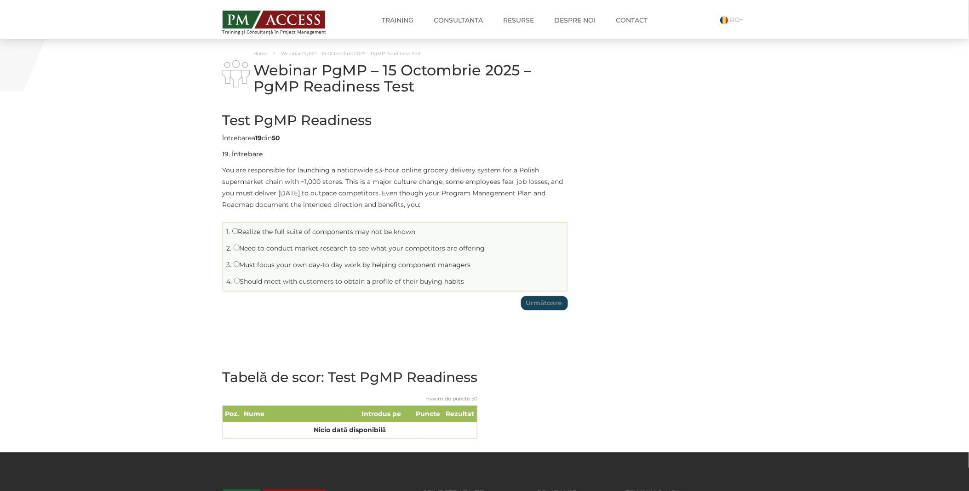
click at [250, 235] on label "Realize the full suite of components may not be known" at bounding box center [324, 232] width 184 height 8
click at [238, 234] on input "Realize the full suite of components may not be known" at bounding box center [235, 231] width 6 height 6
radio input "true"
click at [542, 304] on input "Următoare" at bounding box center [544, 303] width 46 height 14
click at [245, 267] on label "Identify intrinsic and extrinsic benefits" at bounding box center [298, 265] width 129 height 8
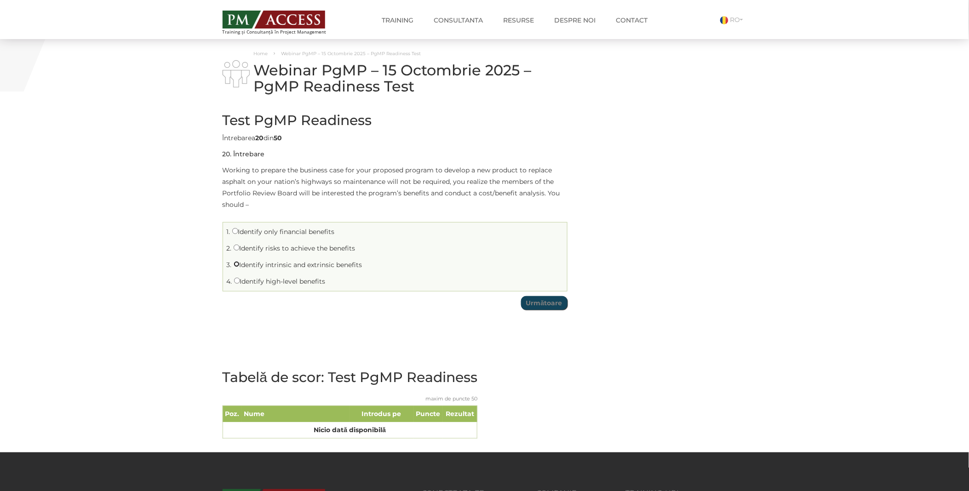
click at [240, 267] on input "Identify intrinsic and extrinsic benefits" at bounding box center [237, 264] width 6 height 6
radio input "true"
click at [547, 307] on input "Următoare" at bounding box center [544, 303] width 46 height 14
click at [247, 283] on label "Determine the optimal procurement options based on a wide variety of factors" at bounding box center [364, 281] width 261 height 8
click at [240, 283] on input "Determine the optimal procurement options based on a wide variety of factors" at bounding box center [237, 281] width 6 height 6
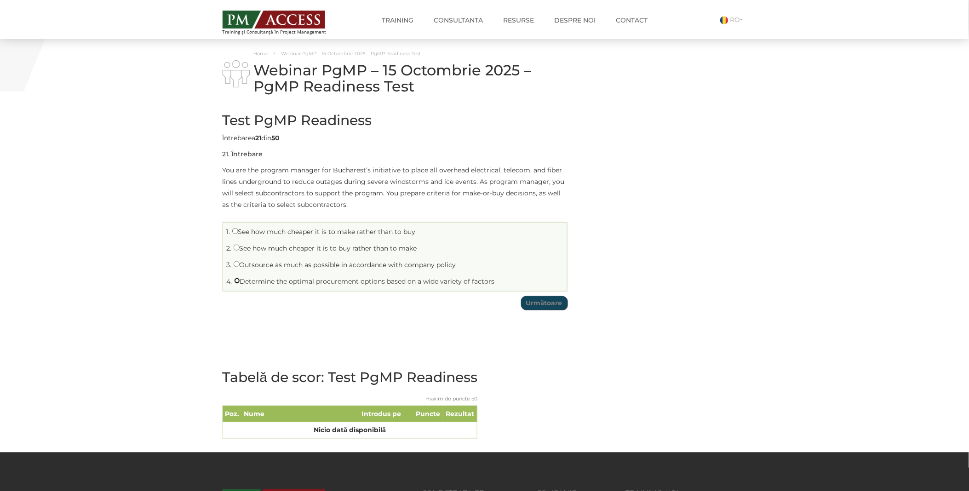
radio input "true"
click at [541, 297] on input "Următoare" at bounding box center [544, 303] width 46 height 14
click at [258, 249] on label "Defining changes the program manager can resolve" at bounding box center [321, 248] width 175 height 8
click at [240, 249] on input "Defining changes the program manager can resolve" at bounding box center [237, 248] width 6 height 6
radio input "true"
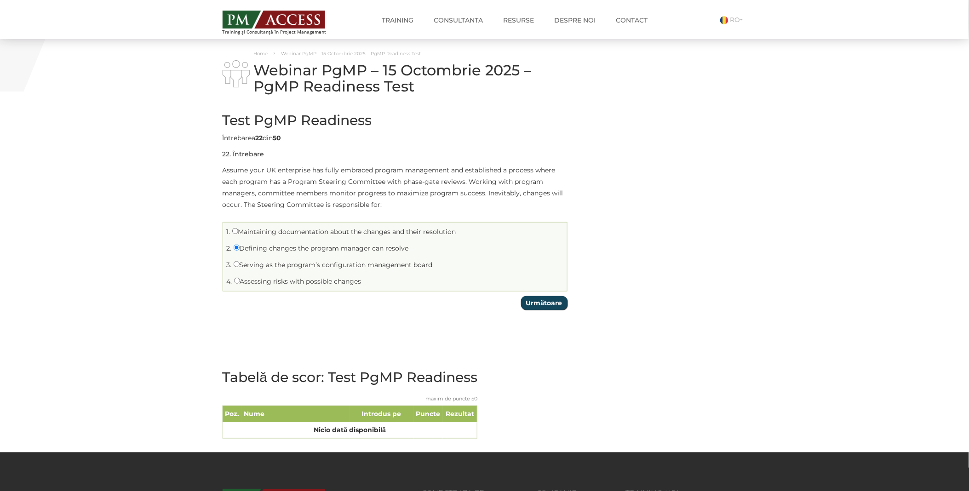
click at [543, 304] on input "Următoare" at bounding box center [544, 303] width 46 height 14
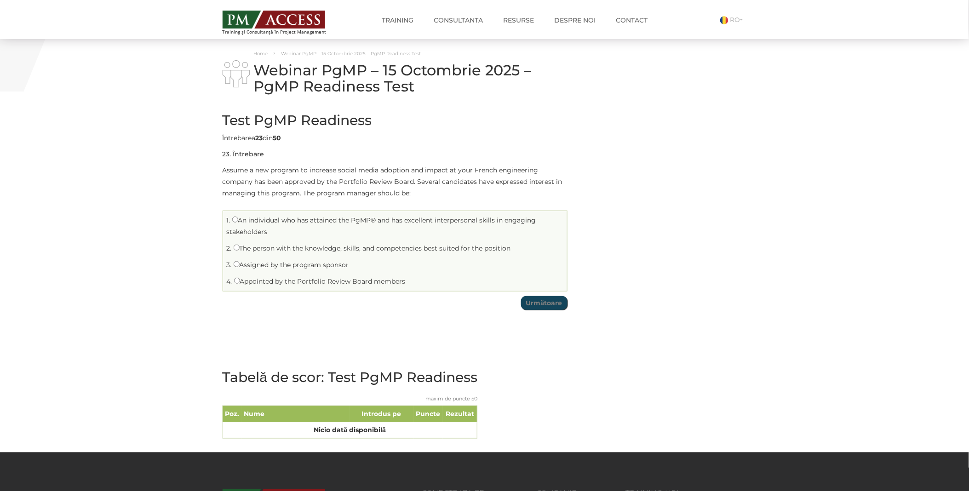
click at [274, 268] on label "Assigned by the program sponsor" at bounding box center [291, 265] width 115 height 8
click at [240, 267] on input "Assigned by the program sponsor" at bounding box center [237, 264] width 6 height 6
radio input "true"
click at [557, 305] on input "Următoare" at bounding box center [544, 303] width 46 height 14
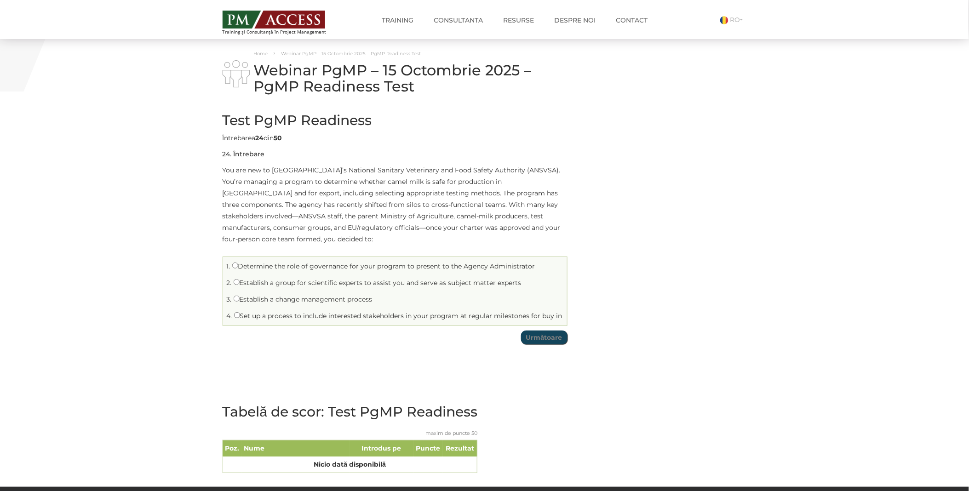
click at [284, 295] on label "Establish a change management process" at bounding box center [303, 299] width 139 height 8
click at [240, 296] on input "Establish a change management process" at bounding box center [237, 299] width 6 height 6
radio input "true"
click at [549, 331] on input "Următoare" at bounding box center [544, 338] width 46 height 14
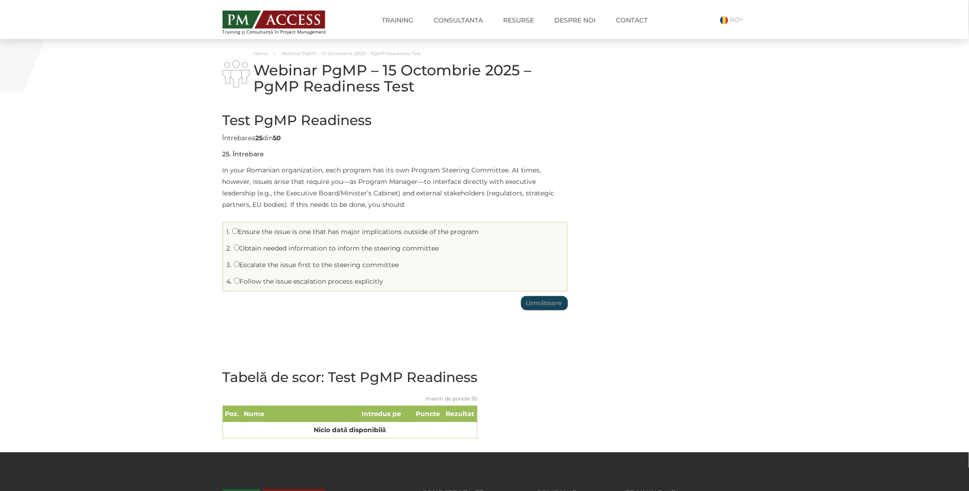
click at [263, 264] on label "Escalate the issue first to the steering committee" at bounding box center [317, 265] width 166 height 8
click at [240, 264] on input "Escalate the issue first to the steering committee" at bounding box center [237, 264] width 6 height 6
radio input "true"
click at [549, 302] on input "Următoare" at bounding box center [544, 303] width 46 height 14
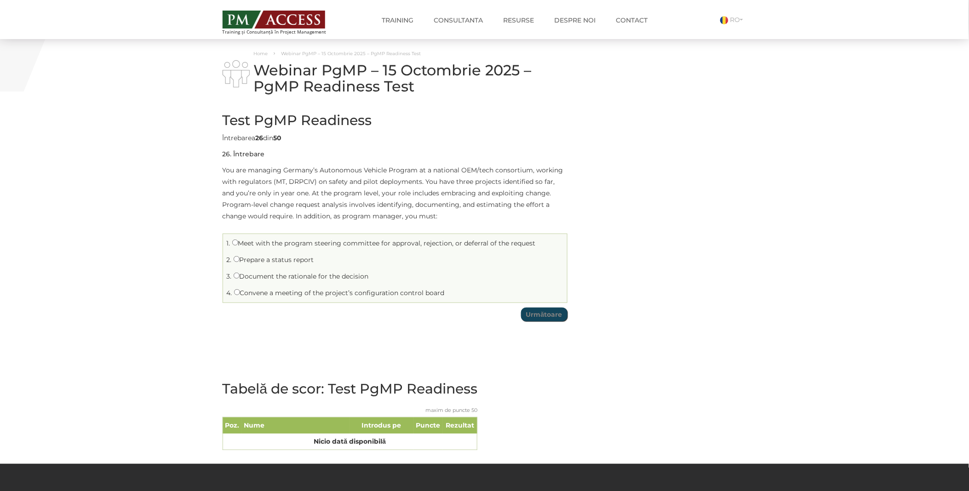
click at [277, 273] on label "Document the rationale for the decision" at bounding box center [301, 276] width 135 height 8
click at [240, 273] on input "Document the rationale for the decision" at bounding box center [237, 276] width 6 height 6
radio input "true"
click at [530, 310] on input "Următoare" at bounding box center [544, 315] width 46 height 14
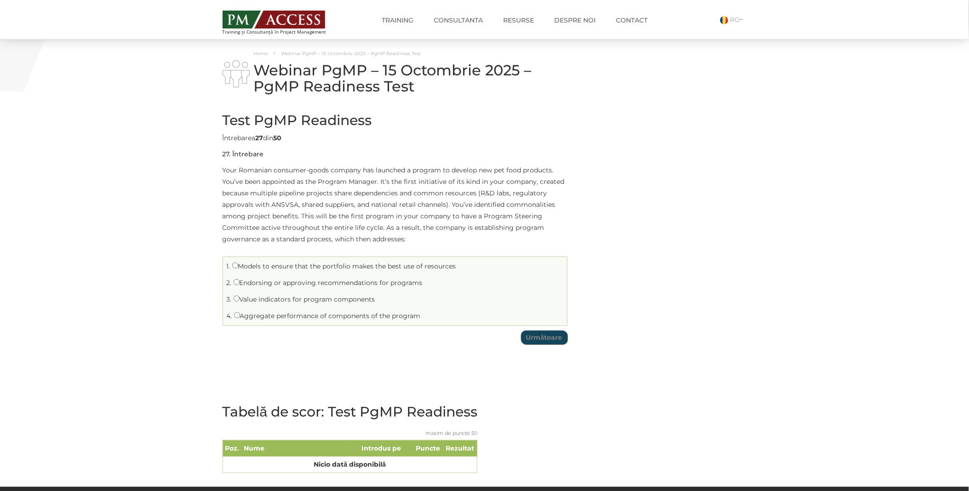
click at [277, 265] on label "Models to ensure that the portfolio makes the best use of resources" at bounding box center [344, 266] width 224 height 8
click at [238, 265] on input "Models to ensure that the portfolio makes the best use of resources" at bounding box center [235, 266] width 6 height 6
radio input "true"
click at [535, 342] on input "Următoare" at bounding box center [544, 338] width 46 height 14
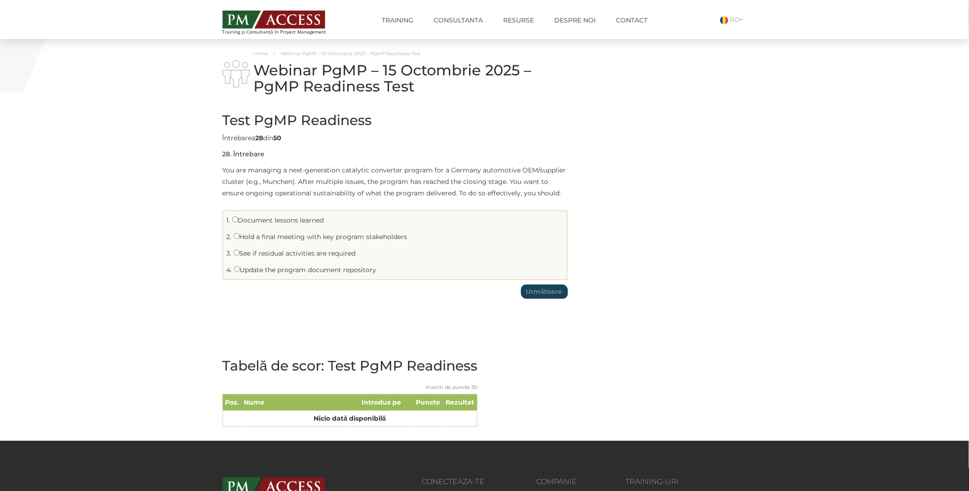
click at [251, 257] on label "See if residual activities are required" at bounding box center [295, 253] width 122 height 8
click at [240, 256] on input "See if residual activities are required" at bounding box center [237, 253] width 6 height 6
radio input "true"
click at [531, 297] on input "Următoare" at bounding box center [544, 292] width 46 height 14
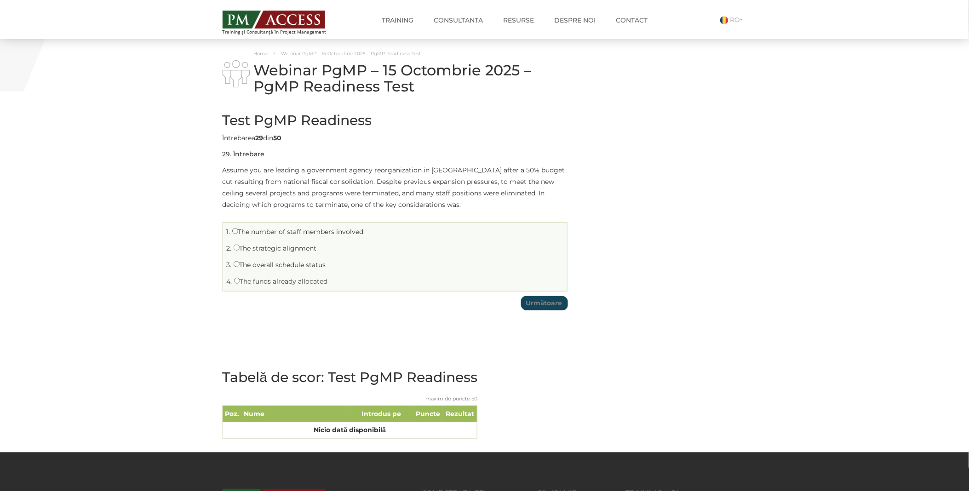
click at [263, 251] on label "The strategic alignment" at bounding box center [275, 248] width 83 height 8
click at [240, 251] on input "The strategic alignment" at bounding box center [237, 248] width 6 height 6
radio input "true"
click at [527, 304] on input "Următoare" at bounding box center [544, 303] width 46 height 14
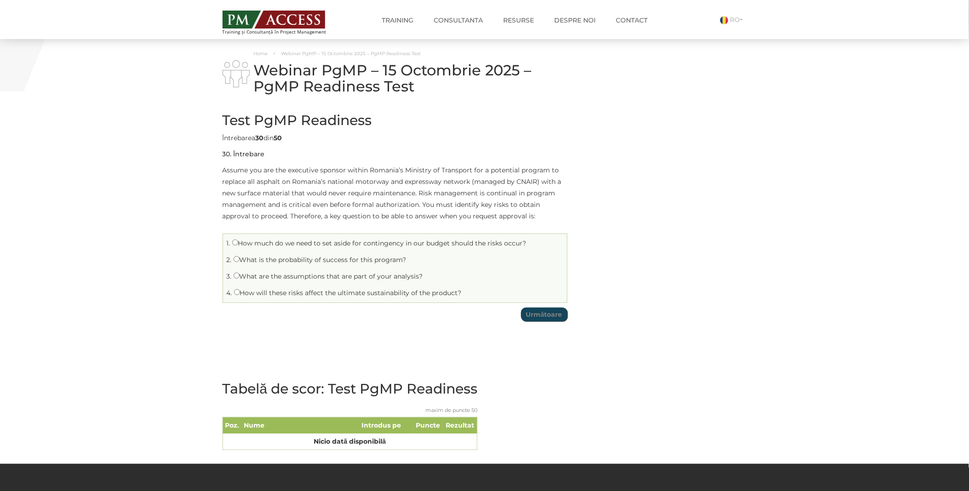
click at [277, 274] on label "What are the assumptions that are part of your analysis?" at bounding box center [328, 276] width 189 height 8
click at [240, 274] on input "What are the assumptions that are part of your analysis?" at bounding box center [237, 276] width 6 height 6
radio input "true"
click at [534, 316] on input "Următoare" at bounding box center [544, 315] width 46 height 14
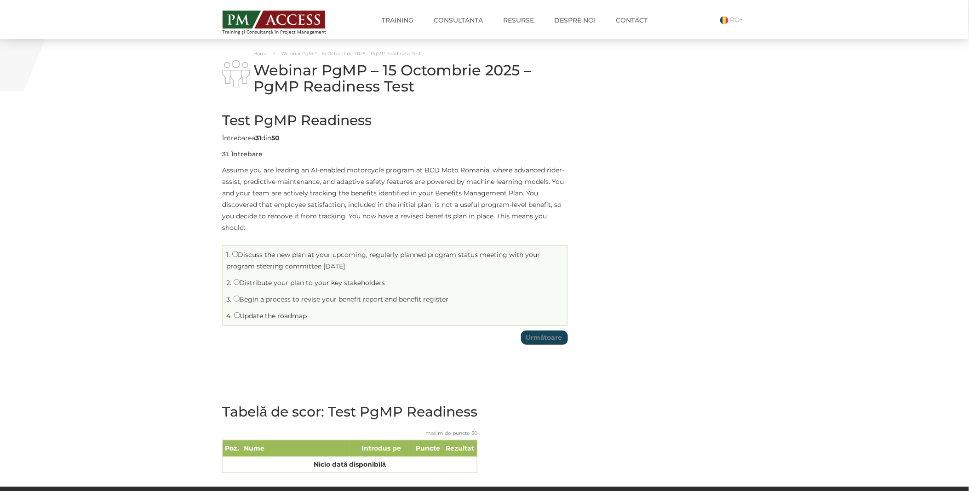
click at [250, 312] on label "Update the roadmap" at bounding box center [270, 316] width 73 height 8
click at [240, 312] on input "Update the roadmap" at bounding box center [237, 315] width 6 height 6
radio input "true"
click at [561, 337] on input "Următoare" at bounding box center [544, 338] width 46 height 14
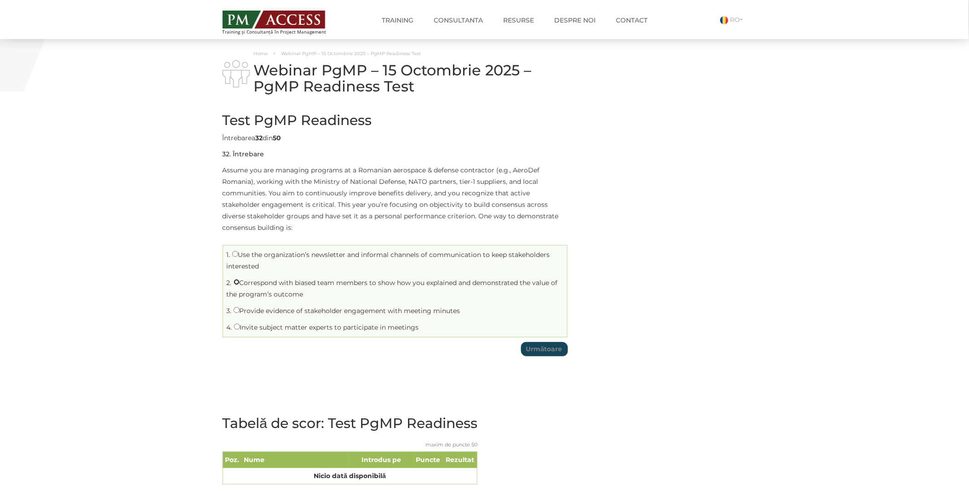
click at [235, 284] on input "Correspond with biased team members to show how you explained and demonstrated …" at bounding box center [237, 282] width 6 height 6
radio input "true"
click at [534, 347] on input "Următoare" at bounding box center [544, 349] width 46 height 14
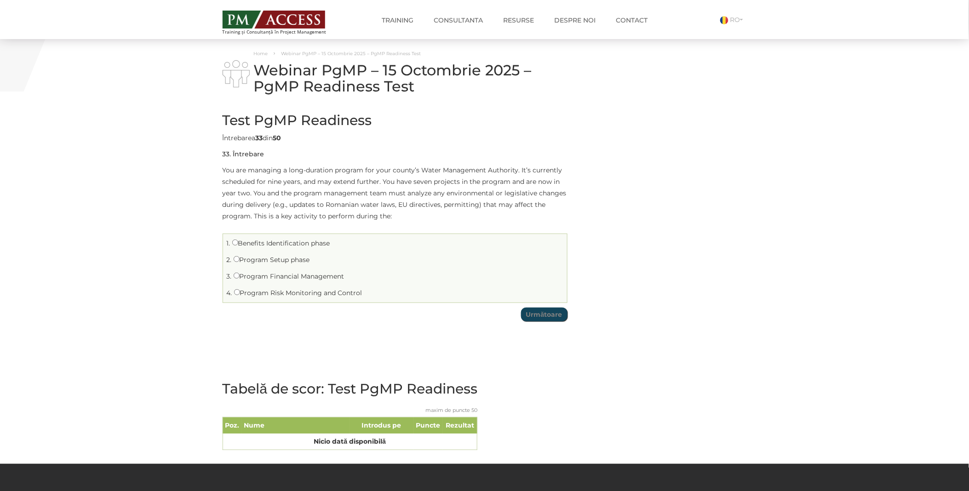
click at [257, 274] on label "Program Financial Management" at bounding box center [289, 276] width 111 height 8
click at [240, 274] on input "Program Financial Management" at bounding box center [237, 276] width 6 height 6
radio input "true"
click at [545, 321] on input "Următoare" at bounding box center [544, 315] width 46 height 14
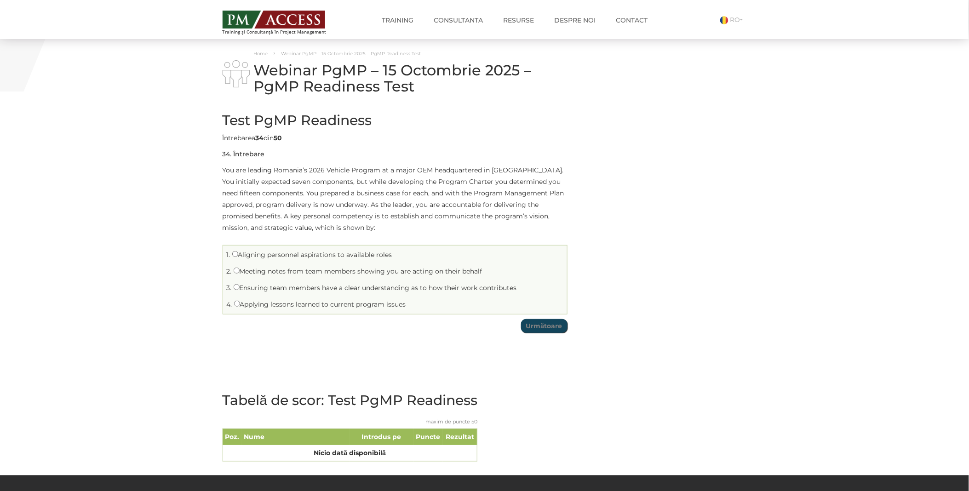
drag, startPoint x: 246, startPoint y: 302, endPoint x: 265, endPoint y: 299, distance: 20.0
click at [247, 302] on label "Applying lessons learned to current program issues" at bounding box center [320, 304] width 172 height 8
click at [240, 302] on input "Applying lessons learned to current program issues" at bounding box center [237, 304] width 6 height 6
radio input "true"
click at [540, 327] on input "Următoare" at bounding box center [544, 326] width 46 height 14
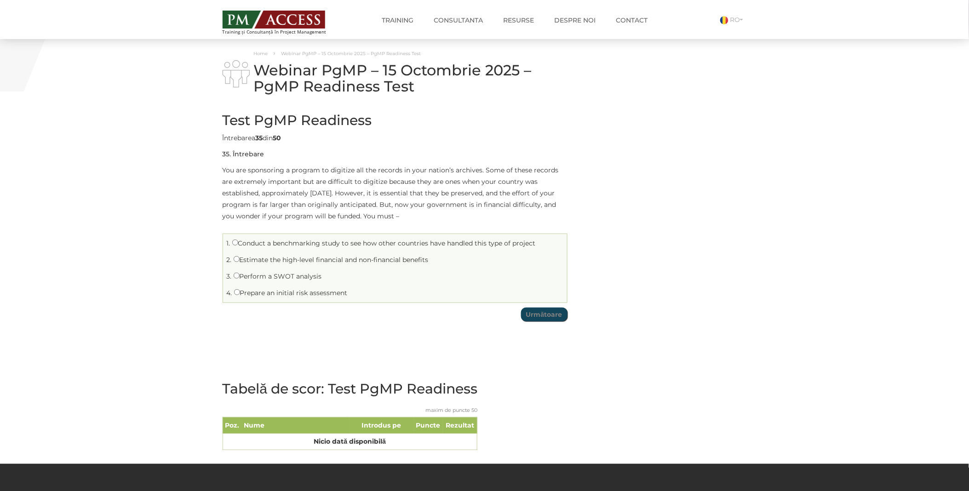
drag, startPoint x: 255, startPoint y: 291, endPoint x: 312, endPoint y: 288, distance: 56.7
click at [255, 291] on label "Prepare an initial risk assessment" at bounding box center [291, 293] width 114 height 8
click at [240, 291] on input "Prepare an initial risk assessment" at bounding box center [237, 292] width 6 height 6
radio input "true"
click at [523, 316] on input "Următoare" at bounding box center [544, 315] width 46 height 14
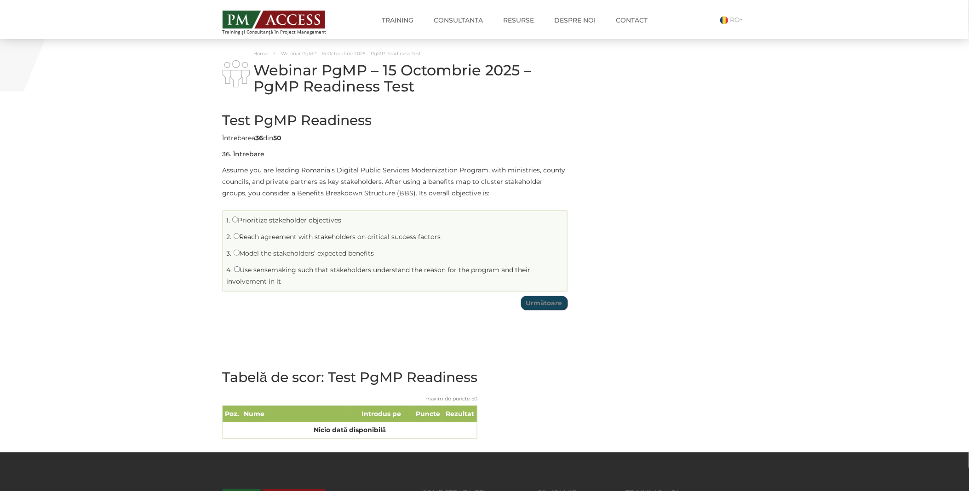
click at [253, 253] on label "Model the stakeholders’ expected benefits" at bounding box center [304, 253] width 141 height 8
click at [240, 253] on input "Model the stakeholders’ expected benefits" at bounding box center [237, 253] width 6 height 6
radio input "true"
click at [545, 313] on td "Test PgMP Readiness Limită de timp: 0 Rezumat chestionar 0 din 50 întrebări fin…" at bounding box center [395, 208] width 345 height 211
click at [547, 307] on input "Următoare" at bounding box center [544, 303] width 46 height 14
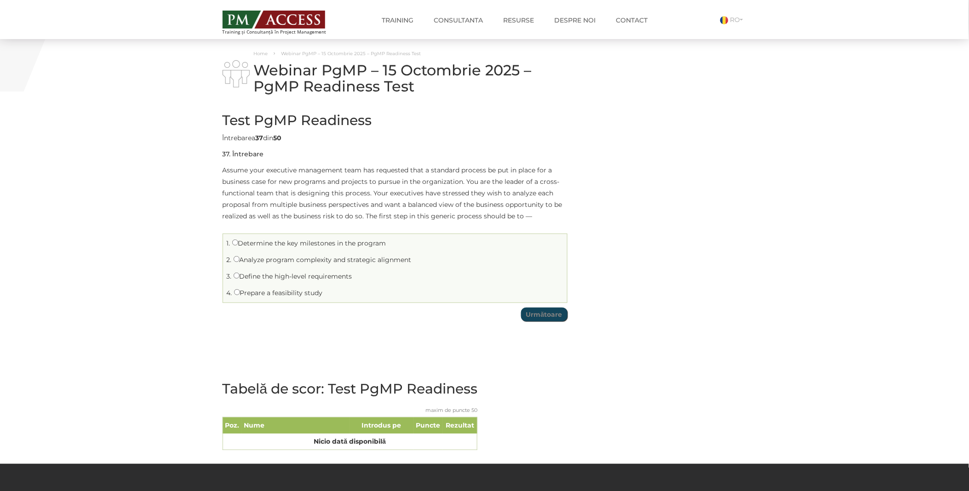
click at [283, 292] on label "Prepare a feasibility study" at bounding box center [278, 293] width 89 height 8
click at [240, 292] on input "Prepare a feasibility study" at bounding box center [237, 292] width 6 height 6
radio input "true"
click at [544, 308] on input "Următoare" at bounding box center [544, 315] width 46 height 14
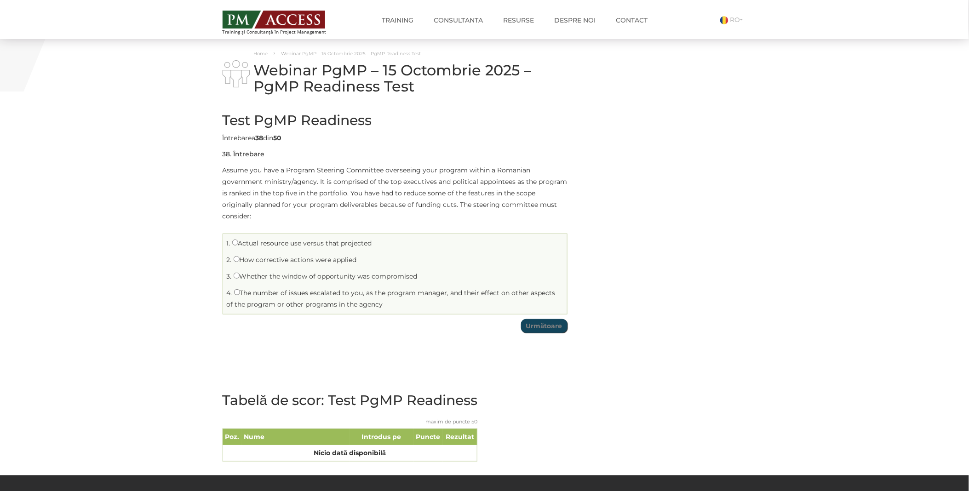
click at [264, 270] on li "3. Whether the window of opportunity was compromised" at bounding box center [394, 277] width 339 height 14
drag, startPoint x: 360, startPoint y: 260, endPoint x: 381, endPoint y: 268, distance: 22.1
click at [360, 270] on li "3. Whether the window of opportunity was compromised" at bounding box center [394, 277] width 339 height 14
click at [378, 272] on label "Whether the window of opportunity was compromised" at bounding box center [326, 276] width 184 height 8
click at [240, 273] on input "Whether the window of opportunity was compromised" at bounding box center [237, 276] width 6 height 6
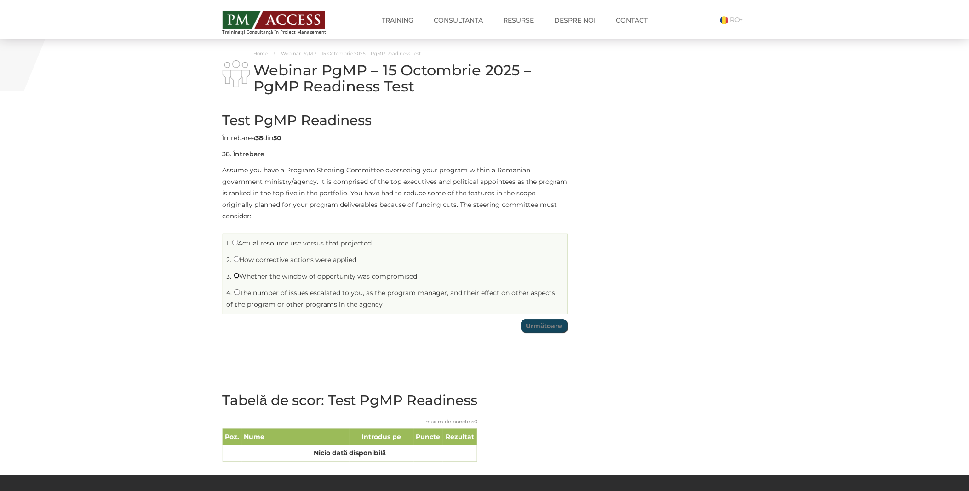
radio input "true"
click at [541, 319] on input "Următoare" at bounding box center [544, 326] width 46 height 14
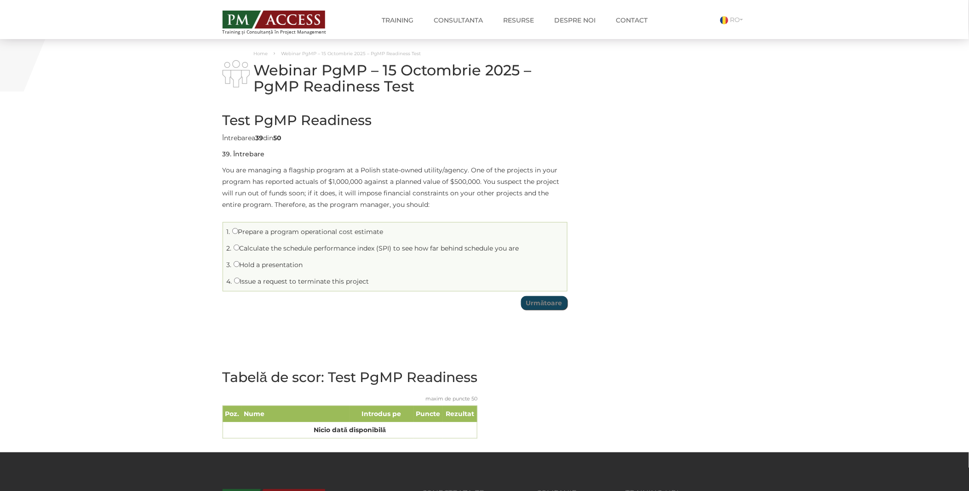
click at [255, 267] on label "Hold a presentation" at bounding box center [268, 265] width 69 height 8
click at [240, 267] on input "Hold a presentation" at bounding box center [237, 264] width 6 height 6
radio input "true"
click at [553, 308] on input "Următoare" at bounding box center [544, 303] width 46 height 14
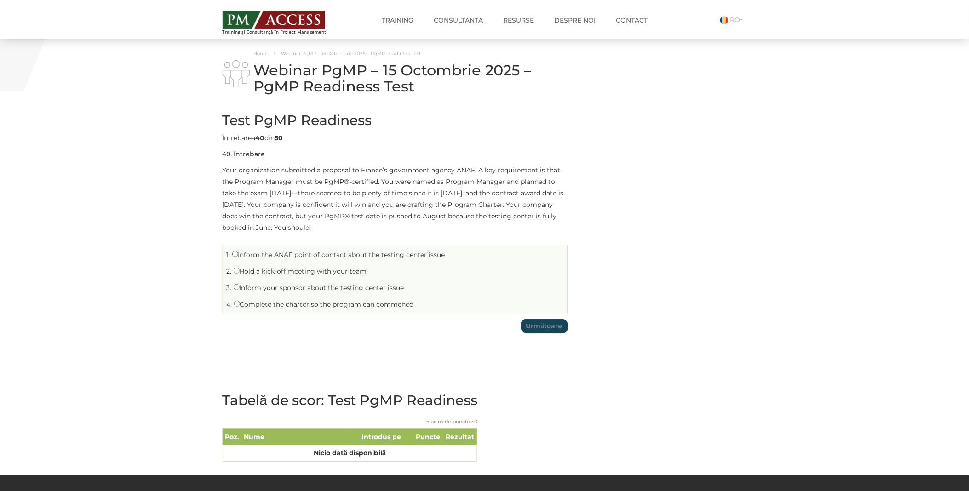
click at [279, 256] on label "Inform the ANAF point of contact about the testing center issue" at bounding box center [338, 255] width 213 height 8
click at [238, 256] on input "Inform the ANAF point of contact about the testing center issue" at bounding box center [235, 254] width 6 height 6
radio input "true"
click at [552, 323] on input "Următoare" at bounding box center [544, 326] width 46 height 14
click at [278, 256] on label "Stakeholder register" at bounding box center [268, 255] width 72 height 8
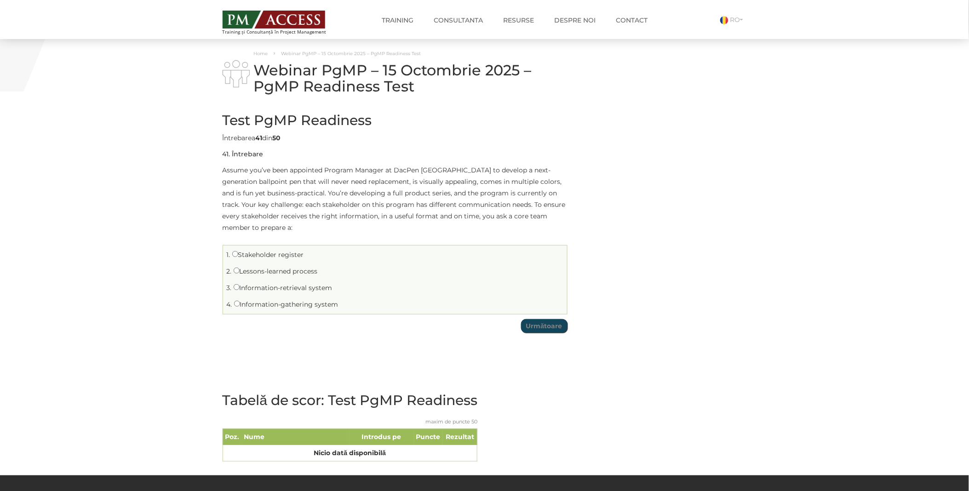
click at [238, 256] on input "Stakeholder register" at bounding box center [235, 254] width 6 height 6
radio input "true"
click at [549, 320] on input "Următoare" at bounding box center [544, 326] width 46 height 14
drag, startPoint x: 267, startPoint y: 274, endPoint x: 293, endPoint y: 274, distance: 26.2
click at [267, 274] on label "Be a facilitator between the two groups" at bounding box center [301, 271] width 134 height 8
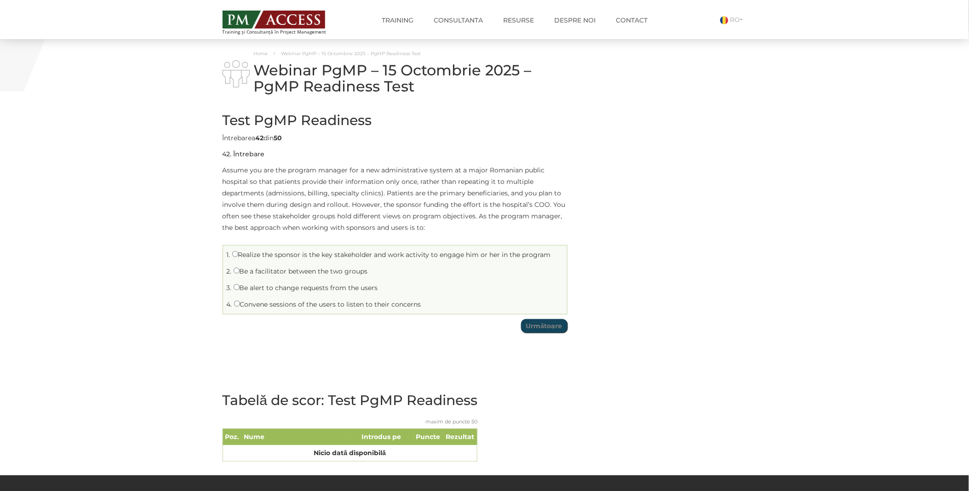
click at [240, 274] on input "Be a facilitator between the two groups" at bounding box center [237, 271] width 6 height 6
radio input "true"
click at [547, 319] on input "Următoare" at bounding box center [544, 326] width 46 height 14
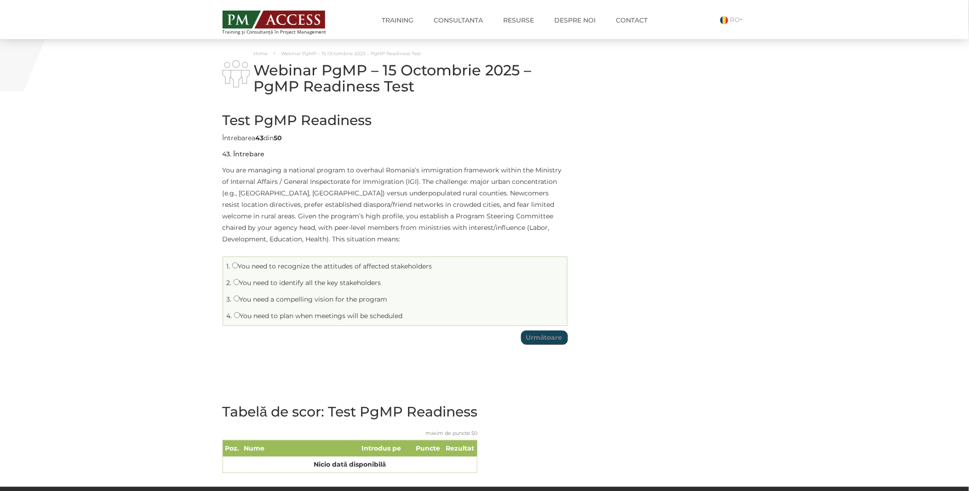
click at [295, 268] on label "You need to recognize the attitudes of affected stakeholders" at bounding box center [332, 266] width 200 height 8
click at [238, 268] on input "You need to recognize the attitudes of affected stakeholders" at bounding box center [235, 266] width 6 height 6
radio input "true"
click at [547, 339] on input "Următoare" at bounding box center [544, 338] width 46 height 14
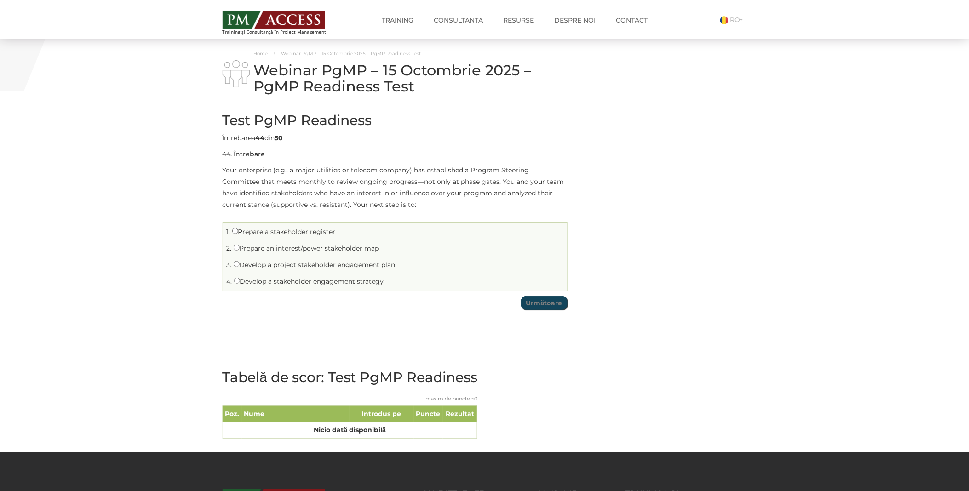
click at [265, 233] on label "Prepare a stakeholder register" at bounding box center [283, 232] width 103 height 8
click at [238, 233] on input "Prepare a stakeholder register" at bounding box center [235, 231] width 6 height 6
radio input "true"
click at [547, 306] on input "Următoare" at bounding box center [544, 303] width 46 height 14
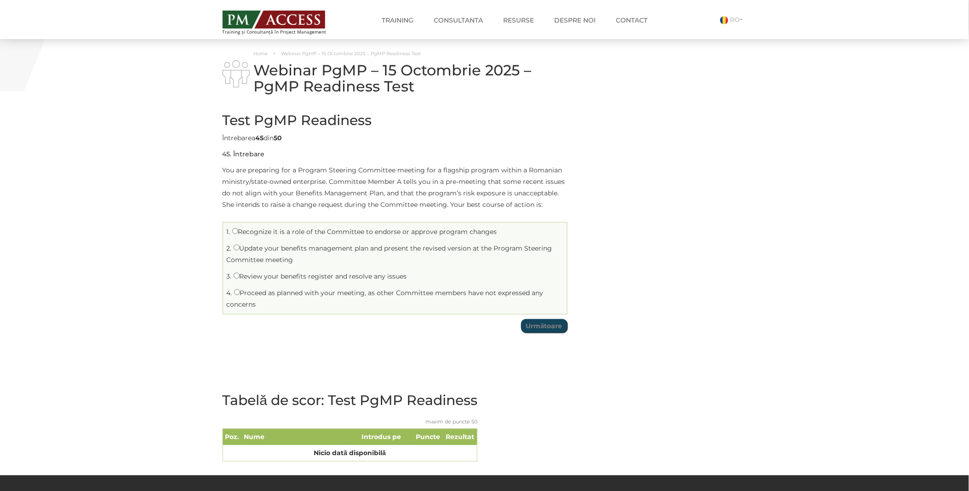
click at [276, 232] on label "Recognize it is a role of the Committee to endorse or approve program changes" at bounding box center [364, 232] width 265 height 8
click at [238, 232] on input "Recognize it is a role of the Committee to endorse or approve program changes" at bounding box center [235, 231] width 6 height 6
radio input "true"
click at [564, 314] on ul "1. Recognize it is a role of the Committee to endorse or approve program change…" at bounding box center [395, 268] width 345 height 92
click at [545, 320] on input "Următoare" at bounding box center [544, 326] width 46 height 14
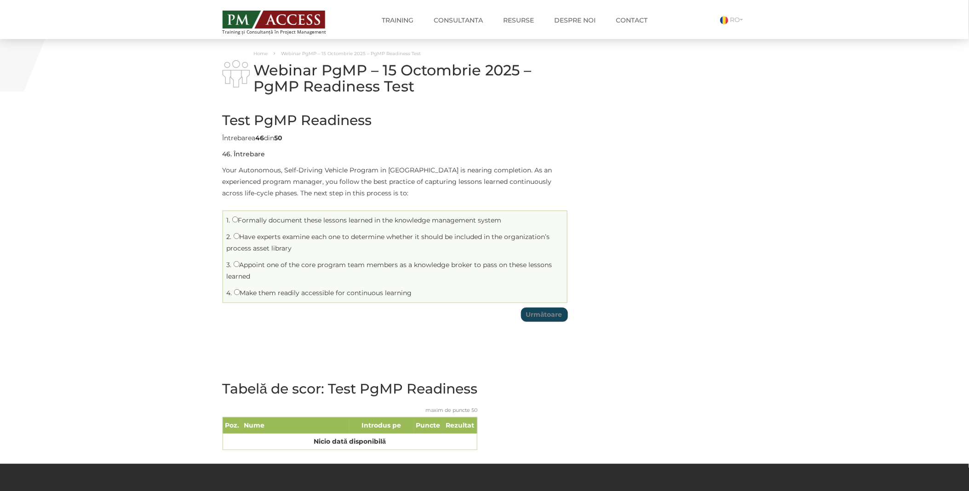
click at [264, 289] on label "Make them readily accessible for continuous learning" at bounding box center [323, 293] width 178 height 8
click at [240, 289] on input "Make them readily accessible for continuous learning" at bounding box center [237, 292] width 6 height 6
radio input "true"
click at [530, 320] on input "Următoare" at bounding box center [544, 315] width 46 height 14
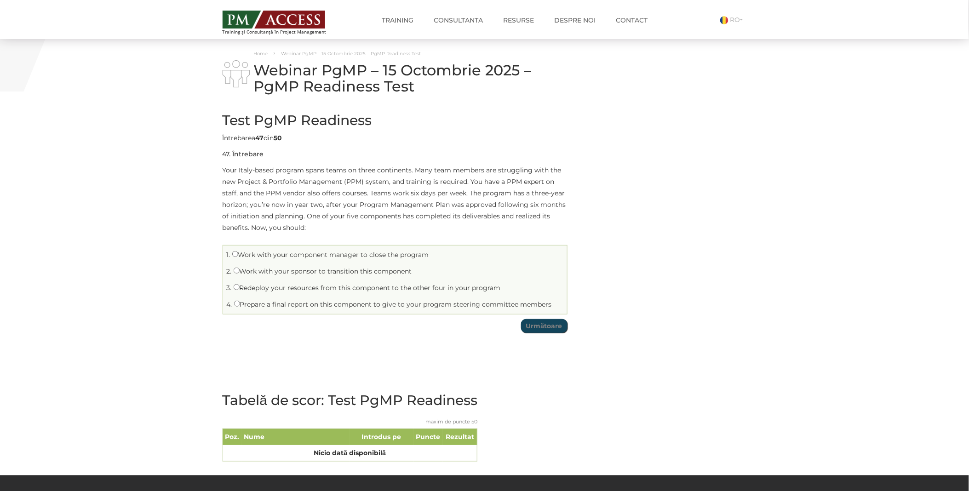
click at [242, 273] on label "Work with your sponsor to transition this component" at bounding box center [323, 271] width 178 height 8
click at [240, 273] on input "Work with your sponsor to transition this component" at bounding box center [237, 271] width 6 height 6
radio input "true"
click at [557, 323] on input "Următoare" at bounding box center [544, 326] width 46 height 14
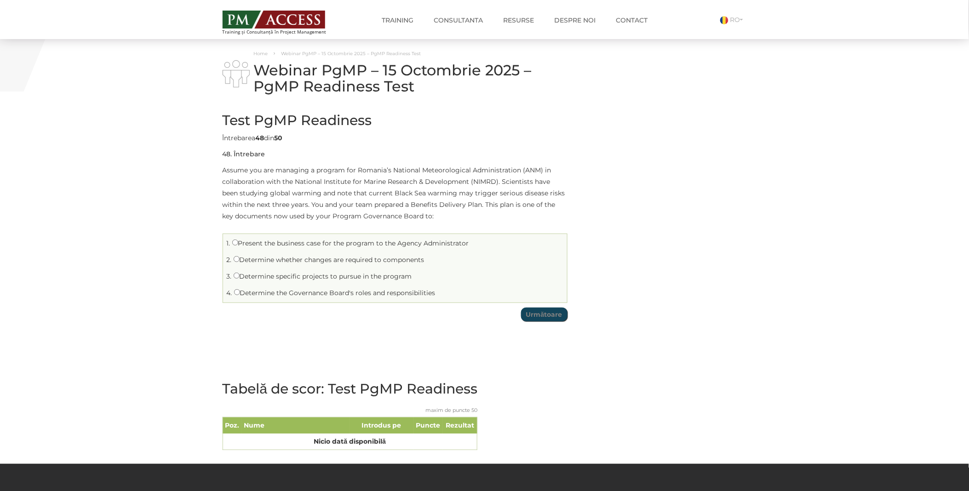
click at [307, 245] on label "Present the business case for the program to the Agency Administrator" at bounding box center [350, 243] width 237 height 8
click at [238, 245] on input "Present the business case for the program to the Agency Administrator" at bounding box center [235, 243] width 6 height 6
radio input "true"
click at [559, 318] on input "Următoare" at bounding box center [544, 315] width 46 height 14
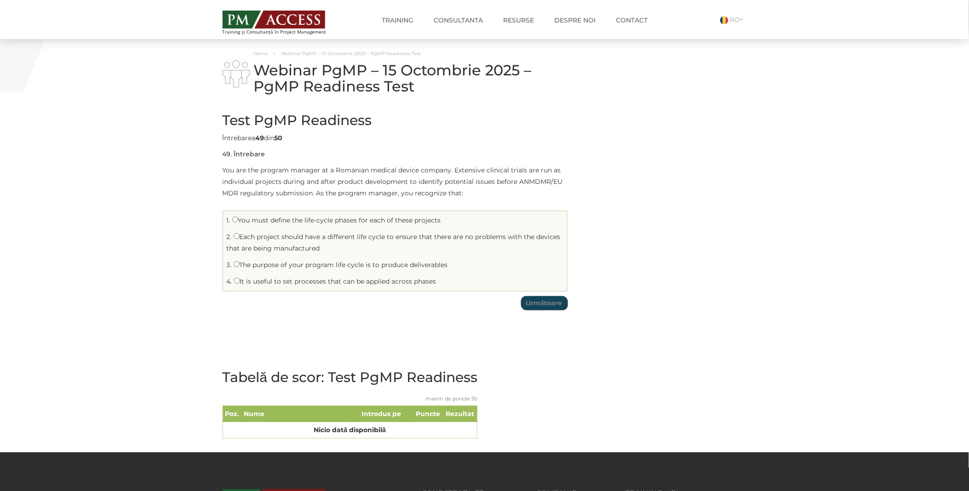
click at [269, 280] on label "It is useful to set processes that can be applied across phases" at bounding box center [335, 281] width 202 height 8
click at [240, 280] on input "It is useful to set processes that can be applied across phases" at bounding box center [237, 281] width 6 height 6
radio input "true"
click at [547, 304] on input "Următoare" at bounding box center [544, 303] width 46 height 14
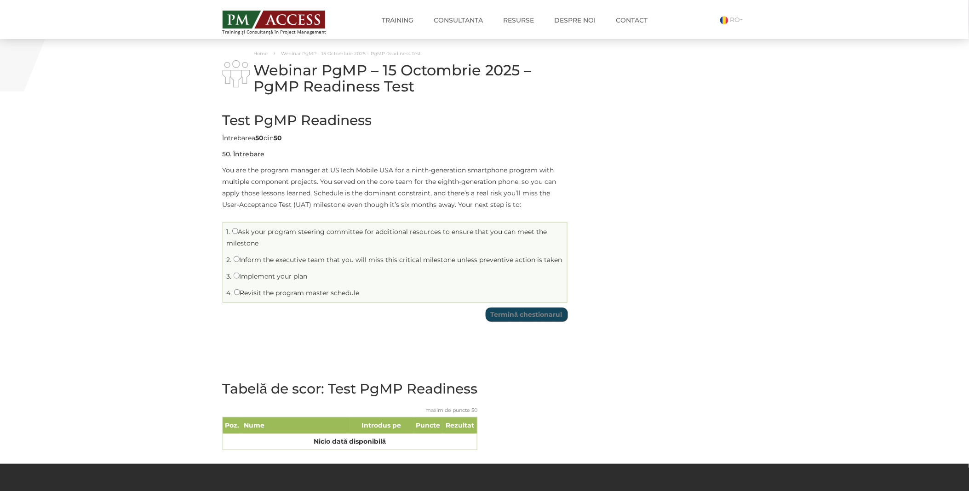
click at [335, 290] on label "Revisit the program master schedule" at bounding box center [297, 293] width 126 height 8
click at [240, 290] on input "Revisit the program master schedule" at bounding box center [237, 292] width 6 height 6
radio input "true"
click at [552, 316] on input "Termină chestionarul" at bounding box center [527, 315] width 82 height 14
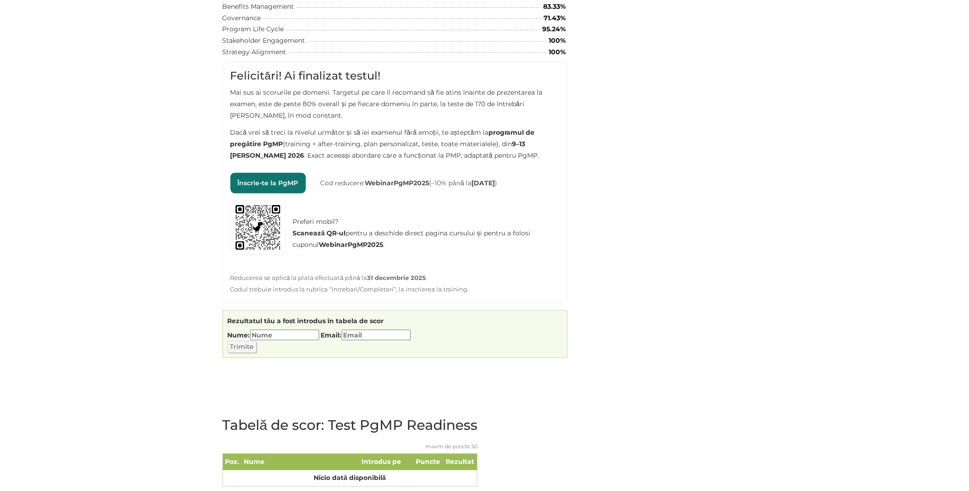
scroll to position [272, 0]
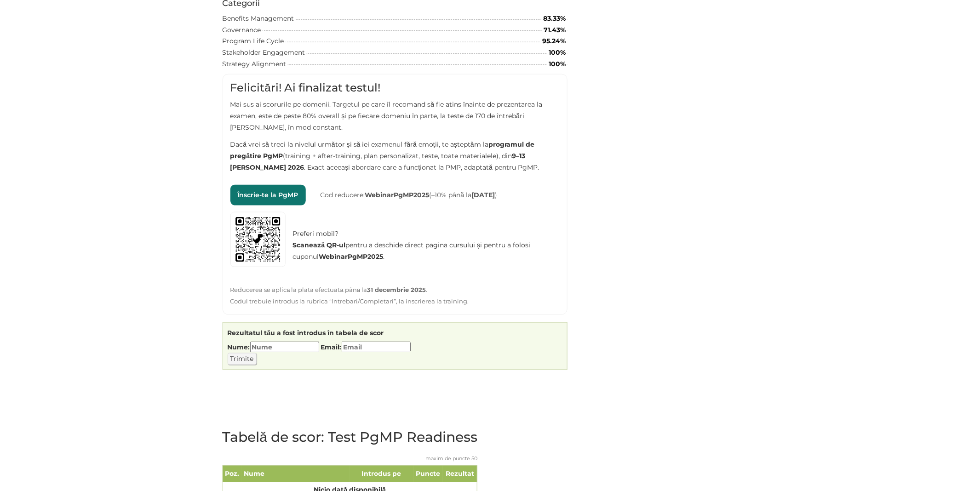
click at [787, 136] on div "Home Webinar PgMP – 15 Octombrie 2025 – PgMP Readiness Test Webinar PgMP – 15 O…" at bounding box center [484, 140] width 969 height 746
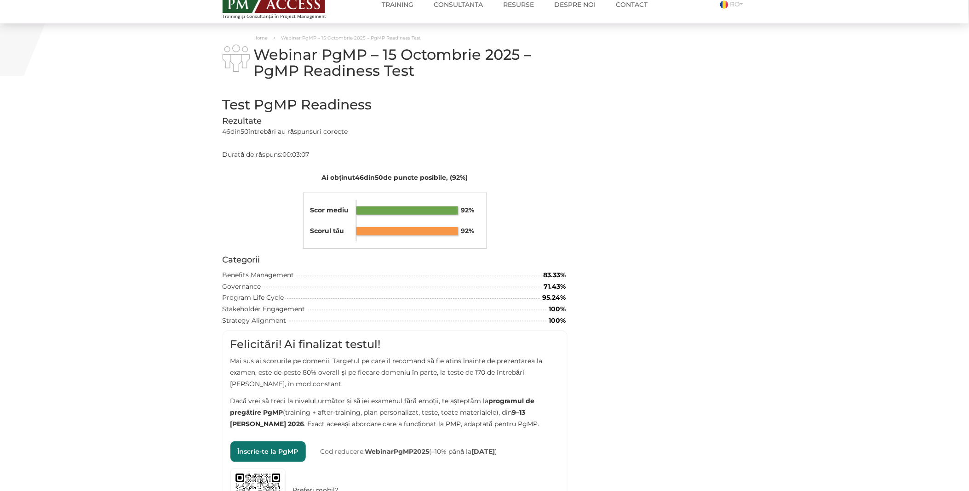
scroll to position [0, 0]
